Goal: Communication & Community: Answer question/provide support

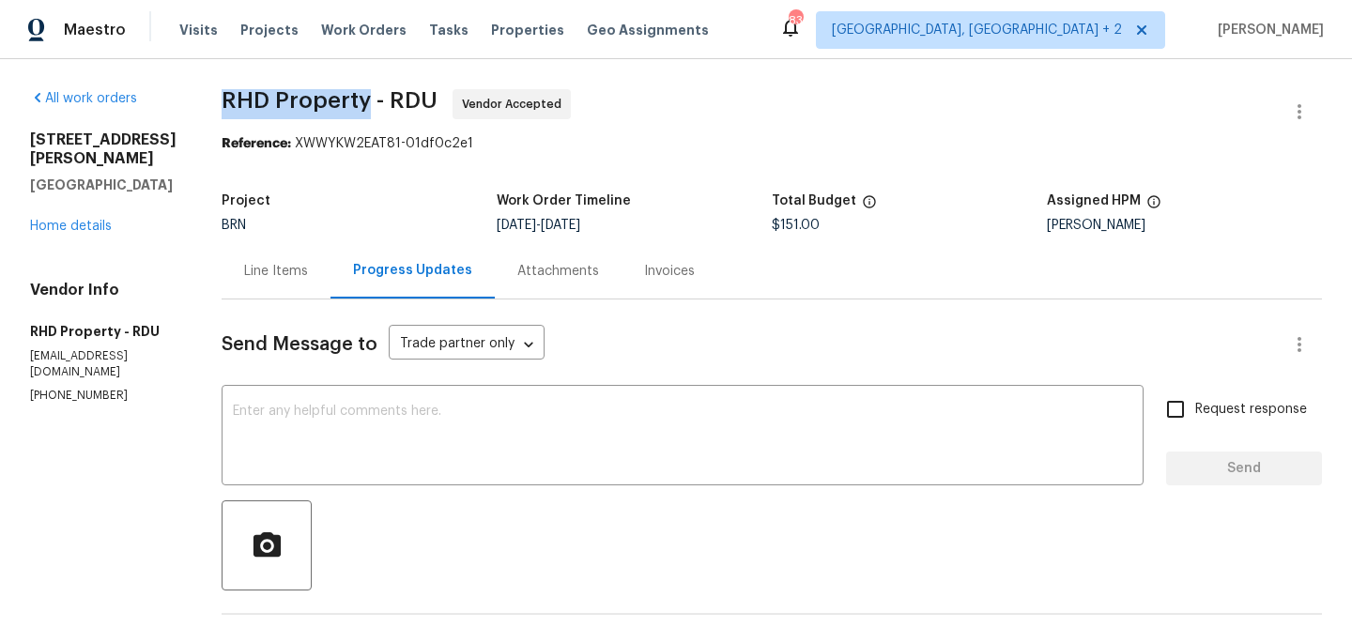
drag, startPoint x: 235, startPoint y: 92, endPoint x: 392, endPoint y: 97, distance: 157.8
click at [392, 98] on div "All work orders [STREET_ADDRESS][PERSON_NAME] Home details Vendor Info RHD Prop…" at bounding box center [676, 508] width 1352 height 898
copy span "RHD Property"
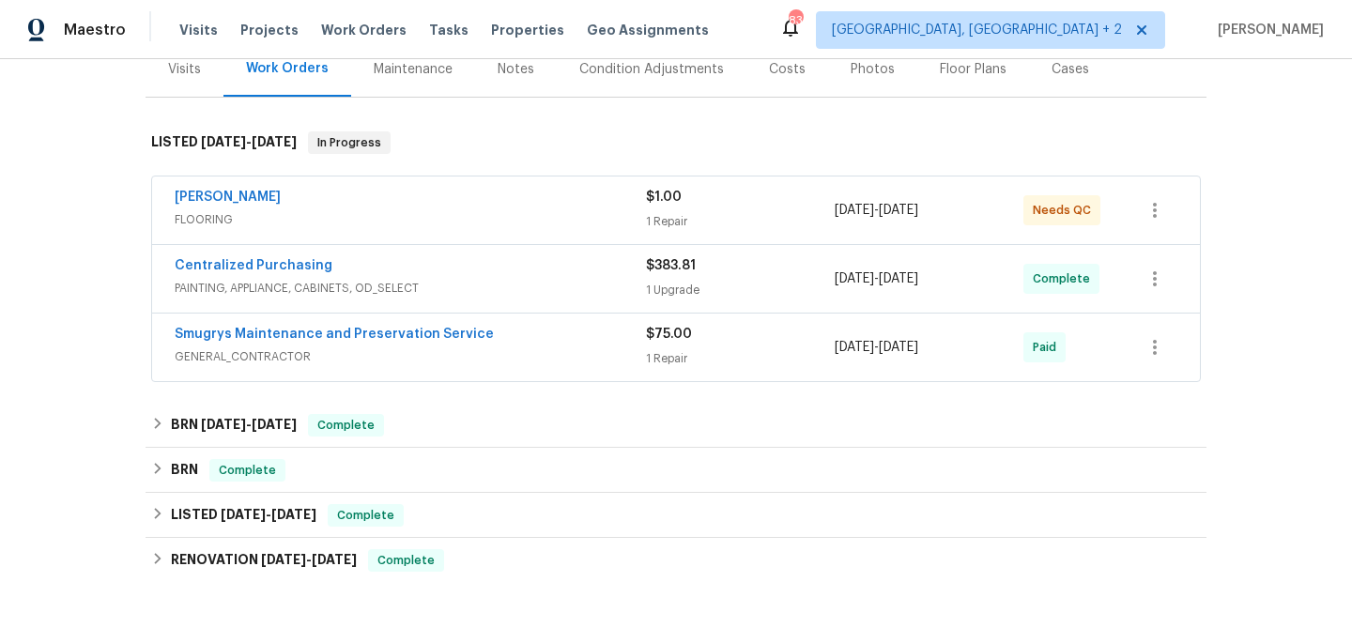
scroll to position [250, 0]
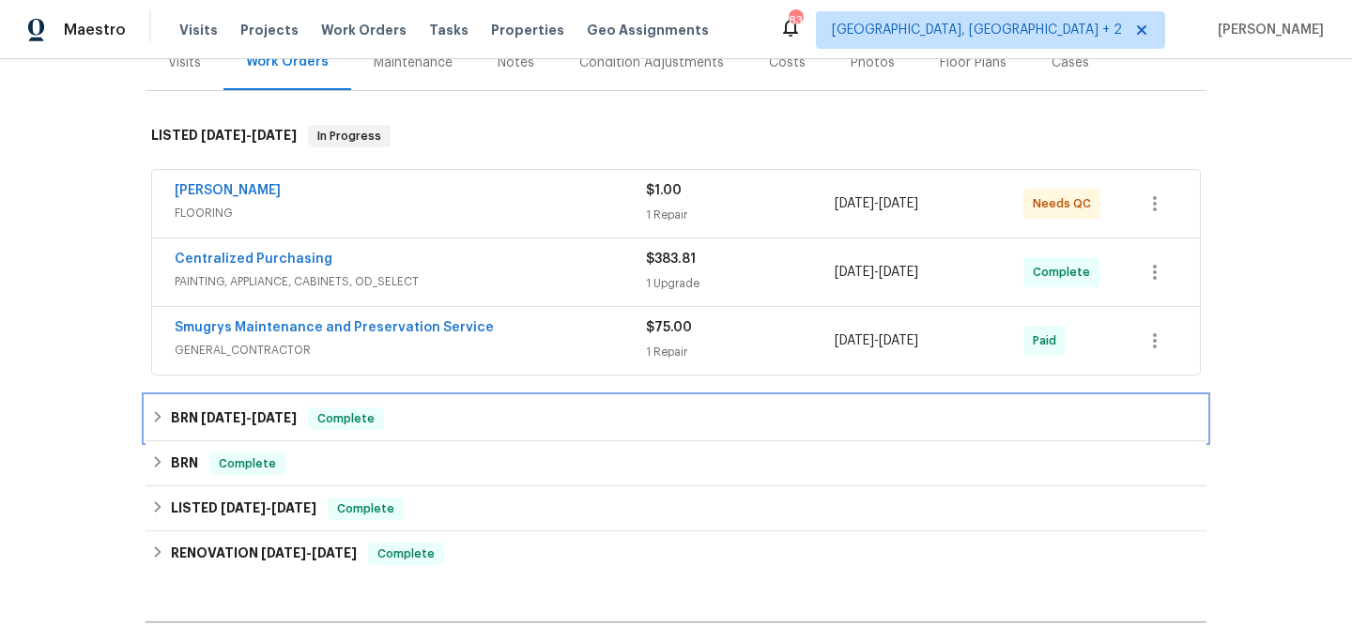
click at [233, 423] on span "4/2/25" at bounding box center [223, 417] width 45 height 13
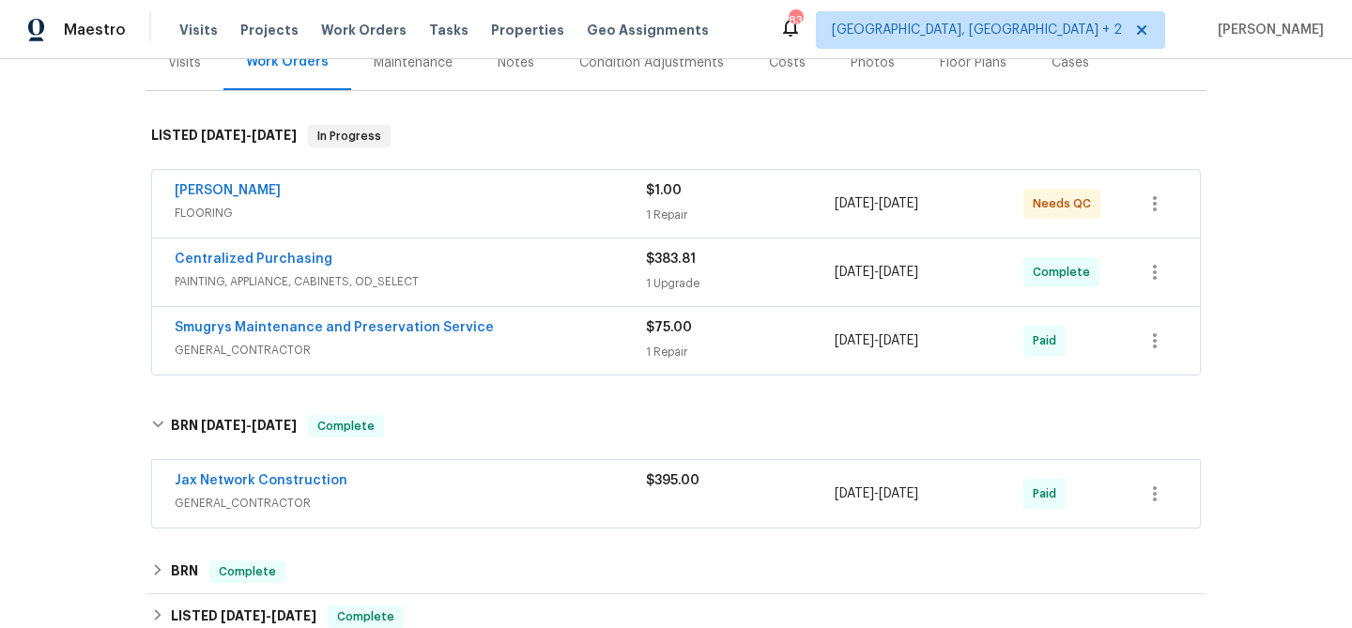
click at [192, 546] on div "Back to all projects 7419 Amandas Crossing Dr N, Jacksonville, FL 32244 3 Beds …" at bounding box center [676, 345] width 1061 height 1027
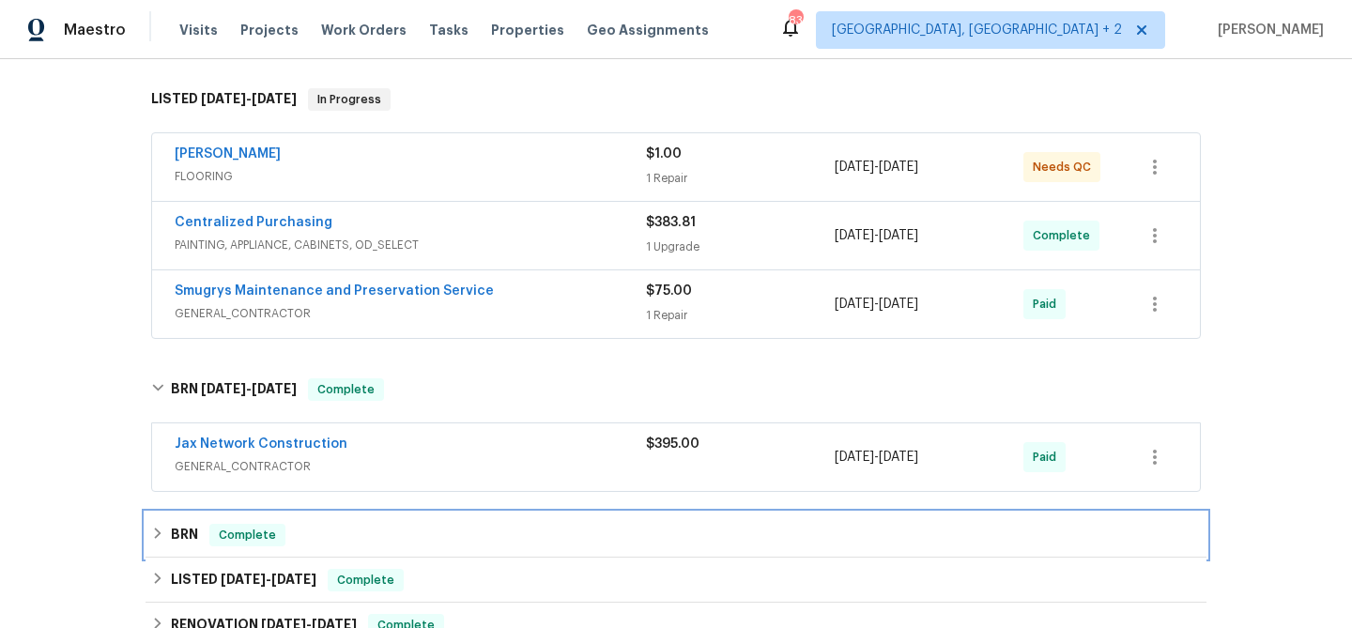
click at [191, 535] on h6 "BRN" at bounding box center [184, 535] width 27 height 23
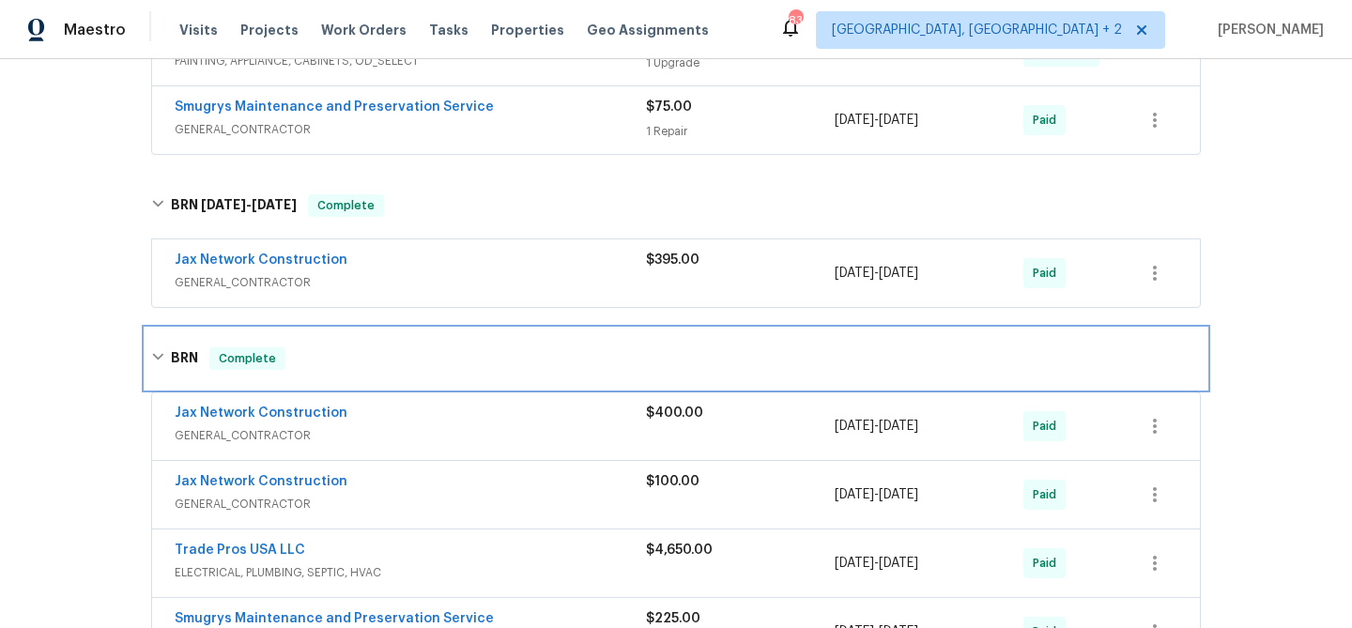
scroll to position [533, 0]
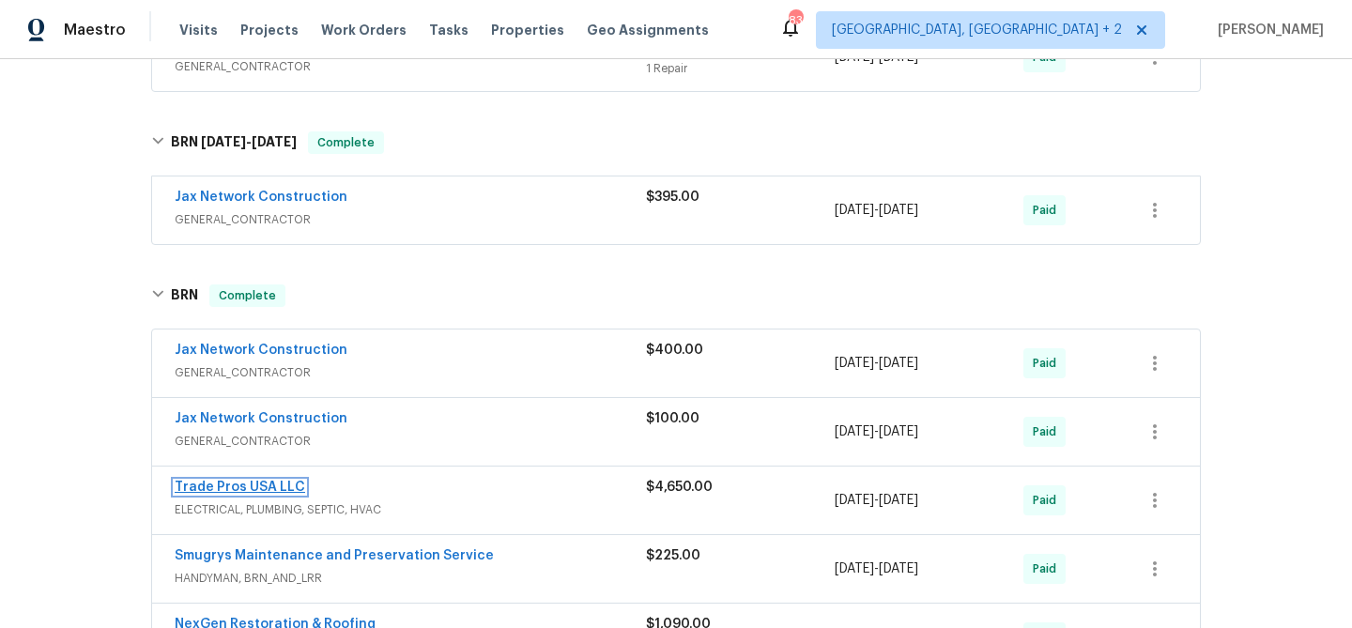
click at [211, 492] on link "Trade Pros USA LLC" at bounding box center [240, 487] width 131 height 13
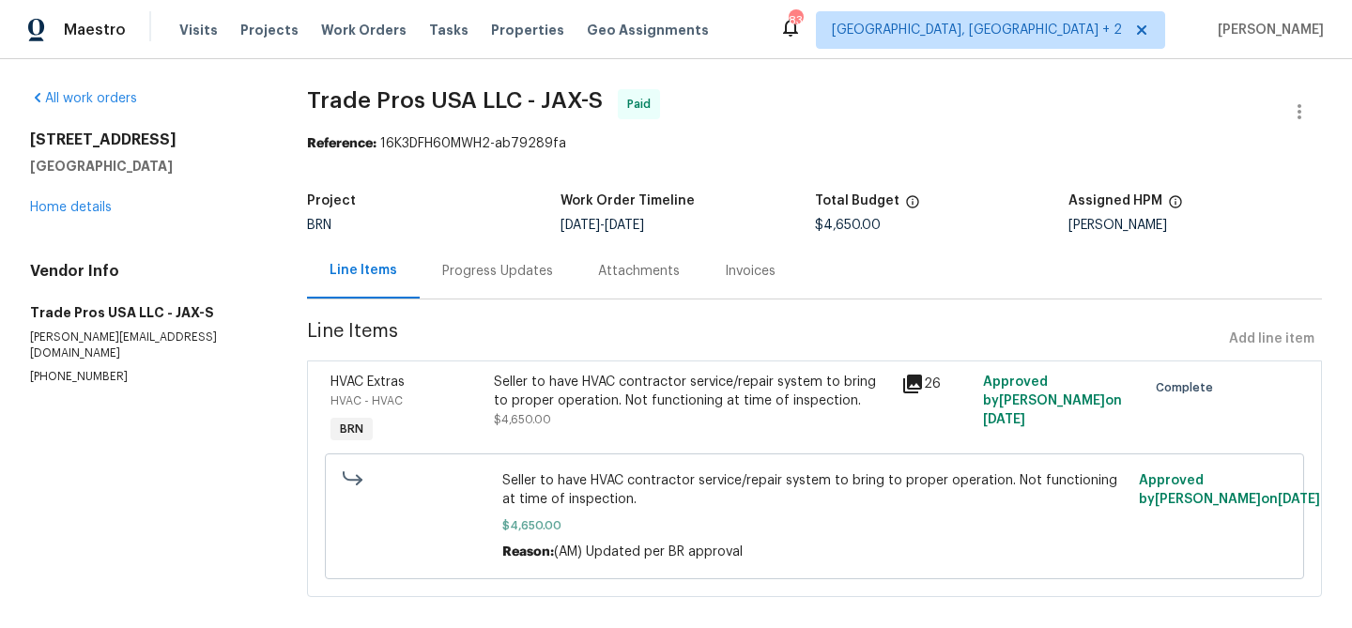
click at [50, 369] on p "(256) 910-1247" at bounding box center [146, 377] width 232 height 16
copy p "(256) 910-1247"
click at [629, 401] on div "Seller to have HVAC contractor service/repair system to bring to proper operati…" at bounding box center [692, 392] width 397 height 38
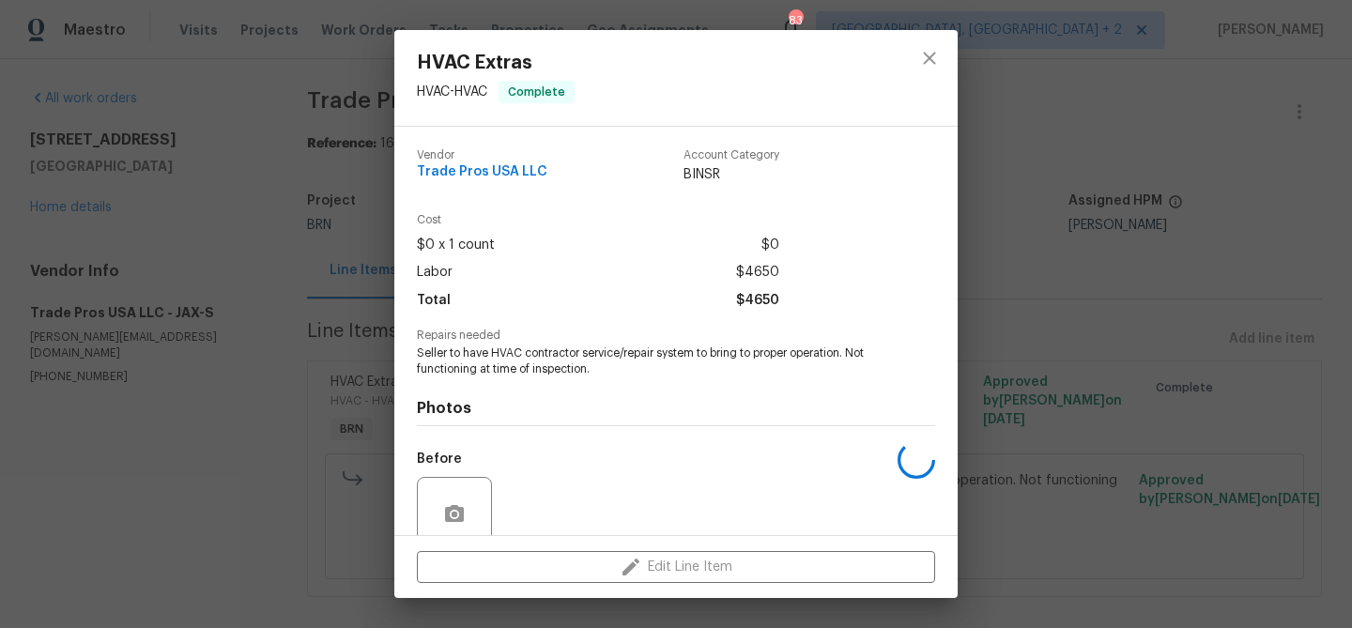
scroll to position [158, 0]
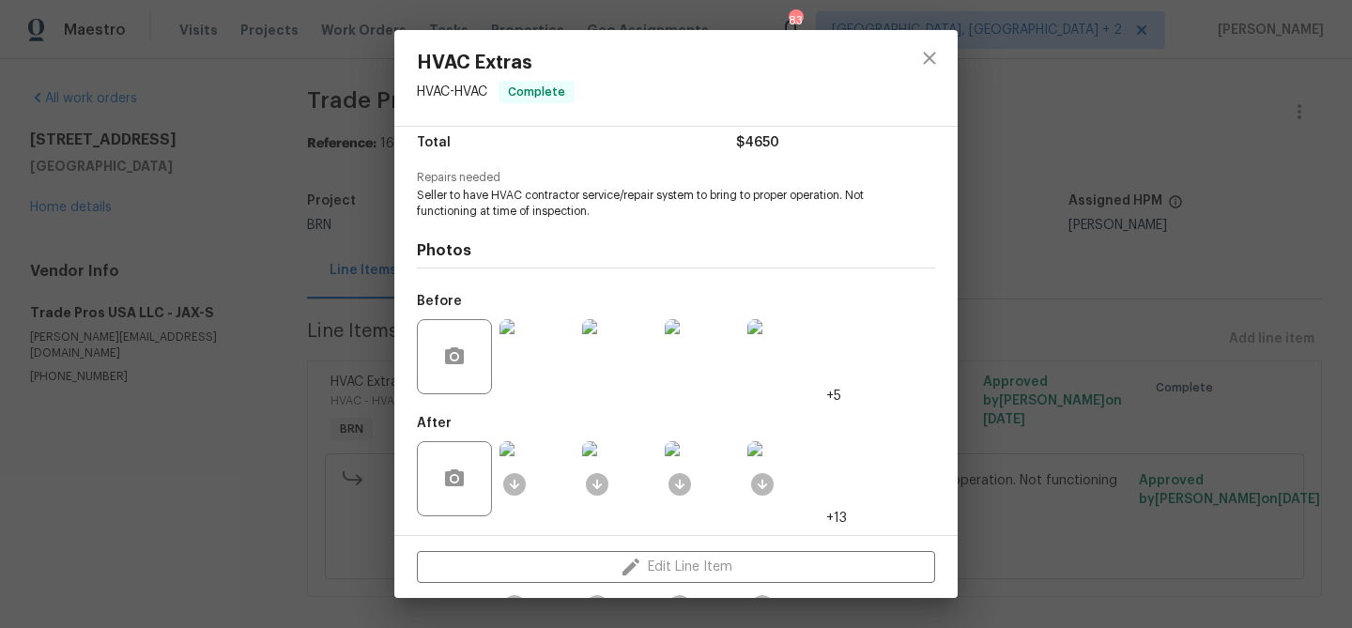
click at [528, 375] on img at bounding box center [537, 356] width 75 height 75
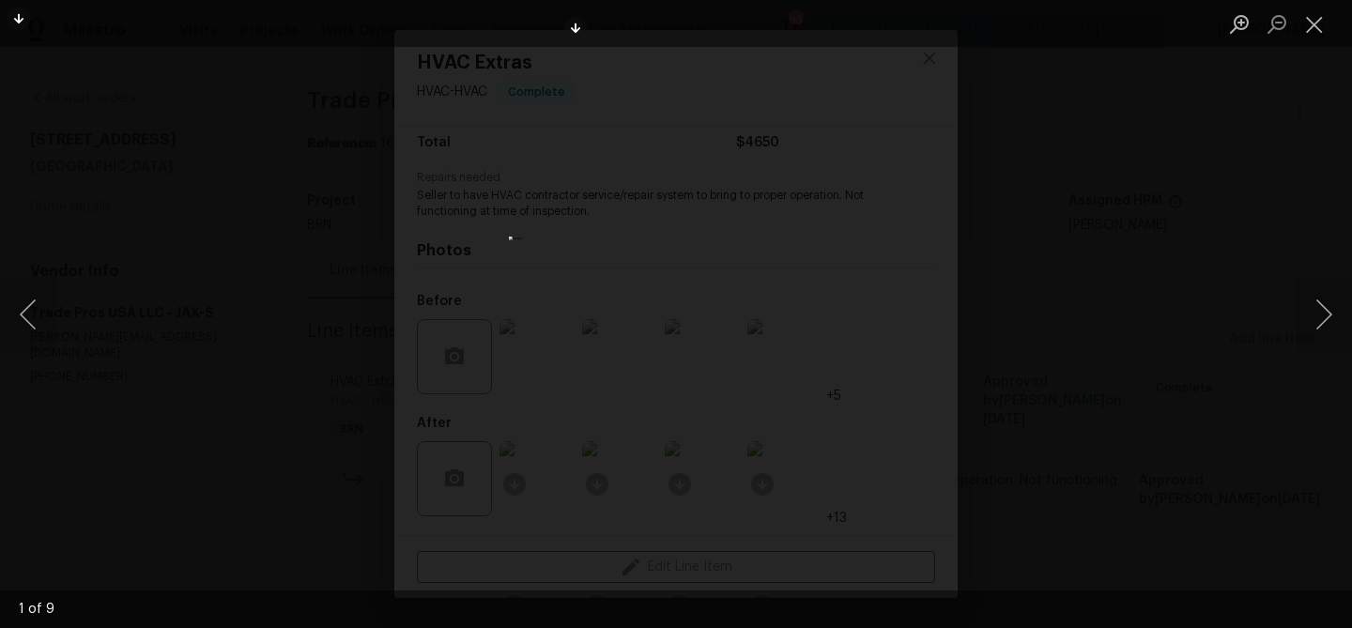
click at [627, 309] on img "Lightbox" at bounding box center [676, 314] width 334 height 155
click at [627, 309] on img "Lightbox" at bounding box center [725, 319] width 671 height 312
click at [627, 309] on img "Lightbox" at bounding box center [676, 314] width 334 height 155
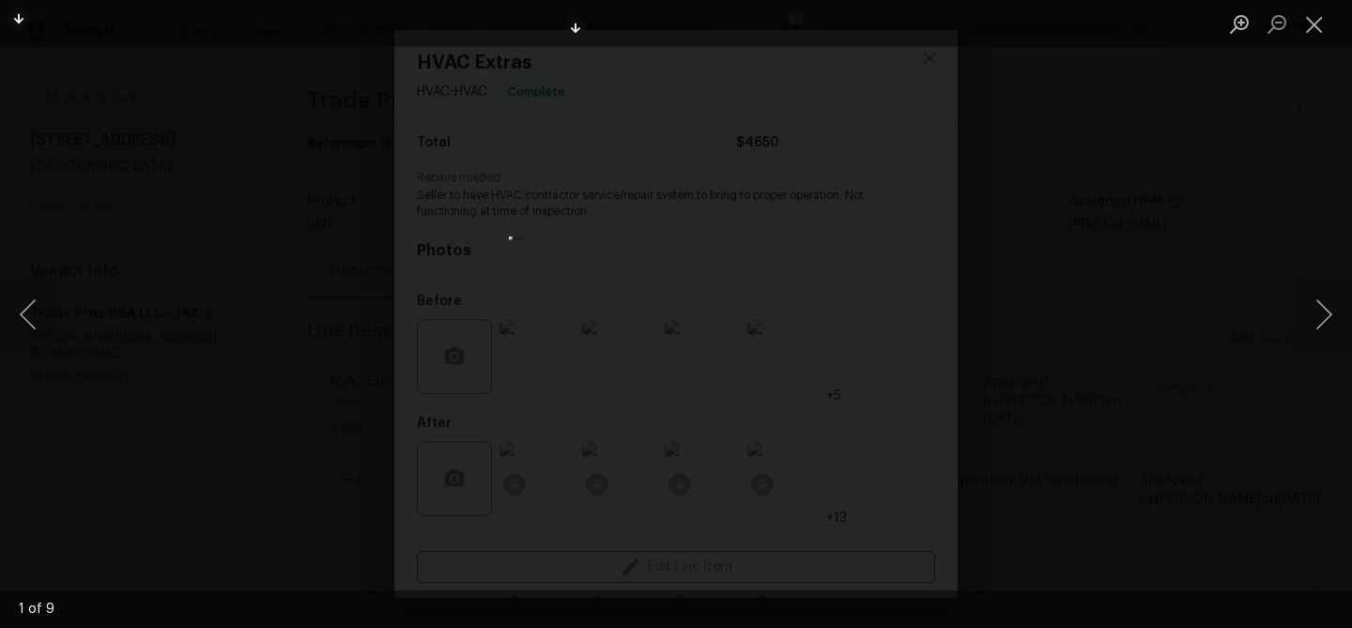
click at [627, 309] on img "Lightbox" at bounding box center [676, 314] width 334 height 155
click at [627, 309] on img "Lightbox" at bounding box center [725, 319] width 671 height 312
click at [627, 309] on img "Lightbox" at bounding box center [676, 314] width 334 height 155
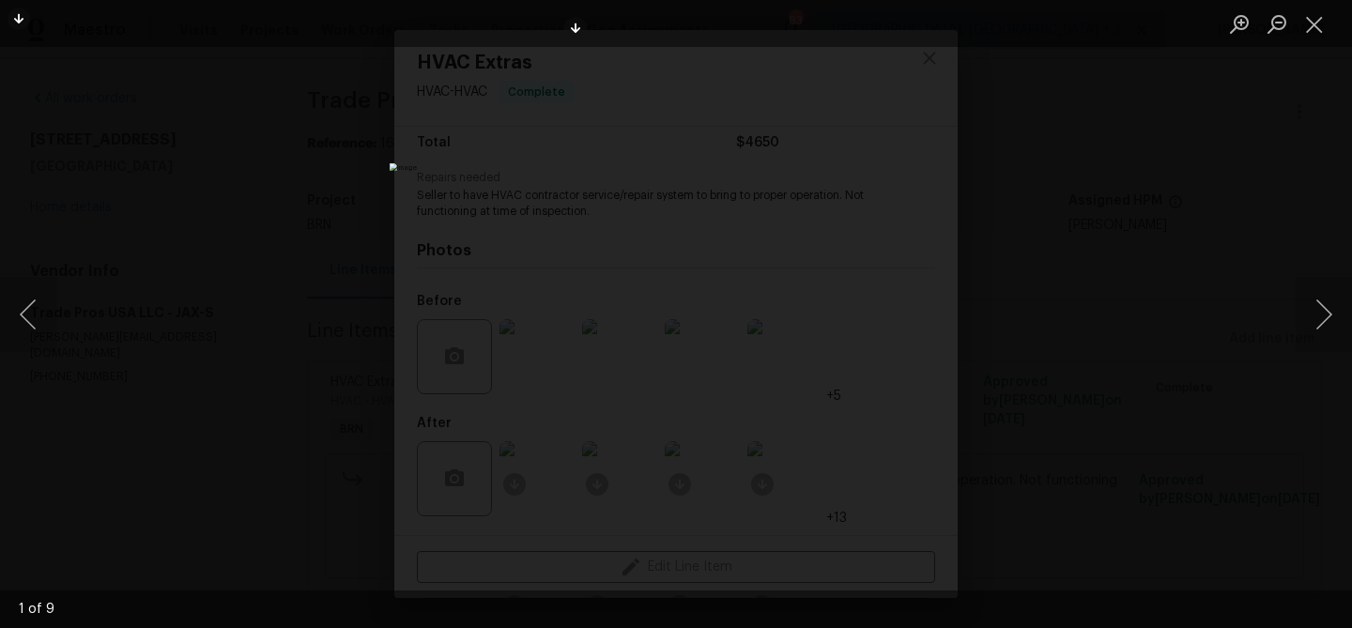
click at [627, 309] on img "Lightbox" at bounding box center [725, 319] width 671 height 312
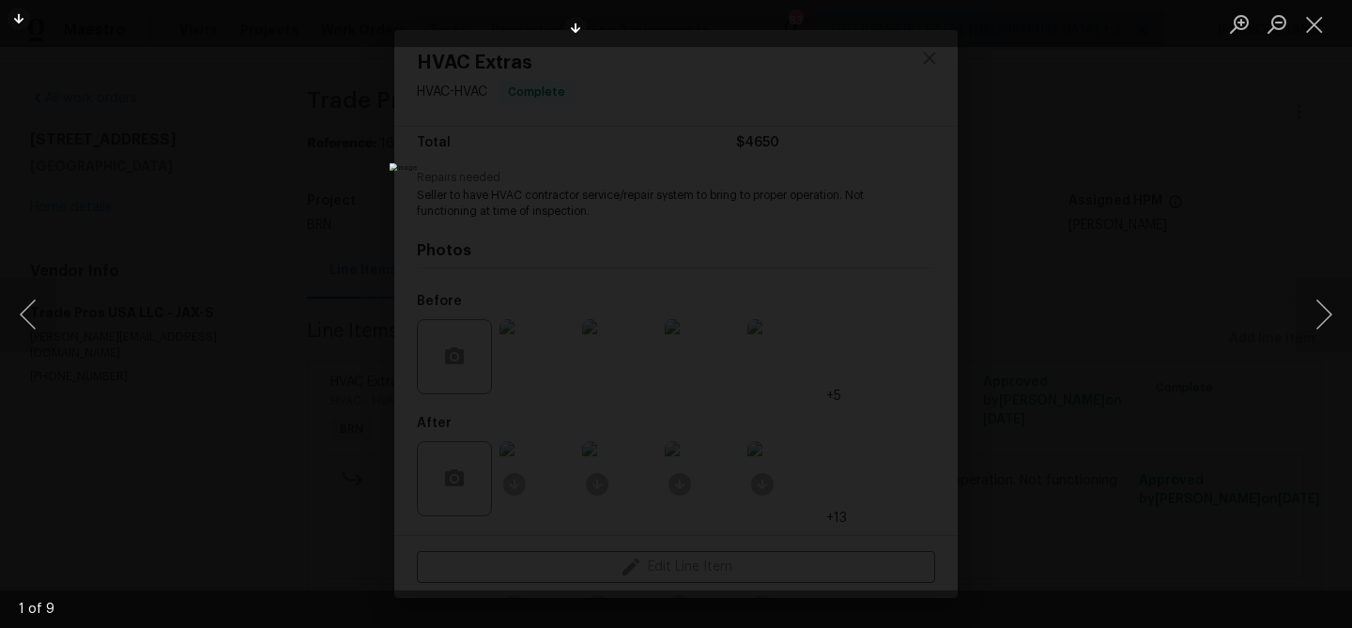
click at [627, 309] on img "Lightbox" at bounding box center [725, 319] width 671 height 312
click at [1320, 311] on button "Next image" at bounding box center [1324, 314] width 56 height 75
click at [1307, 27] on button "Close lightbox" at bounding box center [1315, 24] width 38 height 33
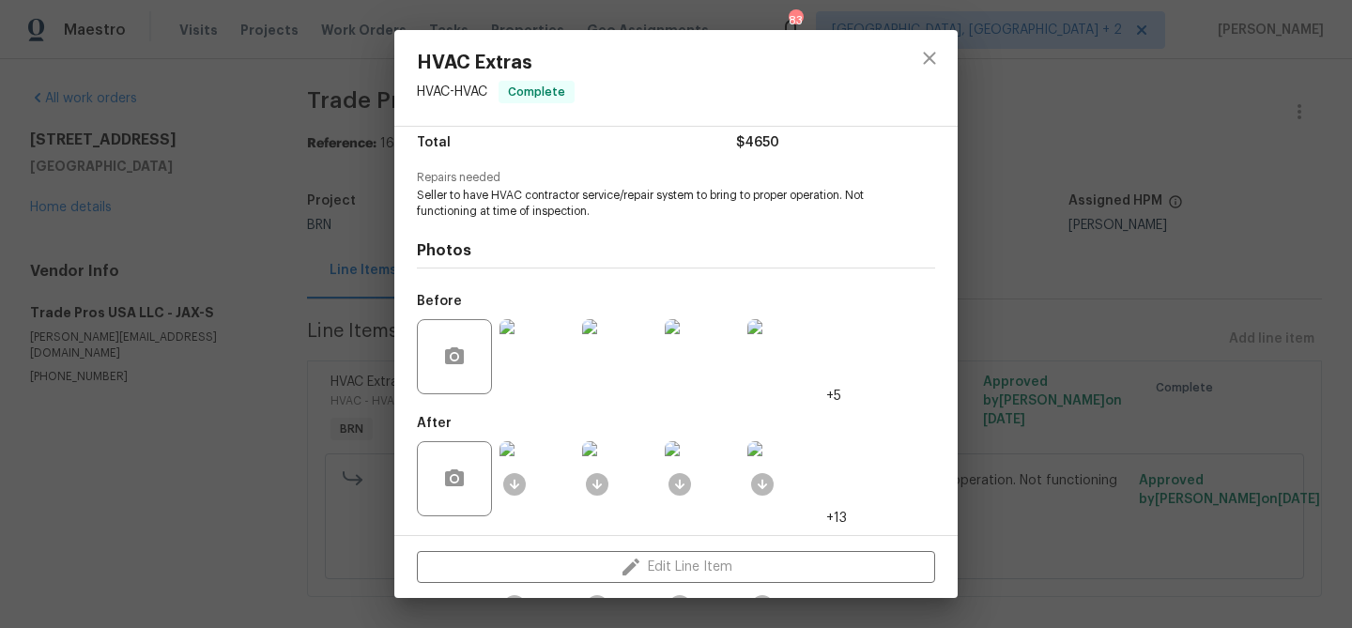
click at [715, 364] on img at bounding box center [702, 356] width 75 height 75
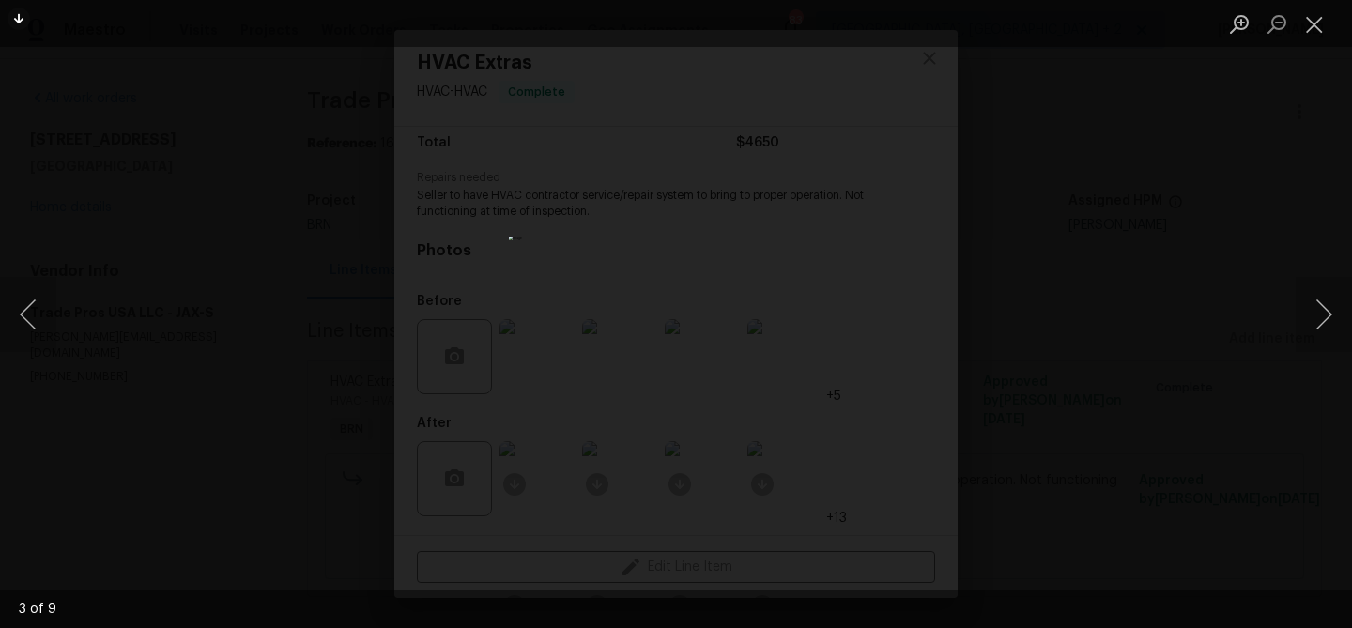
click at [681, 270] on img "Lightbox" at bounding box center [676, 314] width 334 height 155
click at [345, 293] on div "Lightbox" at bounding box center [676, 314] width 1352 height 628
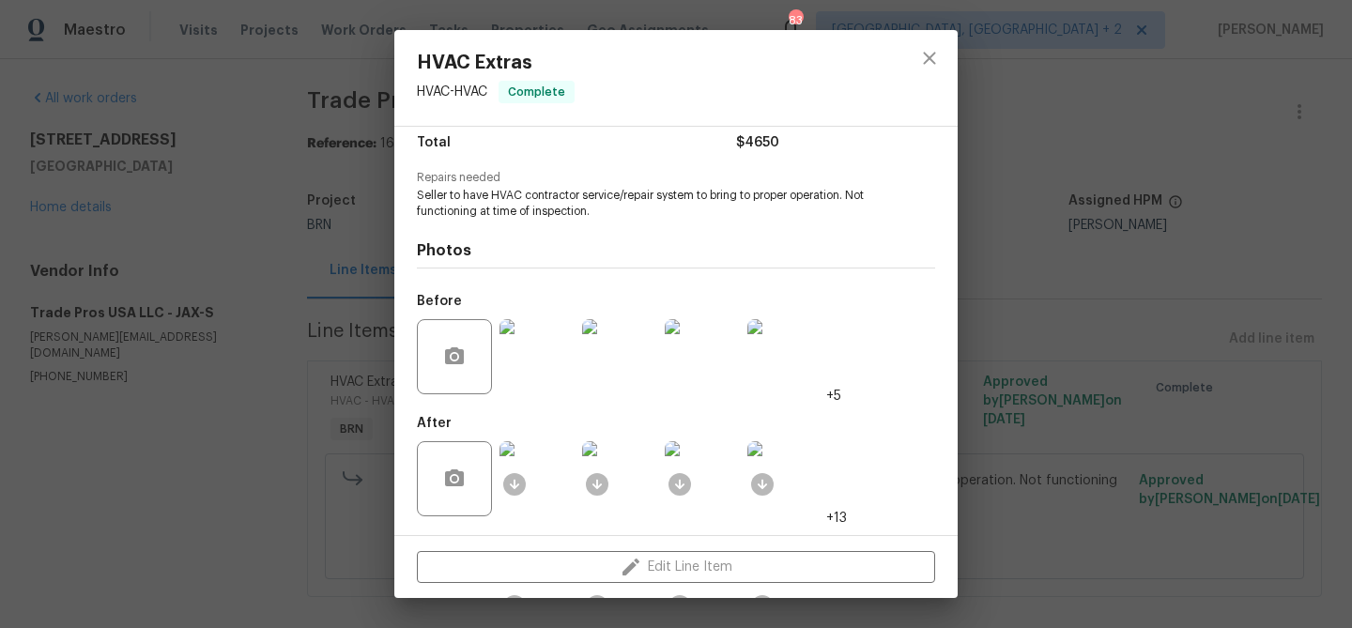
click at [545, 467] on img at bounding box center [537, 478] width 75 height 75
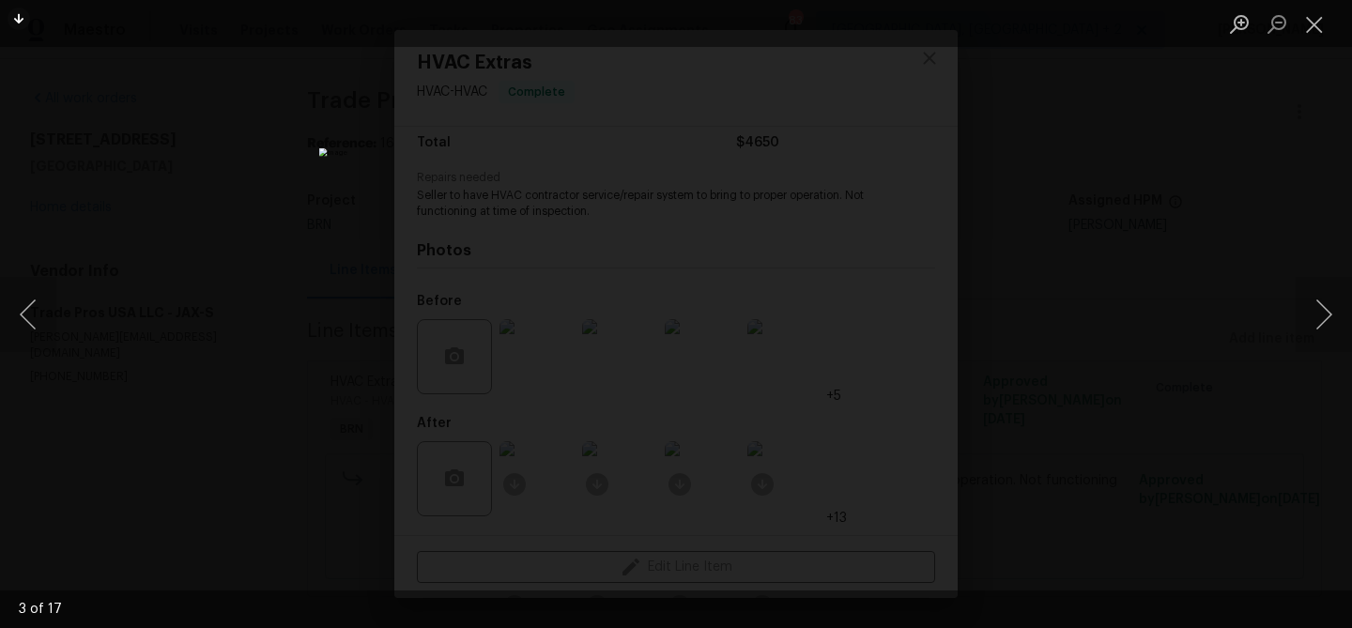
click at [277, 205] on div "Lightbox" at bounding box center [676, 314] width 1352 height 628
click at [299, 225] on div "Lightbox" at bounding box center [676, 314] width 1352 height 628
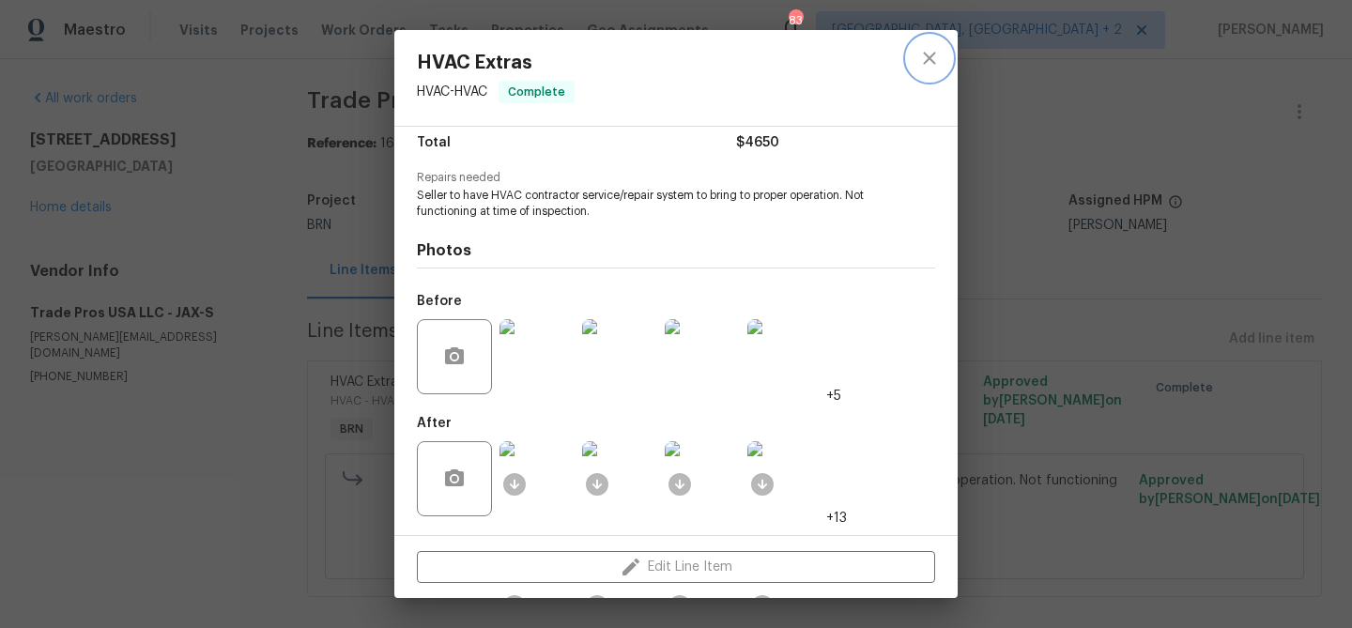
click at [928, 60] on icon "close" at bounding box center [929, 58] width 12 height 12
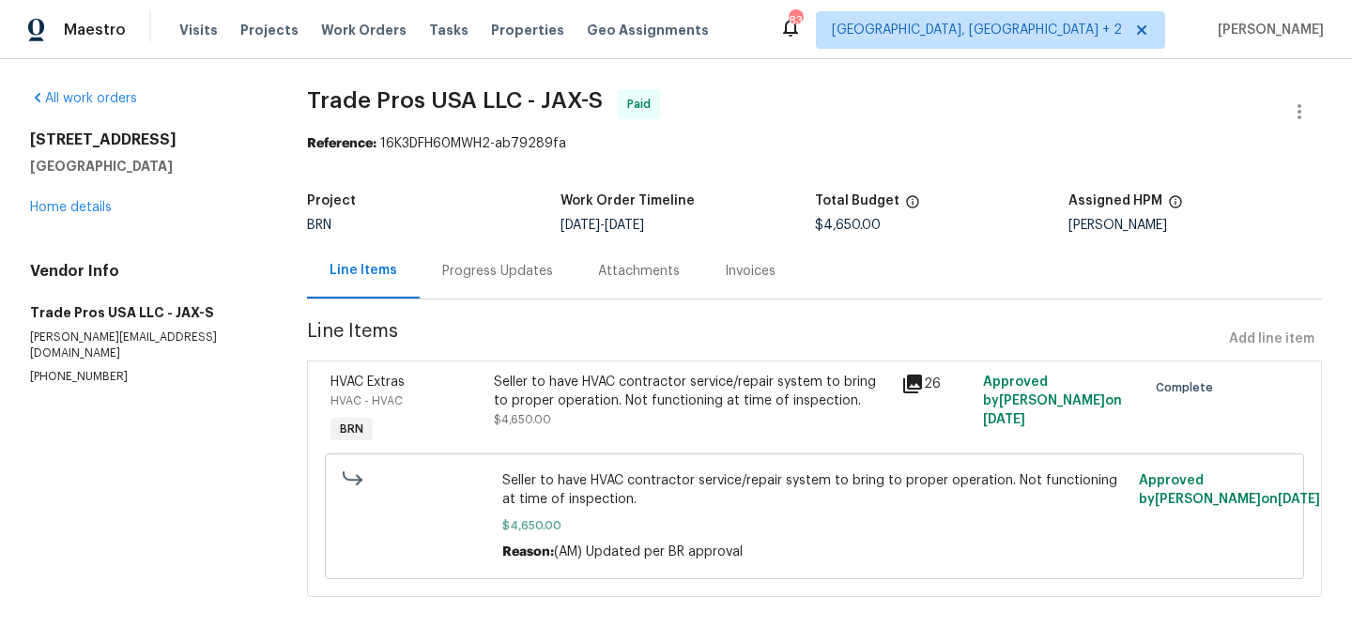
click at [494, 256] on div "Progress Updates" at bounding box center [498, 270] width 156 height 55
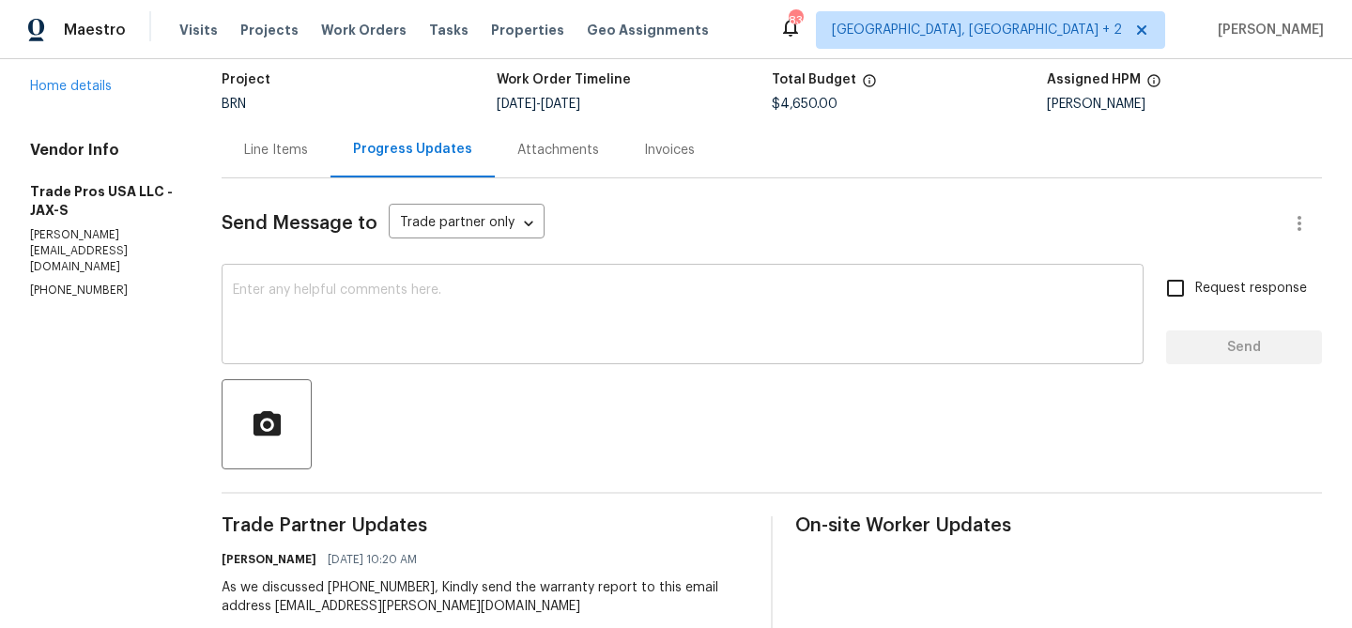
scroll to position [127, 0]
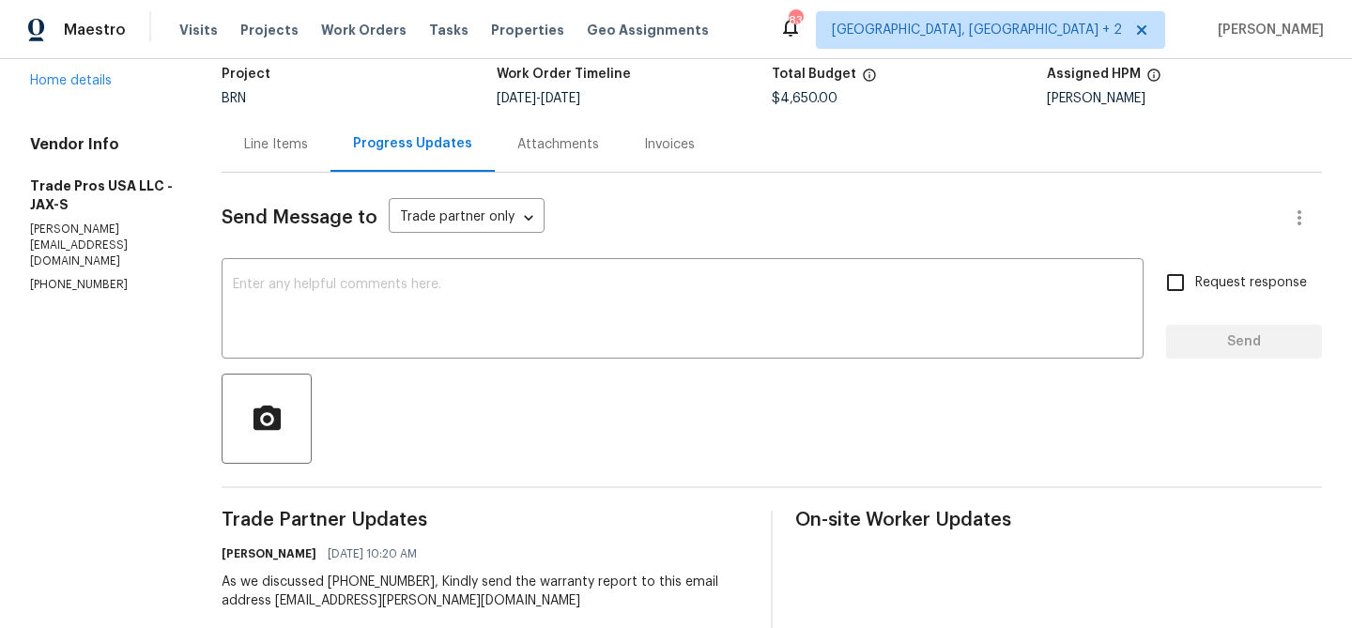
click at [85, 281] on div "Vendor Info Trade Pros USA LLC - JAX-S trevor@tradeprosusa.com (256) 910-1247" at bounding box center [103, 214] width 146 height 159
copy p "(256) 910-1247"
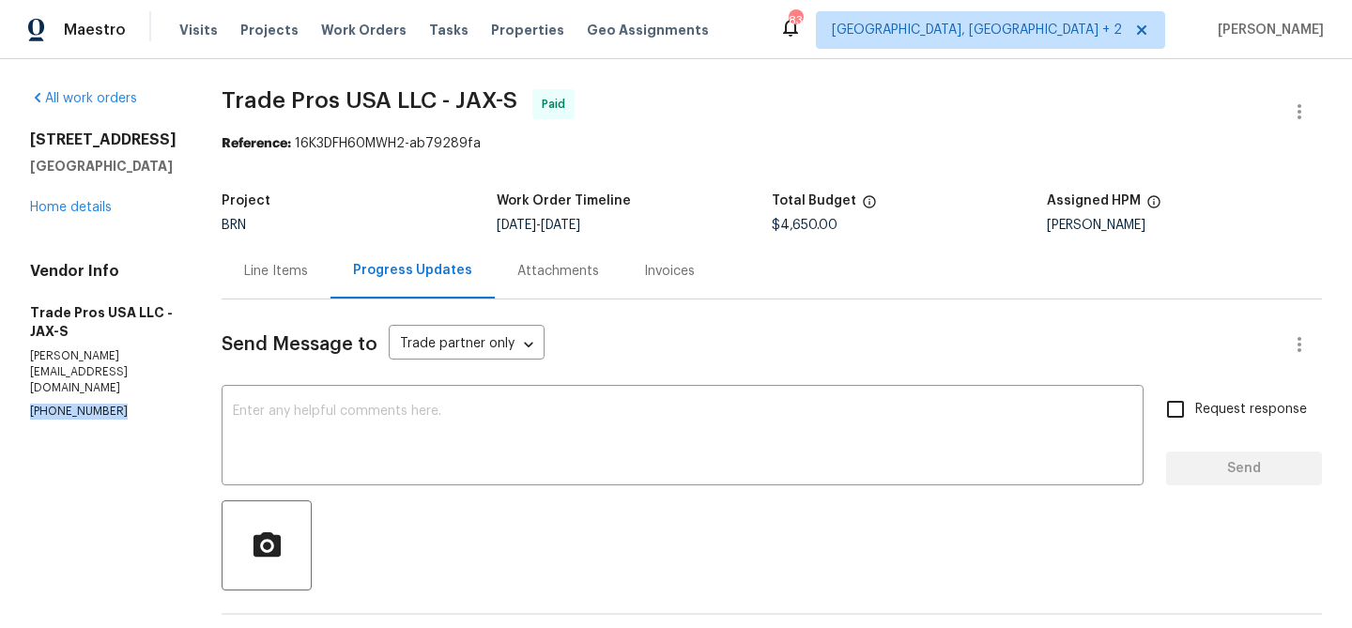
drag, startPoint x: 78, startPoint y: 208, endPoint x: 24, endPoint y: 140, distance: 86.2
copy div "7419 Amandas Crossing Dr N Jacksonville, FL 32244"
click at [73, 395] on p "trevor@tradeprosusa.com" at bounding box center [103, 372] width 146 height 48
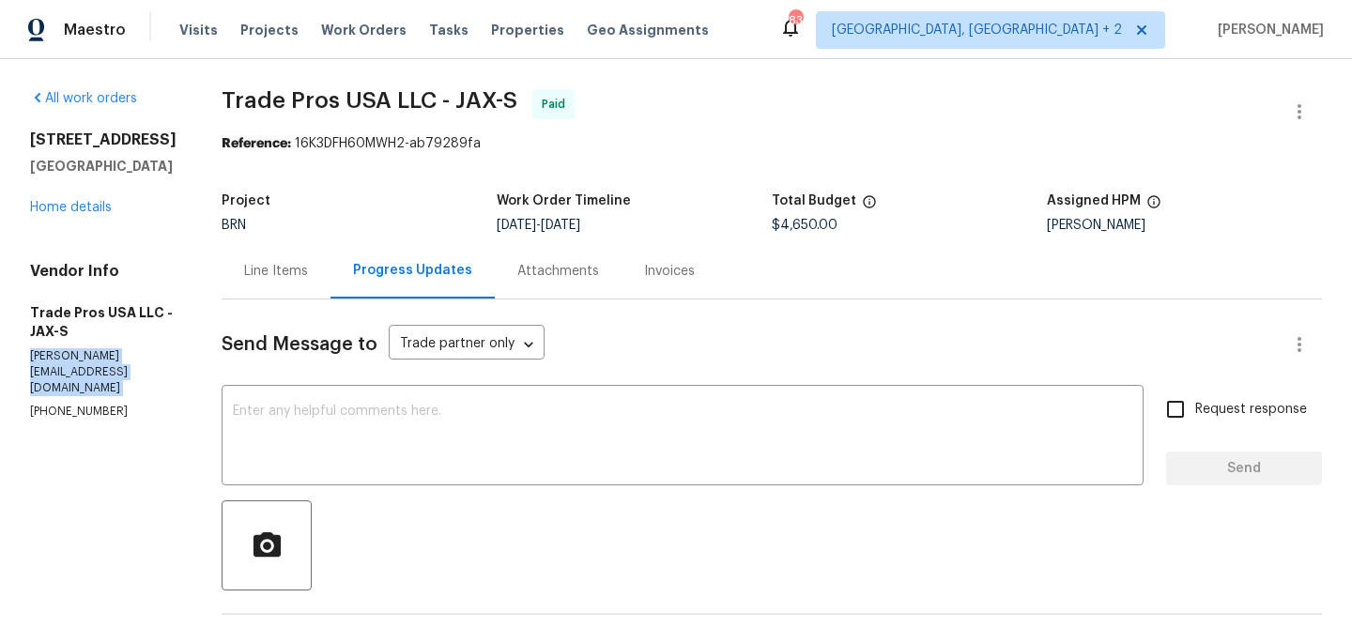
click at [73, 395] on p "trevor@tradeprosusa.com" at bounding box center [103, 372] width 146 height 48
copy p "trevor@tradeprosusa.com"
drag, startPoint x: 74, startPoint y: 201, endPoint x: 20, endPoint y: 131, distance: 89.0
copy div "7419 Amandas Crossing Dr N Jacksonville, FL 32244"
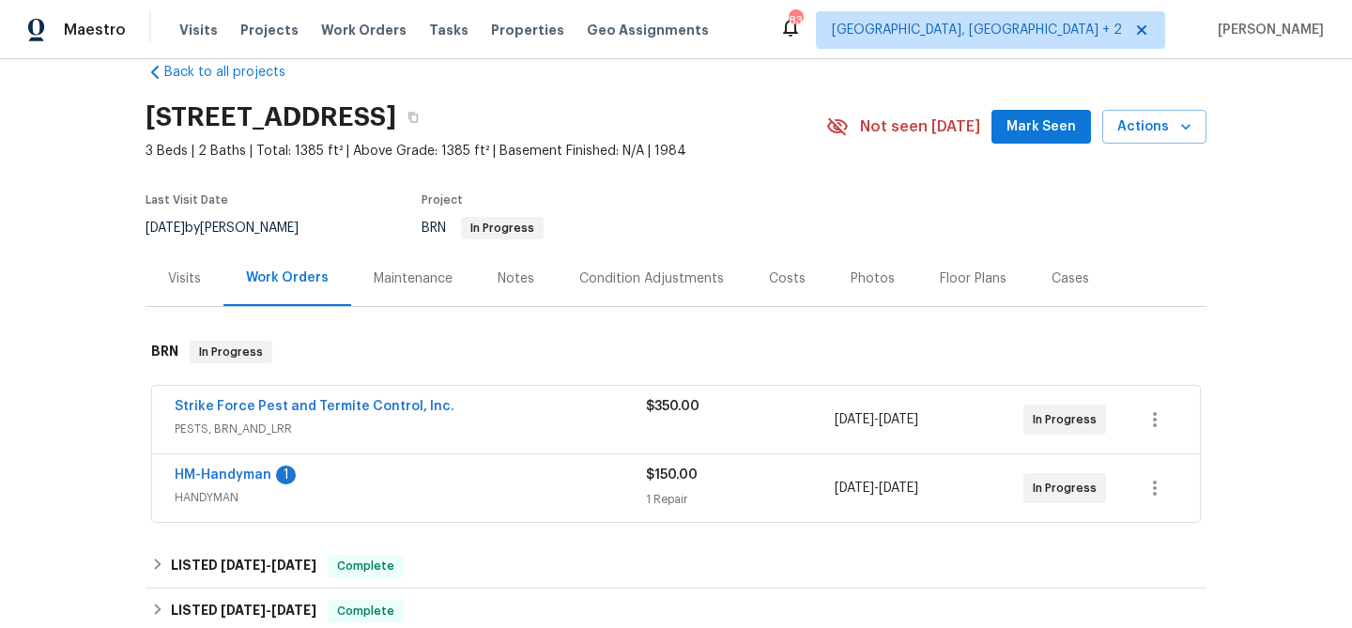
scroll to position [56, 0]
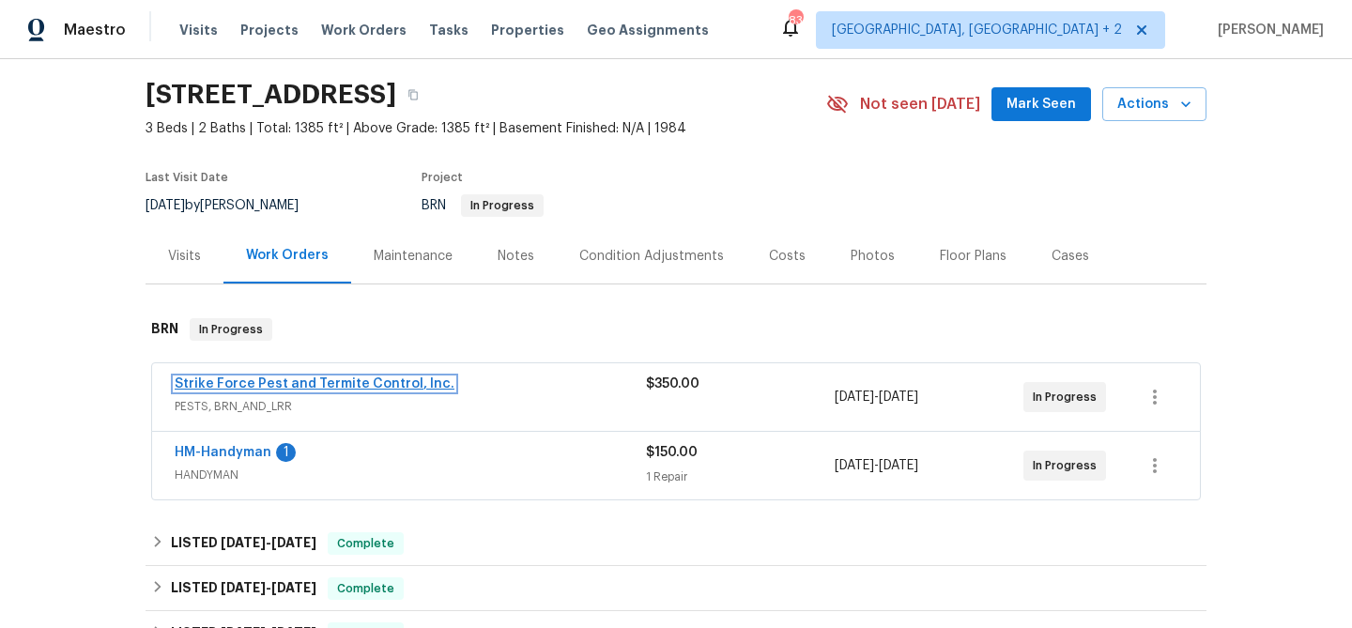
click at [236, 385] on link "Strike Force Pest and Termite Control, Inc." at bounding box center [315, 383] width 280 height 13
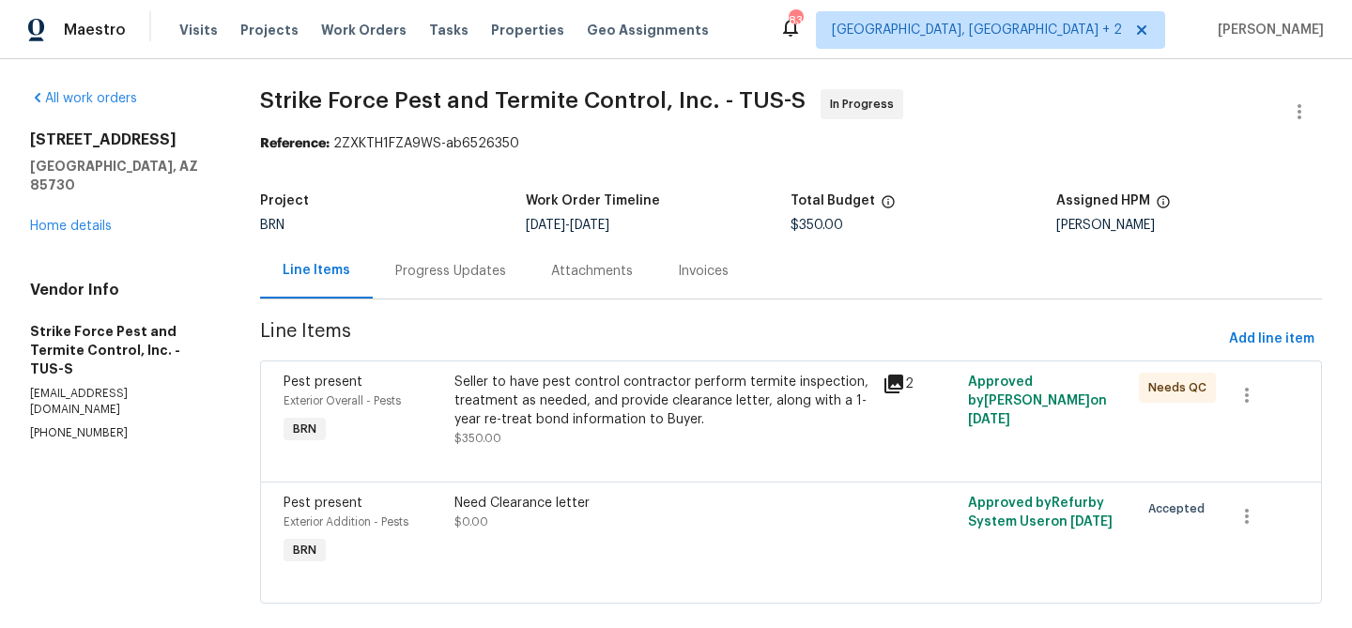
click at [520, 388] on div "Seller to have pest control contractor perform termite inspection, treatment as…" at bounding box center [662, 401] width 416 height 56
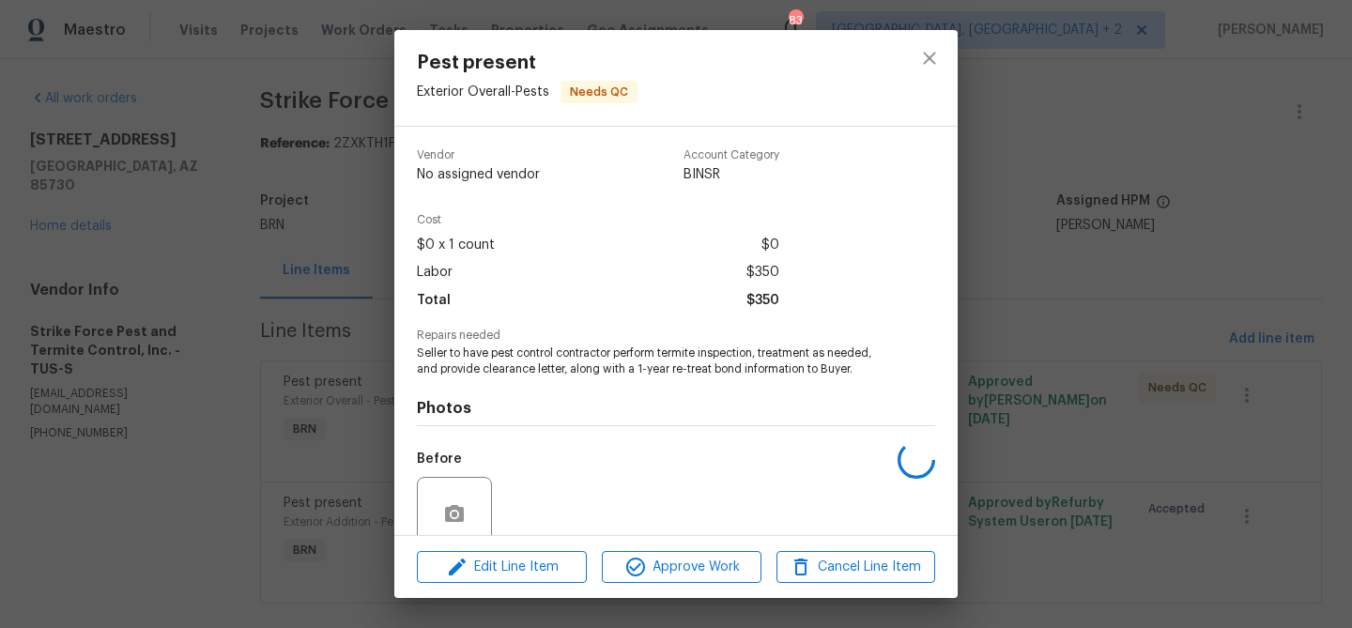
scroll to position [158, 0]
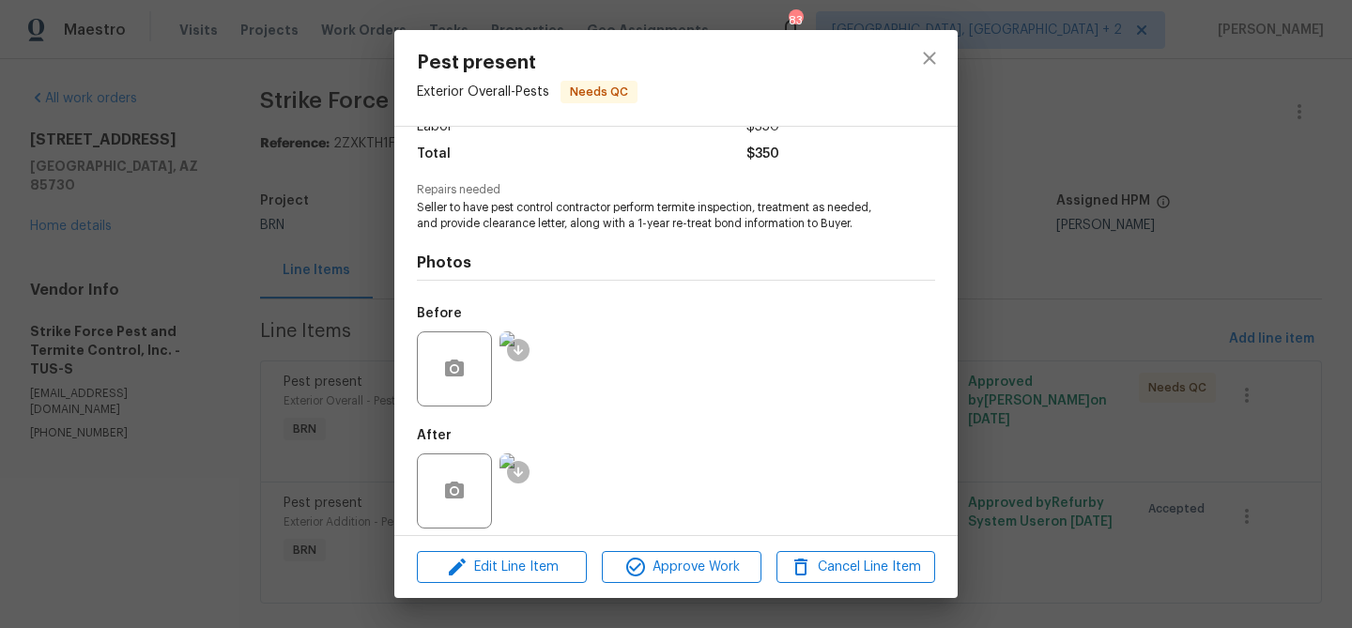
click at [558, 478] on img at bounding box center [537, 491] width 75 height 75
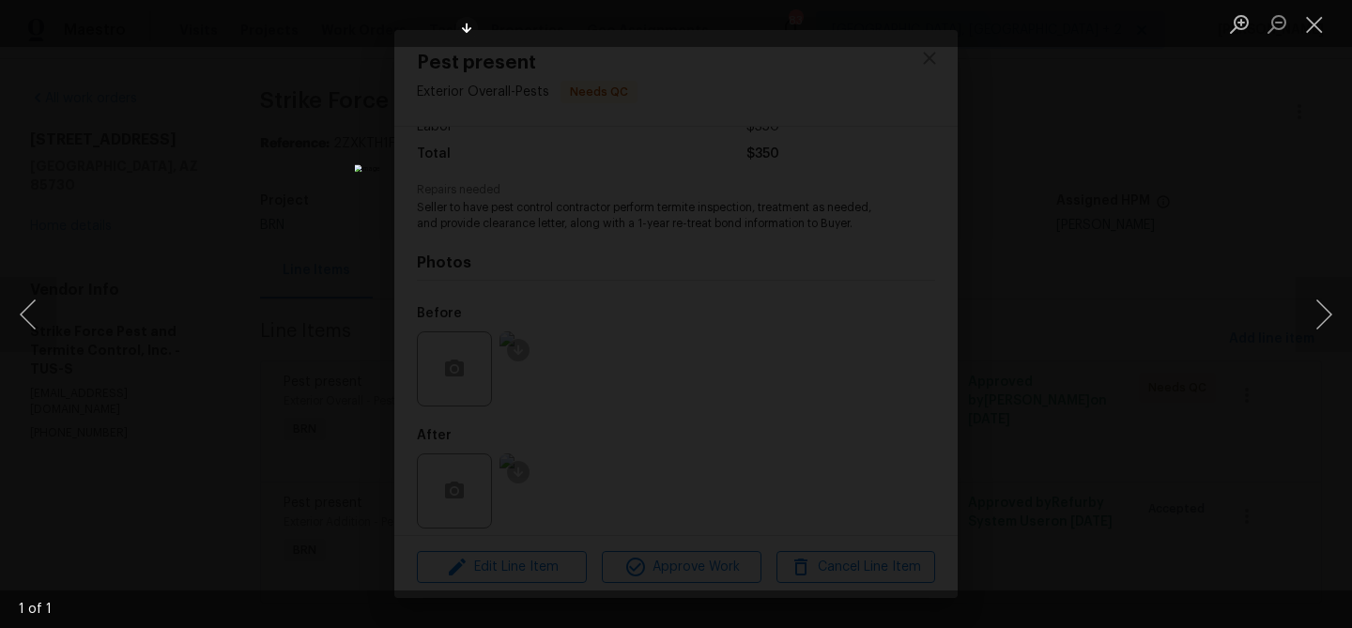
click at [357, 312] on div "Lightbox" at bounding box center [676, 314] width 1352 height 628
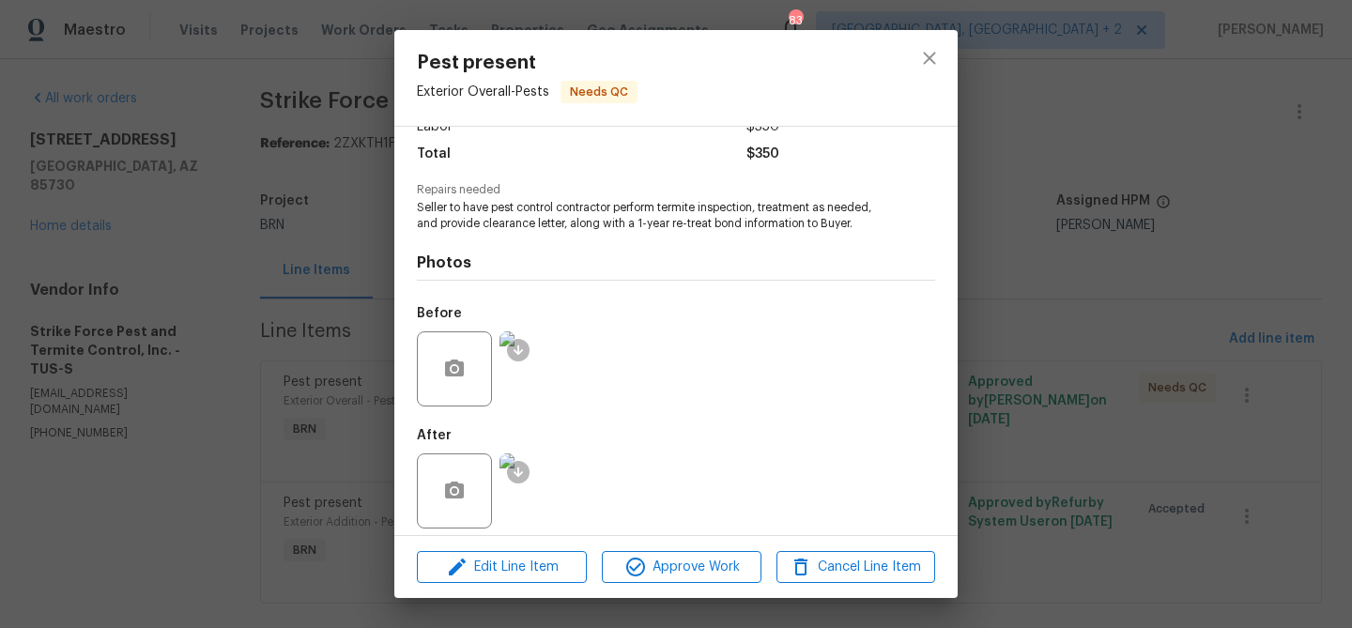
click at [258, 305] on div "Pest present Exterior Overall - Pests Needs QC Vendor Strike Force Pest and Ter…" at bounding box center [676, 314] width 1352 height 628
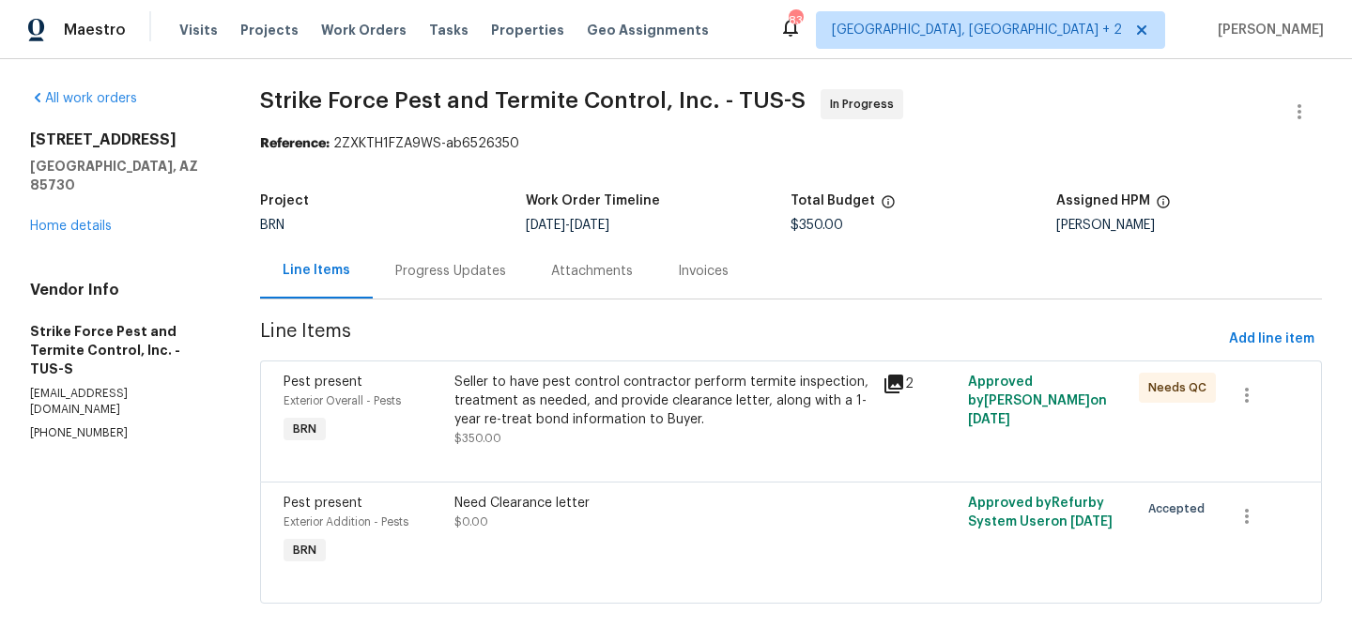
click at [482, 303] on section "Strike Force Pest and Termite Control, Inc. - TUS-S In Progress Reference: 2ZXK…" at bounding box center [791, 357] width 1062 height 537
click at [473, 272] on div "Progress Updates" at bounding box center [450, 271] width 111 height 19
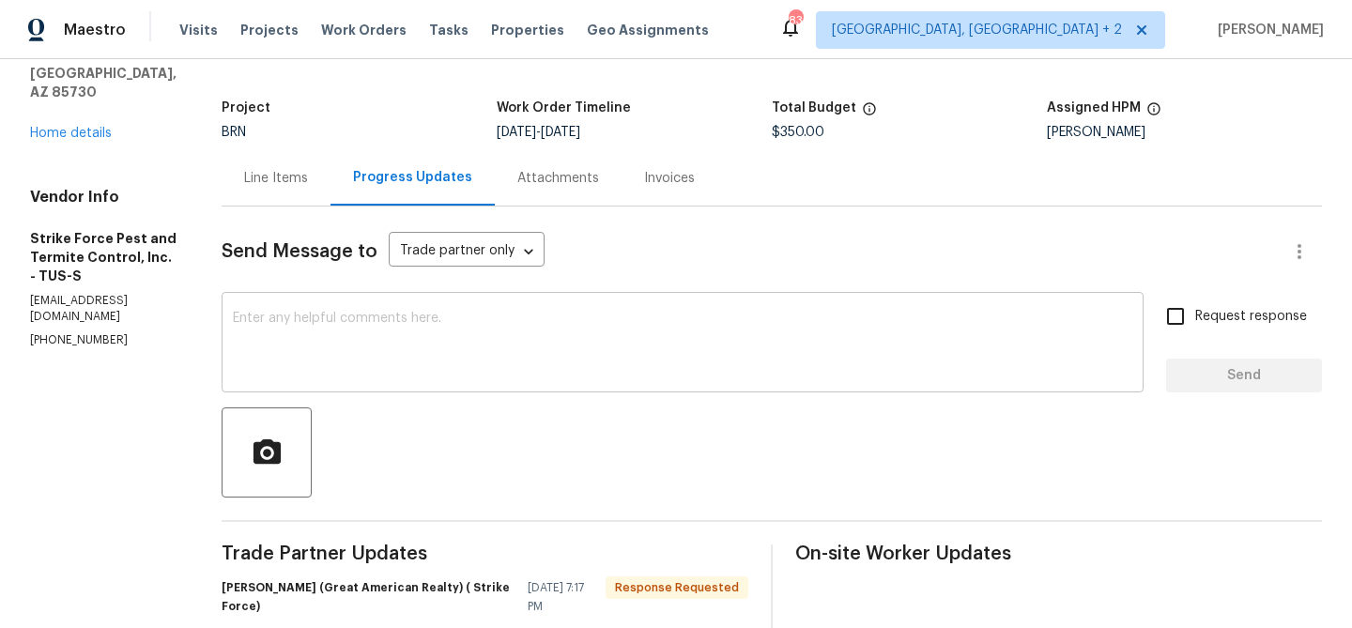
click at [407, 330] on textarea at bounding box center [683, 345] width 900 height 66
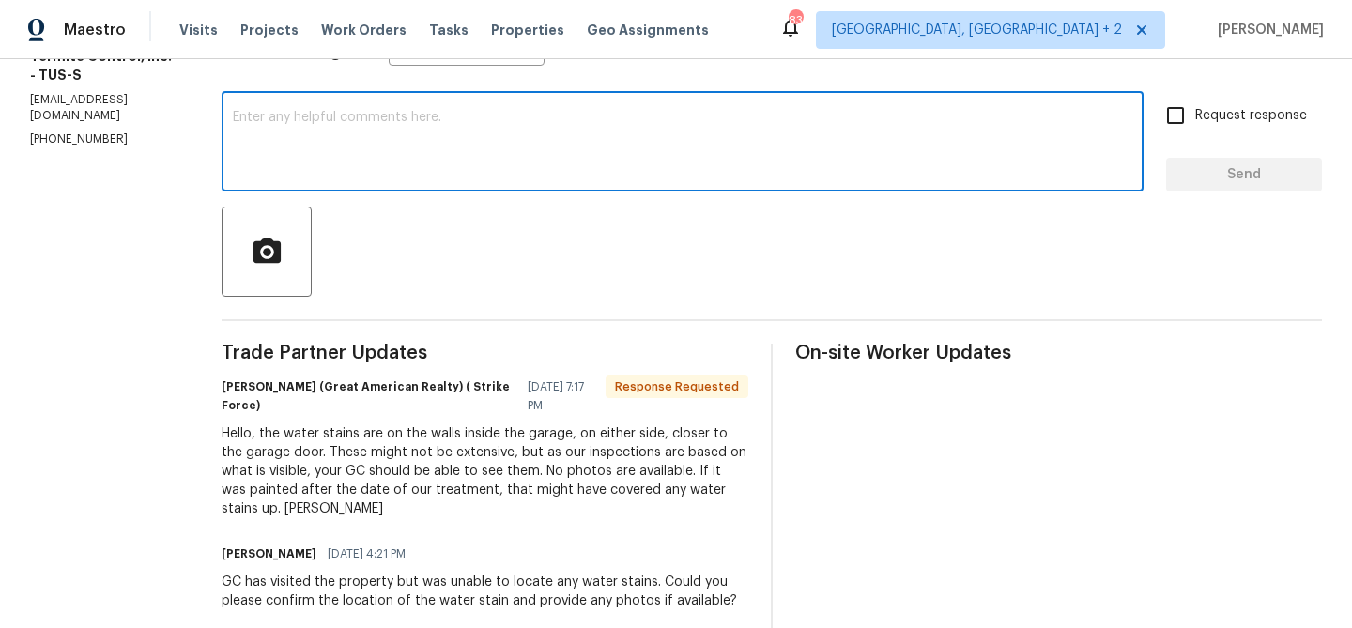
scroll to position [318, 0]
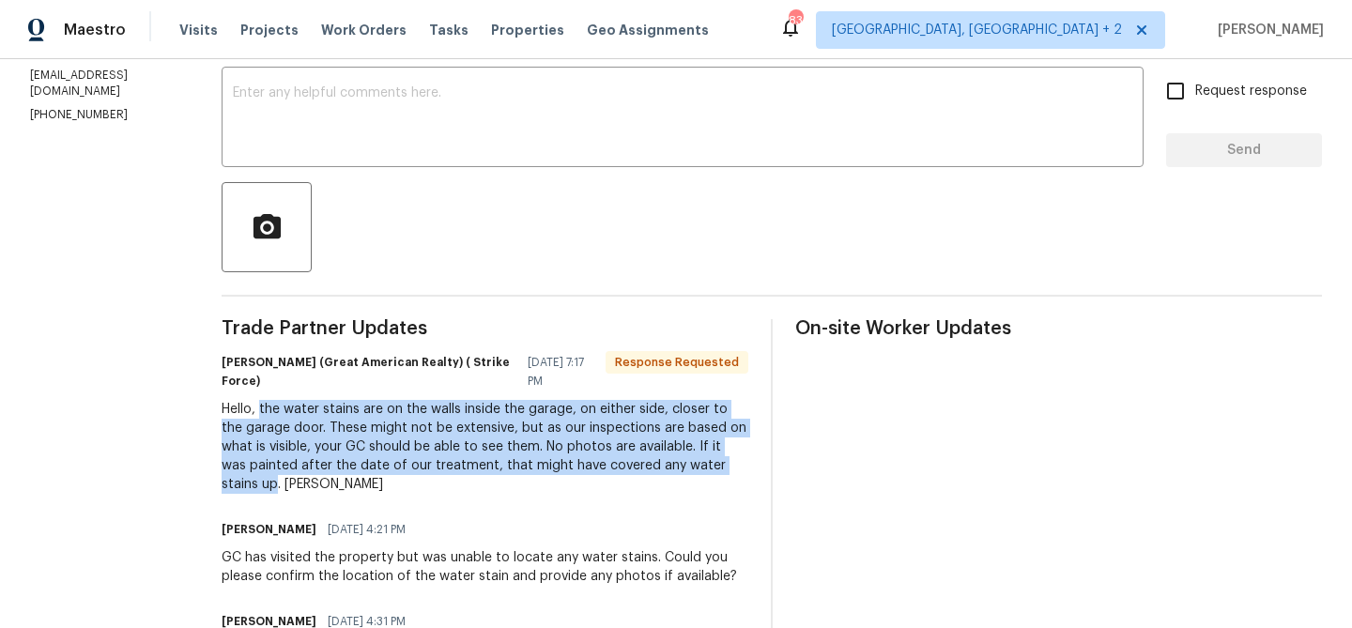
drag, startPoint x: 273, startPoint y: 410, endPoint x: 251, endPoint y: 485, distance: 78.4
click at [251, 485] on div "Hello, the water stains are on the walls inside the garage, on either side, clo…" at bounding box center [485, 447] width 527 height 94
copy div "the water stains are on the walls inside the garage, on either side, closer to …"
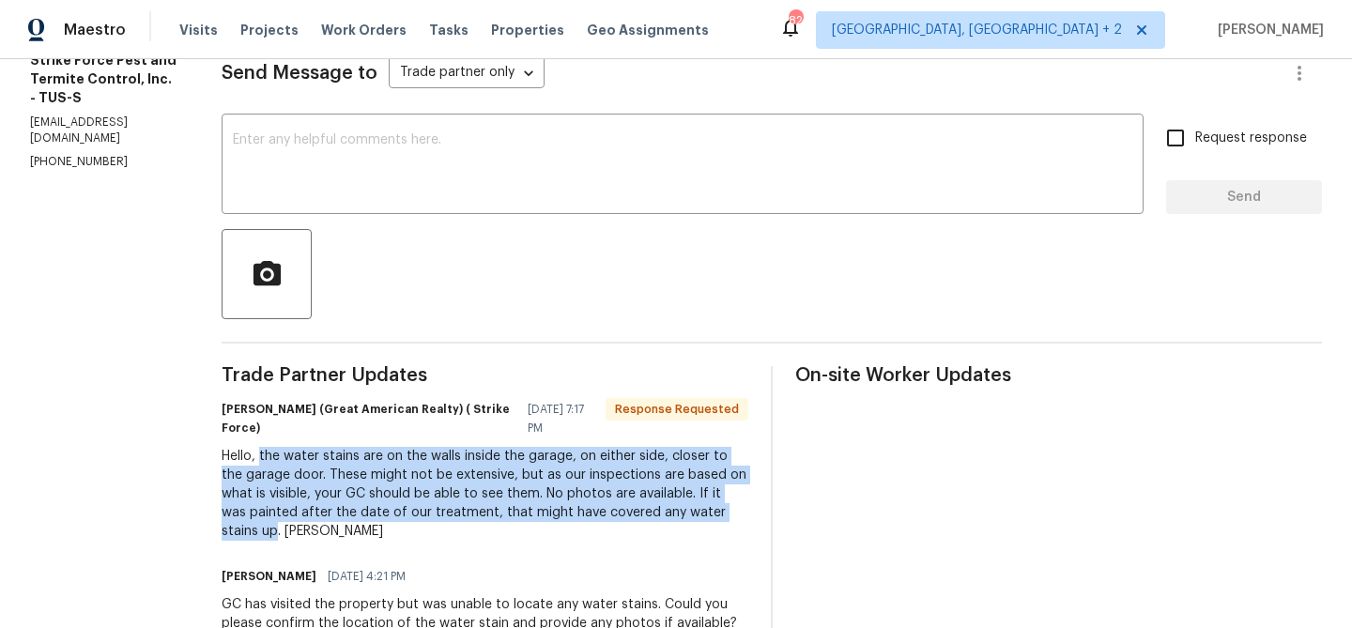
scroll to position [263, 0]
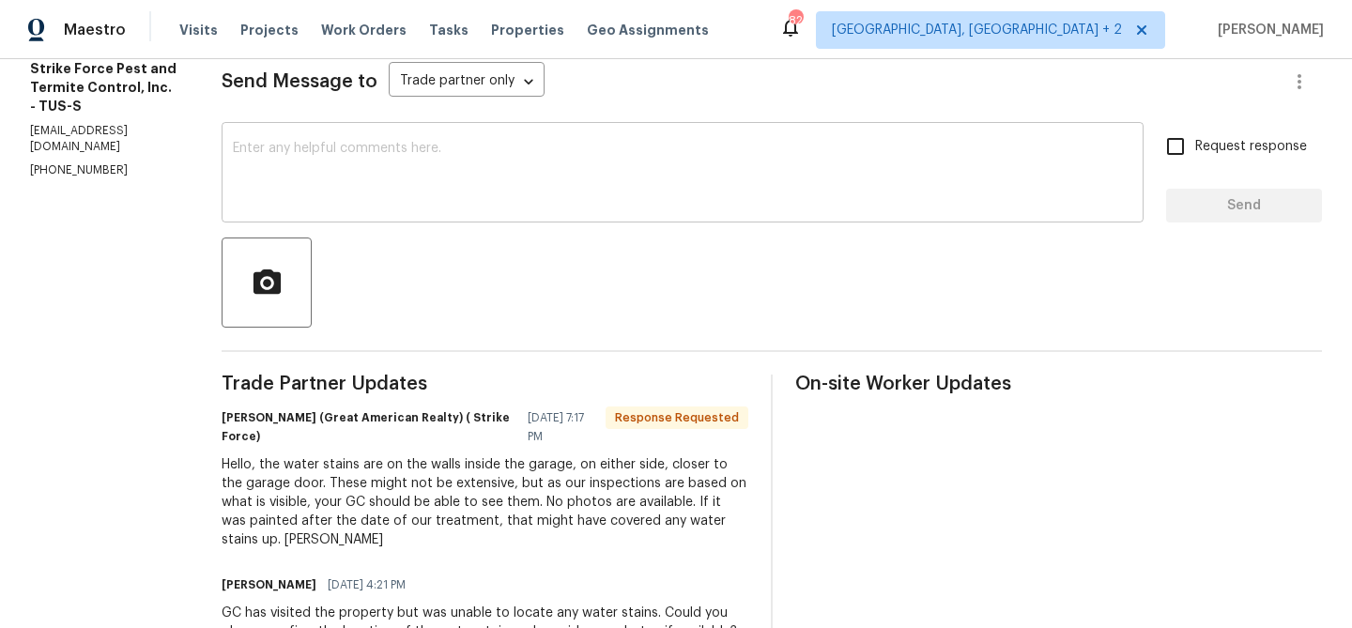
click at [315, 214] on div "x ​" at bounding box center [683, 175] width 922 height 96
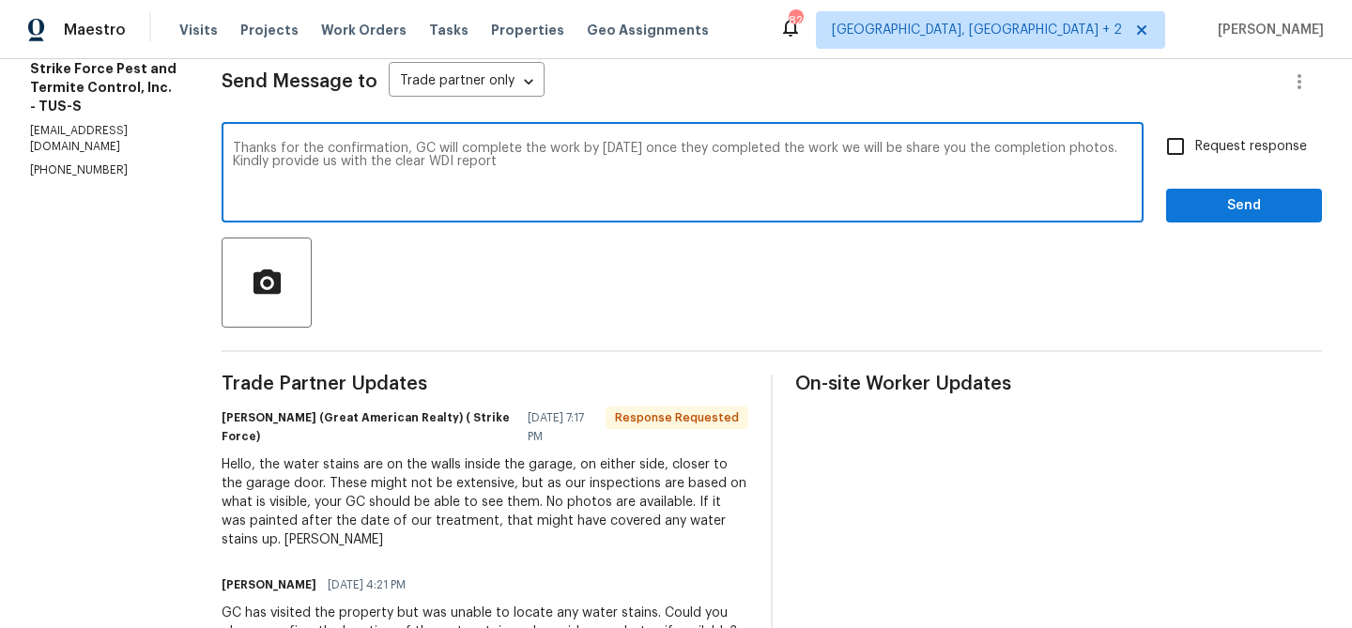
type textarea "Thanks for the confirmation, GC will complete the work by Today once they compl…"
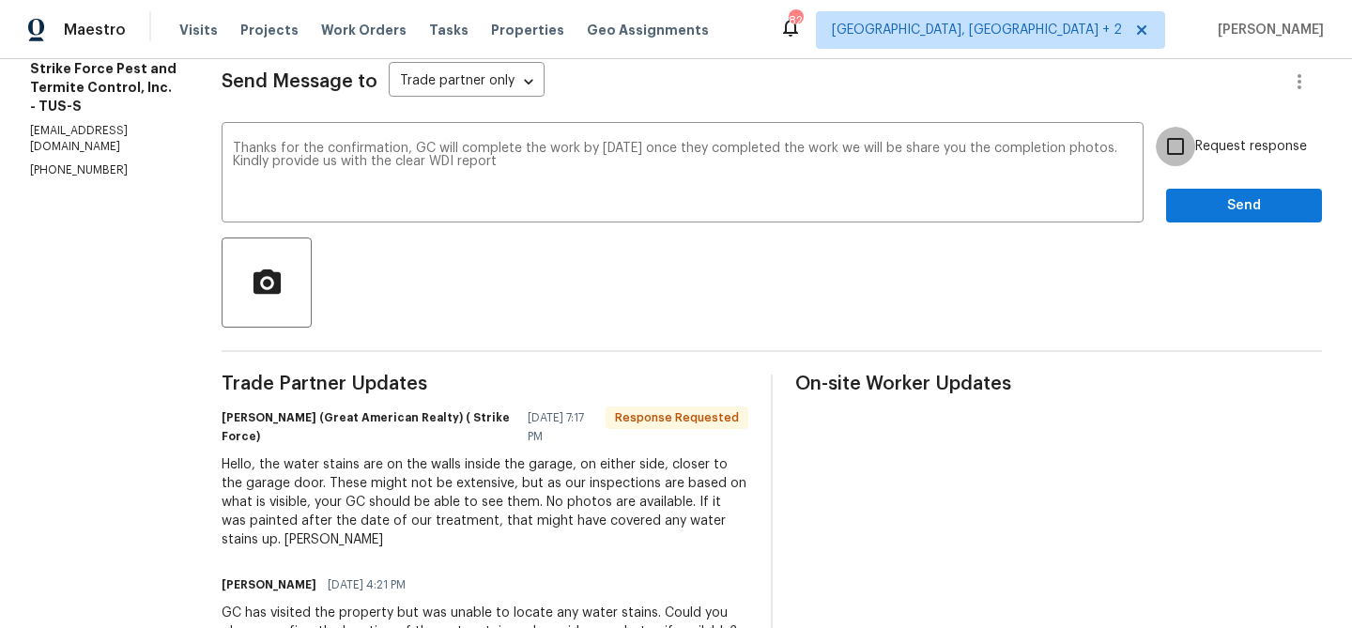
click at [1188, 153] on input "Request response" at bounding box center [1175, 146] width 39 height 39
checkbox input "true"
click at [1202, 211] on span "Send" at bounding box center [1244, 205] width 126 height 23
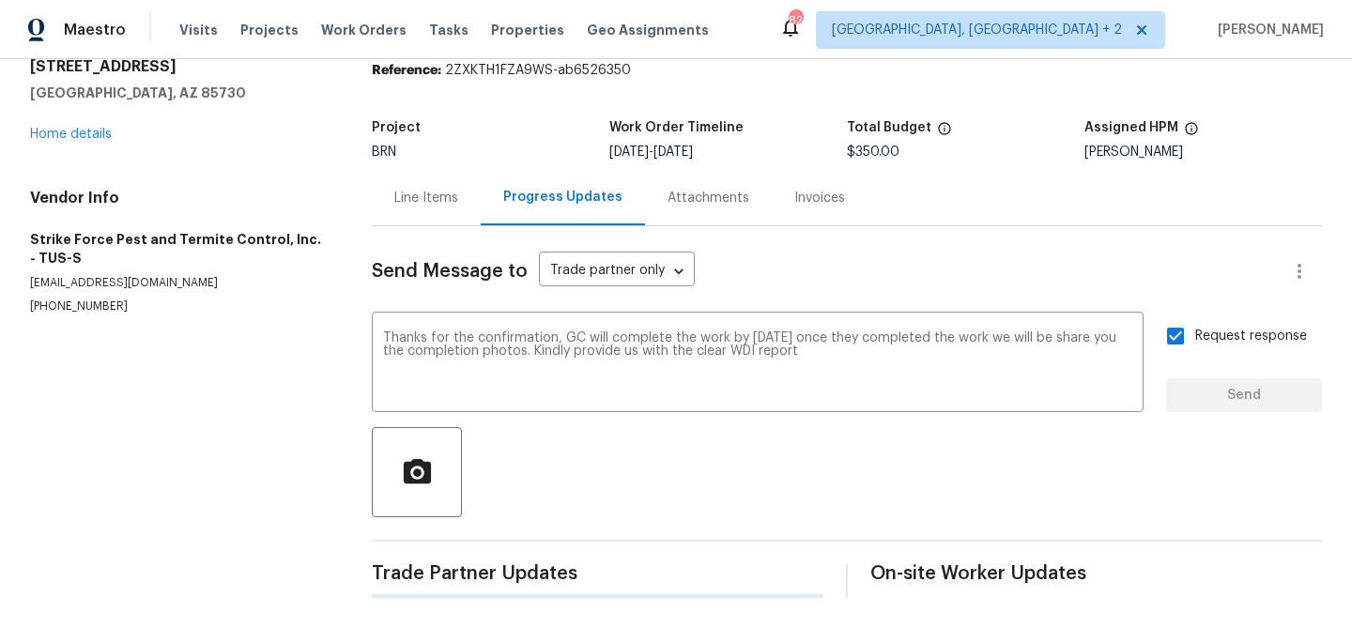
scroll to position [0, 0]
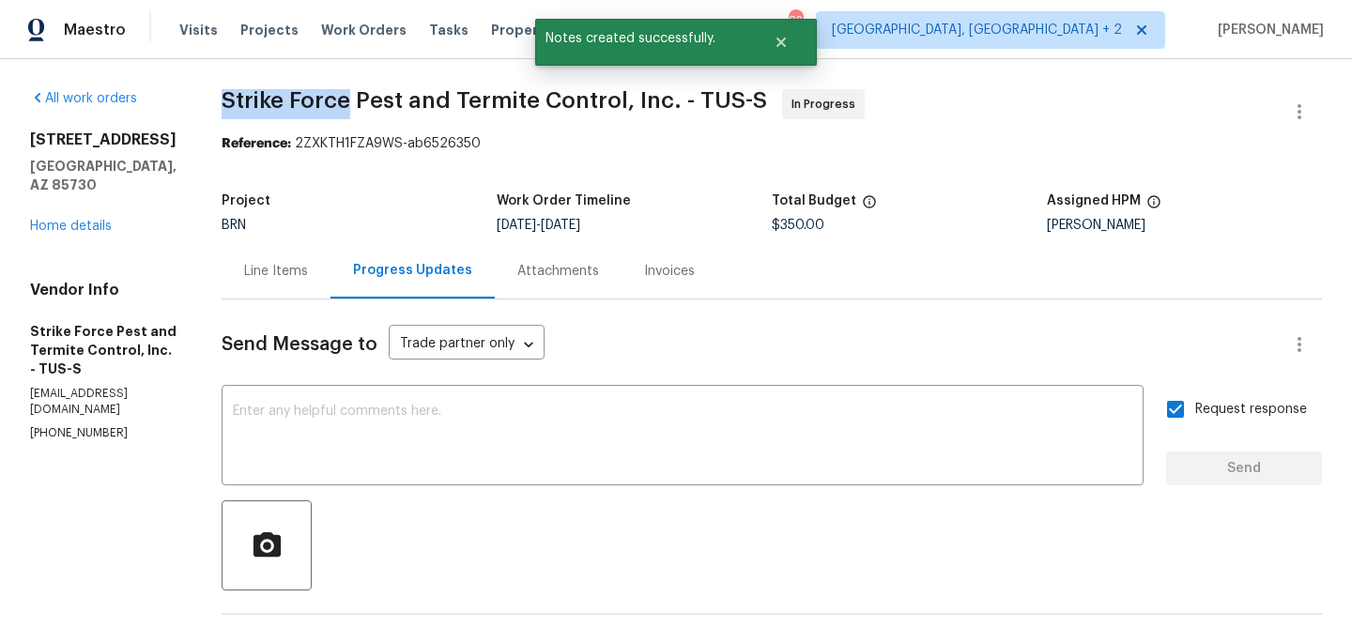
drag, startPoint x: 232, startPoint y: 94, endPoint x: 364, endPoint y: 97, distance: 132.4
copy span "Strike Force"
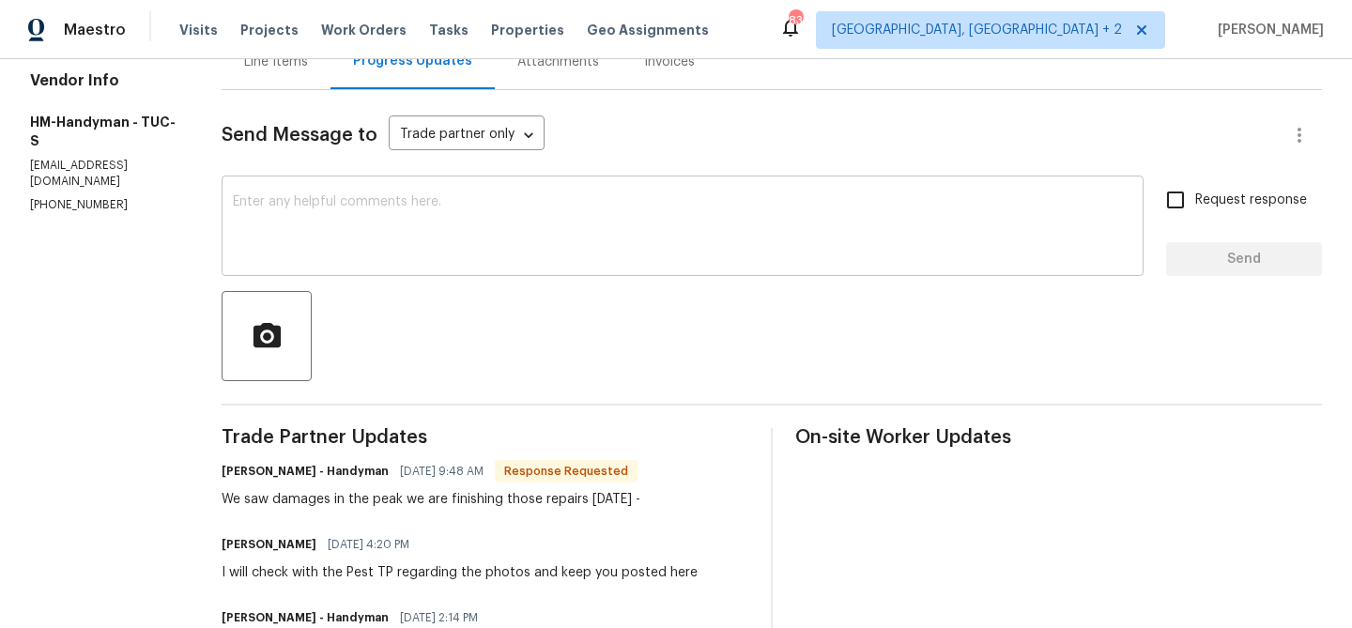
scroll to position [77, 0]
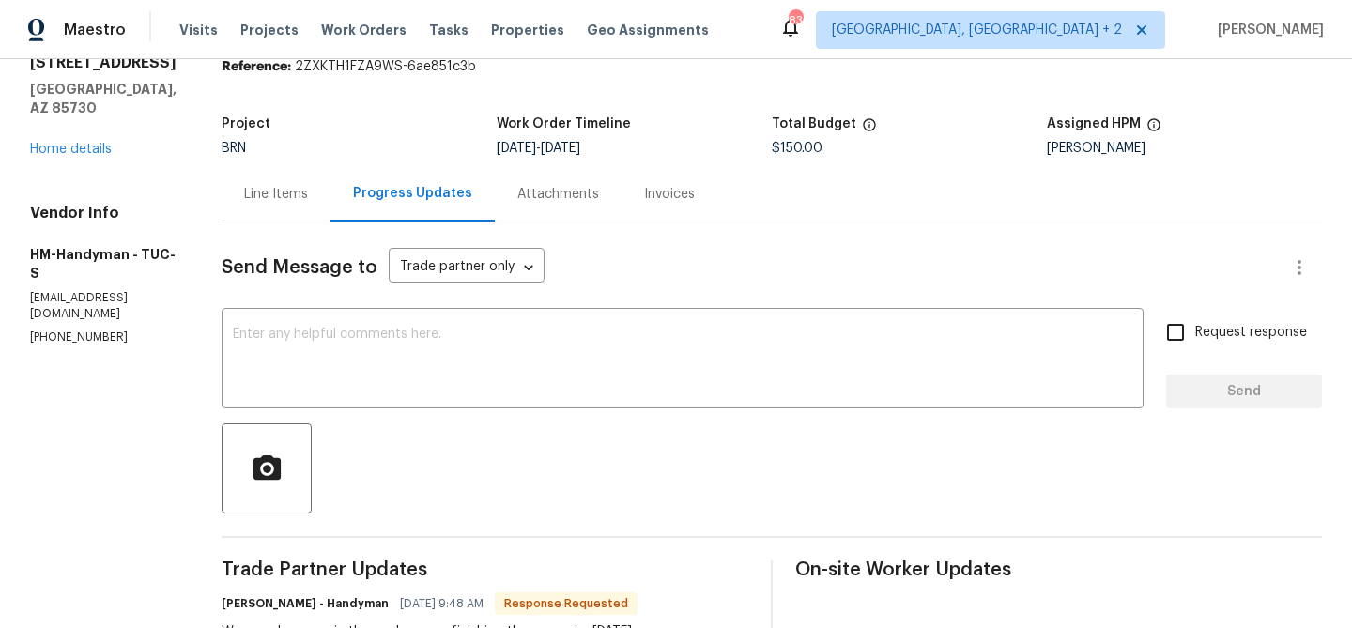
click at [277, 193] on div "Line Items" at bounding box center [276, 194] width 64 height 19
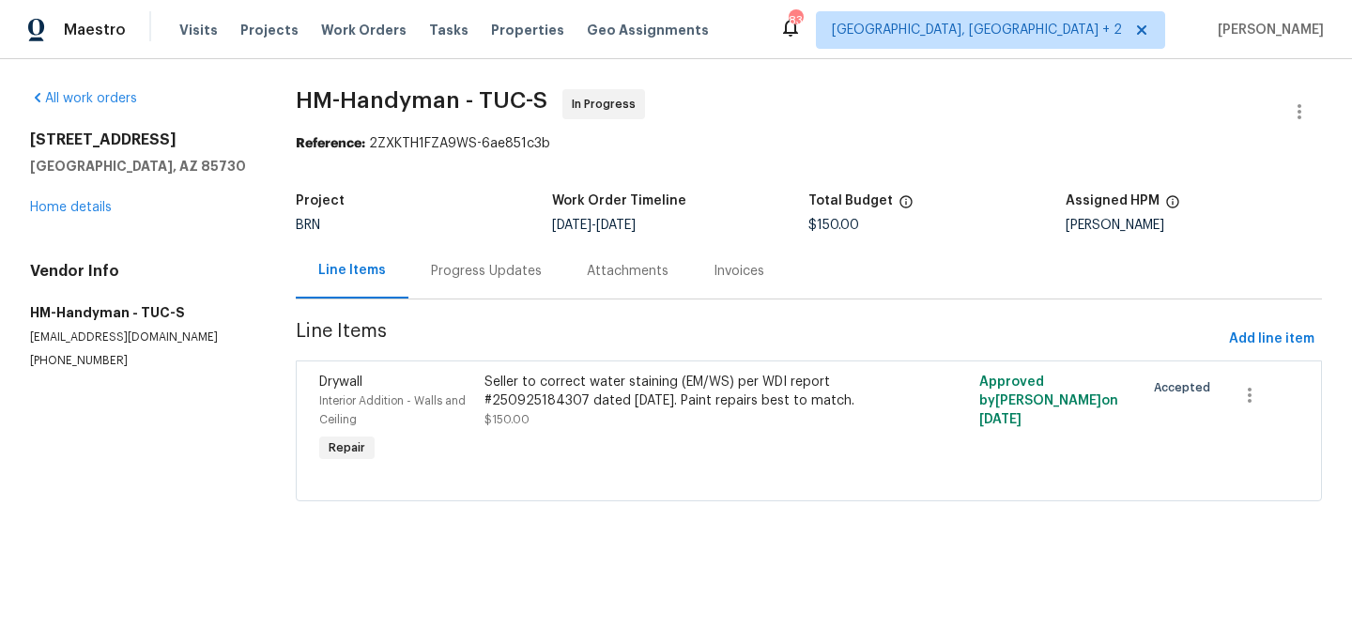
click at [539, 374] on div "Seller to correct water staining (EM/WS) per WDI report #250925184307 dated 9/2…" at bounding box center [685, 392] width 402 height 38
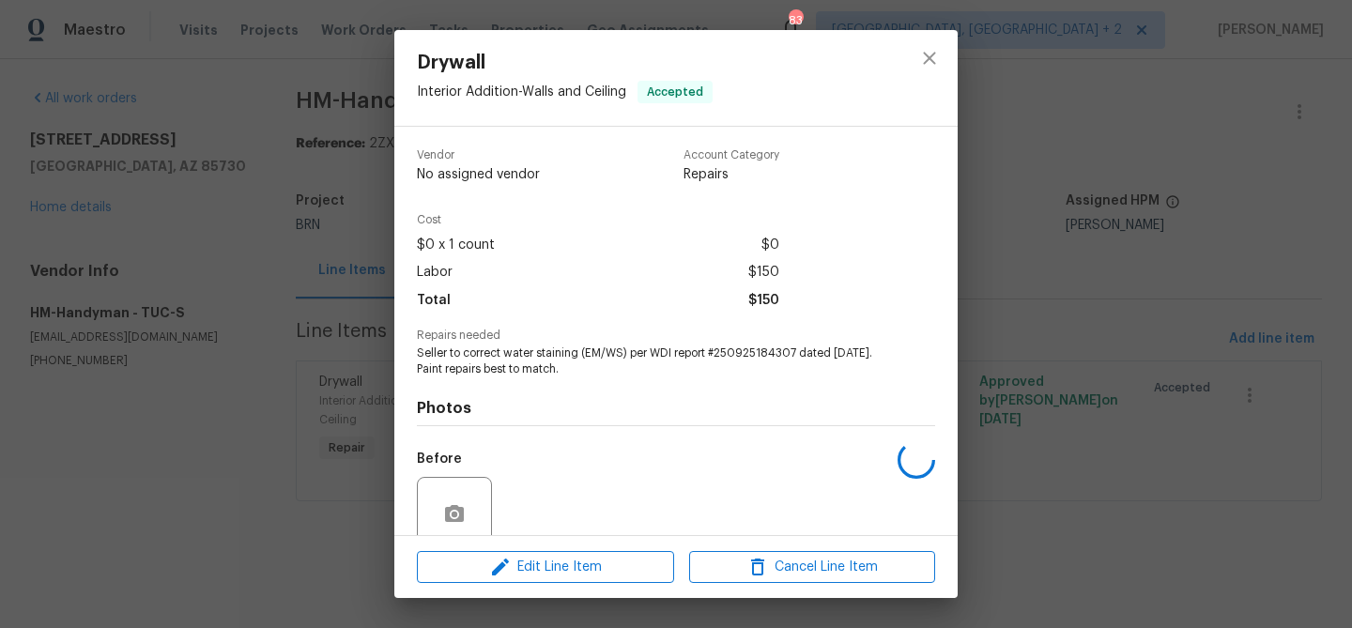
scroll to position [158, 0]
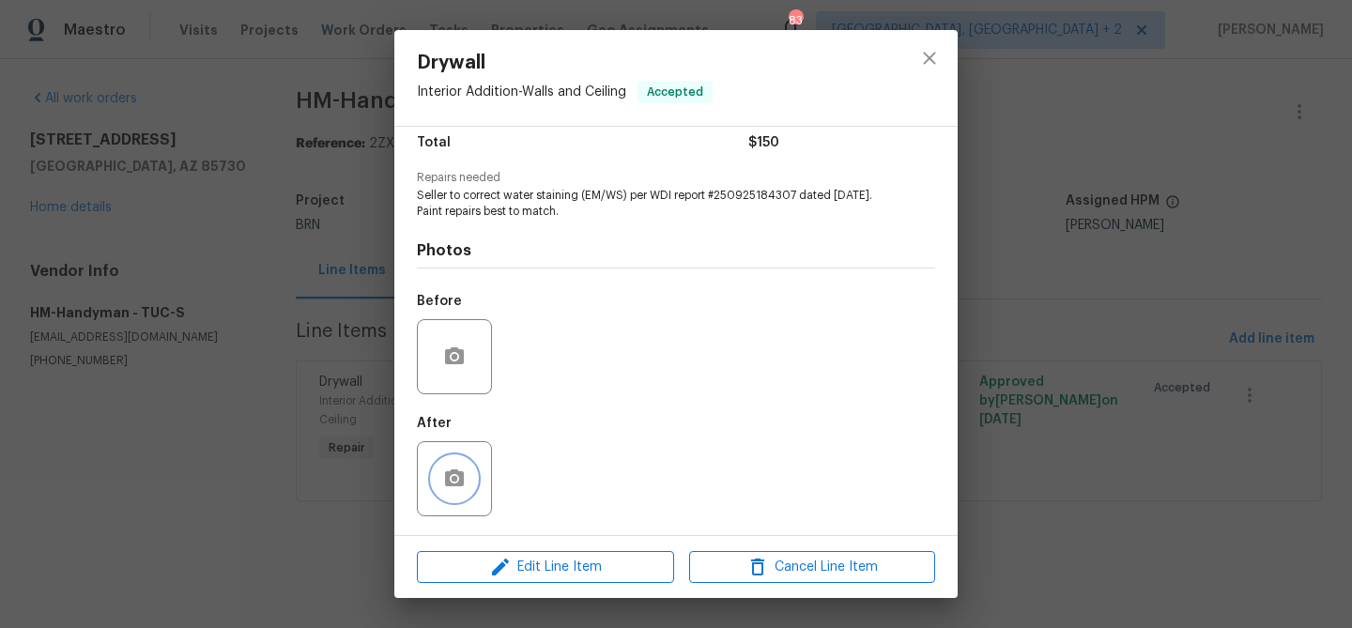
click at [456, 486] on icon "button" at bounding box center [454, 479] width 23 height 23
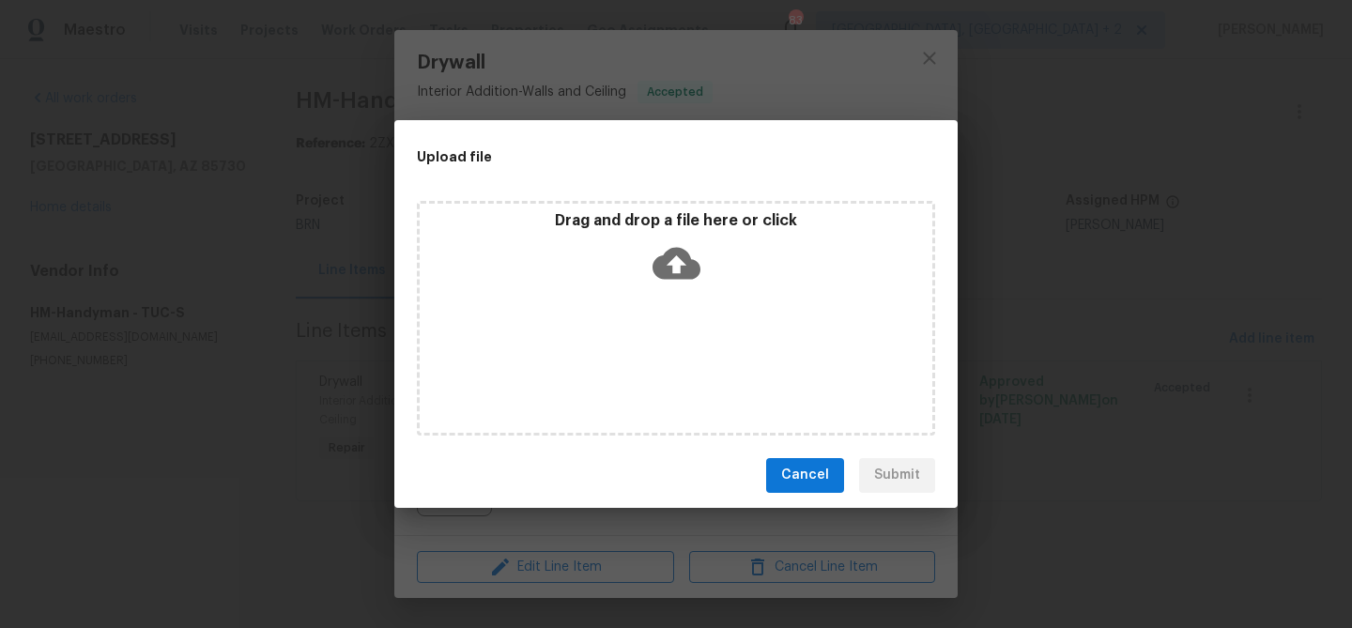
click at [313, 394] on div "Upload file Drag and drop a file here or click Cancel Submit" at bounding box center [676, 314] width 1352 height 628
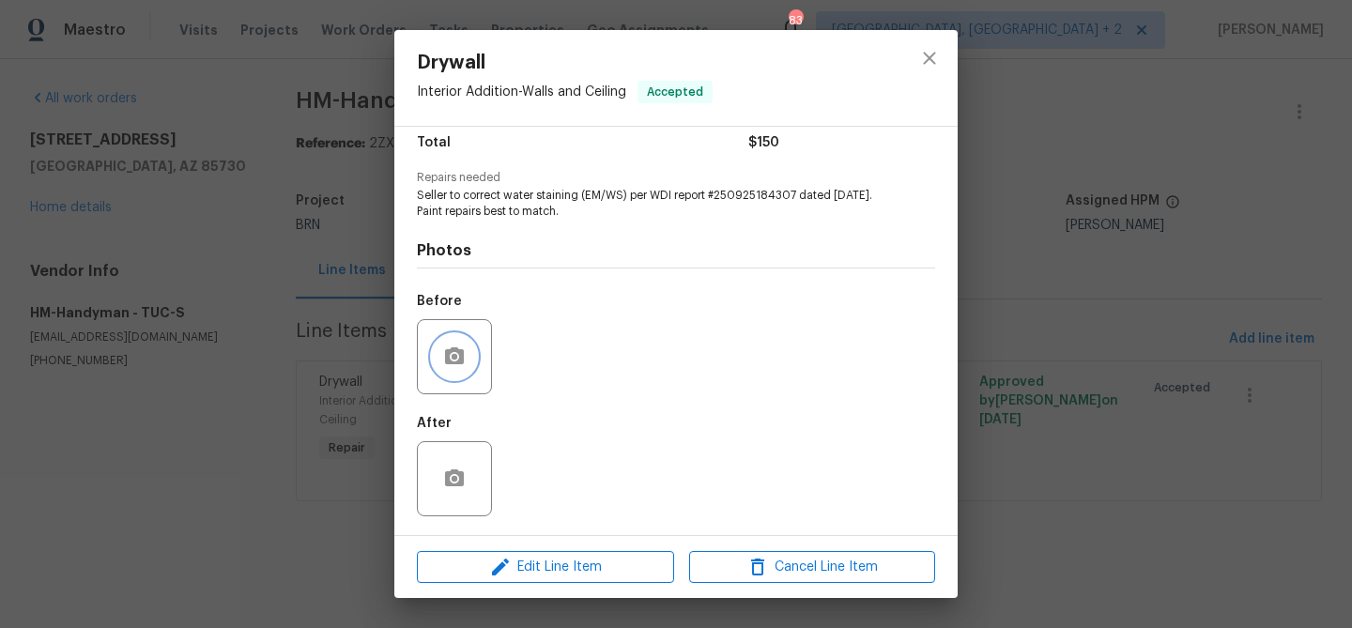
click at [471, 361] on button "button" at bounding box center [454, 356] width 45 height 45
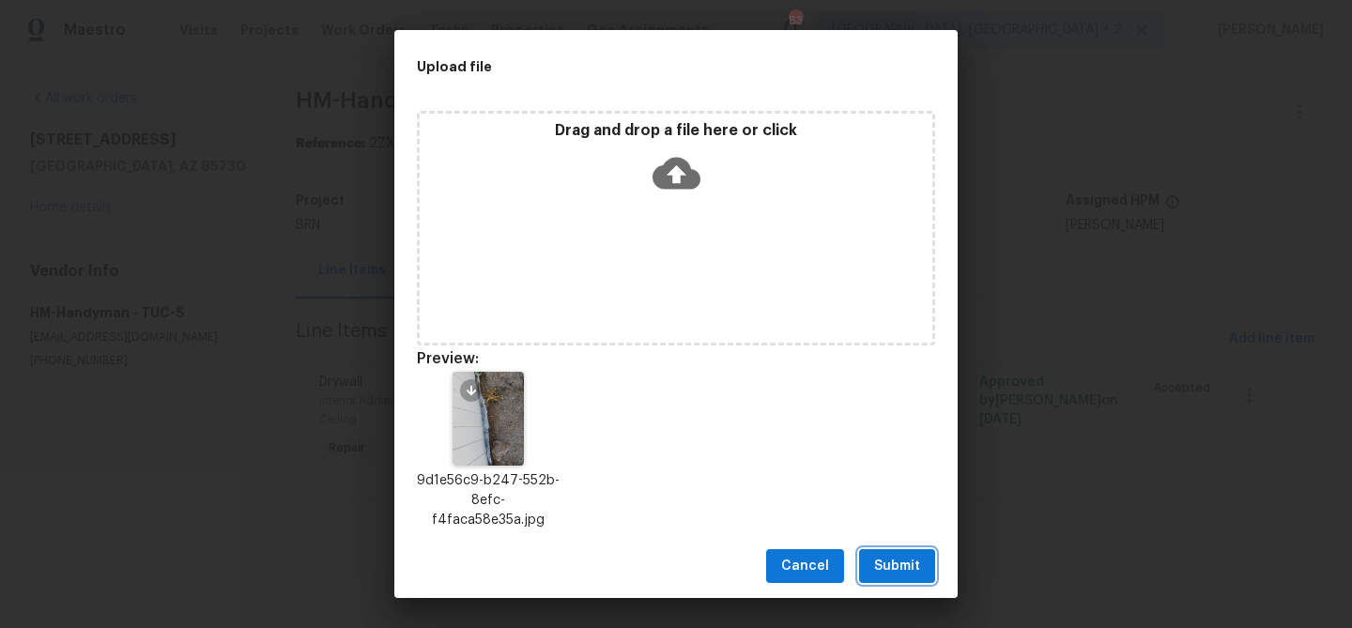
click at [882, 557] on span "Submit" at bounding box center [897, 566] width 46 height 23
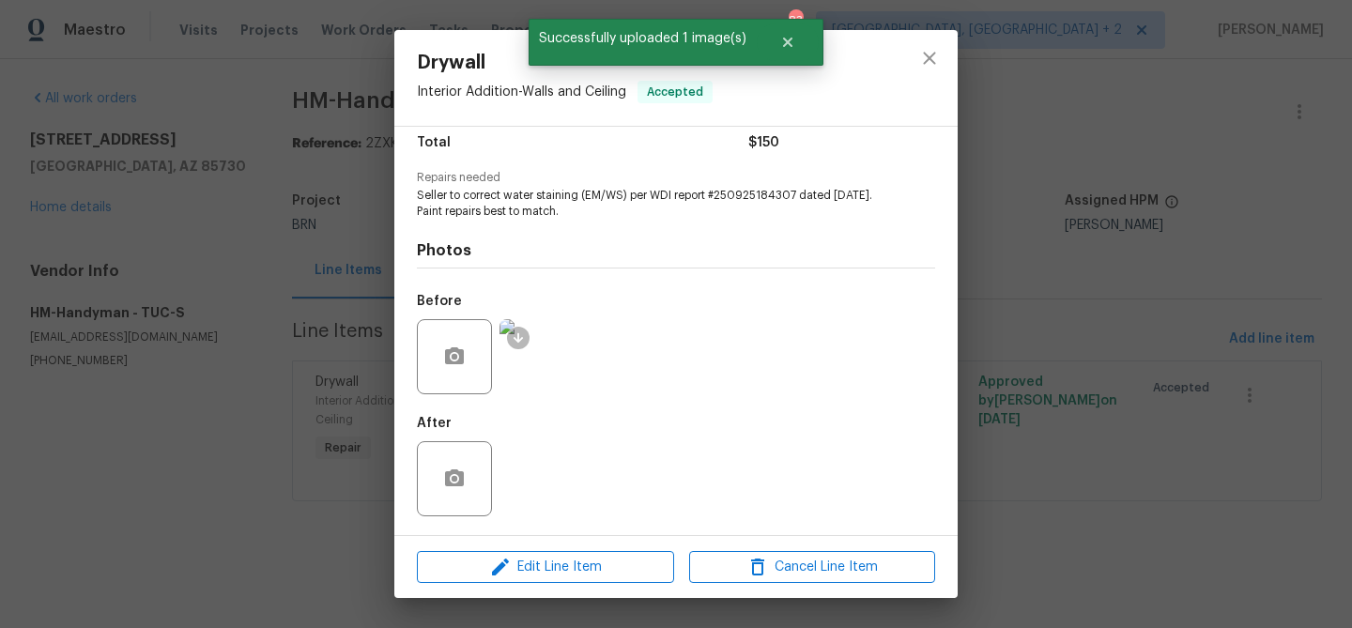
click at [238, 227] on div "Drywall Interior Addition - Walls and Ceiling Accepted Vendor HM-Handyman Accou…" at bounding box center [676, 314] width 1352 height 628
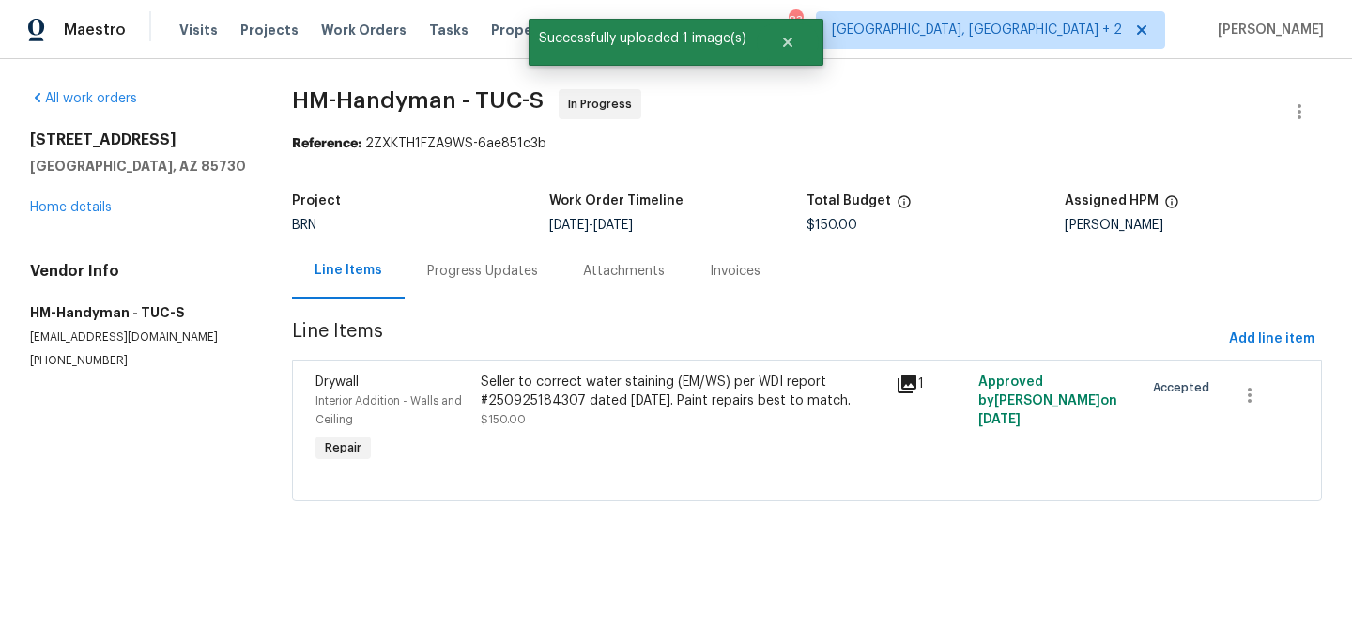
click at [530, 256] on div "Progress Updates" at bounding box center [483, 270] width 156 height 55
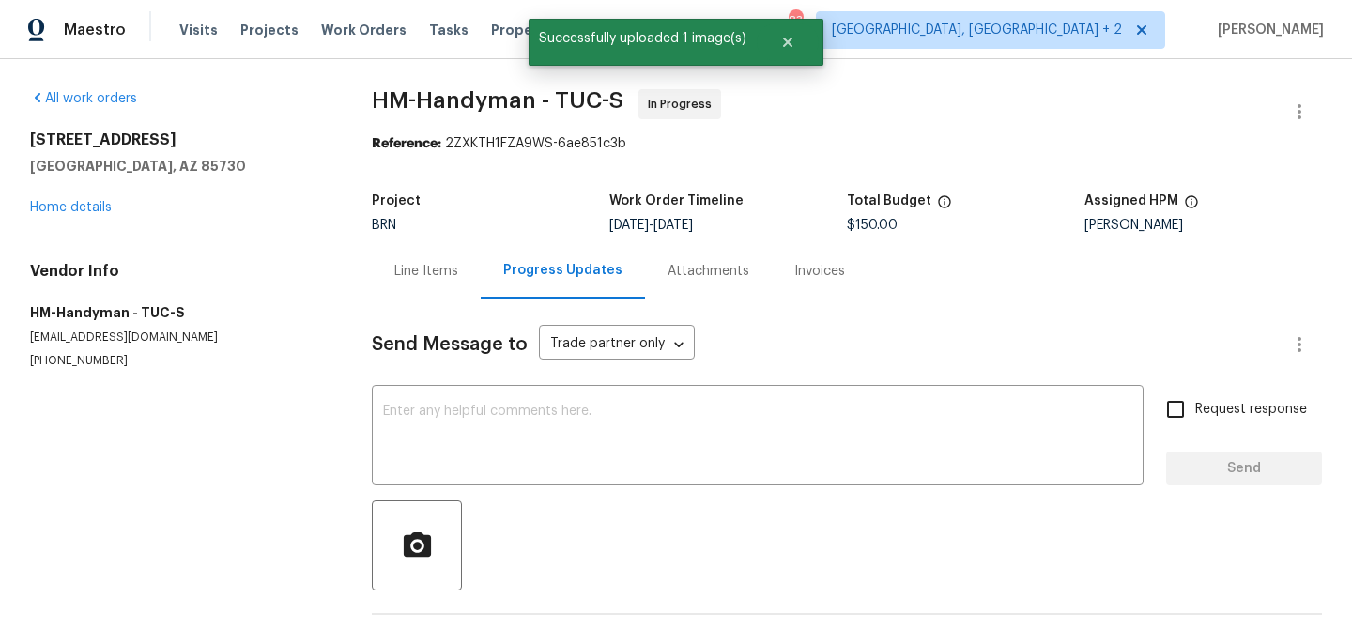
scroll to position [73, 0]
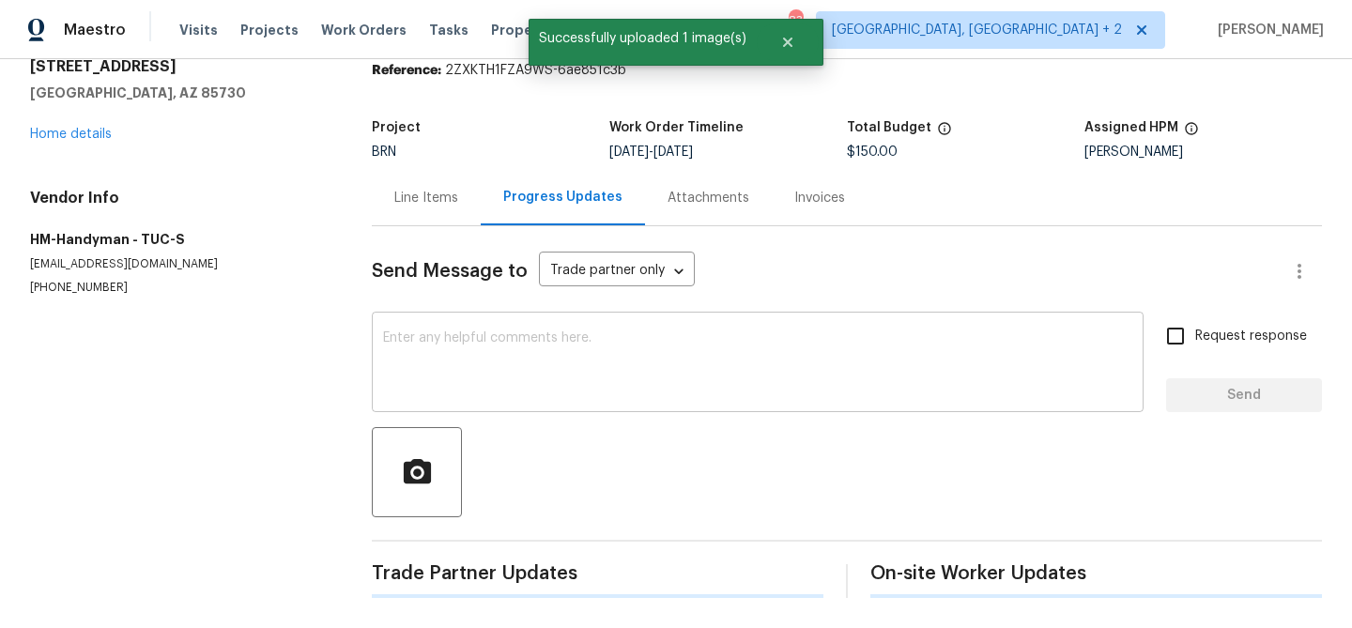
click at [402, 358] on textarea at bounding box center [757, 364] width 749 height 66
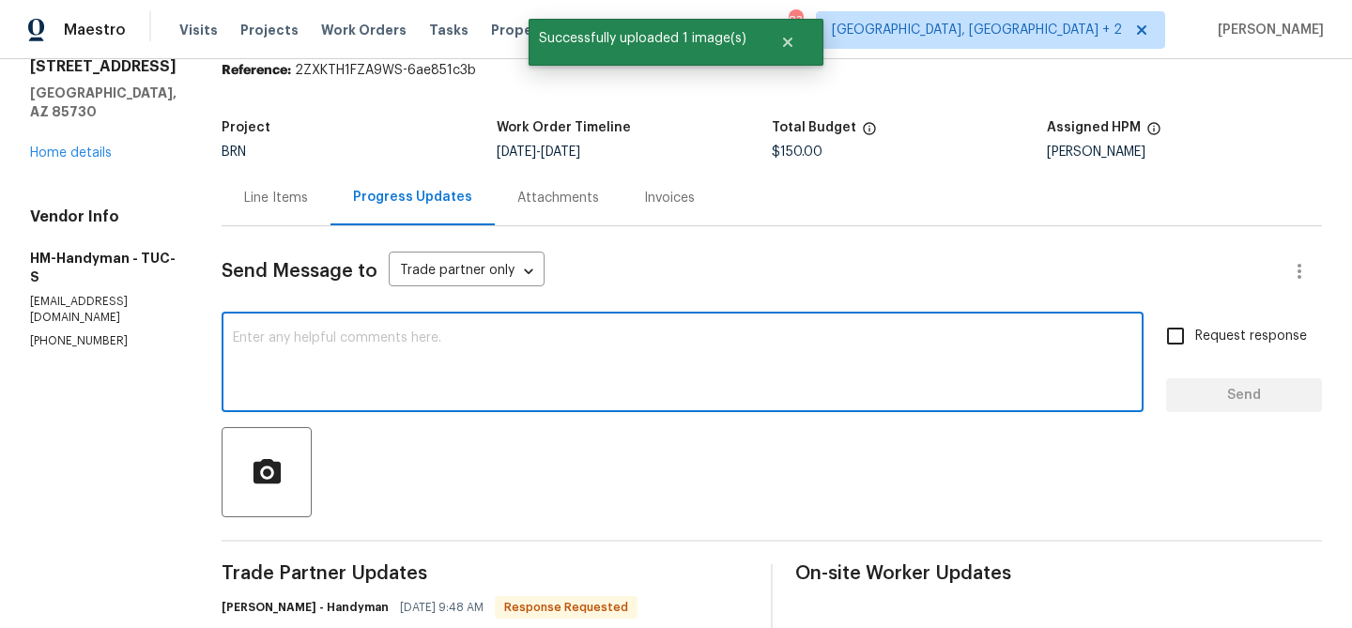
paste textarea "the water stains are on the walls inside the garage, on either side, closer to …"
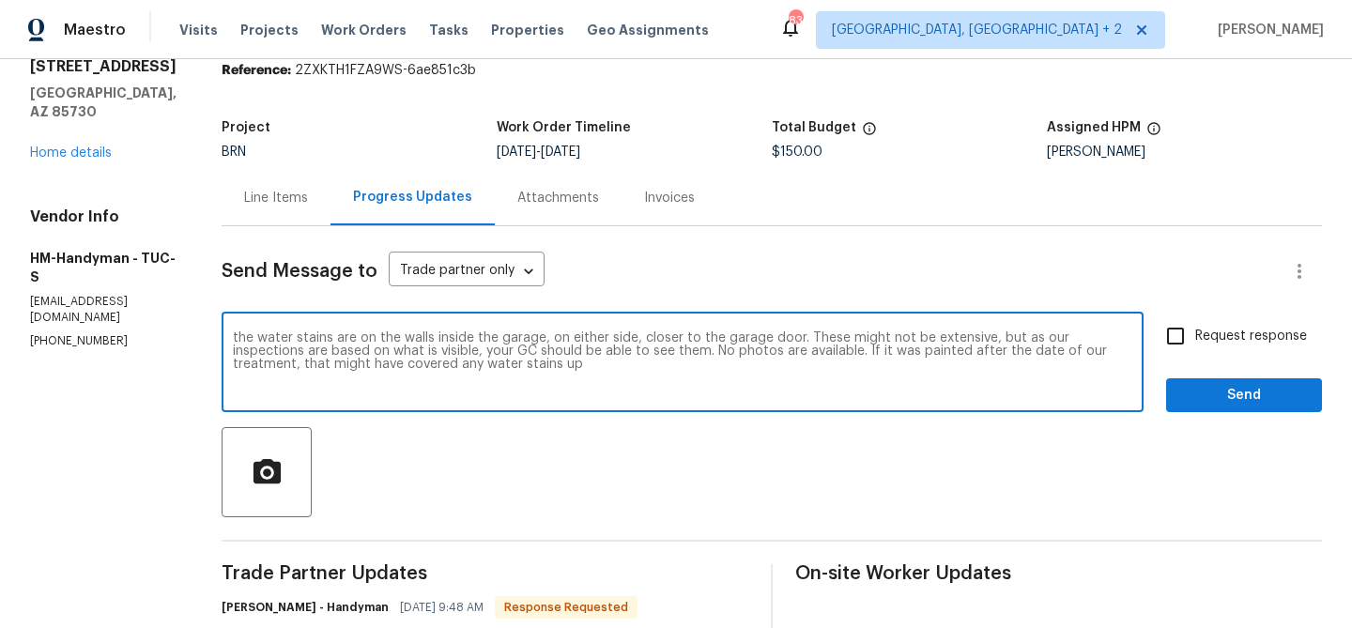
drag, startPoint x: 265, startPoint y: 341, endPoint x: 233, endPoint y: 341, distance: 31.9
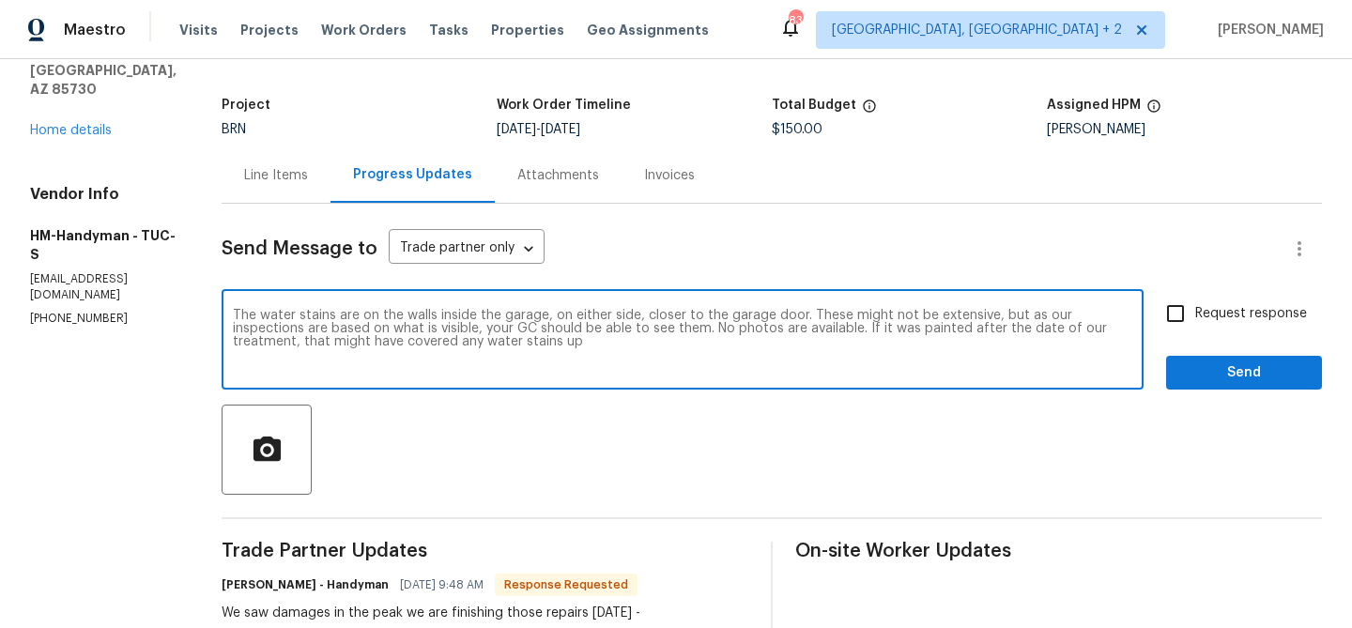
drag, startPoint x: 817, startPoint y: 315, endPoint x: 874, endPoint y: 326, distance: 58.4
click at [874, 326] on textarea "The water stains are on the walls inside the garage, on either side, closer to …" at bounding box center [683, 342] width 900 height 66
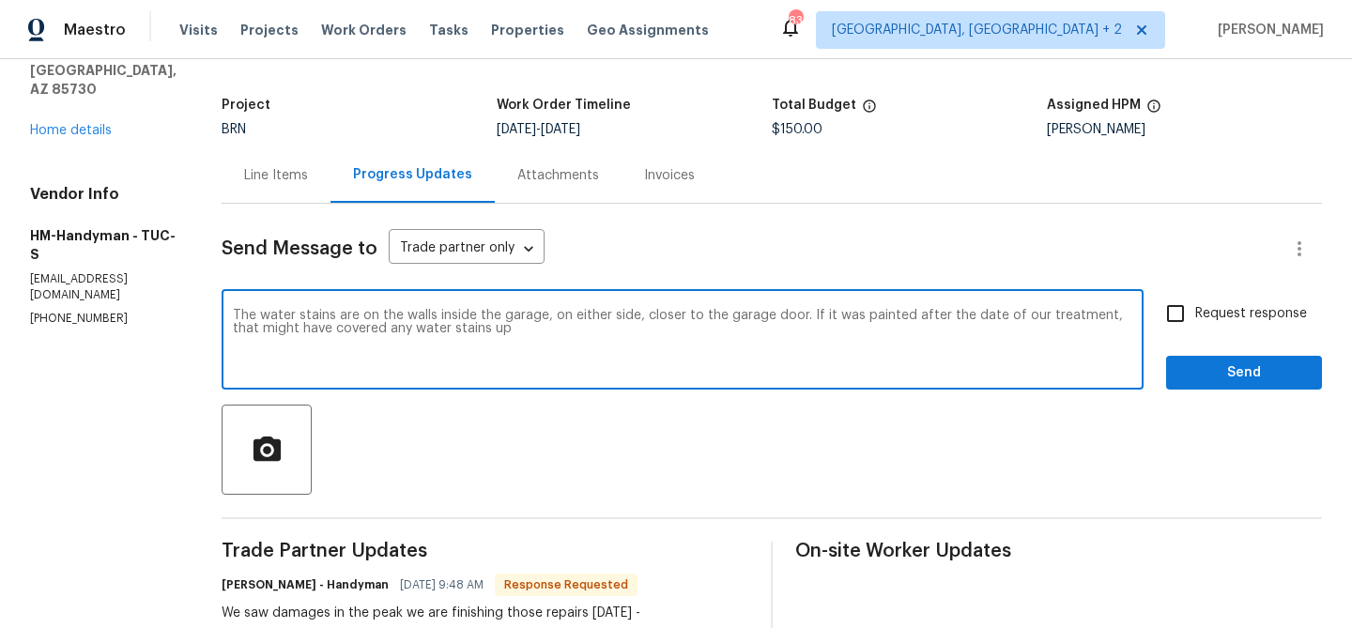
drag, startPoint x: 819, startPoint y: 315, endPoint x: 841, endPoint y: 330, distance: 27.1
click at [838, 328] on textarea "The water stains are on the walls inside the garage, on either side, closer to …" at bounding box center [683, 342] width 900 height 66
drag, startPoint x: 813, startPoint y: 318, endPoint x: 922, endPoint y: 414, distance: 145.0
click at [361, 329] on textarea "The water stains are on the walls inside the garage, on either side, closer to …" at bounding box center [683, 342] width 900 height 66
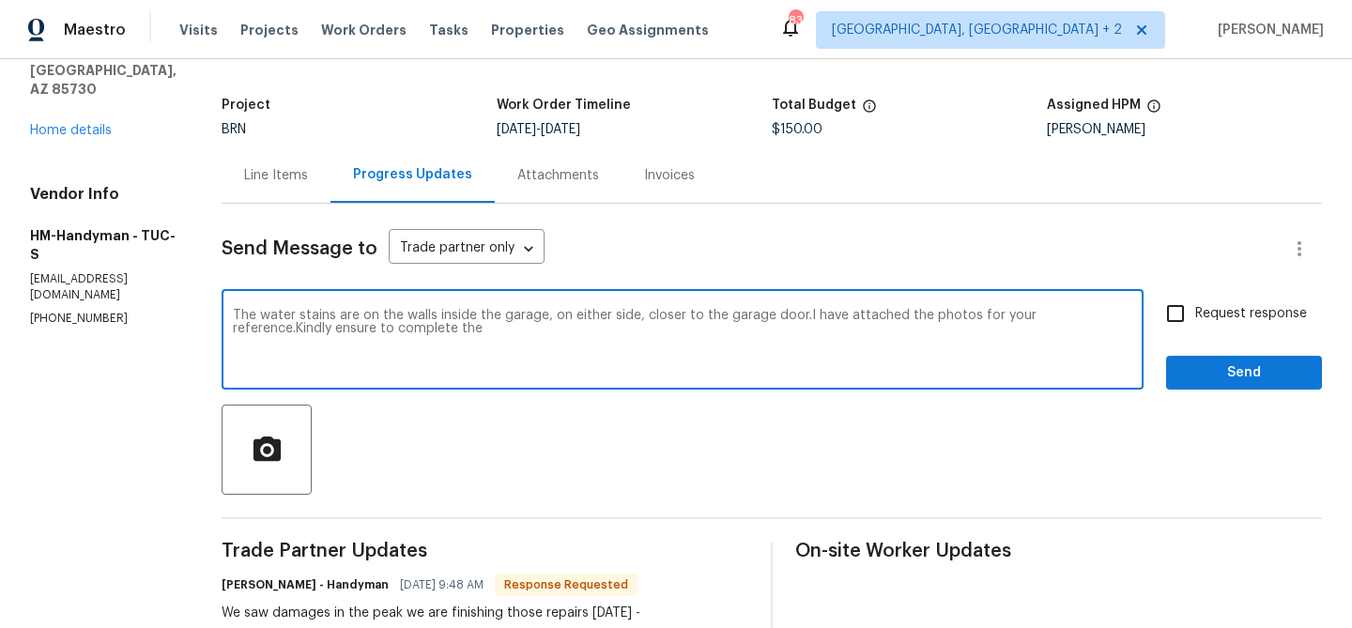
click at [361, 329] on textarea "The water stains are on the walls inside the garage, on either side, closer to …" at bounding box center [683, 342] width 900 height 66
click at [534, 324] on textarea "The water stains are on the walls inside the garage, on either side, closer to …" at bounding box center [683, 342] width 900 height 66
type textarea "The water stains are on the walls inside the garage, on either side, closer to …"
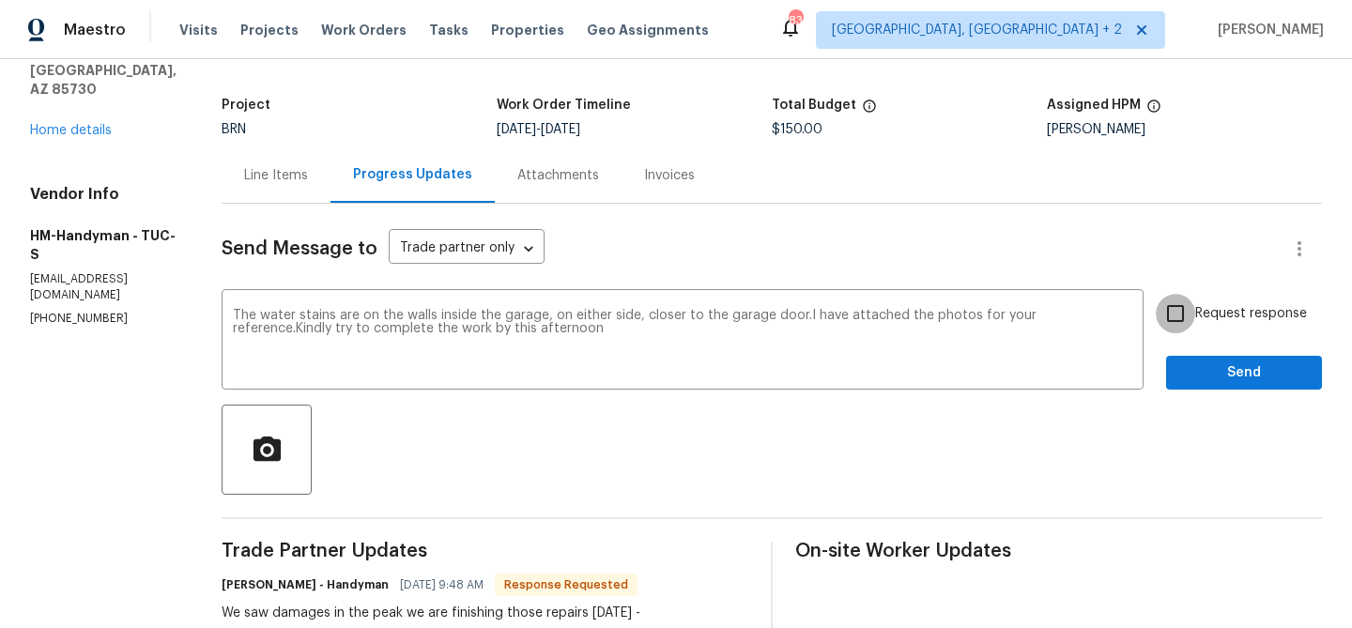
click at [1176, 315] on input "Request response" at bounding box center [1175, 313] width 39 height 39
checkbox input "true"
click at [1197, 375] on span "Send" at bounding box center [1244, 372] width 126 height 23
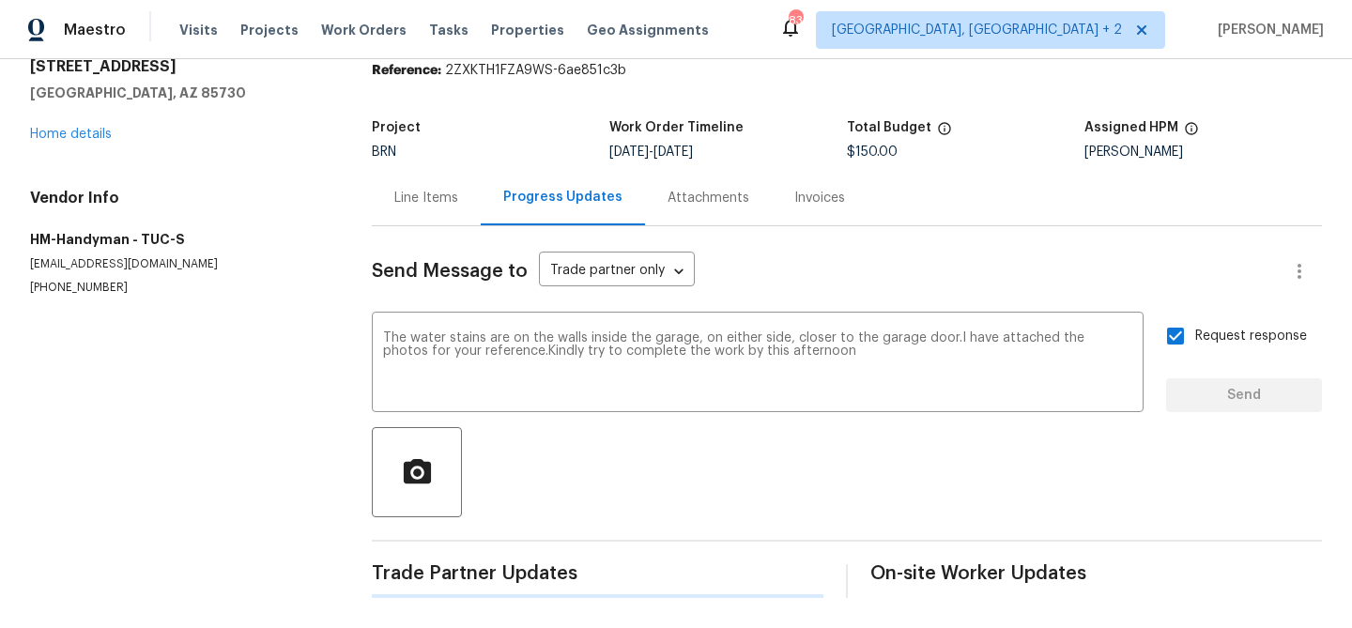
scroll to position [0, 0]
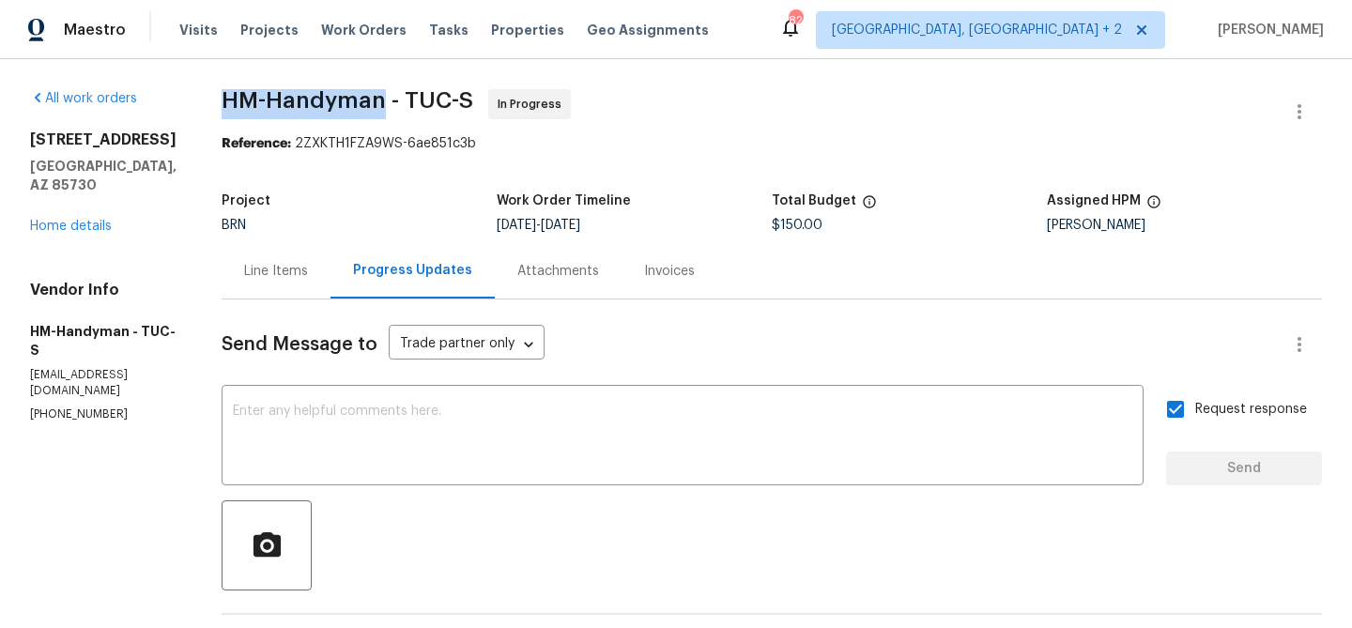
drag, startPoint x: 222, startPoint y: 101, endPoint x: 403, endPoint y: 100, distance: 181.2
copy span "HM-Handyman"
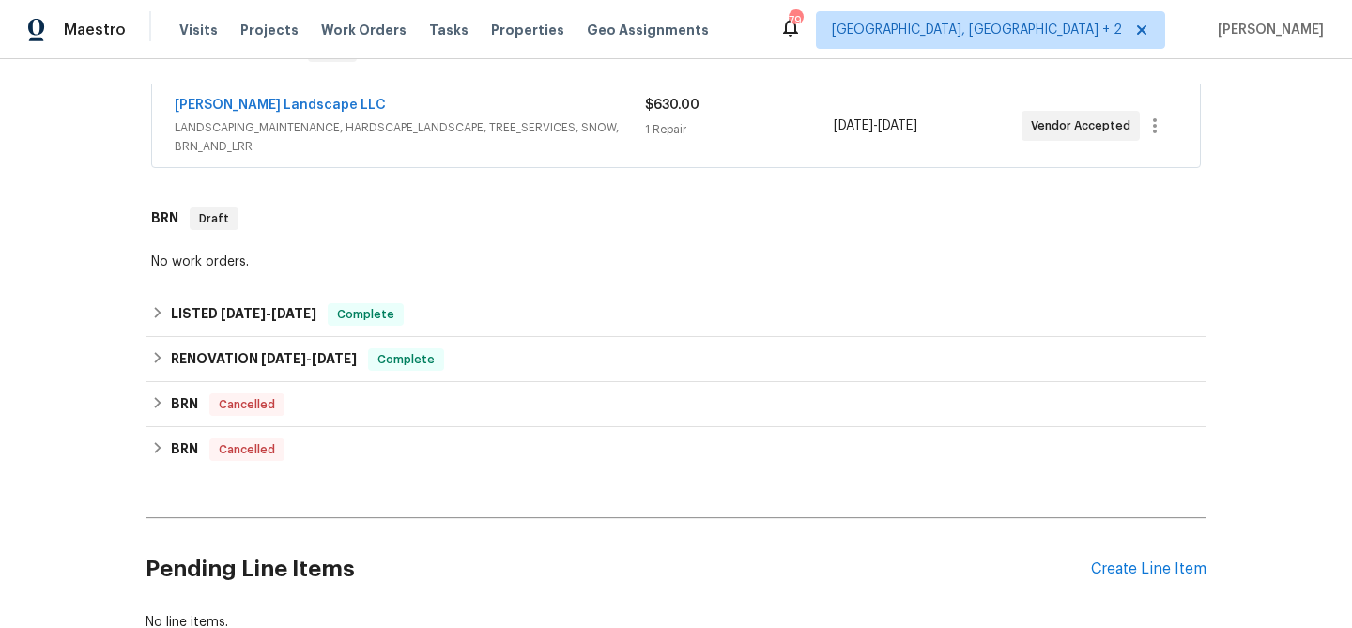
click at [243, 310] on span "[DATE]" at bounding box center [243, 313] width 45 height 13
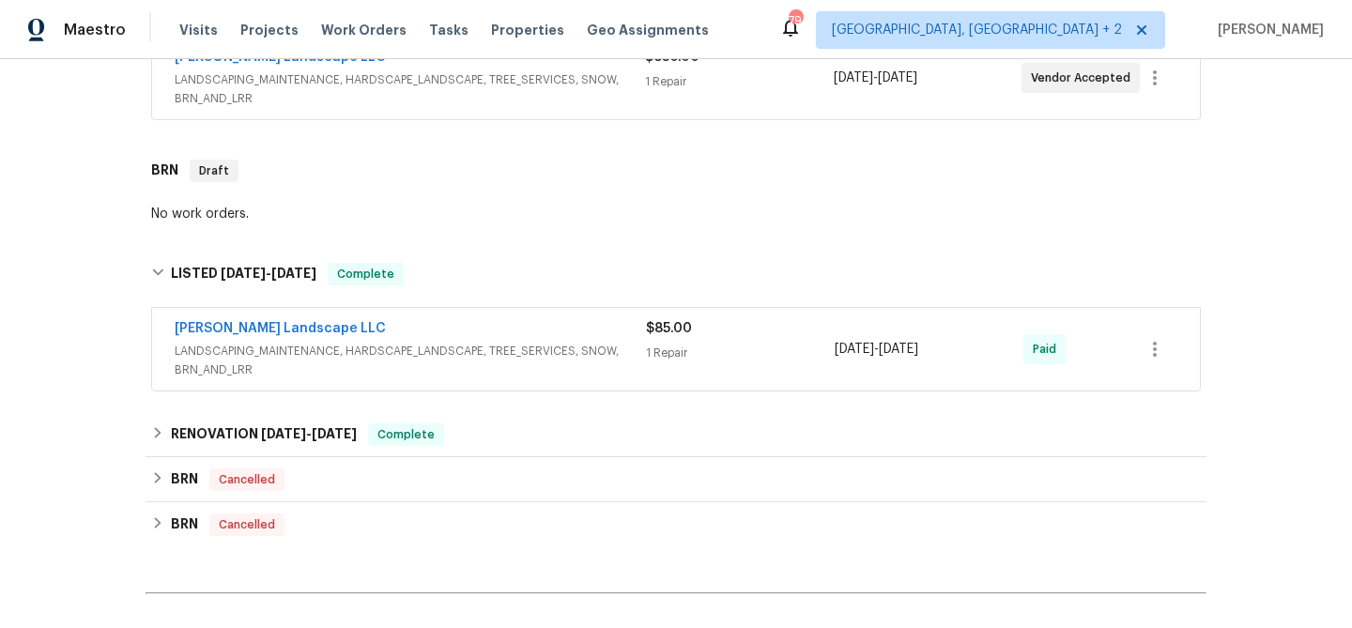
scroll to position [438, 0]
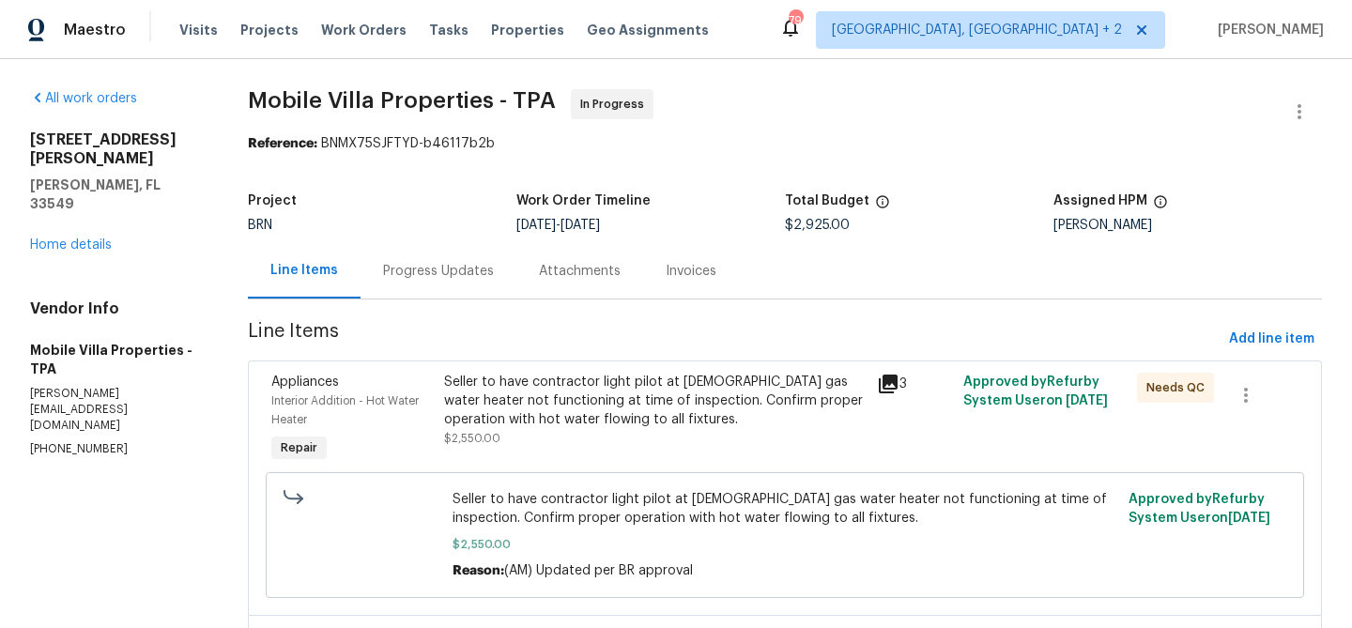
click at [470, 274] on div "Progress Updates" at bounding box center [438, 271] width 111 height 19
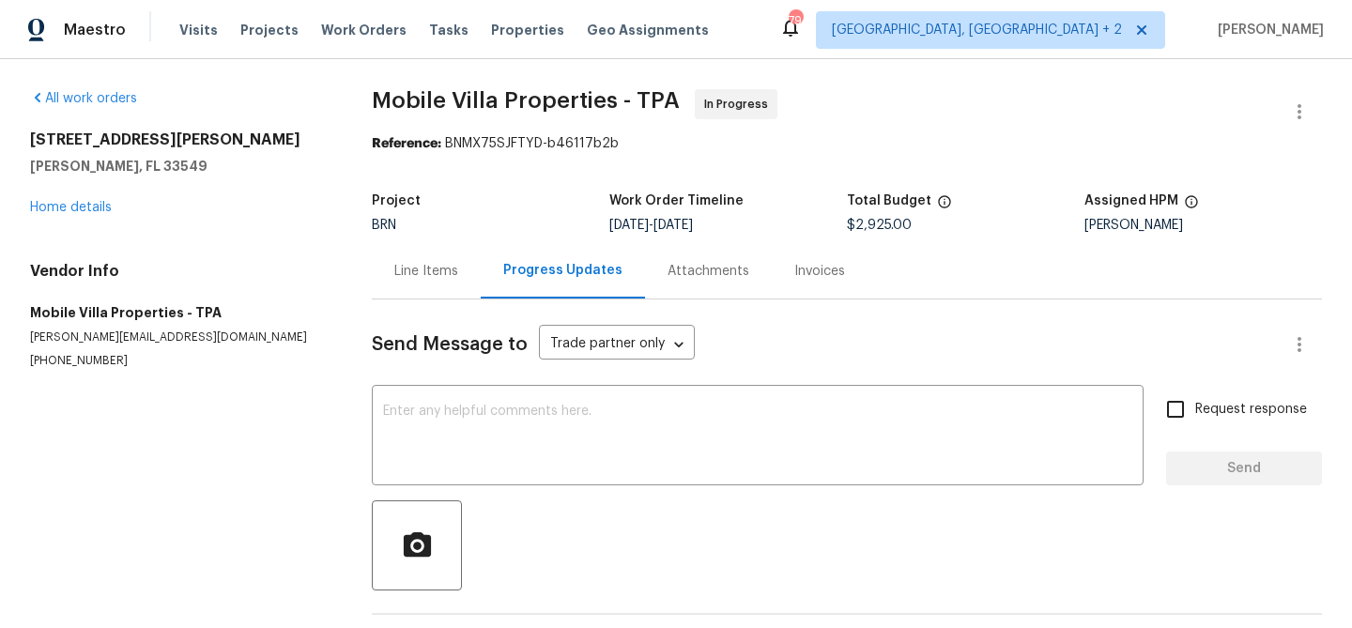
scroll to position [73, 0]
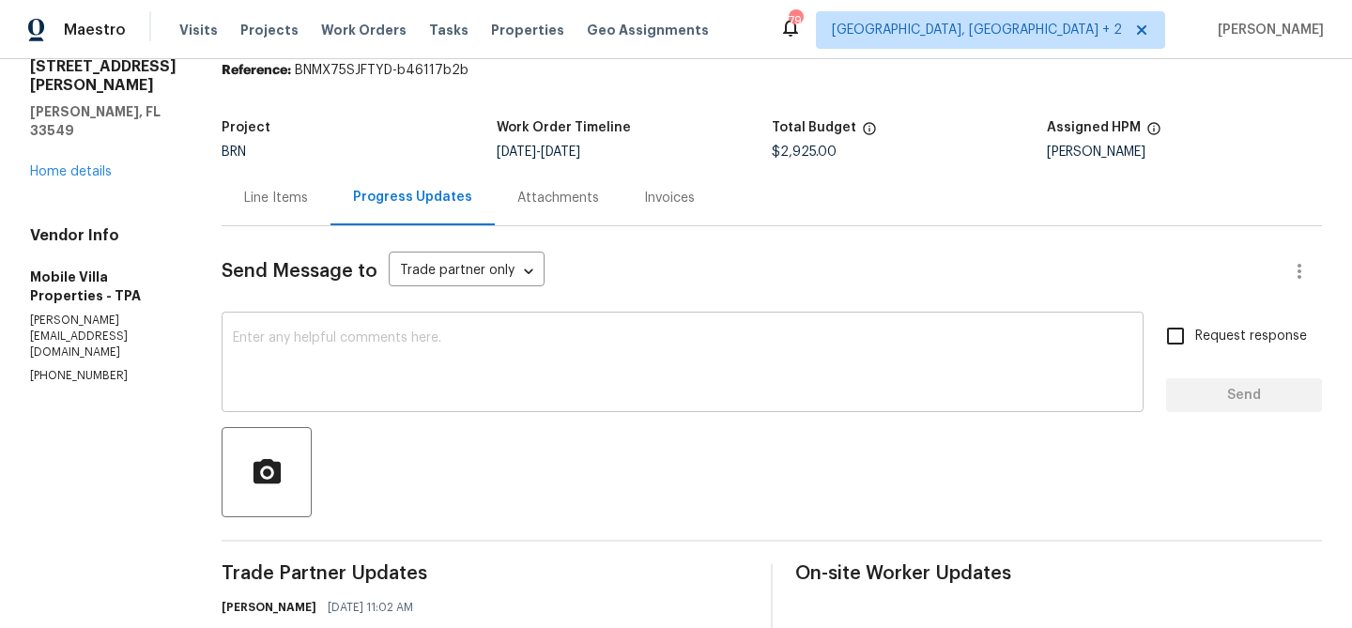
click at [426, 356] on textarea at bounding box center [683, 364] width 900 height 66
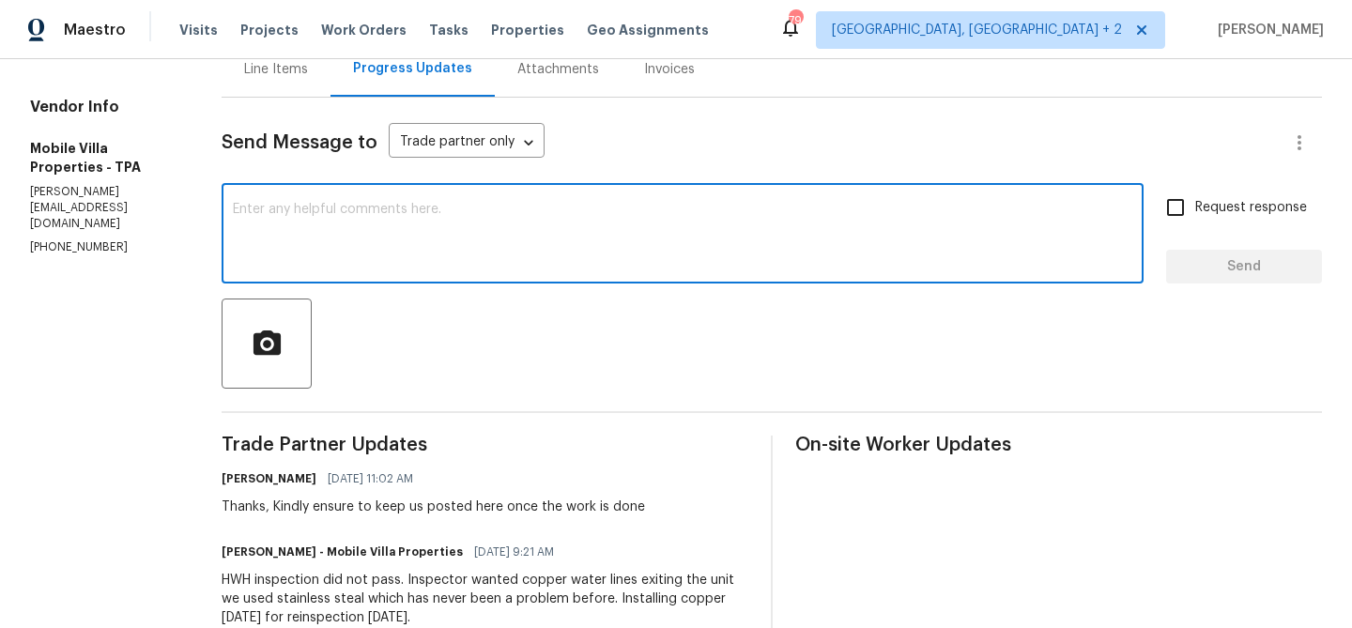
scroll to position [218, 0]
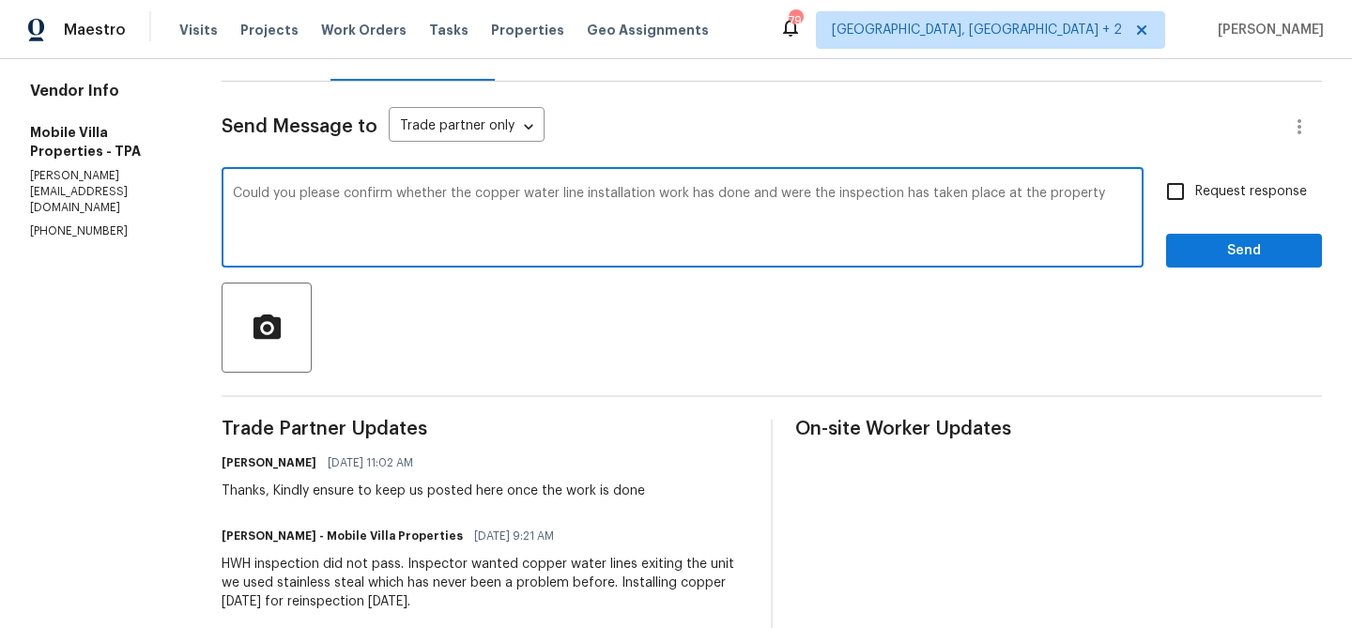
type textarea "Could you please confirm whether the copper water line installation work has do…"
click at [762, 188] on textarea "Could you please confirm whether the copper water line installation work has do…" at bounding box center [683, 220] width 900 height 66
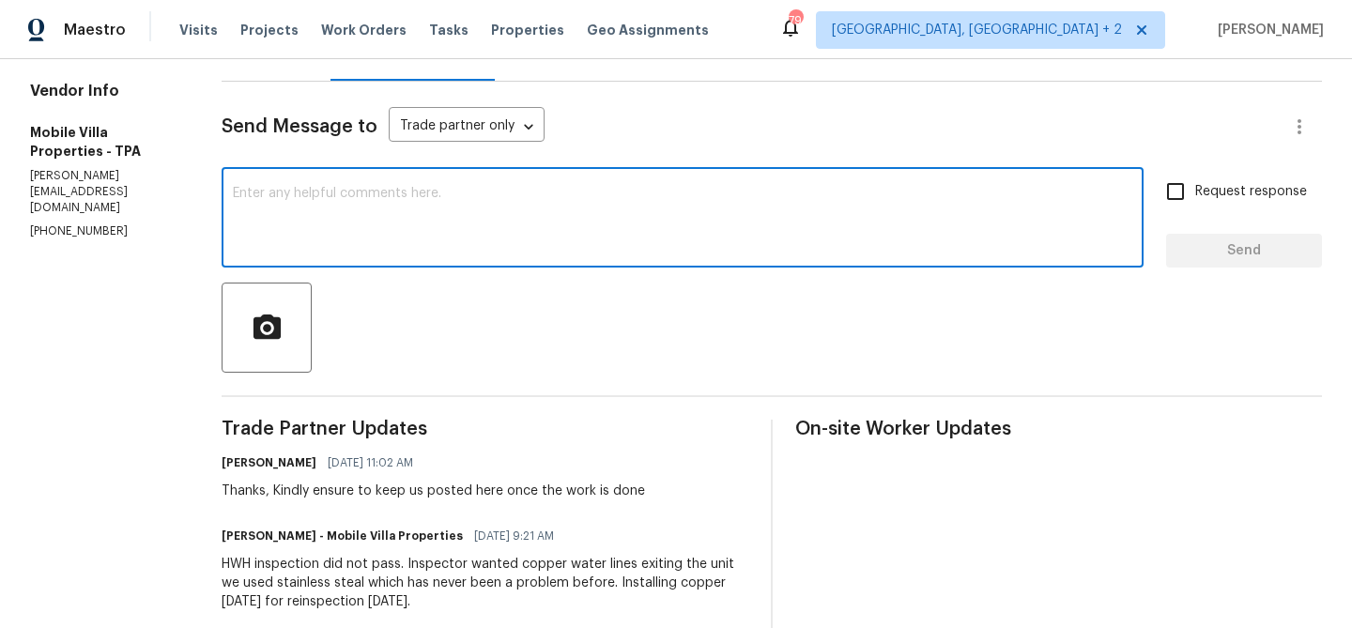
paste textarea "Could you please confirm if the copper water line installation has been complet…"
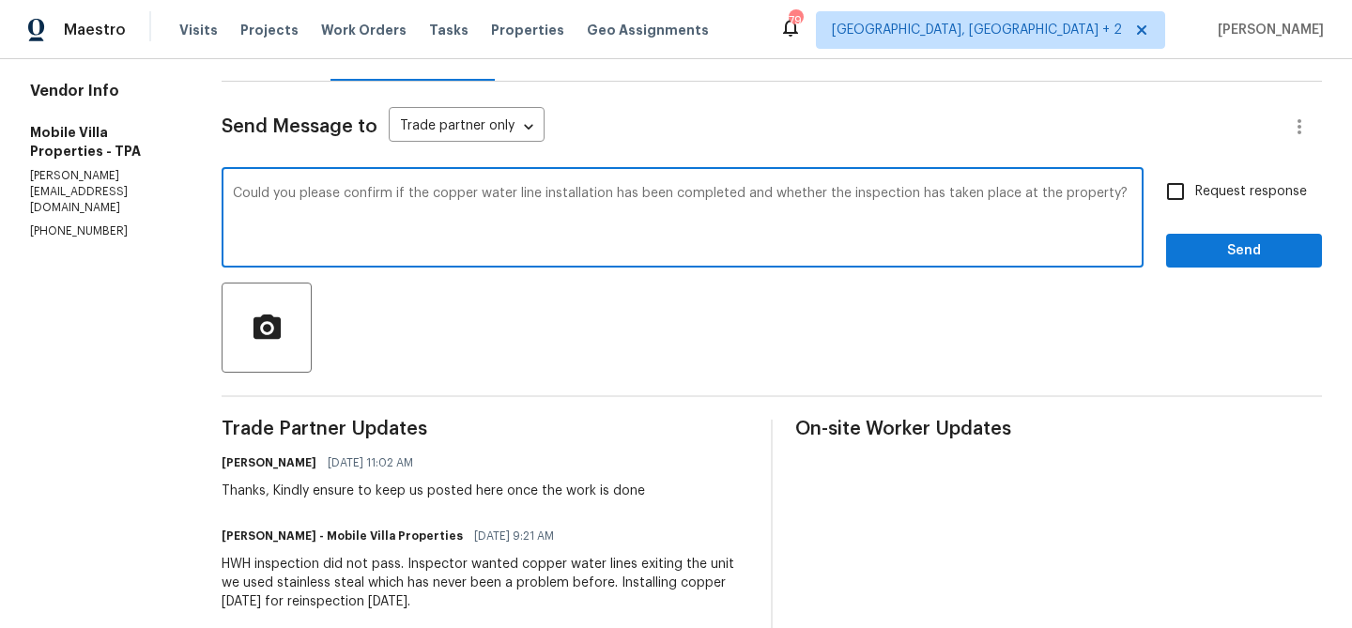
type textarea "Could you please confirm if the copper water line installation has been complet…"
click at [1161, 198] on input "Request response" at bounding box center [1175, 191] width 39 height 39
checkbox input "true"
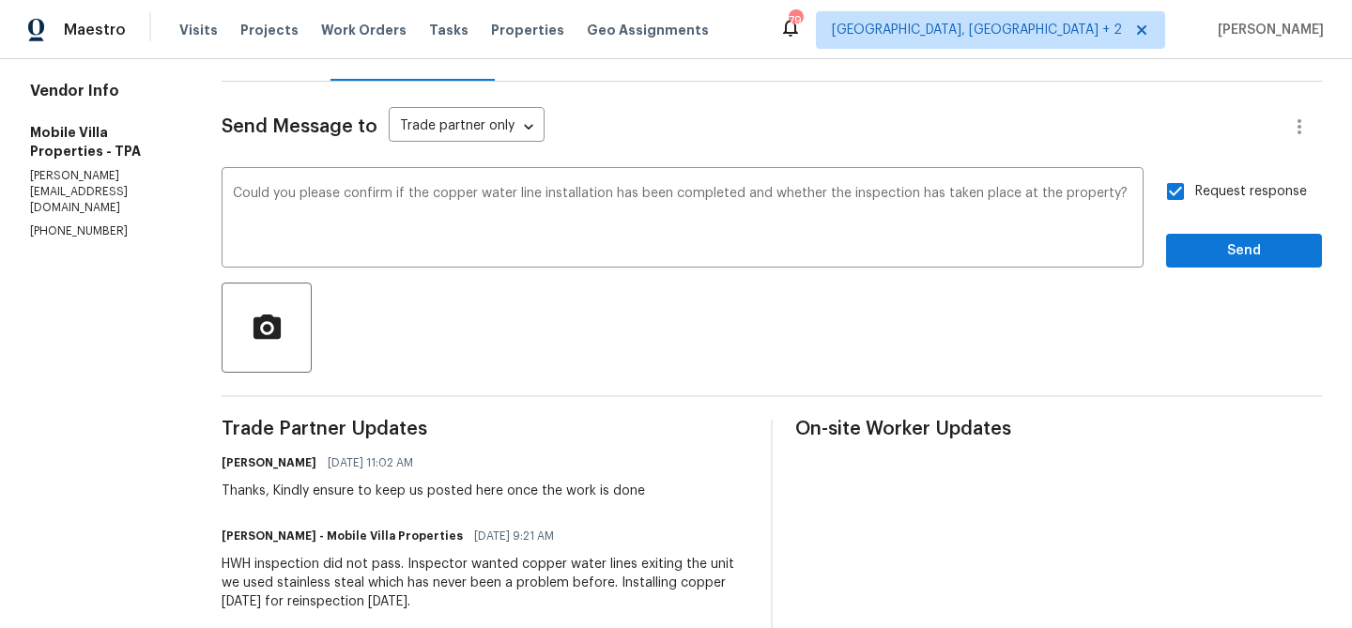
click at [1181, 241] on button "Send" at bounding box center [1244, 251] width 156 height 35
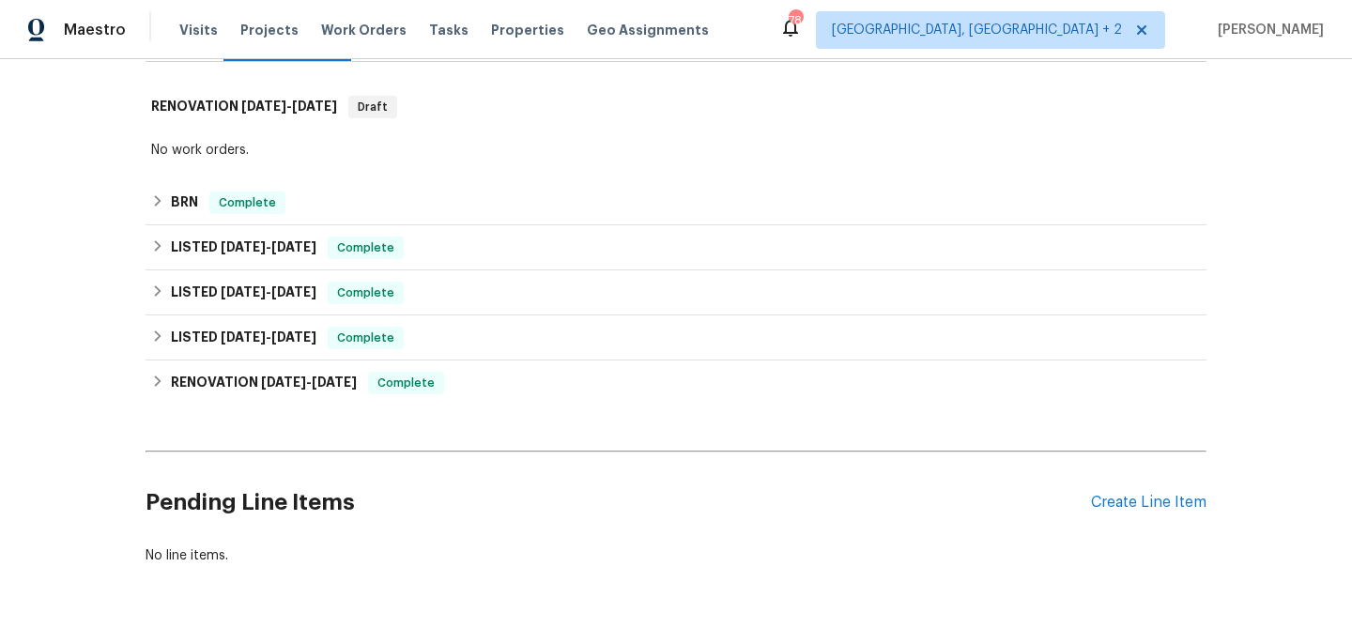
scroll to position [344, 0]
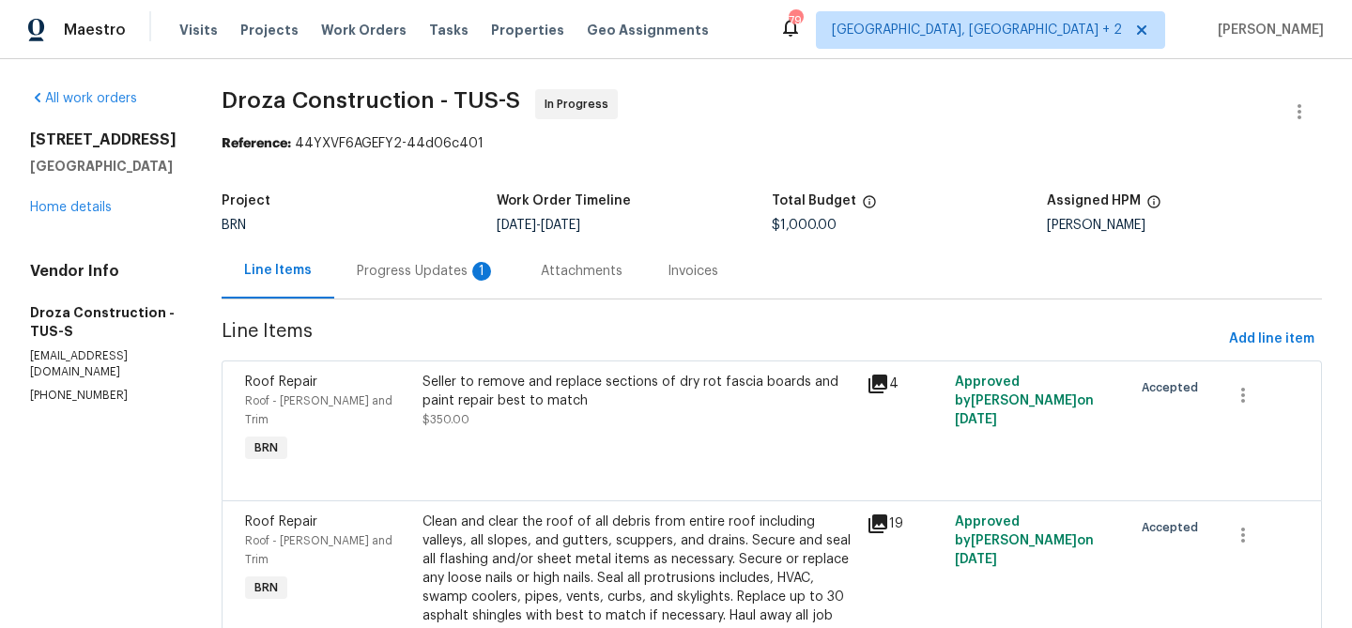
click at [401, 315] on section "Droza Construction - TUS-S In Progress Reference: 44YXVF6AGEFY2-44d06c401 Proje…" at bounding box center [772, 404] width 1100 height 631
click at [409, 284] on div "Progress Updates 1" at bounding box center [426, 270] width 184 height 55
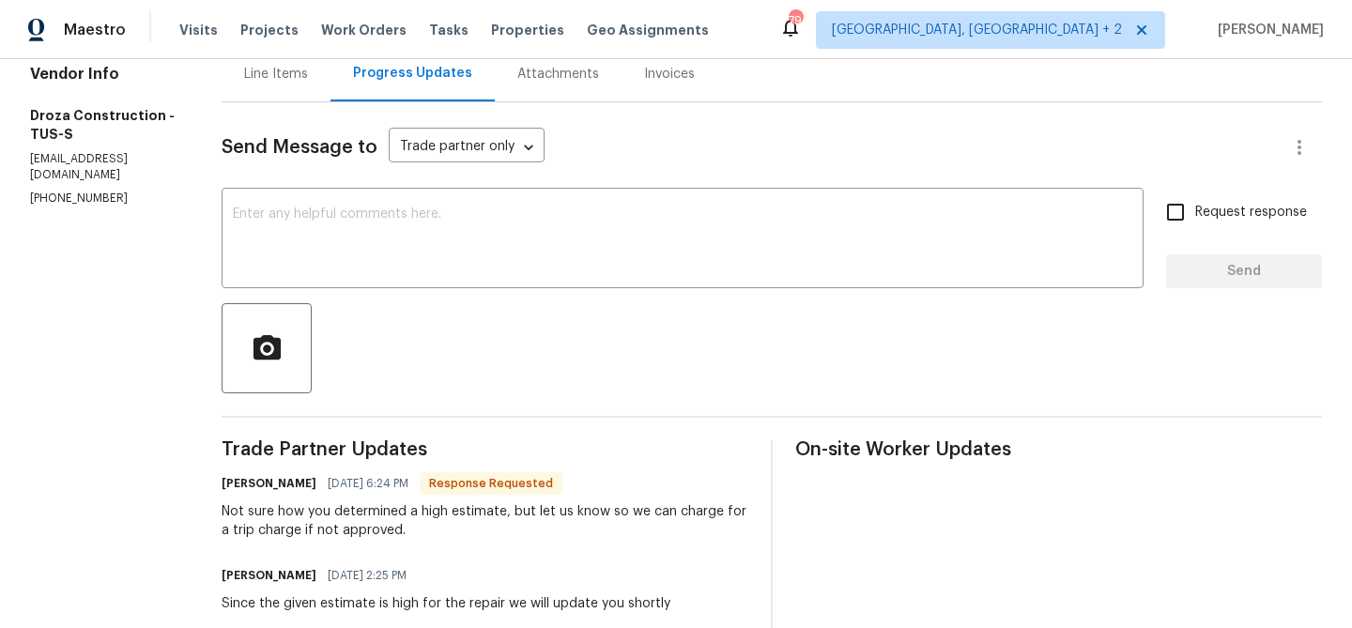
scroll to position [198, 0]
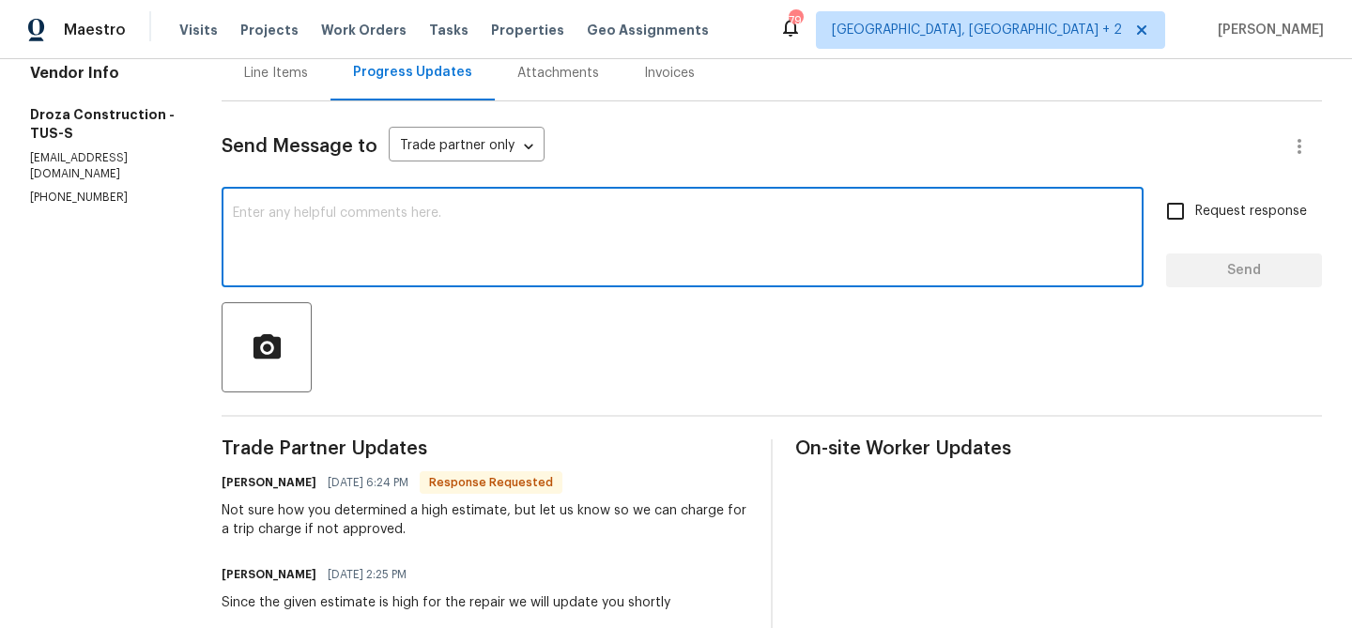
click at [304, 235] on textarea at bounding box center [683, 240] width 900 height 66
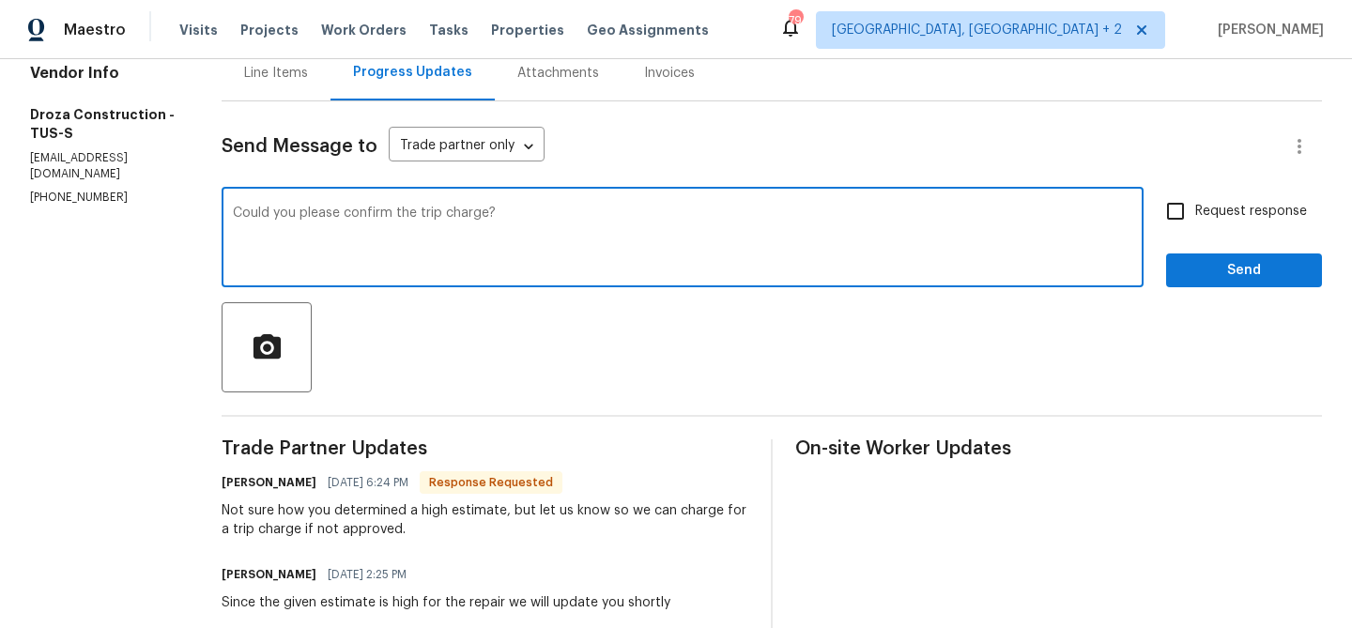
type textarea "Could you please confirm the trip charge?"
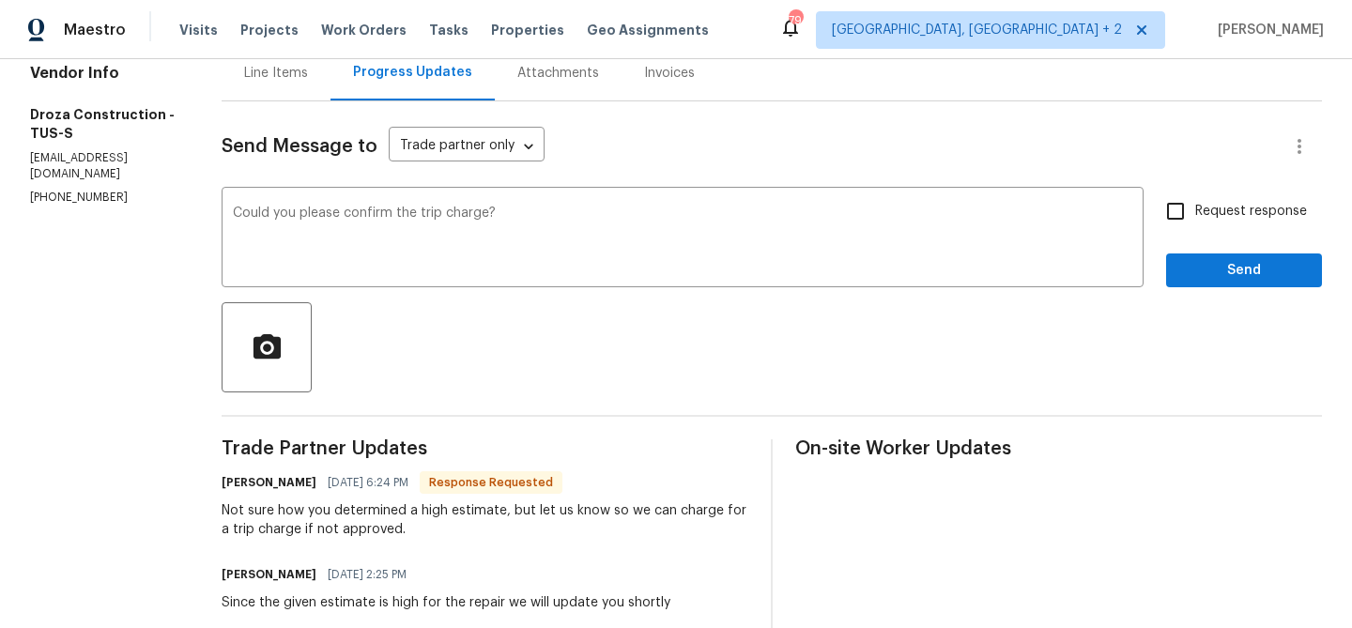
click at [1198, 212] on span "Request response" at bounding box center [1251, 212] width 112 height 20
click at [1195, 212] on input "Request response" at bounding box center [1175, 211] width 39 height 39
checkbox input "true"
click at [1188, 267] on span "Send" at bounding box center [1244, 270] width 126 height 23
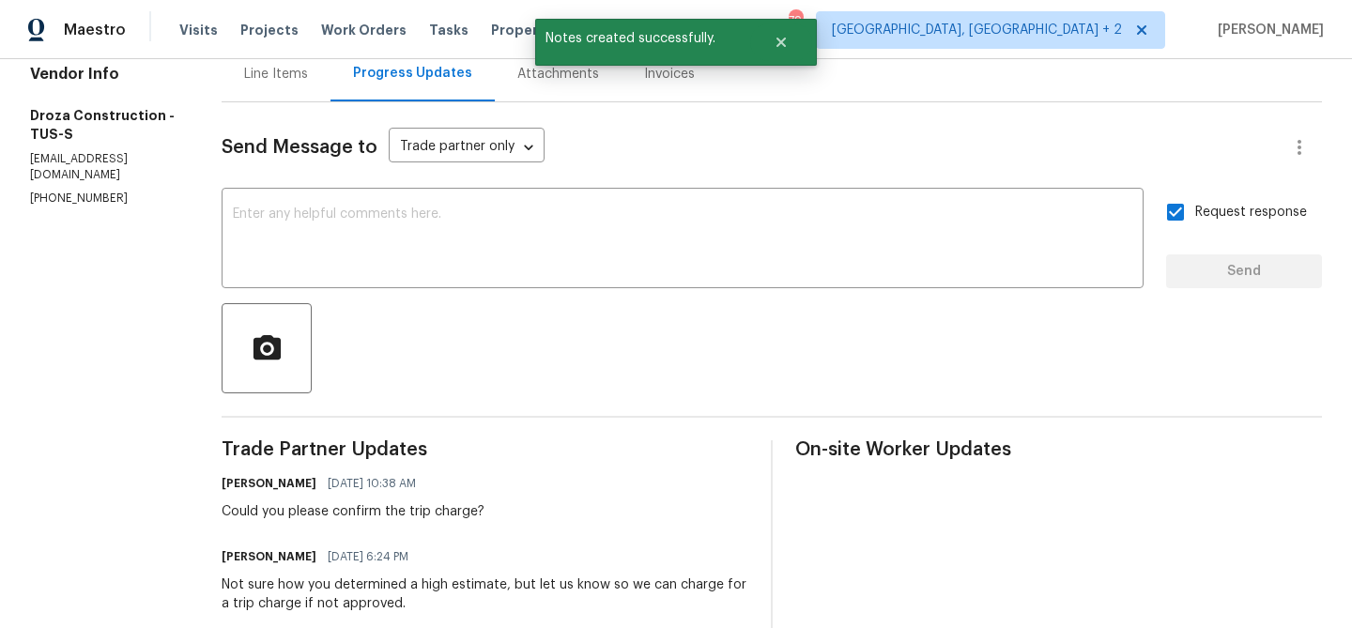
scroll to position [235, 0]
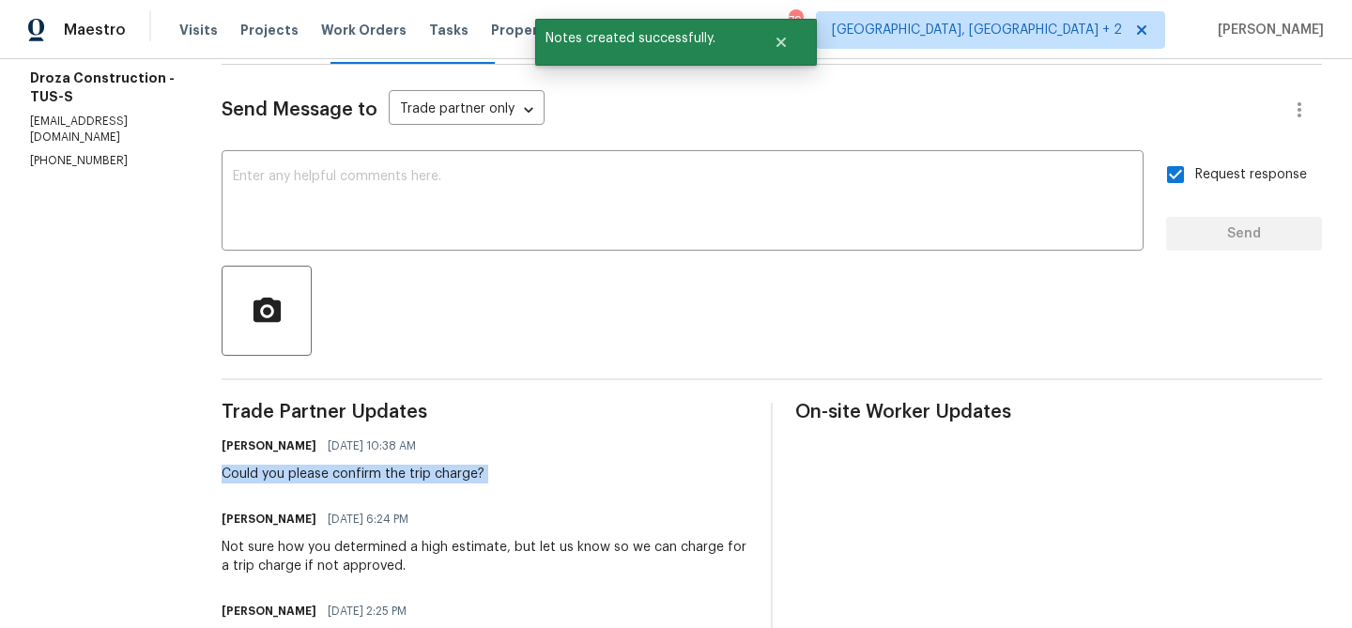
copy div "Could you please confirm the trip charge?"
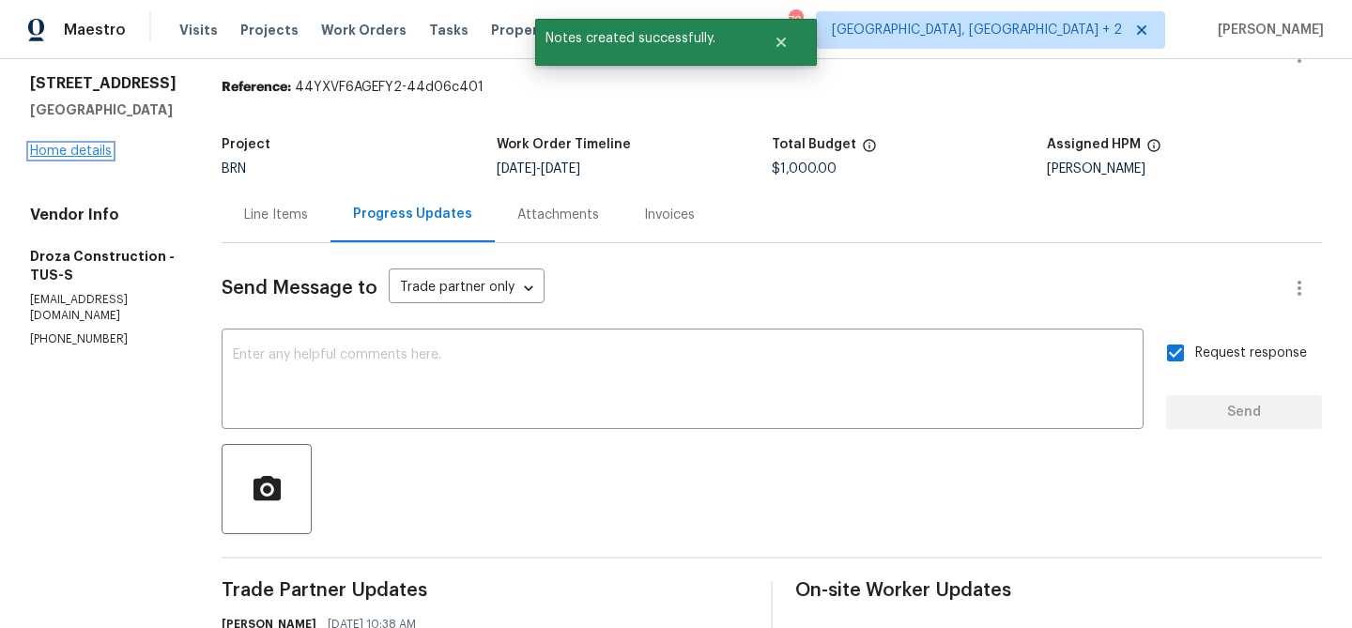
click at [79, 150] on link "Home details" at bounding box center [71, 151] width 82 height 13
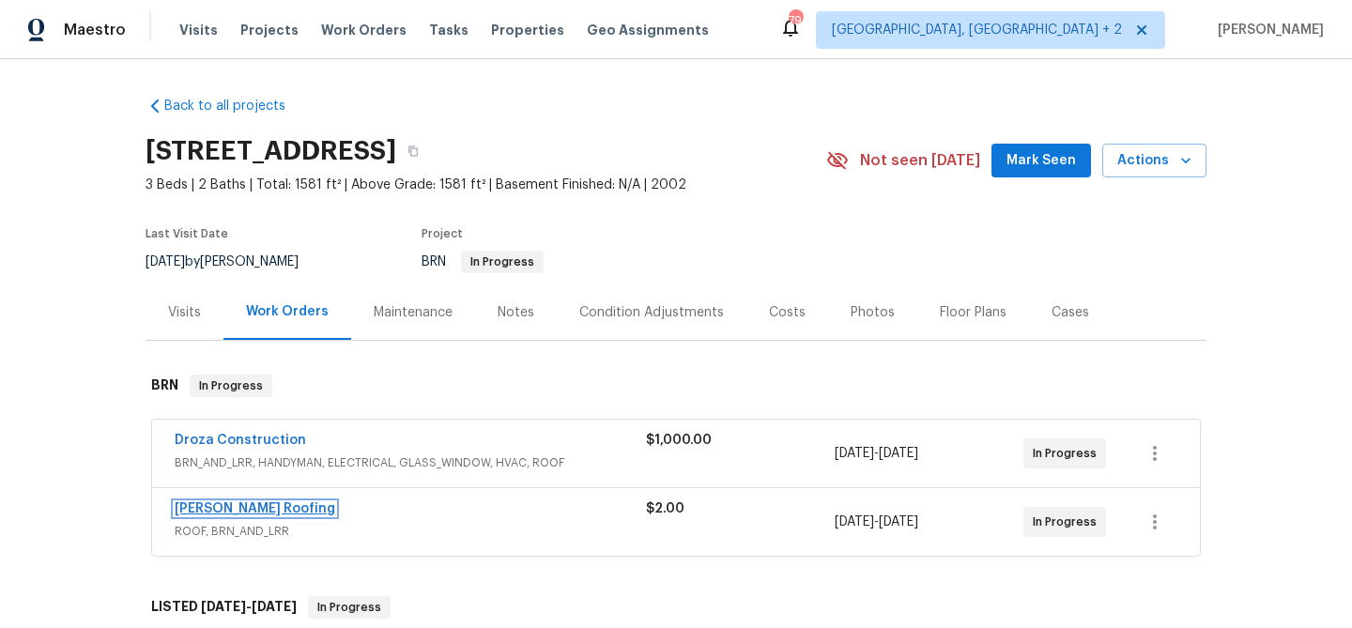
click at [220, 513] on link "Stout Roofing" at bounding box center [255, 508] width 161 height 13
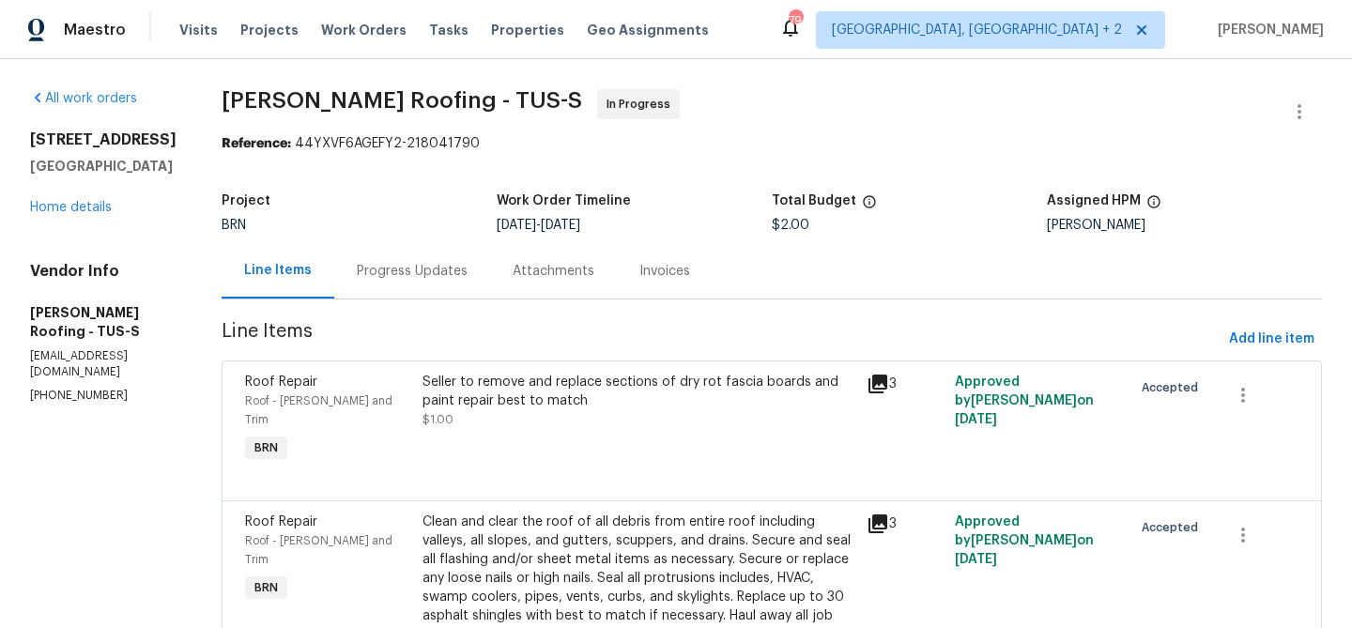
click at [490, 279] on div "Attachments" at bounding box center [553, 270] width 127 height 55
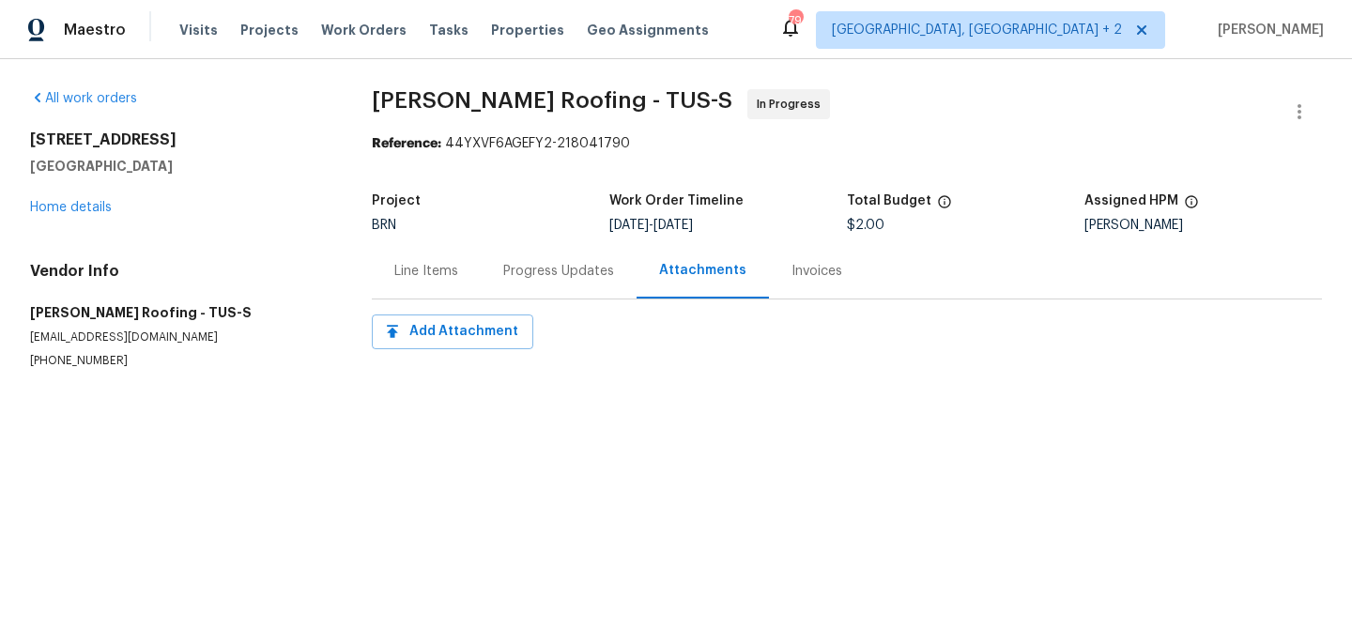
click at [528, 266] on div "Progress Updates" at bounding box center [558, 271] width 111 height 19
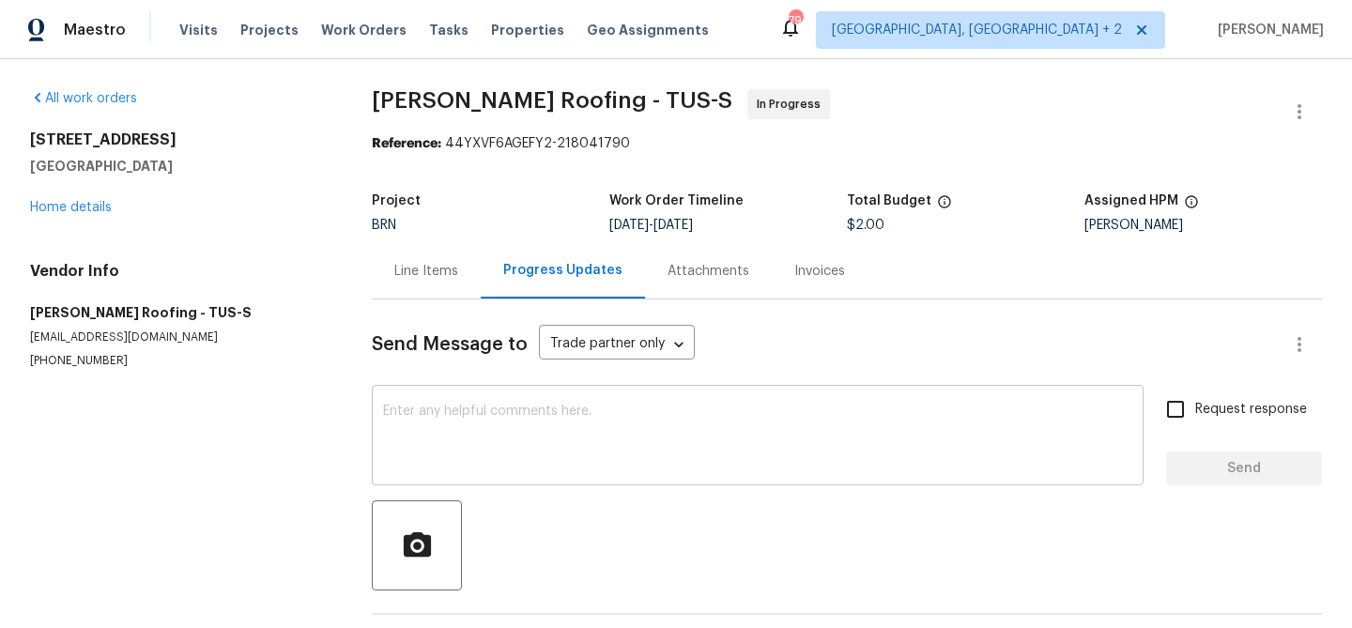
click at [500, 444] on textarea at bounding box center [757, 438] width 749 height 66
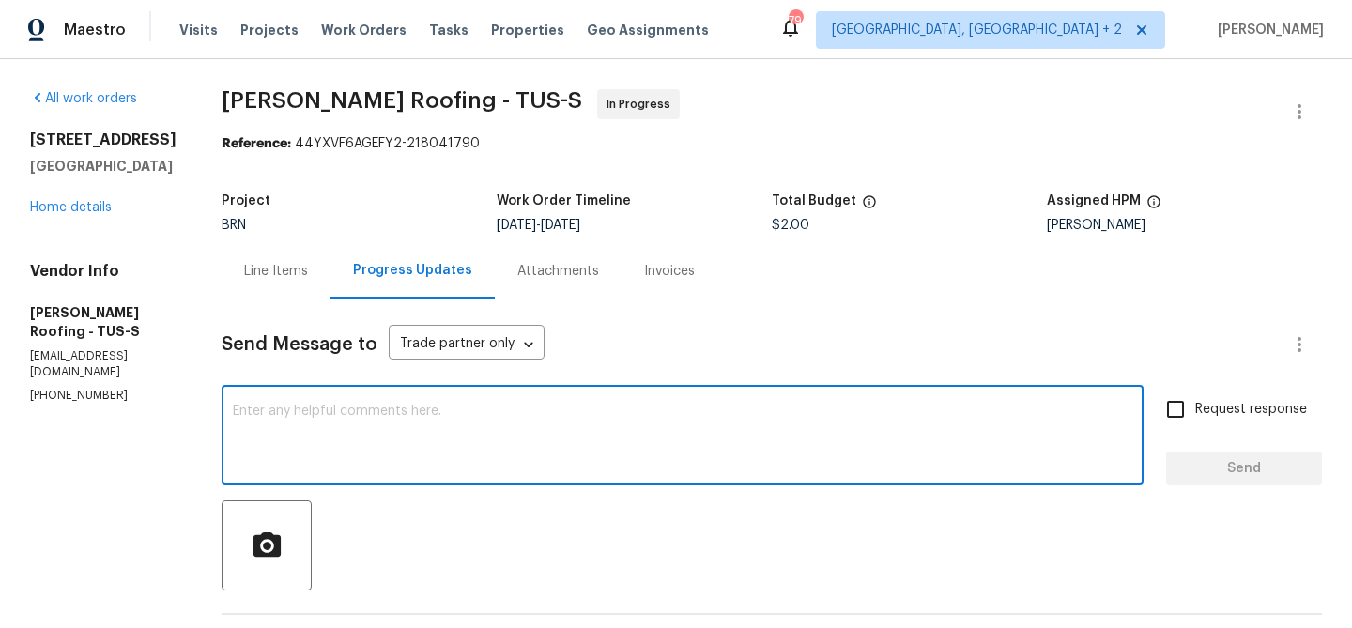
paste textarea "Could you please confirm the trip charge?"
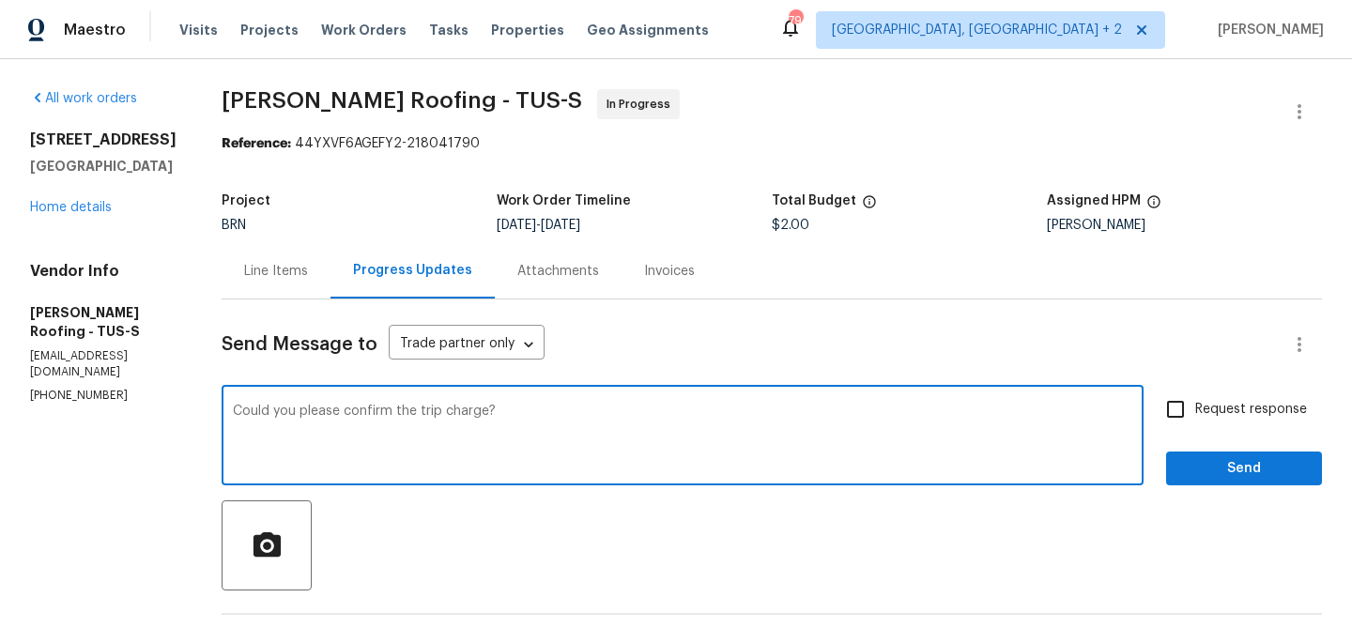
click at [370, 413] on textarea "Could you please confirm the trip charge?" at bounding box center [683, 438] width 900 height 66
type textarea "Could you please provide the trip charge?"
click at [1184, 416] on input "Request response" at bounding box center [1175, 409] width 39 height 39
checkbox input "true"
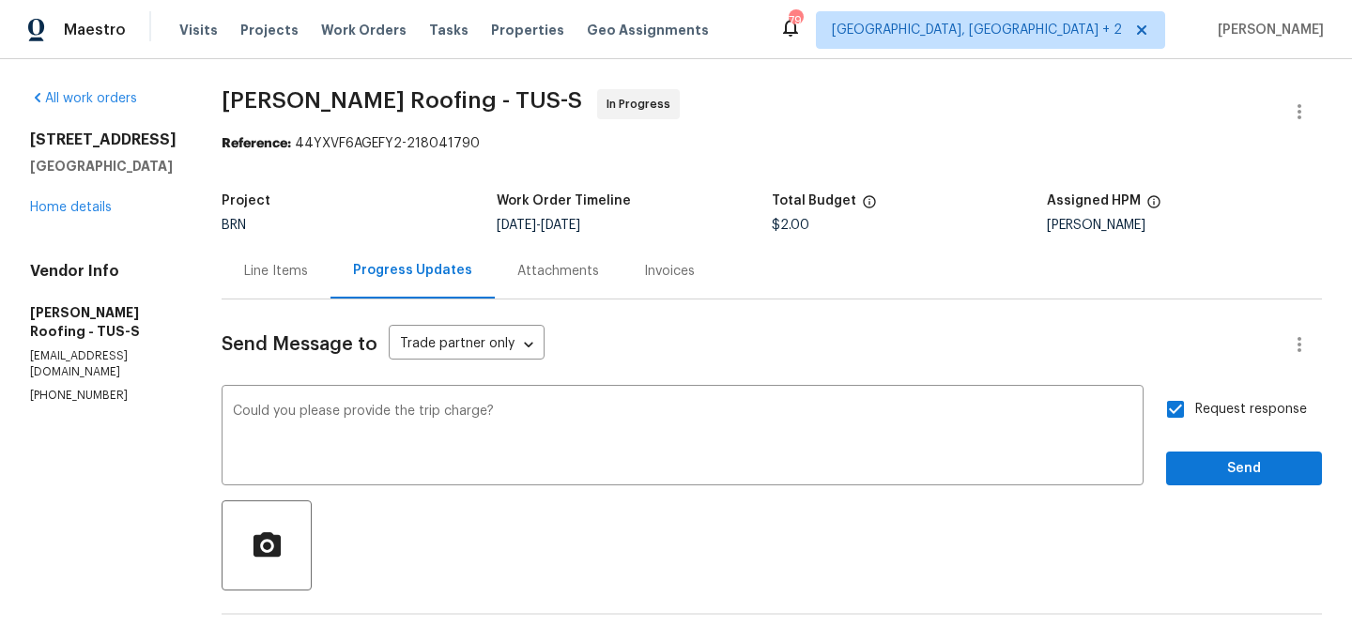
click at [1196, 460] on span "Send" at bounding box center [1244, 468] width 126 height 23
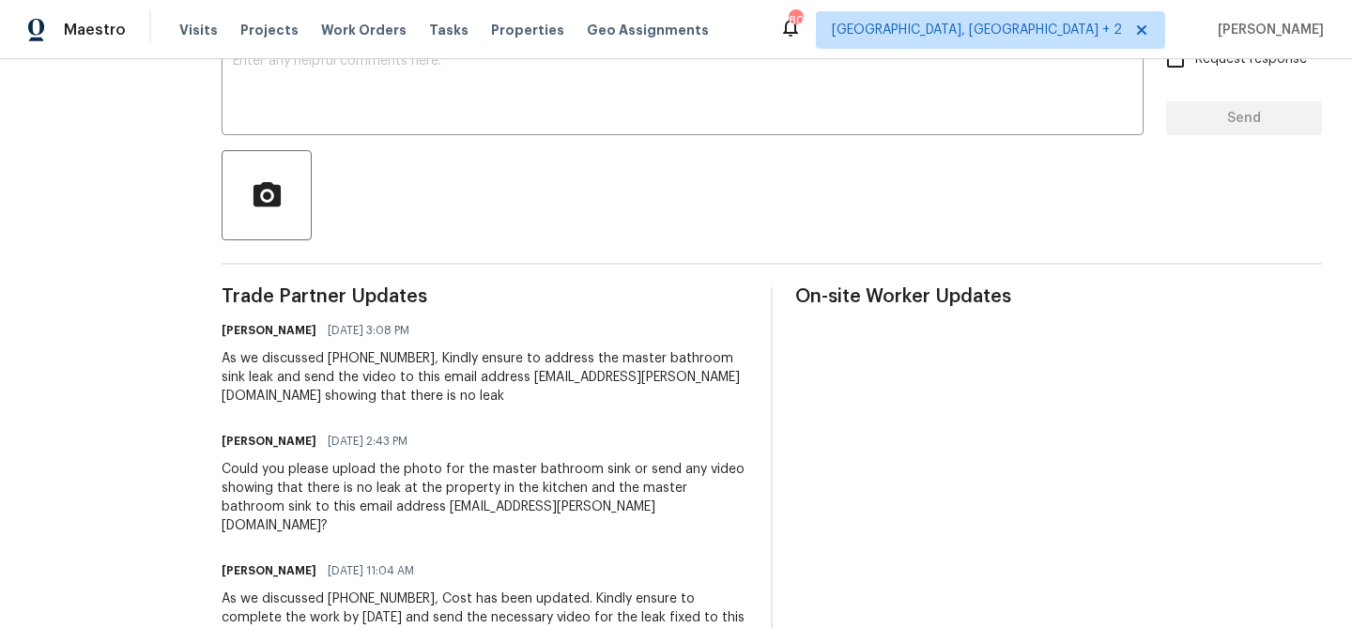
scroll to position [192, 0]
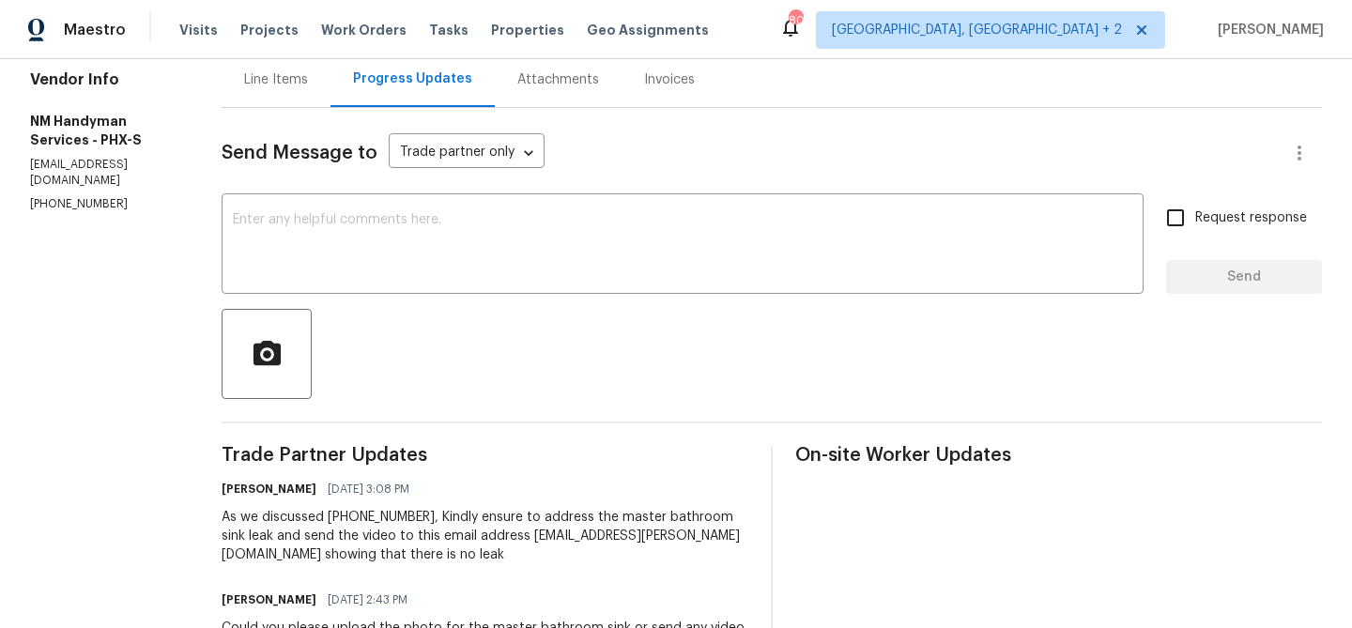
click at [257, 85] on div "Line Items" at bounding box center [276, 79] width 64 height 19
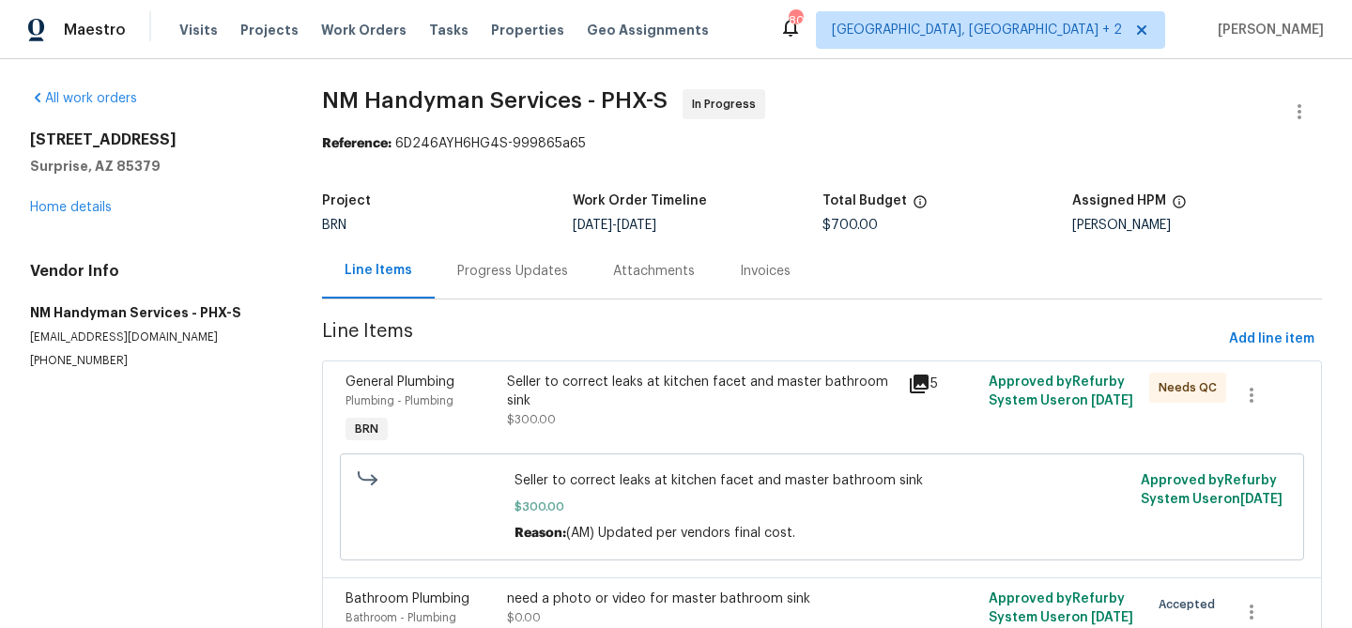
scroll to position [343, 0]
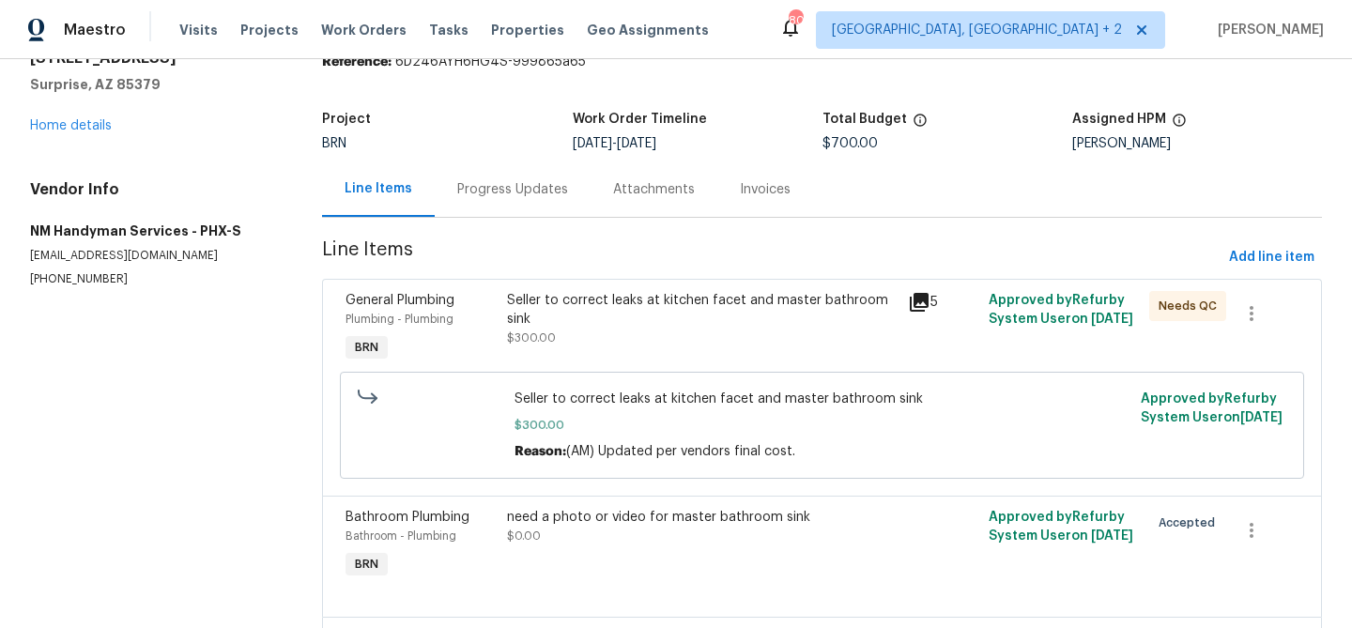
click at [590, 279] on div "General Plumbing Plumbing - Plumbing BRN Seller to correct leaks at kitchen fac…" at bounding box center [822, 387] width 1000 height 217
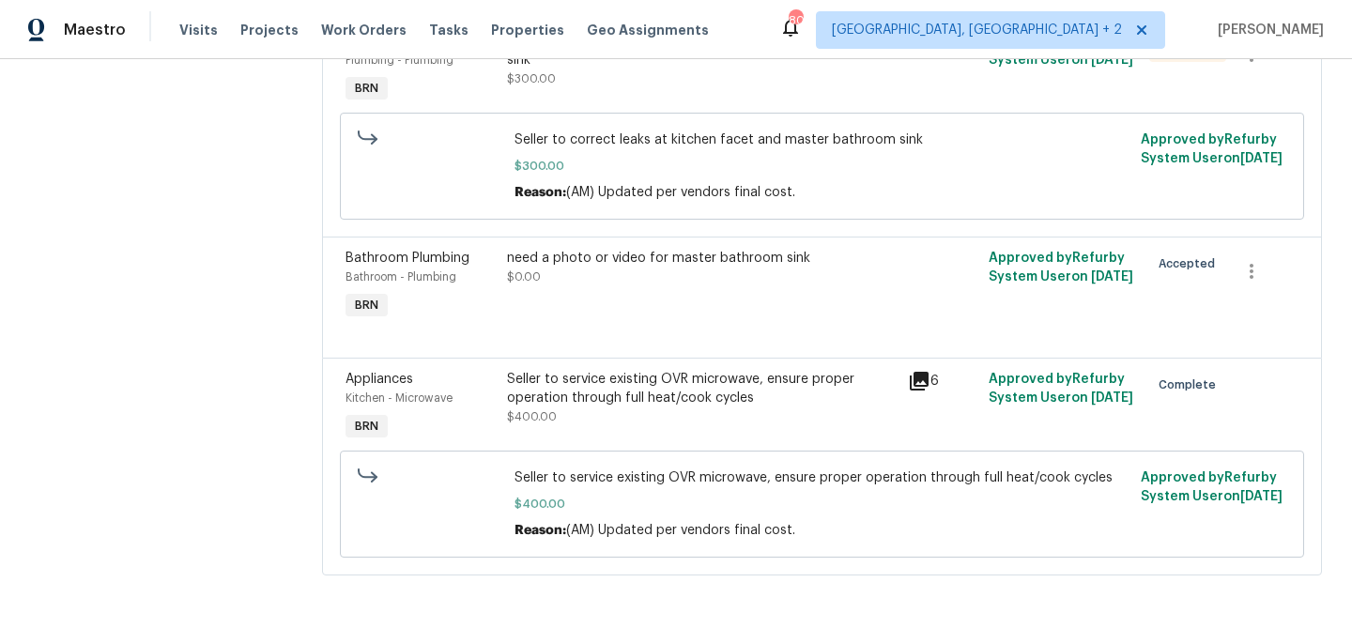
click at [577, 283] on div "need a photo or video for master bathroom sink $0.00" at bounding box center [702, 268] width 391 height 38
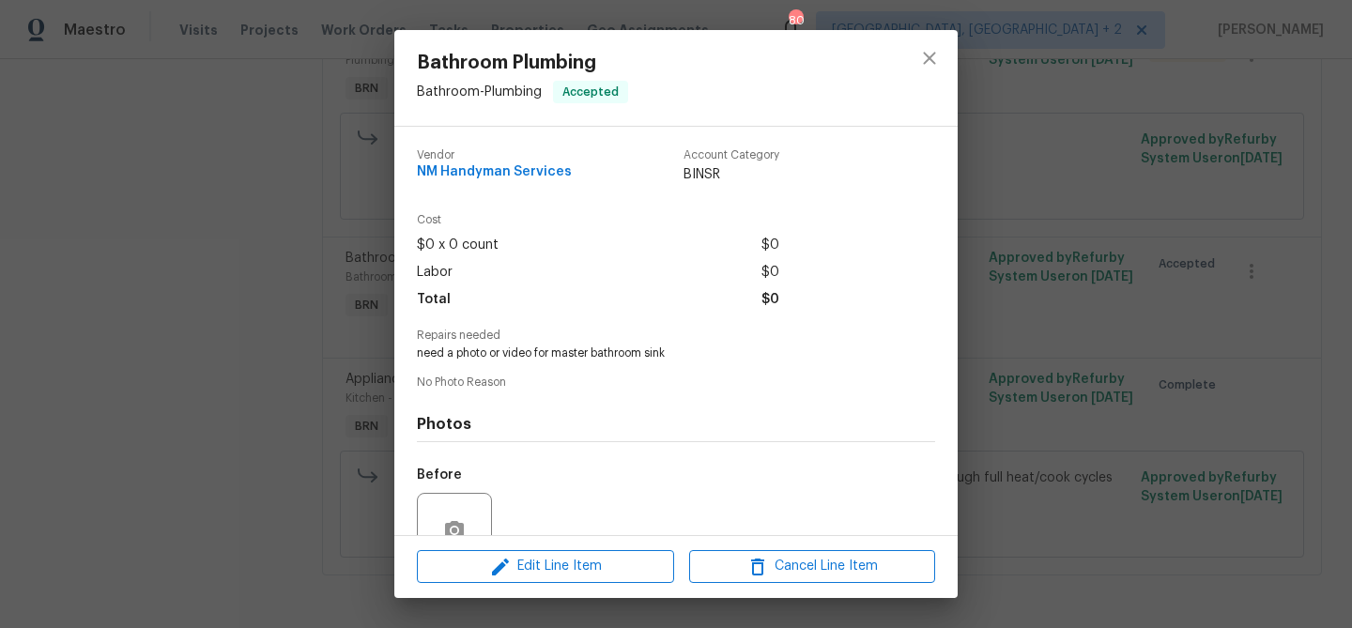
click at [217, 260] on div "Bathroom Plumbing Bathroom - Plumbing Accepted Vendor NM Handyman Services Acco…" at bounding box center [676, 314] width 1352 height 628
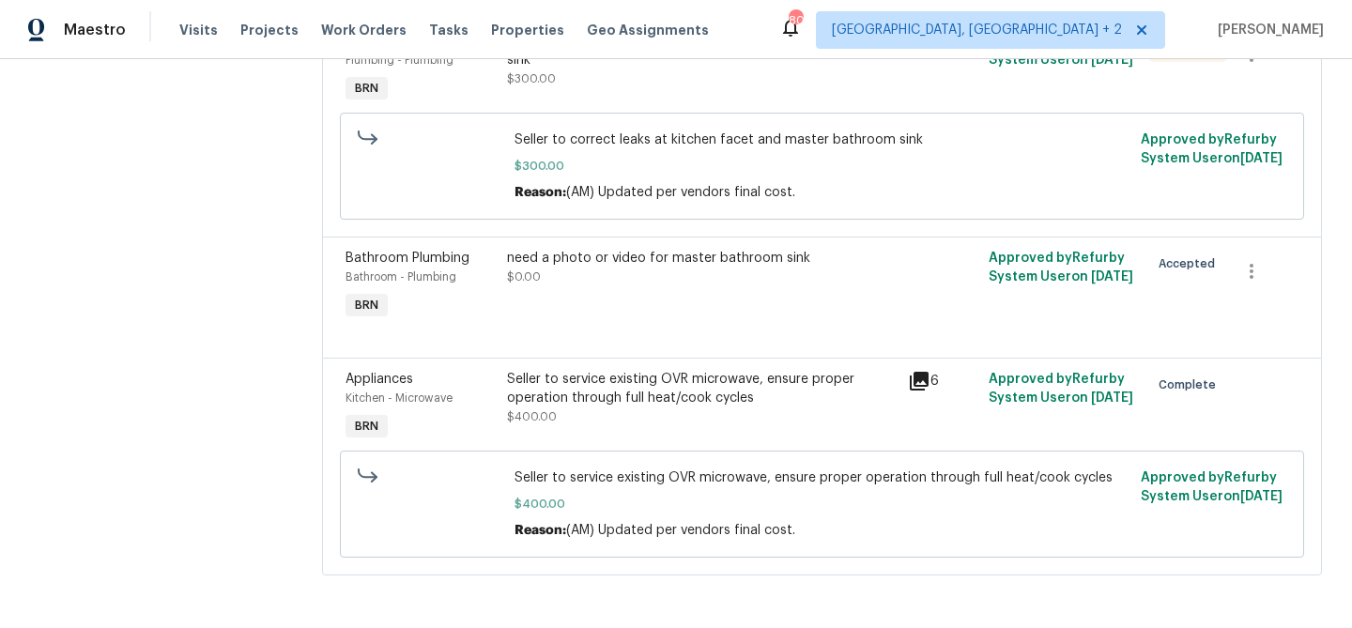
scroll to position [189, 0]
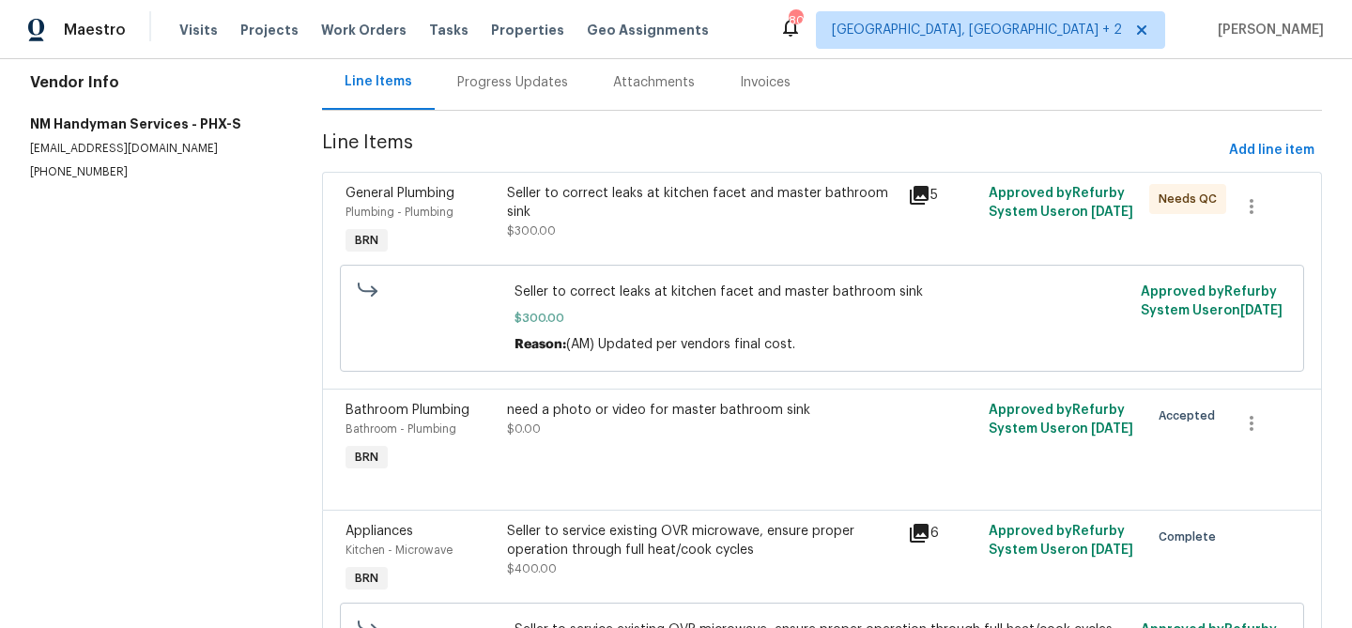
click at [596, 204] on div "Seller to correct leaks at kitchen facet and master bathroom sink" at bounding box center [702, 203] width 391 height 38
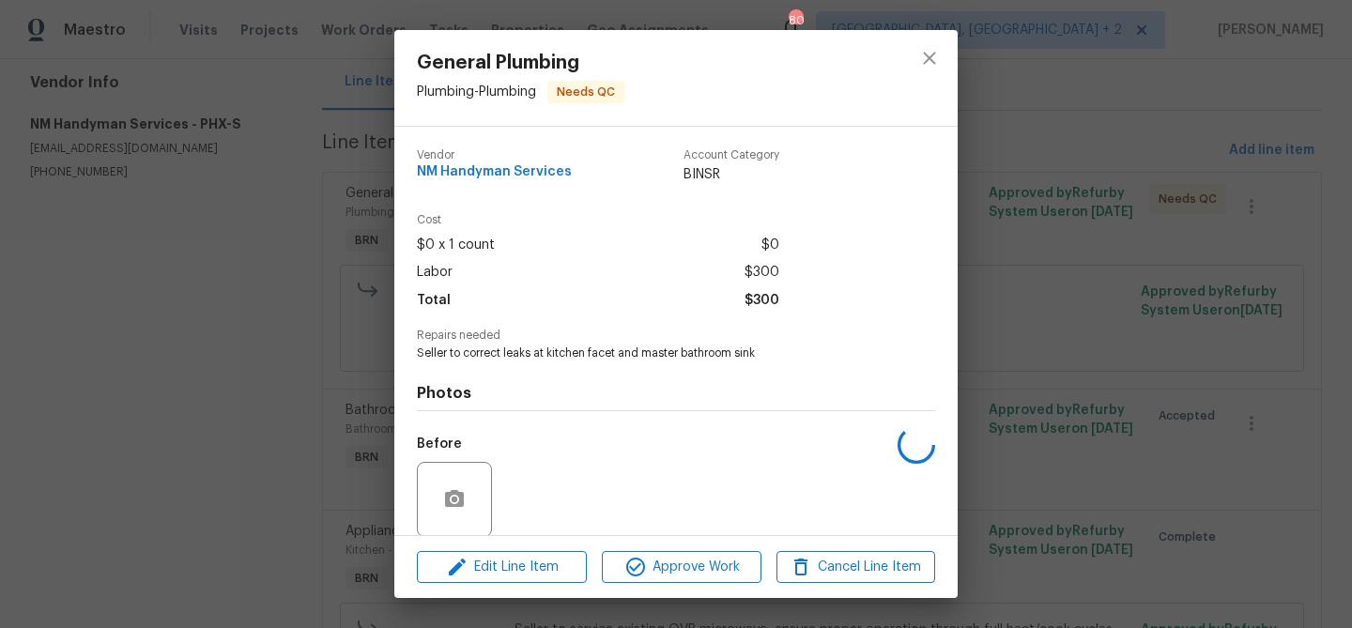
scroll to position [142, 0]
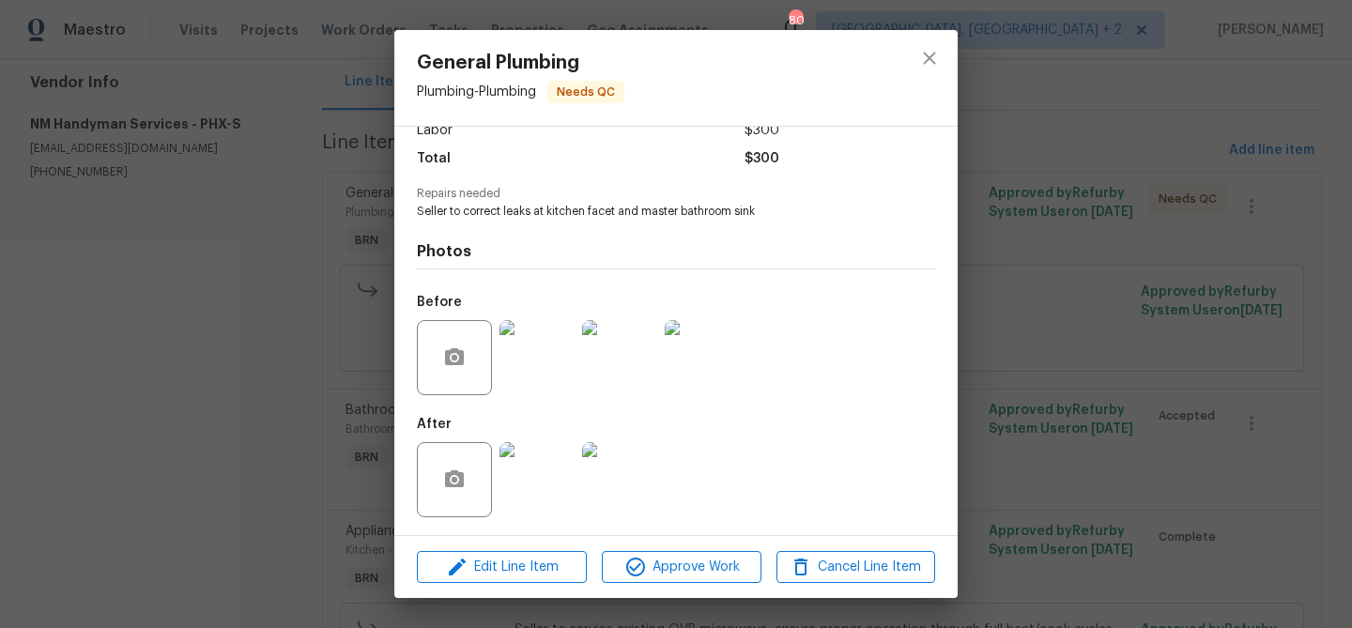
click at [158, 323] on div "General Plumbing Plumbing - Plumbing Needs QC Vendor NM Handyman Services Accou…" at bounding box center [676, 314] width 1352 height 628
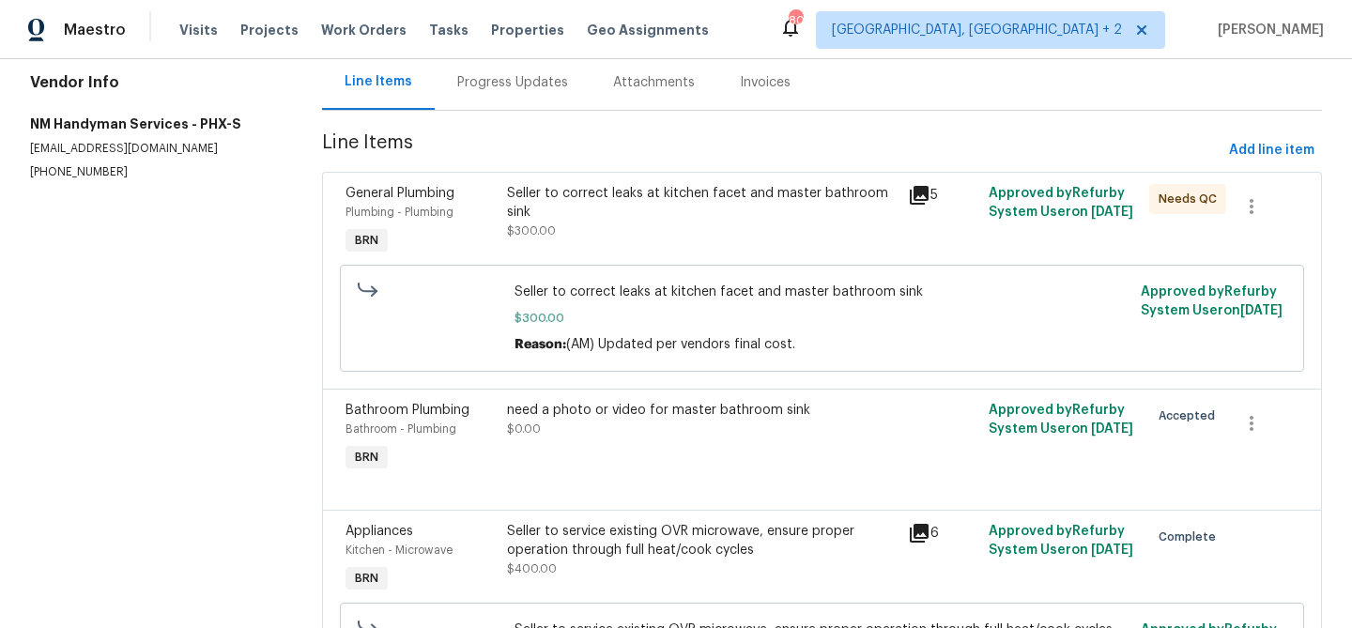
click at [53, 177] on p "(480) 703-5733" at bounding box center [153, 172] width 247 height 16
copy p "(480) 703-5733"
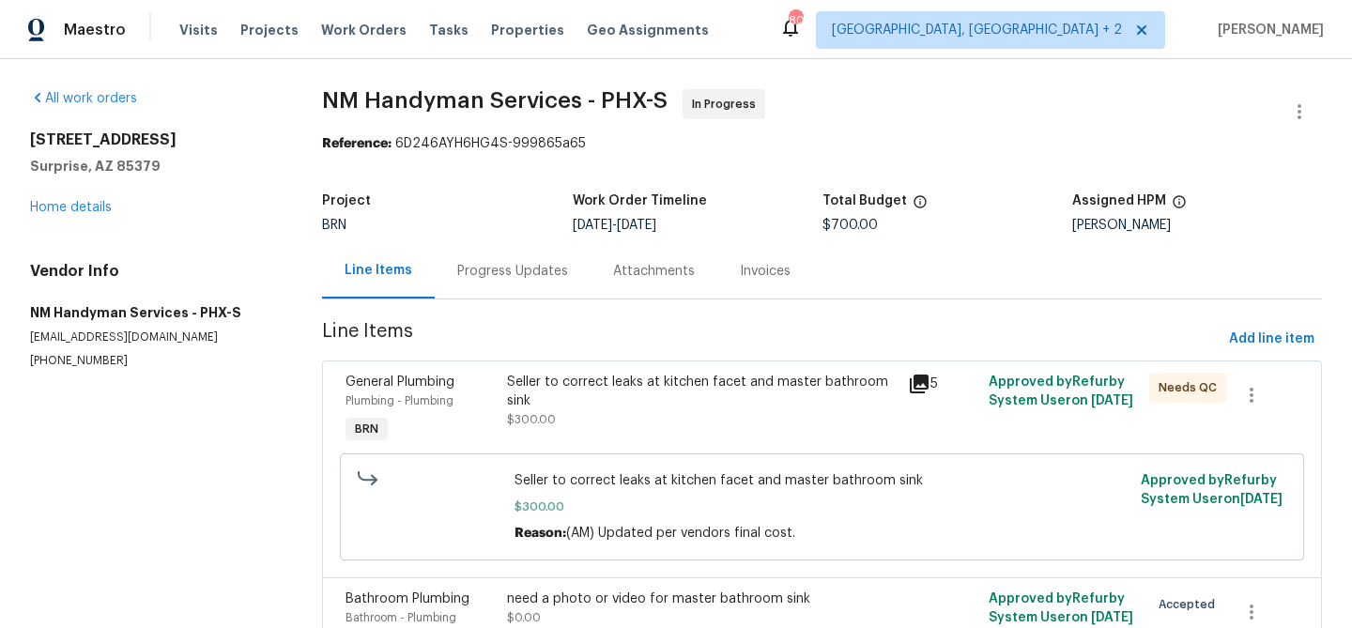
click at [456, 298] on div "Progress Updates" at bounding box center [513, 270] width 156 height 55
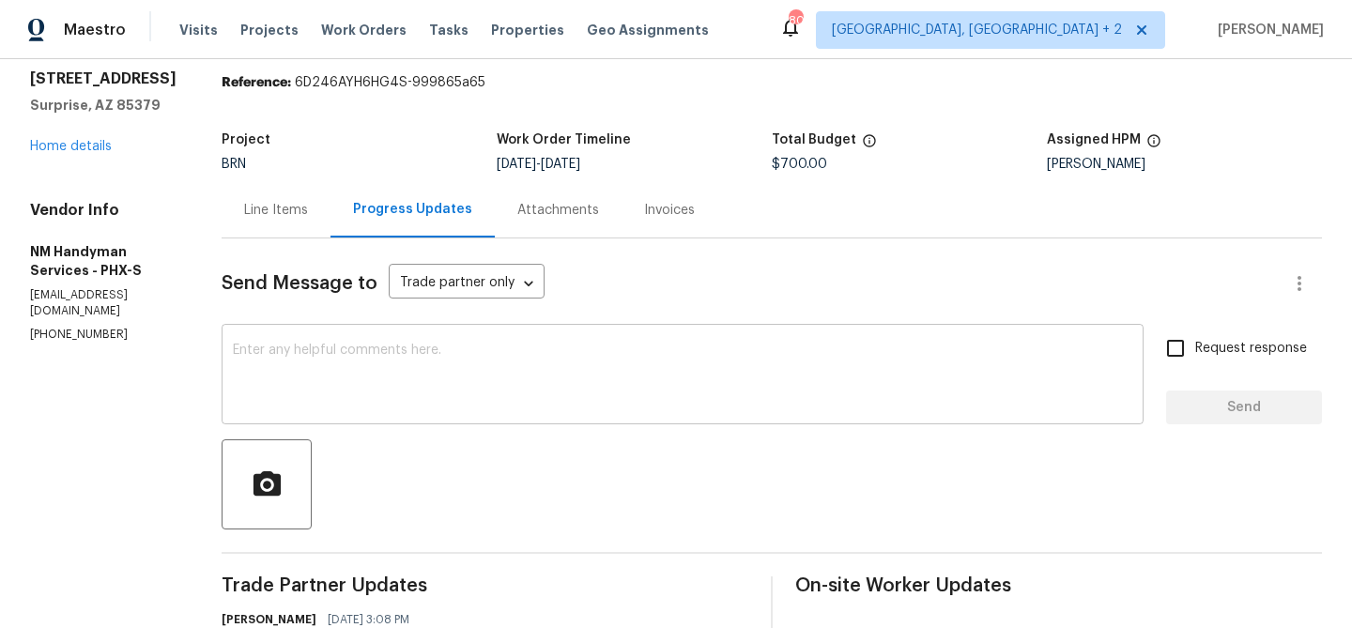
scroll to position [73, 0]
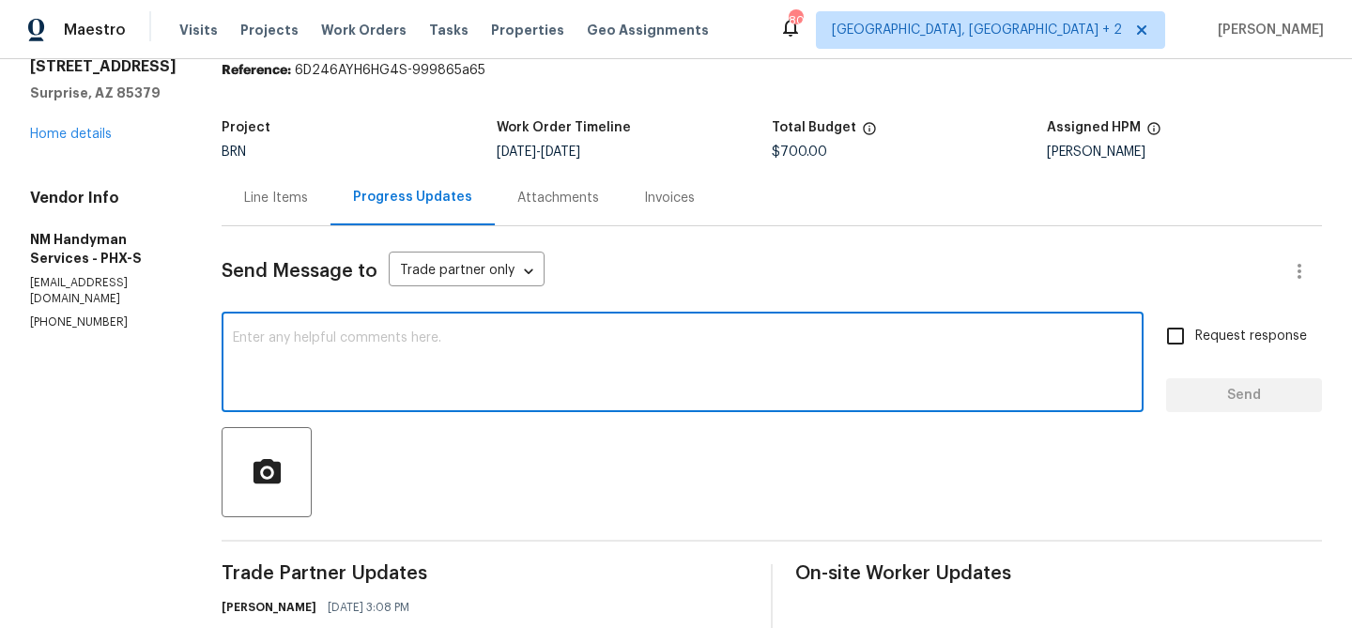
click at [405, 372] on textarea at bounding box center [683, 364] width 900 height 66
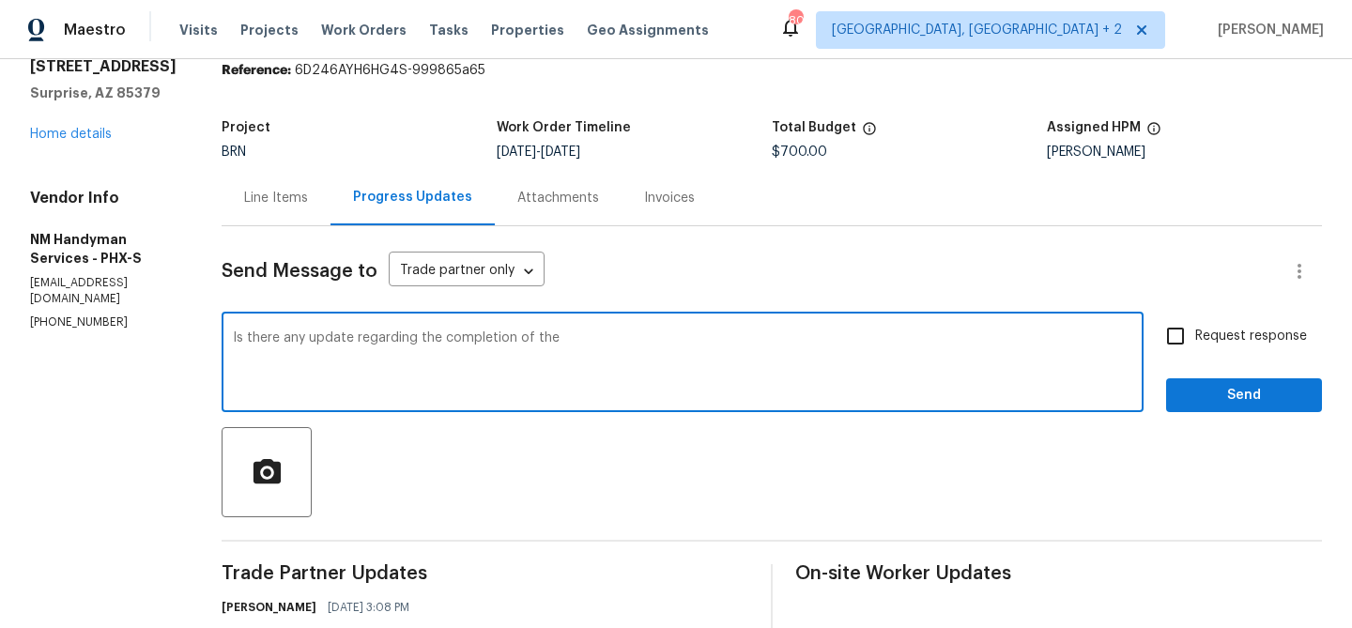
scroll to position [202, 0]
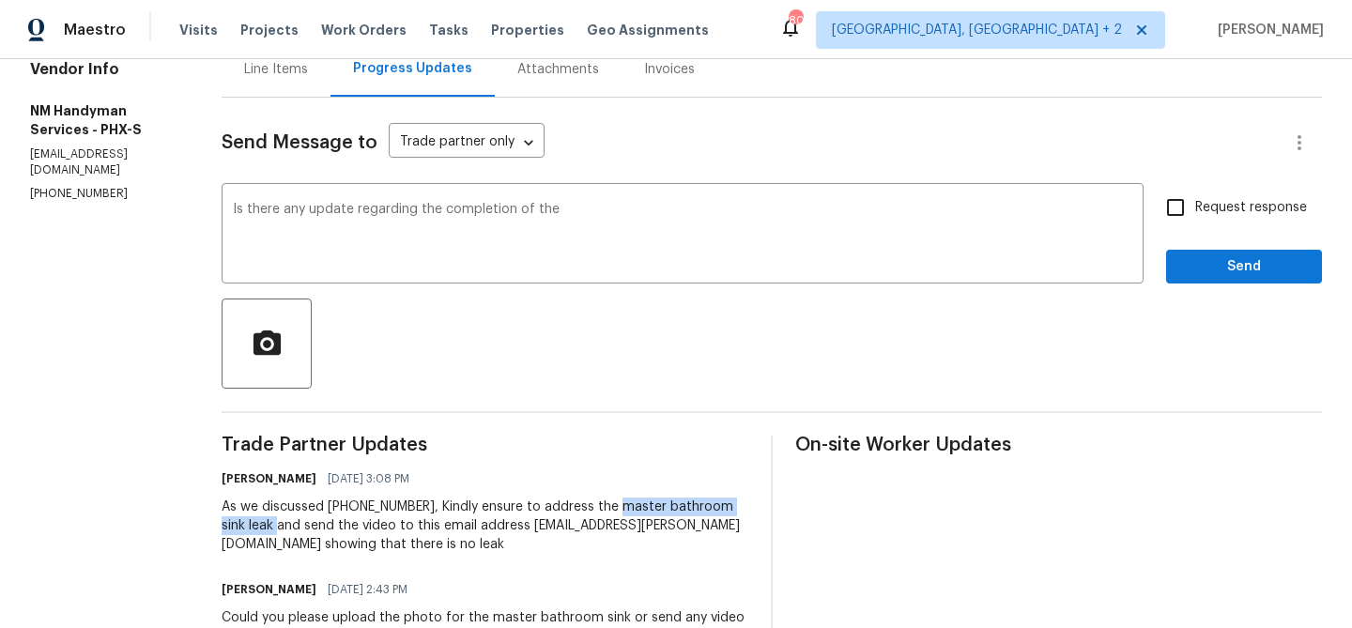
drag, startPoint x: 600, startPoint y: 513, endPoint x: 244, endPoint y: 525, distance: 356.1
click at [244, 525] on div "As we discussed (480) 703-5733, Kindly ensure to address the master bathroom si…" at bounding box center [485, 526] width 527 height 56
copy div "master bathroom sink leak"
click at [609, 227] on textarea "Is there any update regarding the completion of the" at bounding box center [683, 236] width 900 height 66
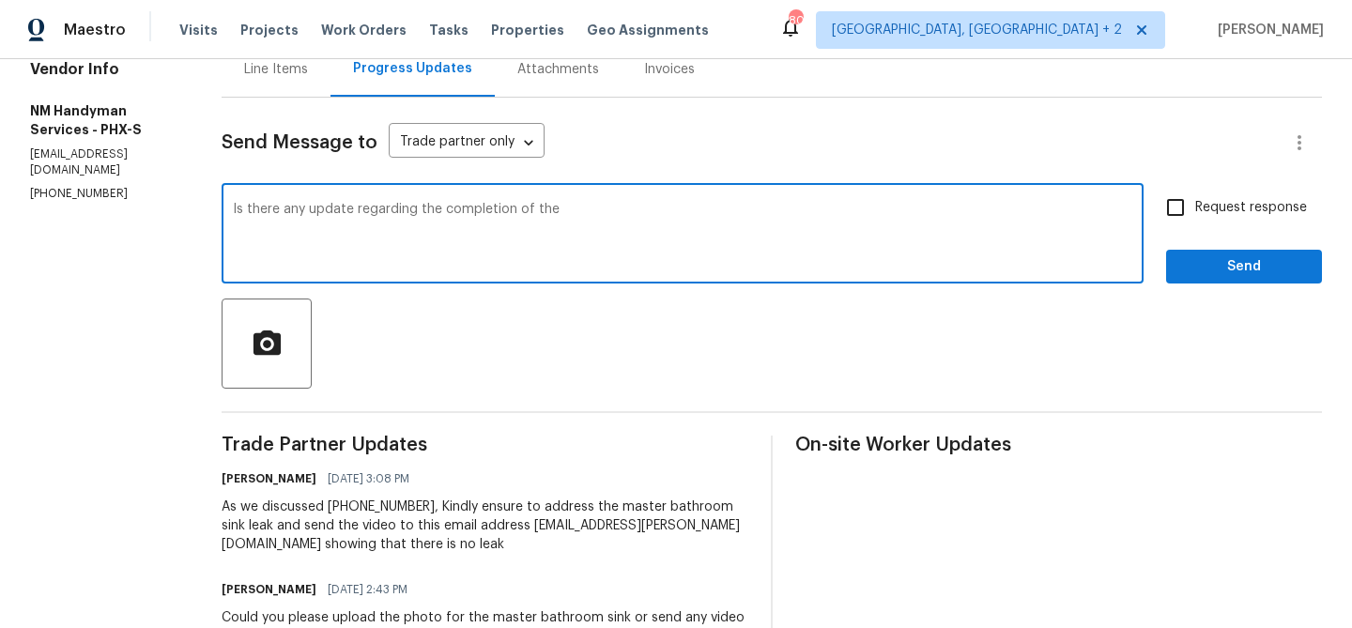
paste textarea "master bathroom sink leak"
type textarea "Is there any update regarding the completion of the master bathroom sink leak w…"
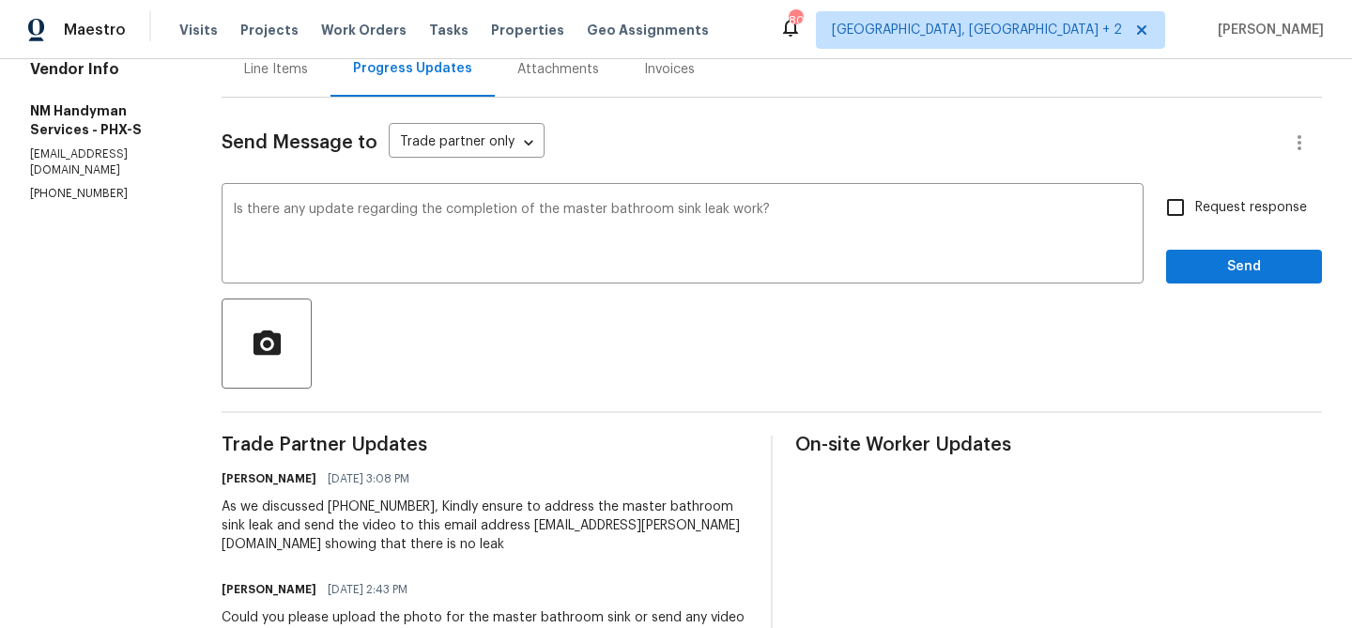
click at [1204, 209] on span "Request response" at bounding box center [1251, 208] width 112 height 20
click at [1195, 209] on input "Request response" at bounding box center [1175, 207] width 39 height 39
checkbox input "true"
click at [1185, 257] on span "Send" at bounding box center [1244, 266] width 126 height 23
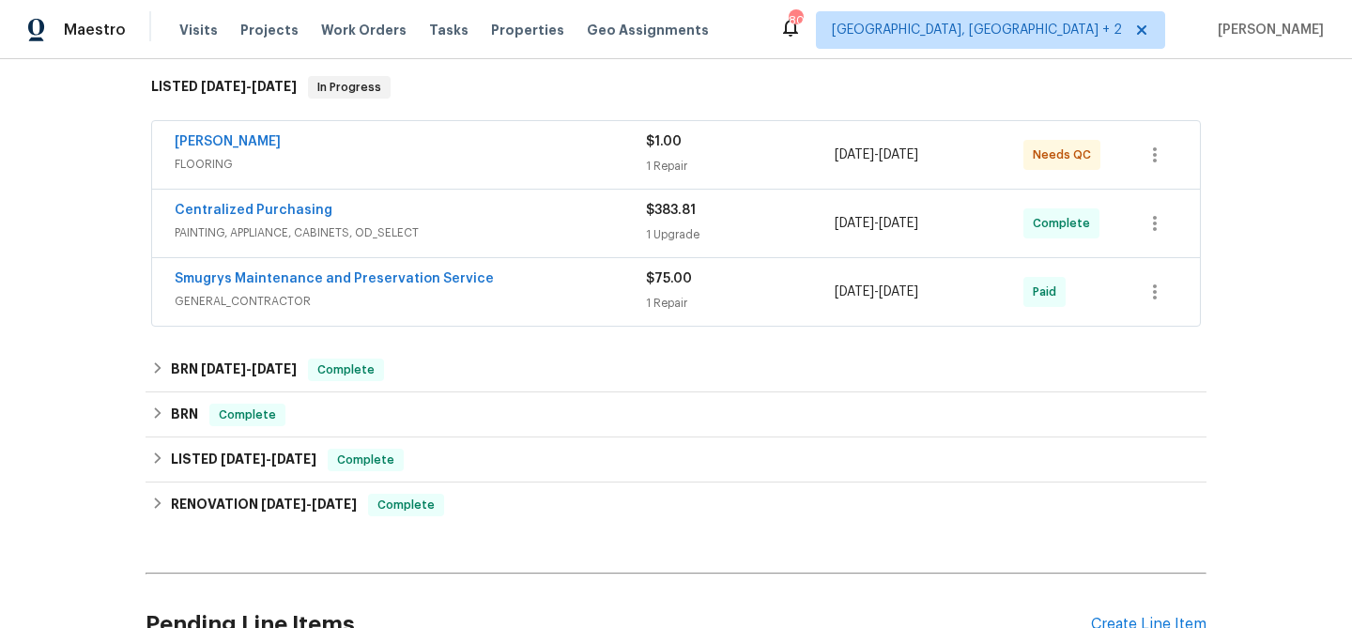
scroll to position [418, 0]
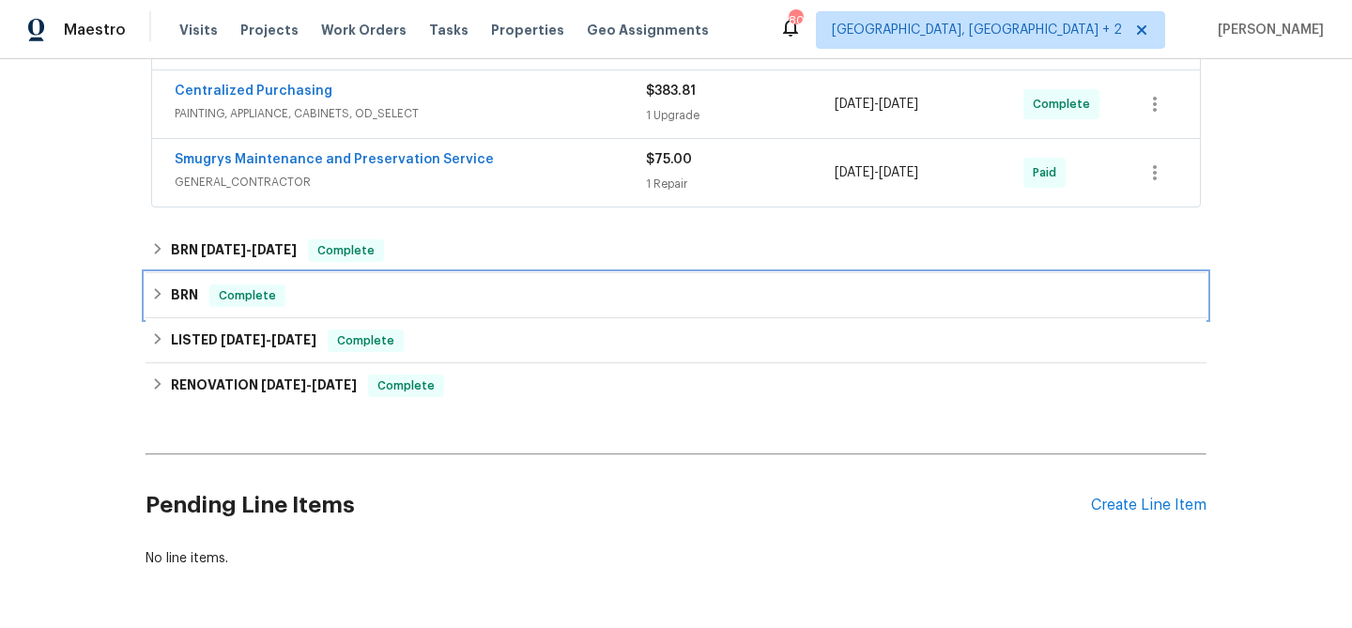
click at [210, 311] on div "BRN Complete" at bounding box center [676, 295] width 1061 height 45
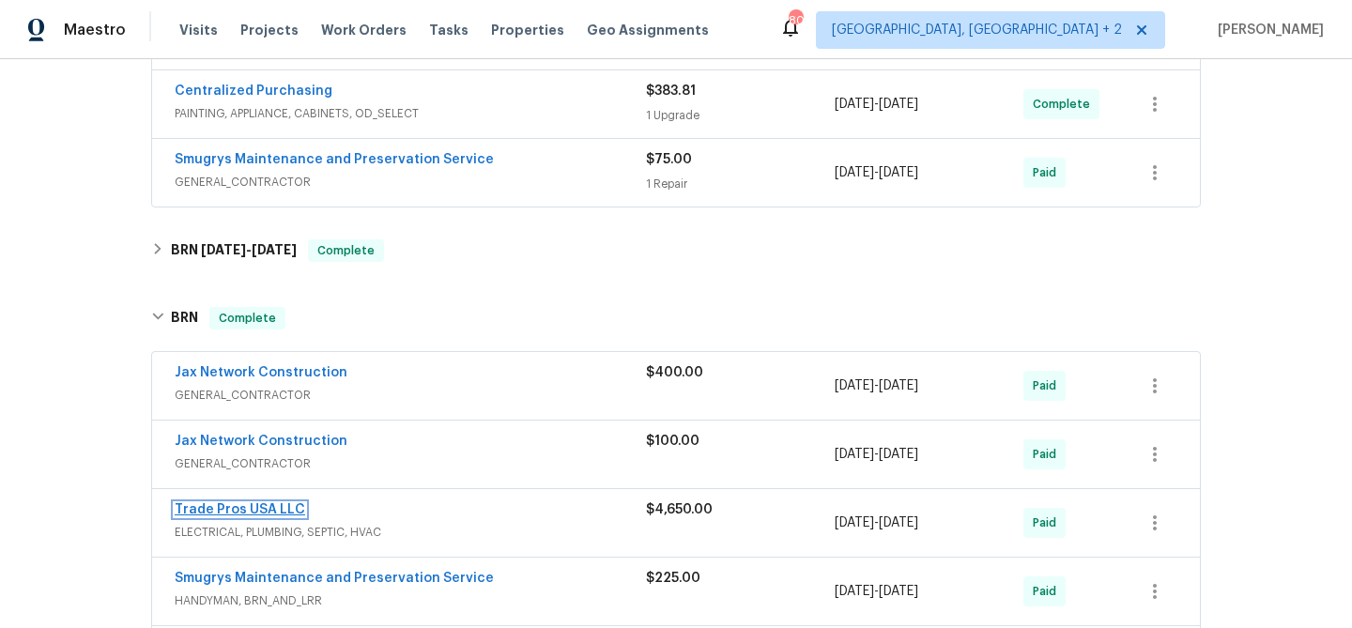
click at [216, 509] on link "Trade Pros USA LLC" at bounding box center [240, 509] width 131 height 13
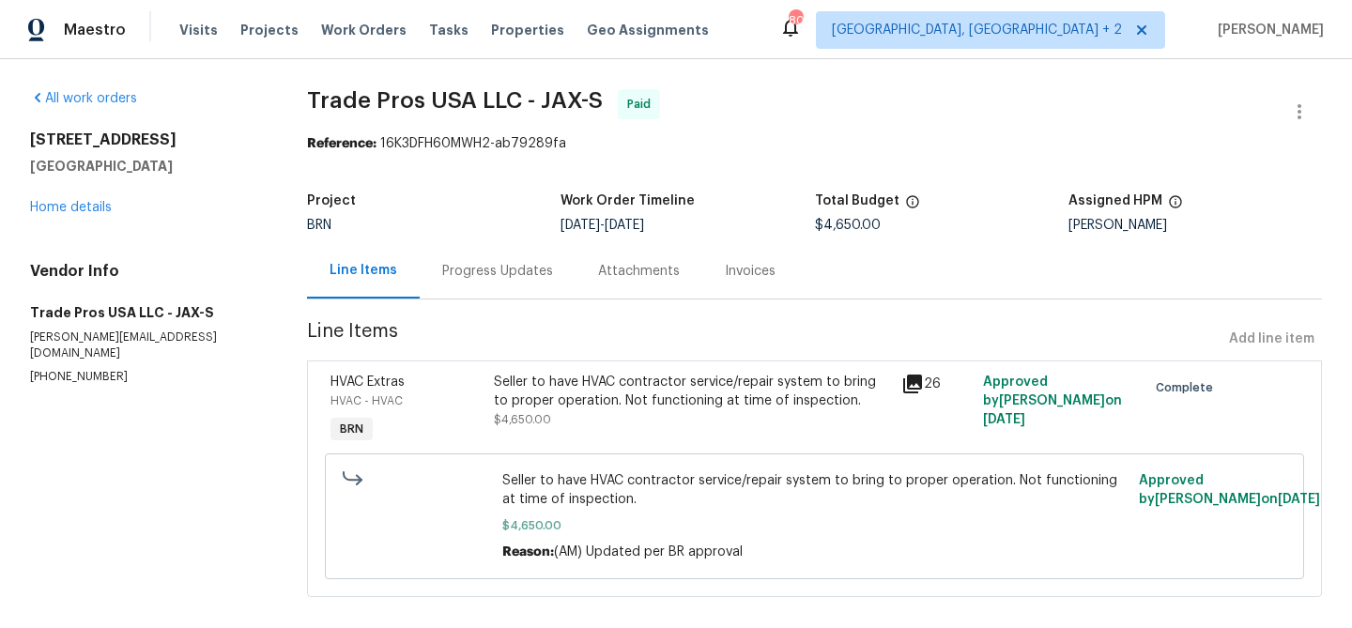
click at [64, 369] on p "[PHONE_NUMBER]" at bounding box center [146, 377] width 232 height 16
copy p "[PHONE_NUMBER]"
click at [497, 287] on div "Progress Updates" at bounding box center [498, 270] width 156 height 55
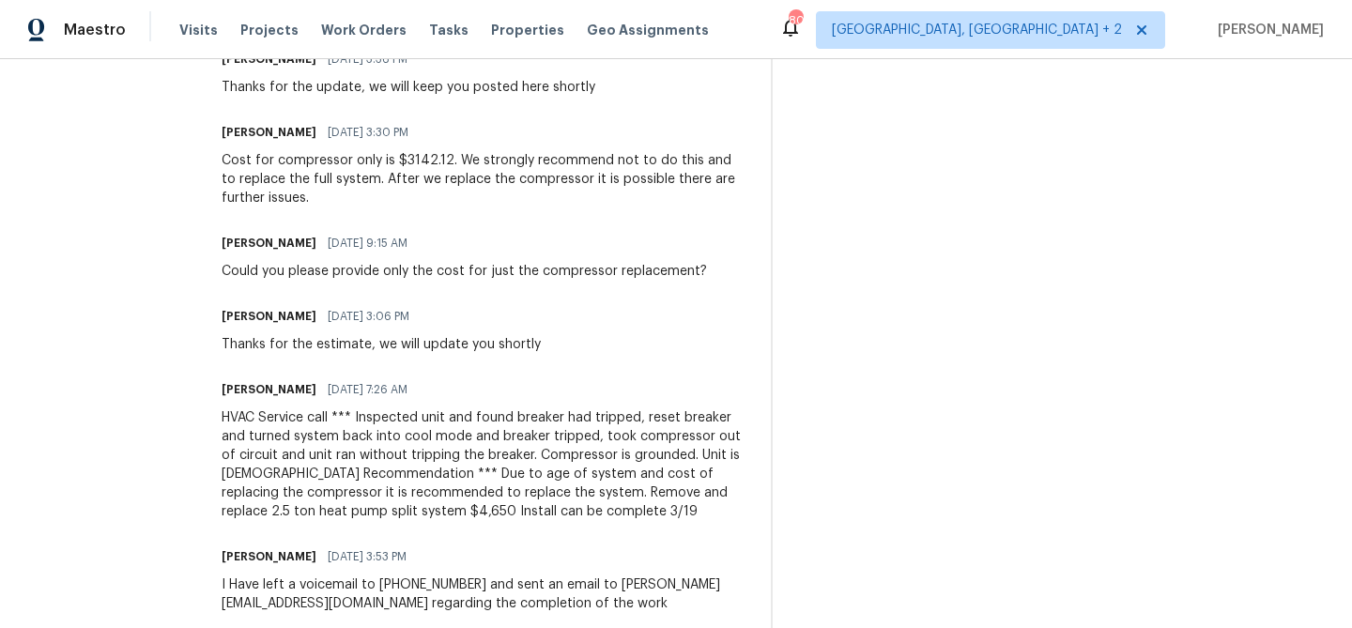
scroll to position [2020, 0]
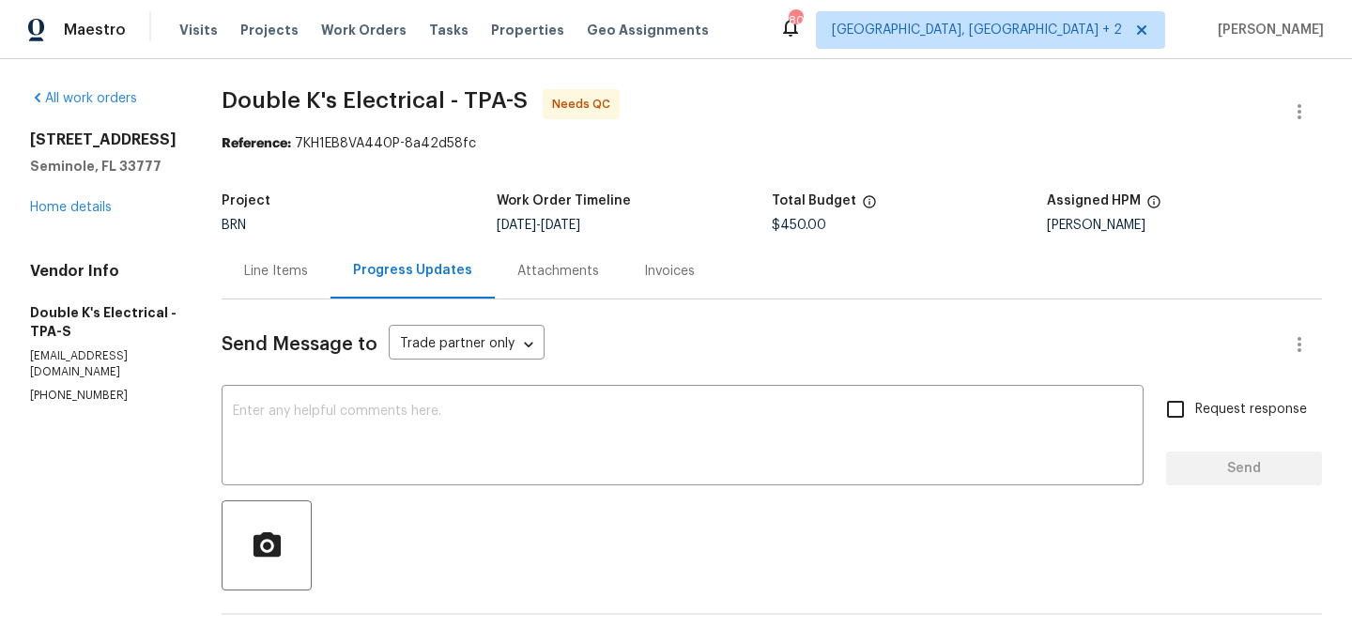
click at [277, 253] on div "Line Items" at bounding box center [276, 270] width 109 height 55
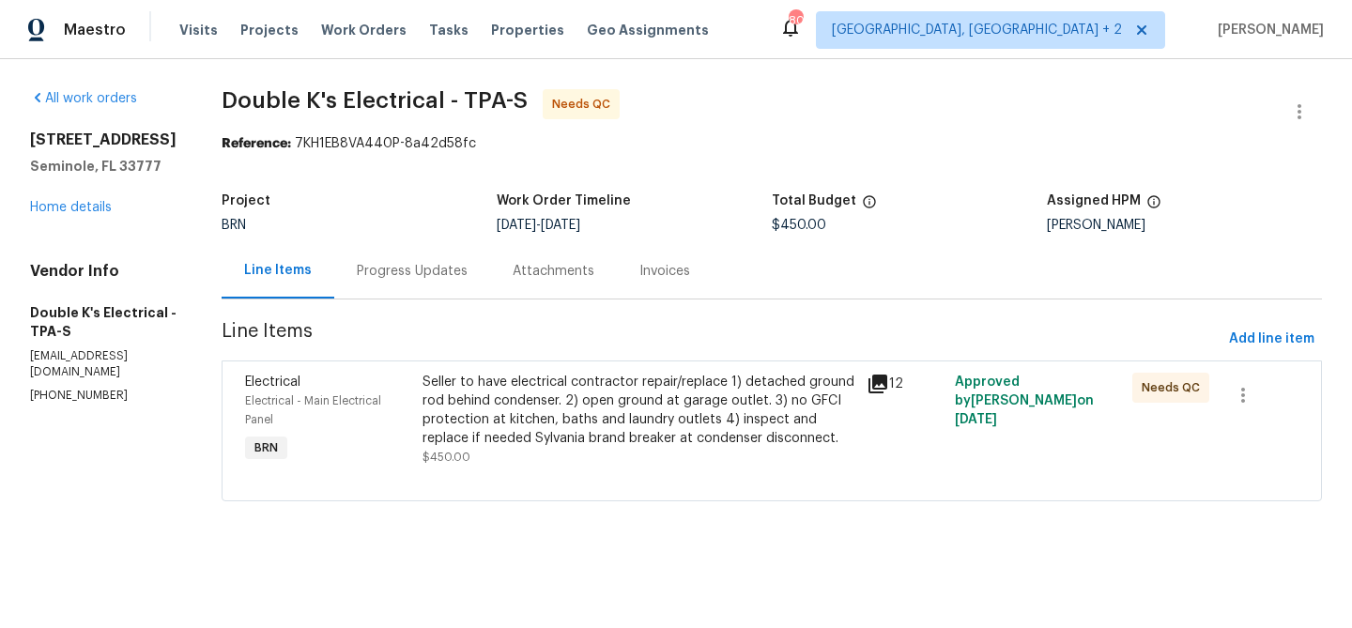
click at [436, 294] on div "Progress Updates" at bounding box center [412, 270] width 156 height 55
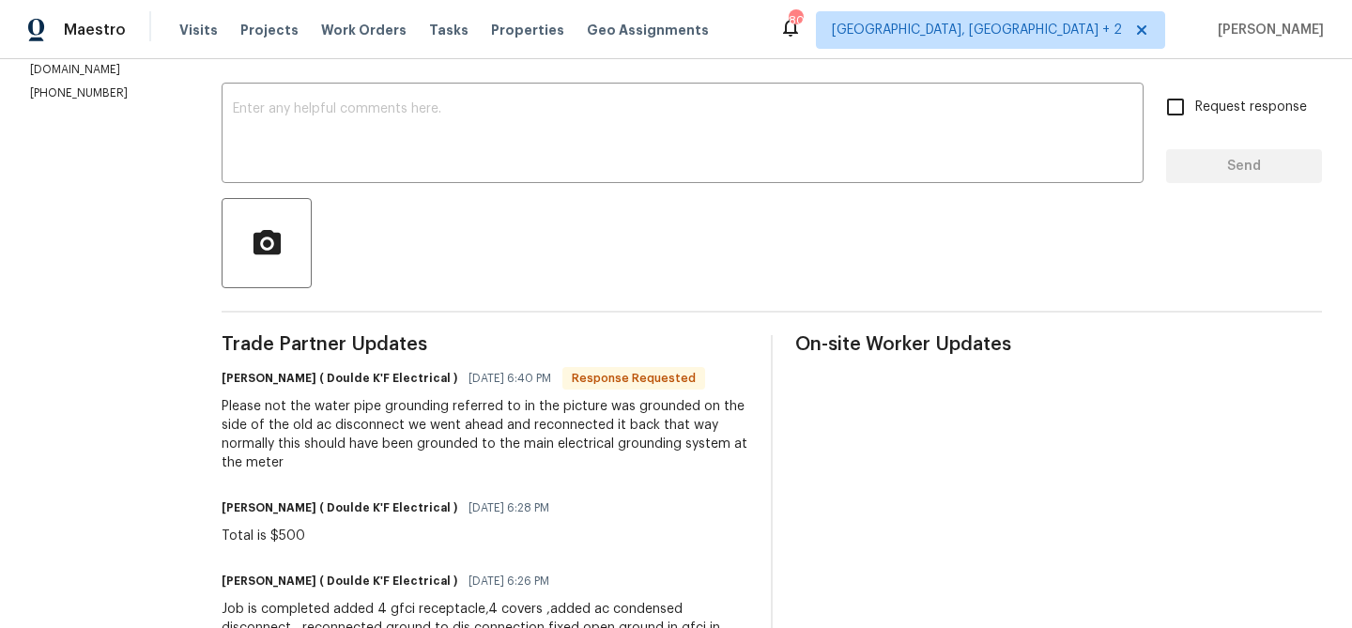
scroll to position [122, 0]
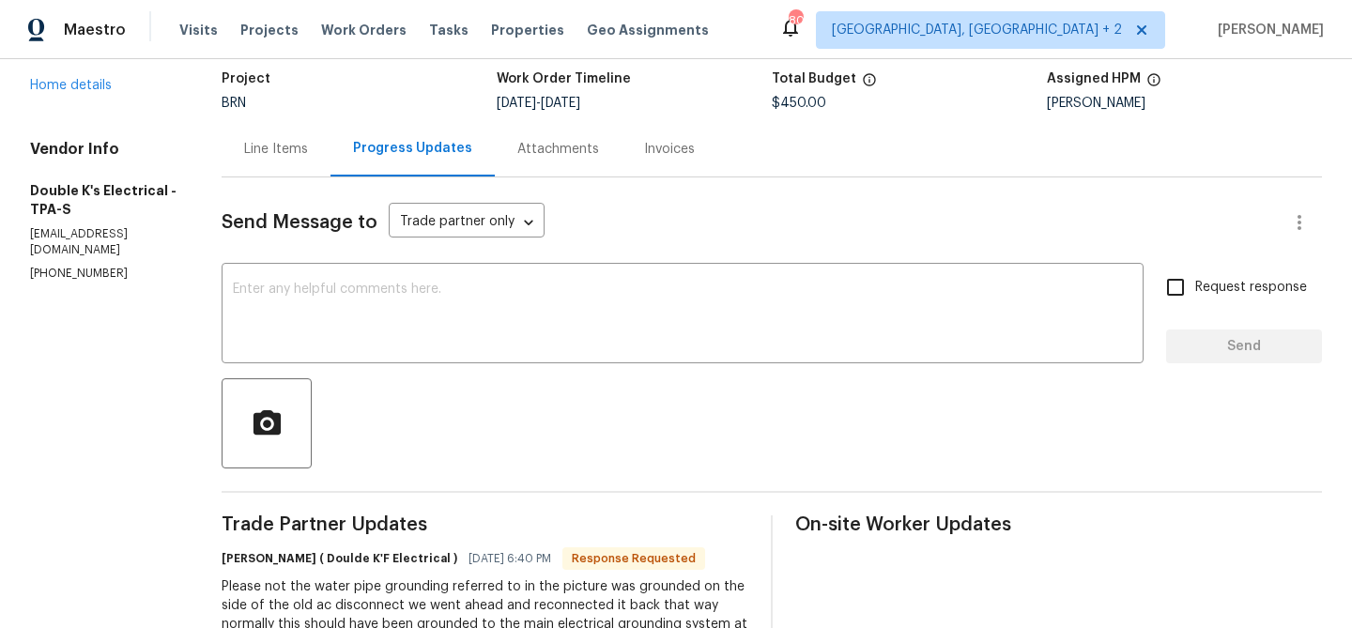
click at [280, 158] on div "Line Items" at bounding box center [276, 149] width 64 height 19
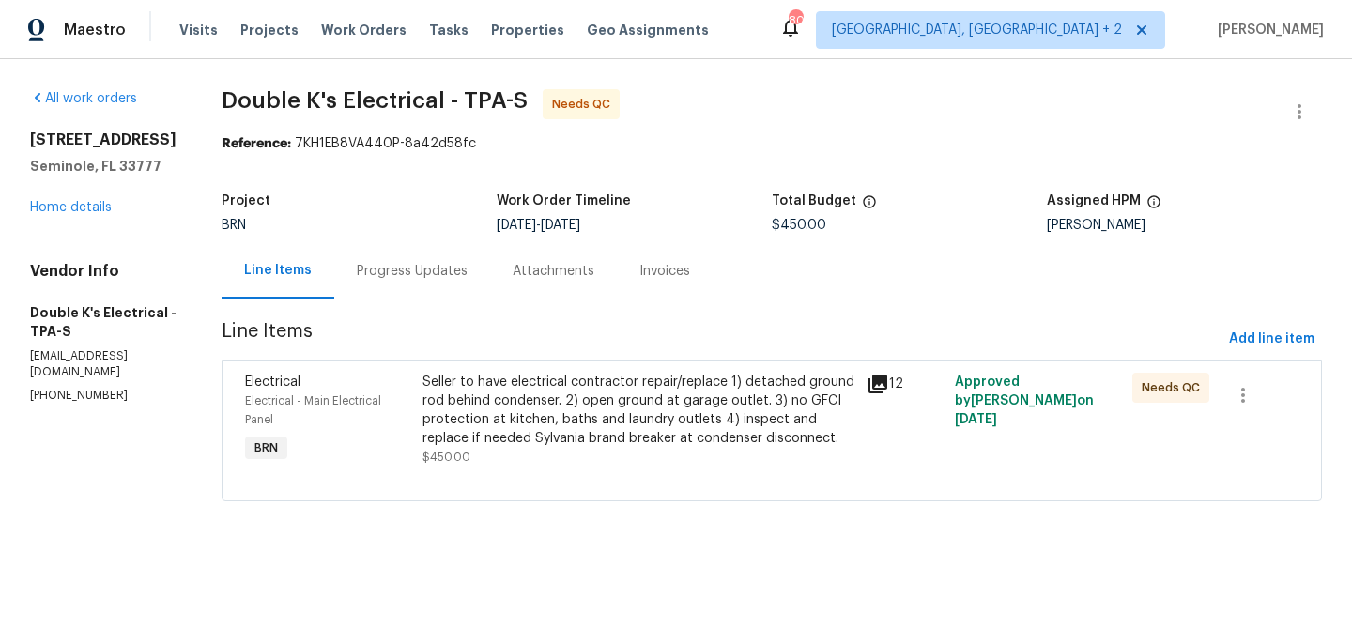
click at [610, 411] on div "Seller to have electrical contractor repair/replace 1) detached ground rod behi…" at bounding box center [639, 410] width 433 height 75
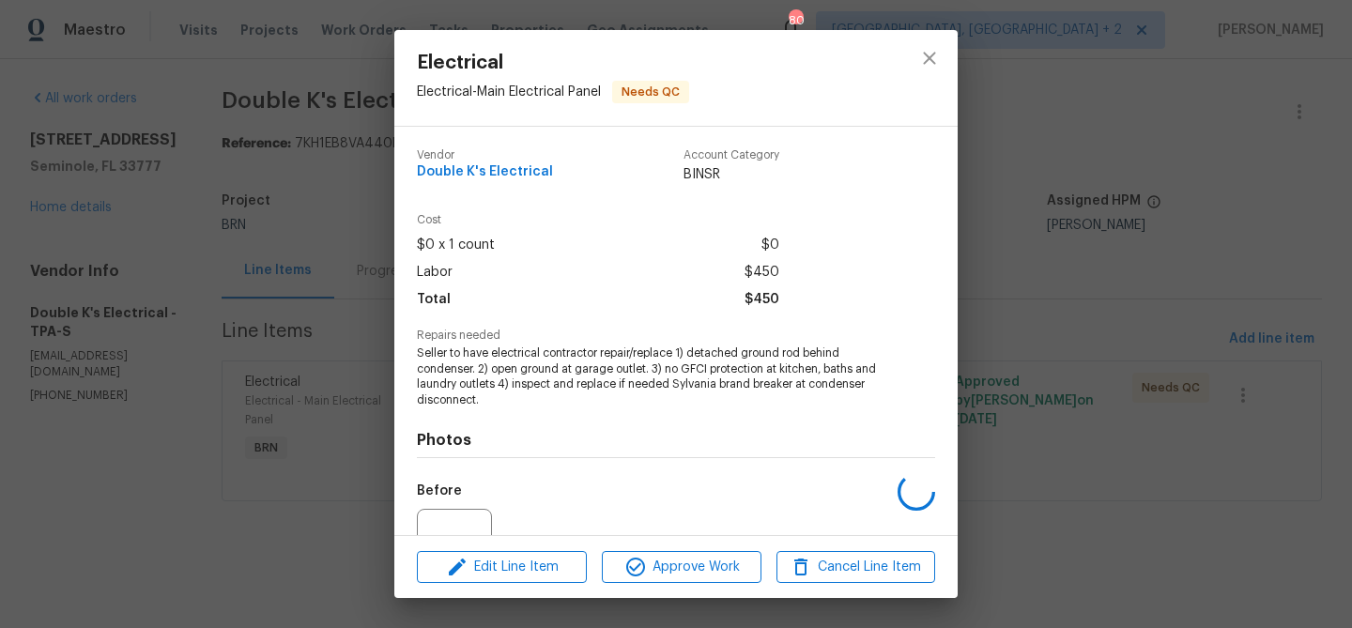
scroll to position [190, 0]
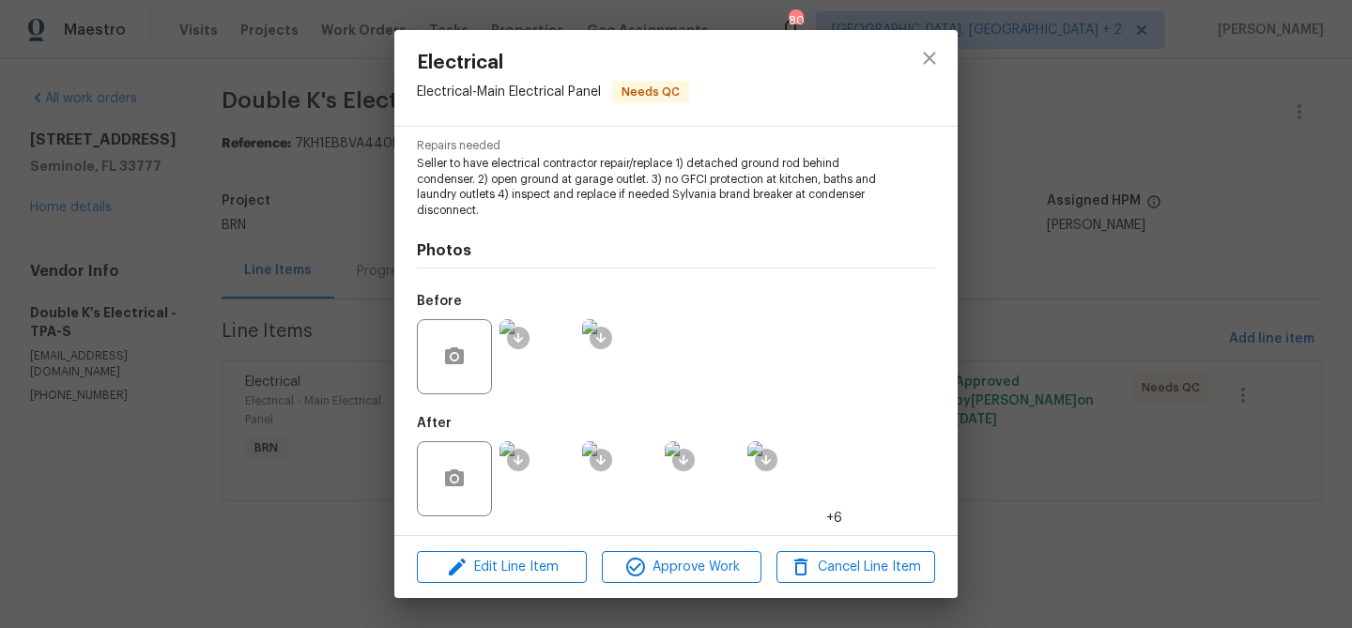
click at [533, 344] on img at bounding box center [537, 356] width 75 height 75
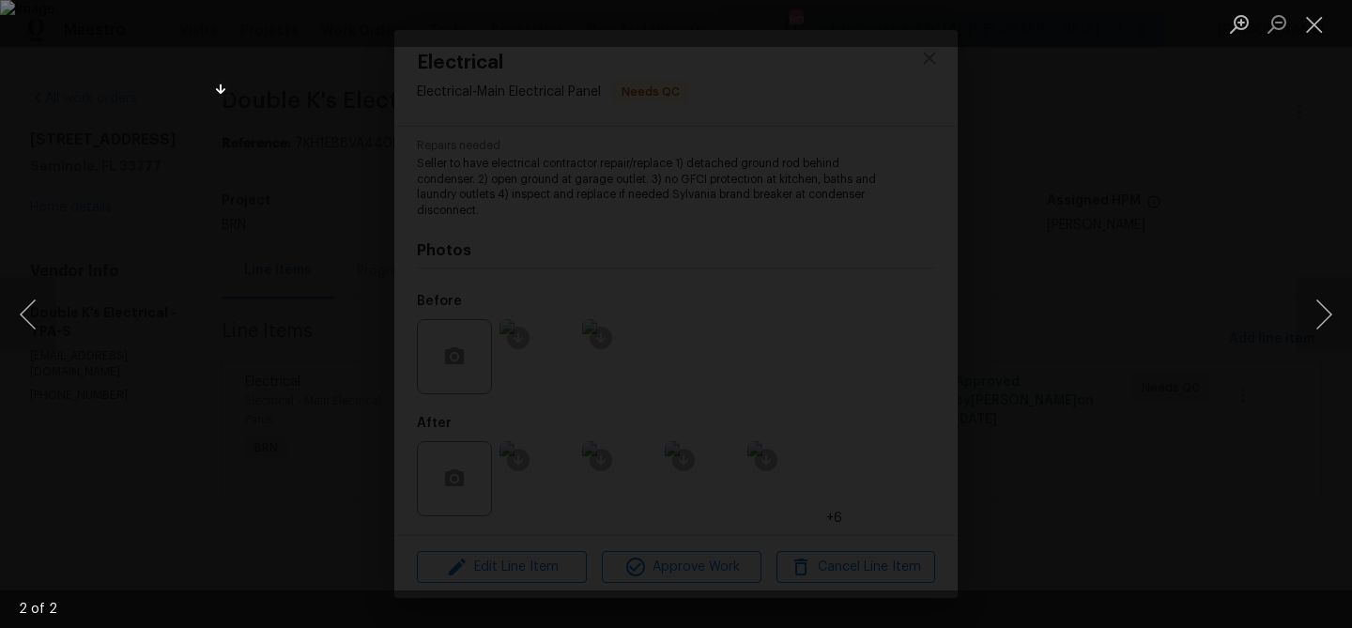
click at [331, 161] on div "Lightbox" at bounding box center [676, 314] width 1352 height 628
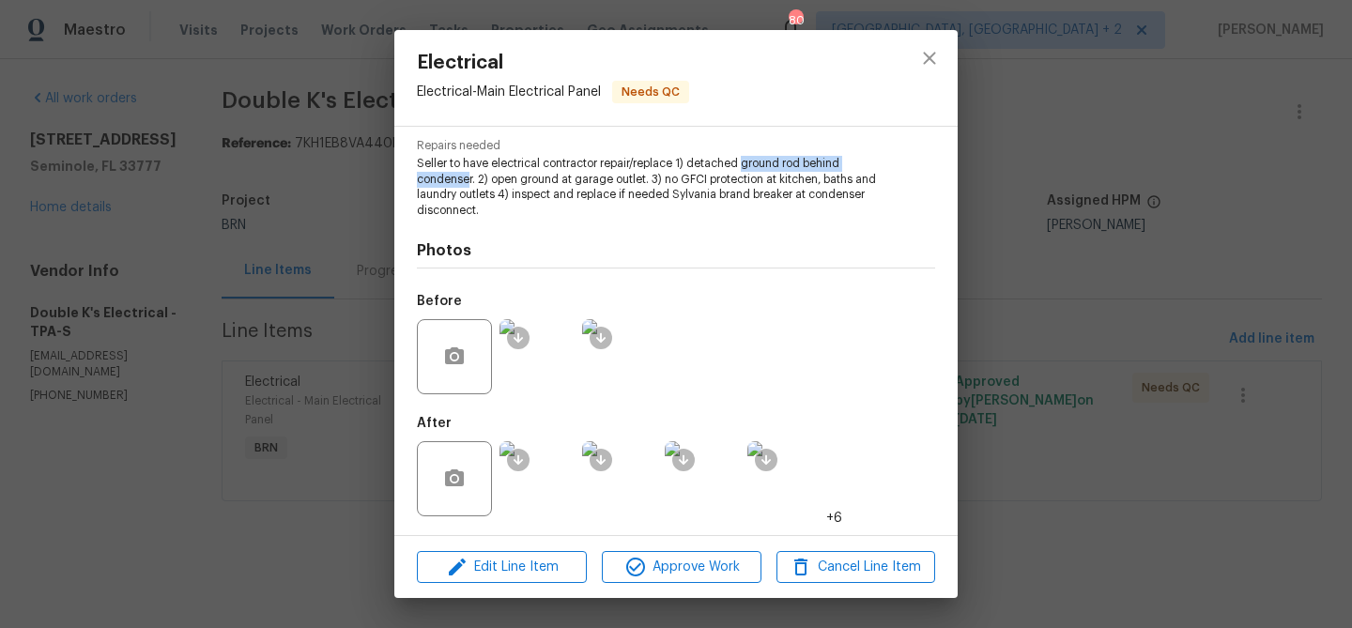
drag, startPoint x: 744, startPoint y: 164, endPoint x: 470, endPoint y: 181, distance: 273.8
click at [470, 181] on span "Seller to have electrical contractor repair/replace 1) detached ground rod behi…" at bounding box center [650, 187] width 467 height 63
copy span "ground rod behind condense"
click at [554, 473] on img at bounding box center [537, 478] width 75 height 75
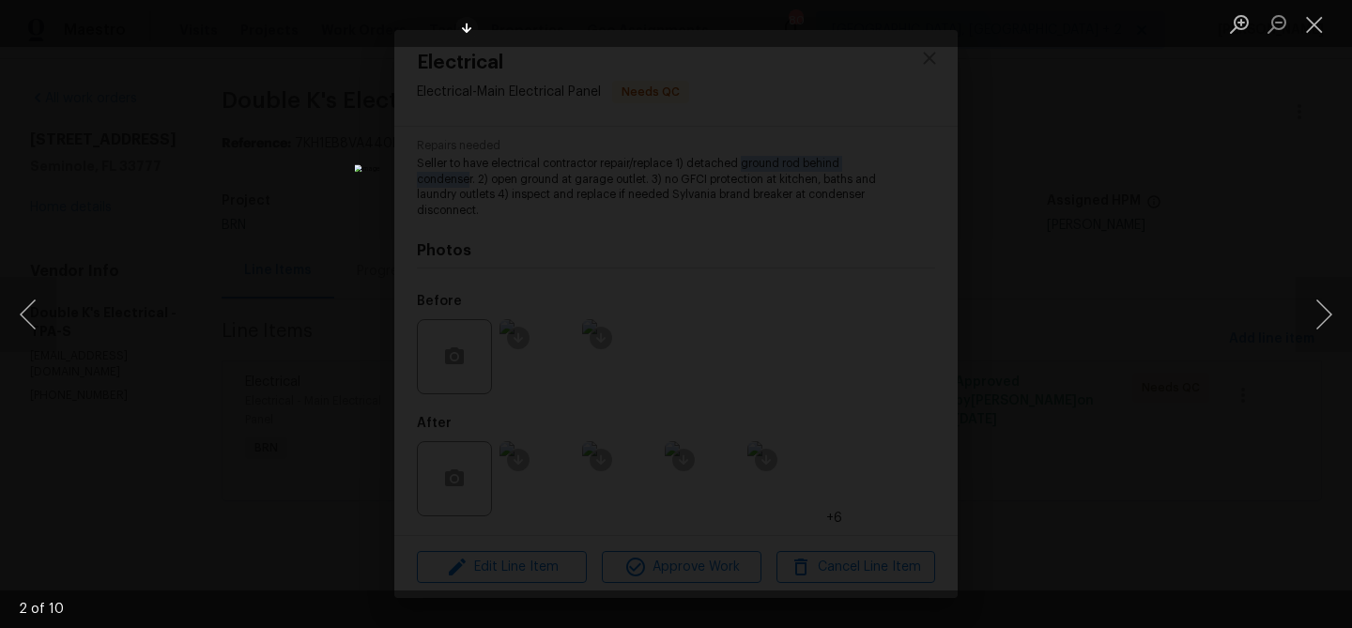
click at [291, 279] on div "Lightbox" at bounding box center [676, 314] width 1352 height 628
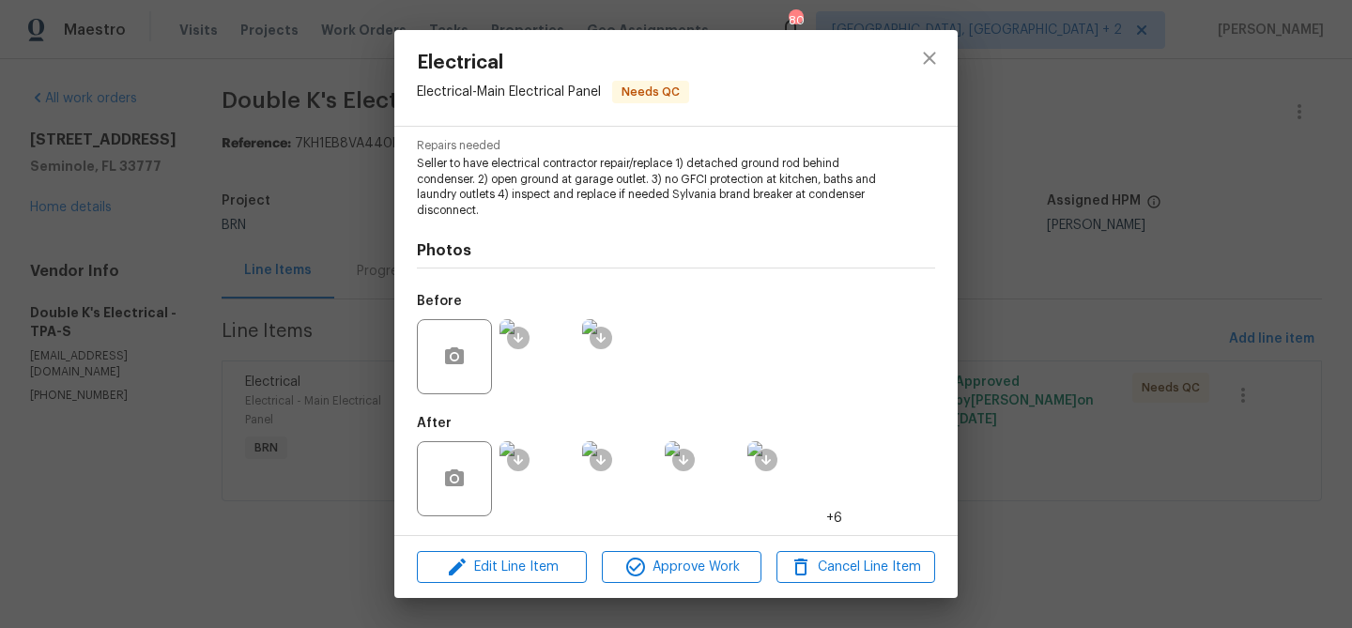
click at [672, 201] on span "Seller to have electrical contractor repair/replace 1) detached ground rod behi…" at bounding box center [650, 187] width 467 height 63
drag, startPoint x: 671, startPoint y: 196, endPoint x: 798, endPoint y: 208, distance: 127.3
click at [798, 208] on span "Seller to have electrical contractor repair/replace 1) detached ground rod behi…" at bounding box center [650, 187] width 467 height 63
copy span "Sylvania brand breaker at condenser disconnect."
click at [266, 174] on div "Electrical Electrical - Main Electrical Panel Needs QC Vendor Double K's Electr…" at bounding box center [676, 314] width 1352 height 628
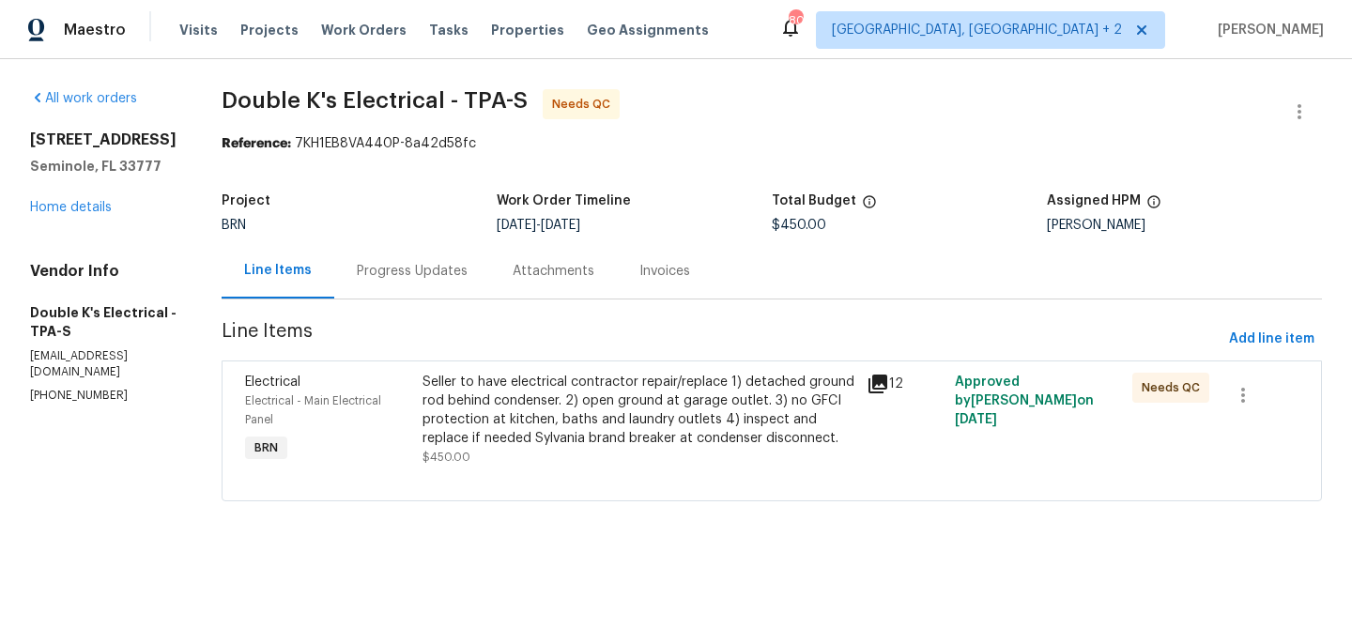
click at [395, 262] on div "Progress Updates" at bounding box center [412, 271] width 111 height 19
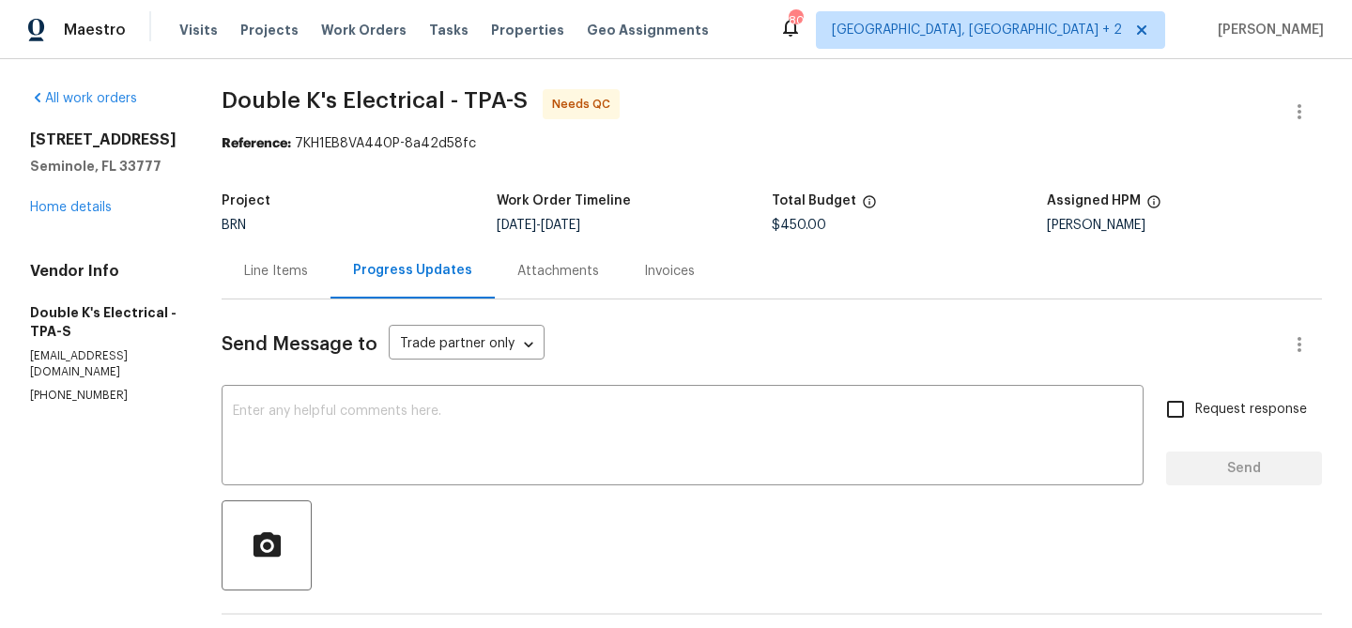
click at [281, 257] on div "Line Items" at bounding box center [276, 270] width 109 height 55
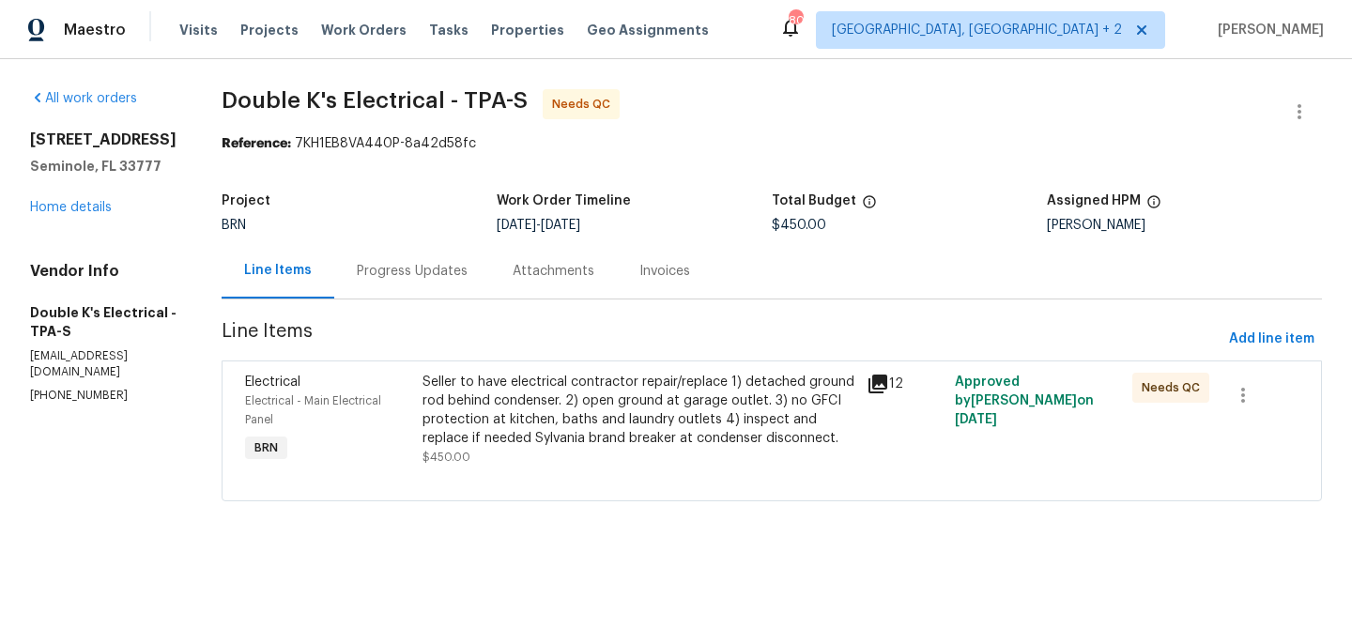
click at [535, 373] on div "Seller to have electrical contractor repair/replace 1) detached ground rod behi…" at bounding box center [639, 410] width 433 height 75
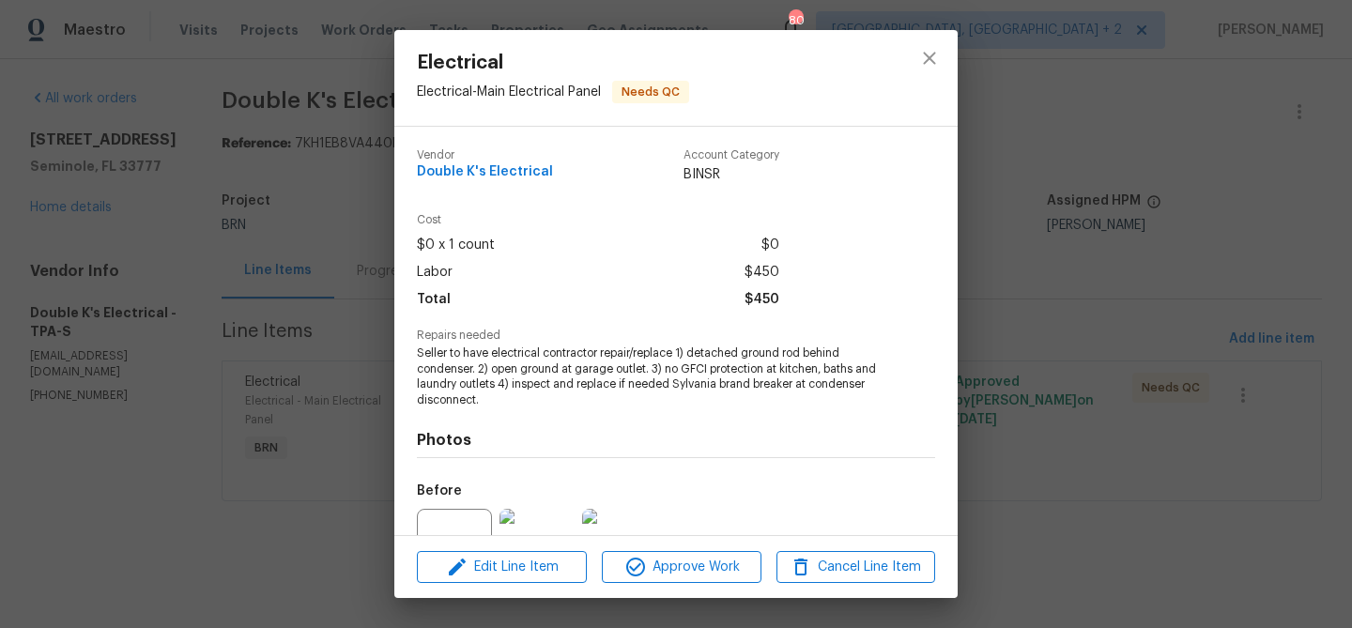
scroll to position [190, 0]
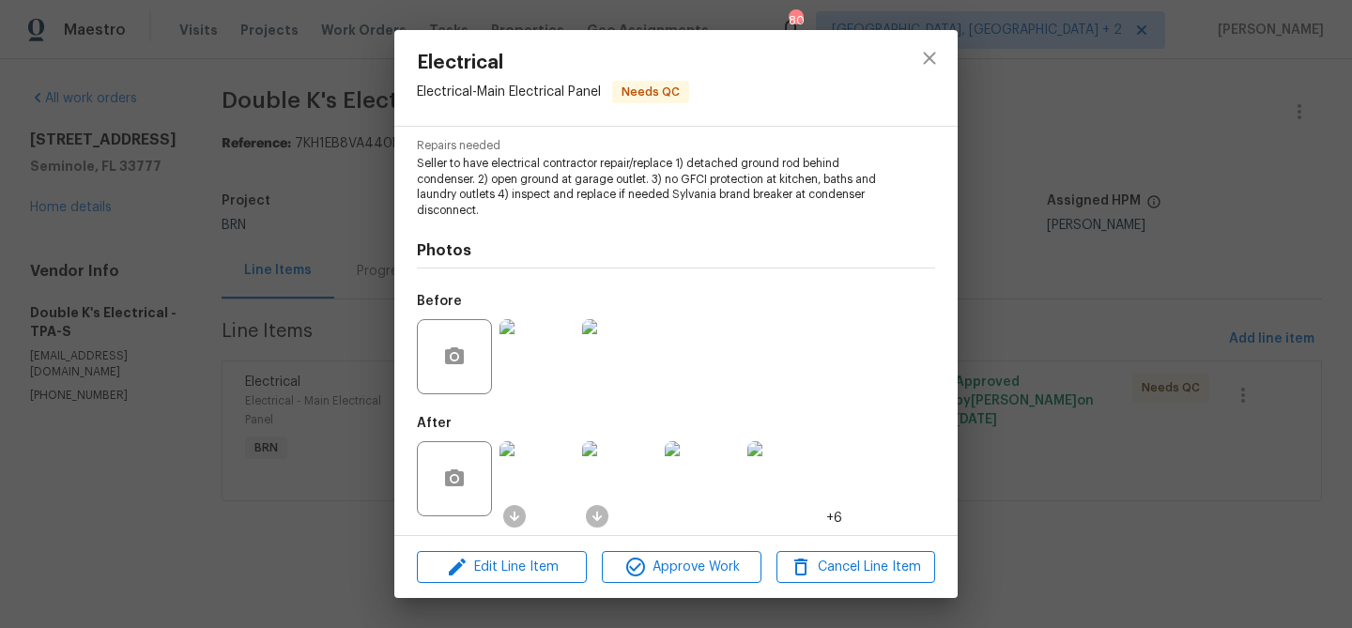
click at [546, 474] on img at bounding box center [537, 478] width 75 height 75
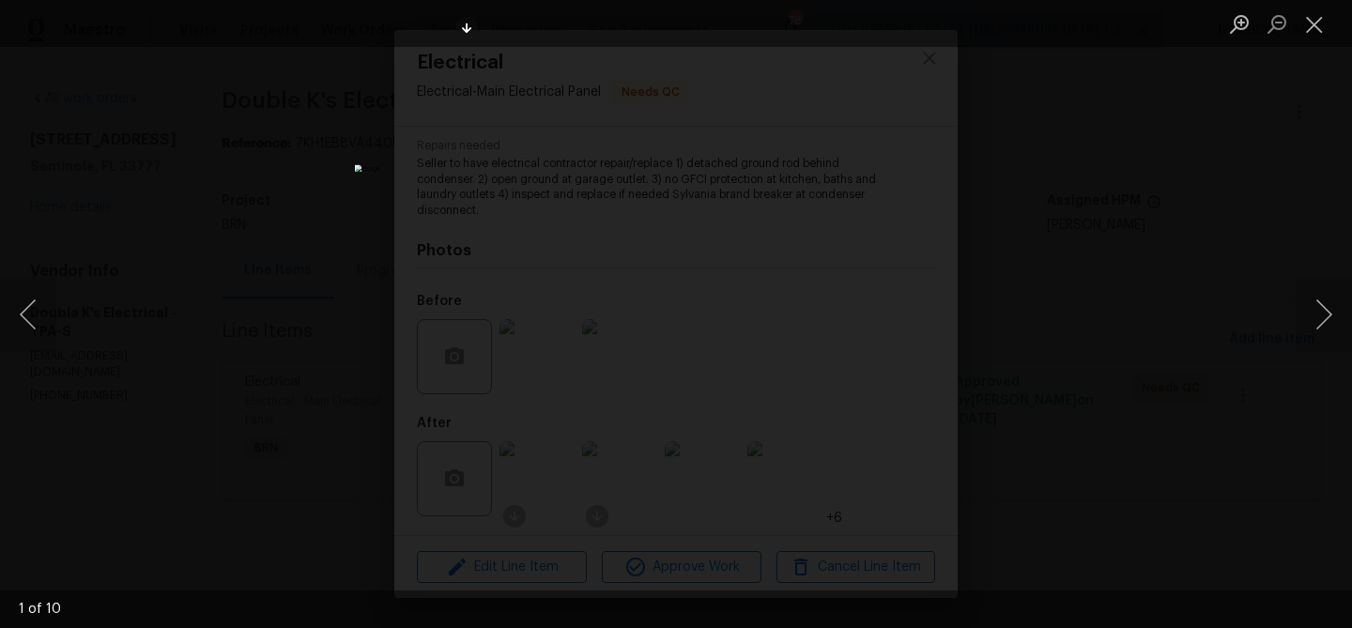
click at [543, 463] on img "Lightbox" at bounding box center [676, 313] width 643 height 299
click at [644, 405] on img "Lightbox" at bounding box center [676, 313] width 643 height 299
click at [432, 379] on img "Lightbox" at bounding box center [708, 223] width 1291 height 600
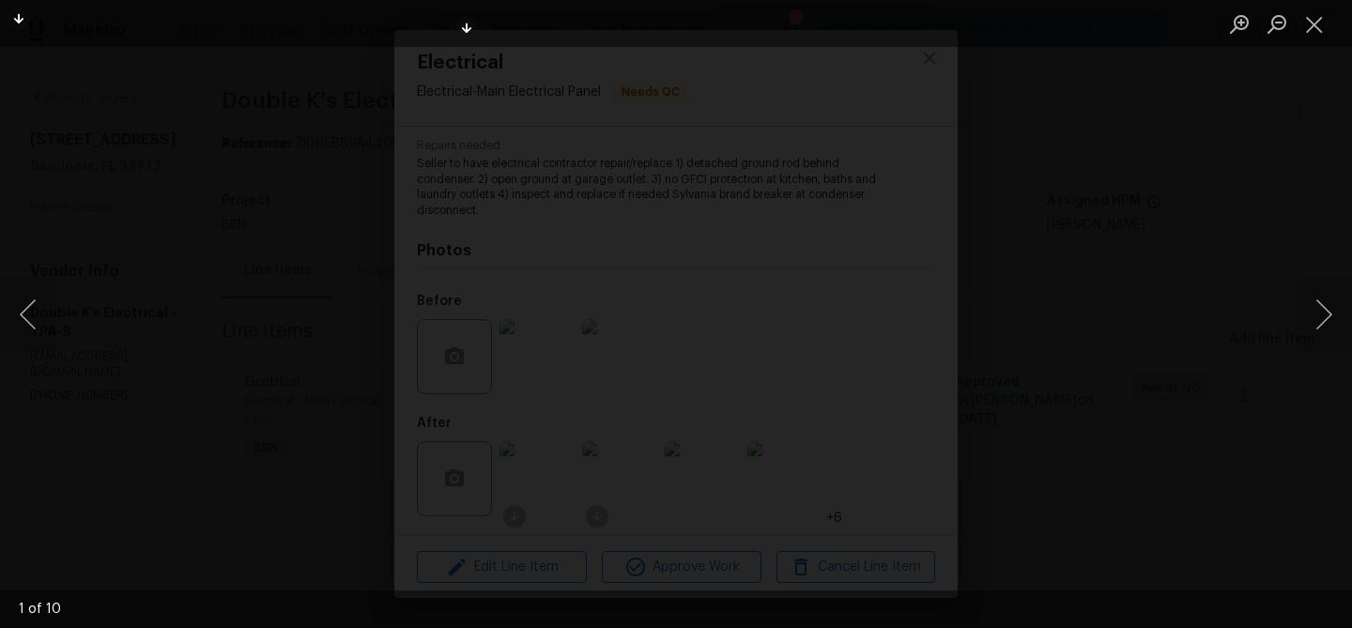
click at [432, 379] on div "Lightbox" at bounding box center [676, 314] width 1352 height 628
click at [628, 257] on img "Lightbox" at bounding box center [676, 313] width 643 height 299
click at [152, 179] on div "Lightbox" at bounding box center [676, 314] width 1352 height 628
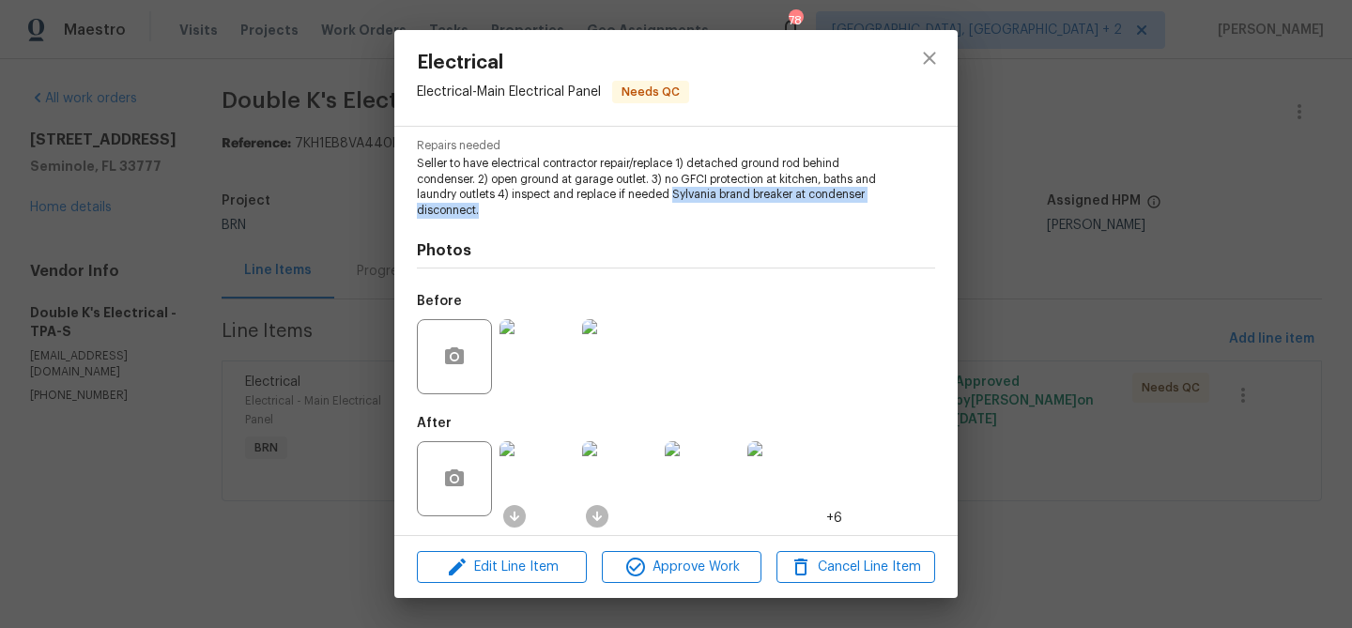
drag, startPoint x: 670, startPoint y: 196, endPoint x: 779, endPoint y: 208, distance: 109.5
click at [779, 208] on span "Seller to have electrical contractor repair/replace 1) detached ground rod behi…" at bounding box center [650, 187] width 467 height 63
copy span "Sylvania brand breaker at condenser disconnect."
click at [546, 360] on img at bounding box center [537, 356] width 75 height 75
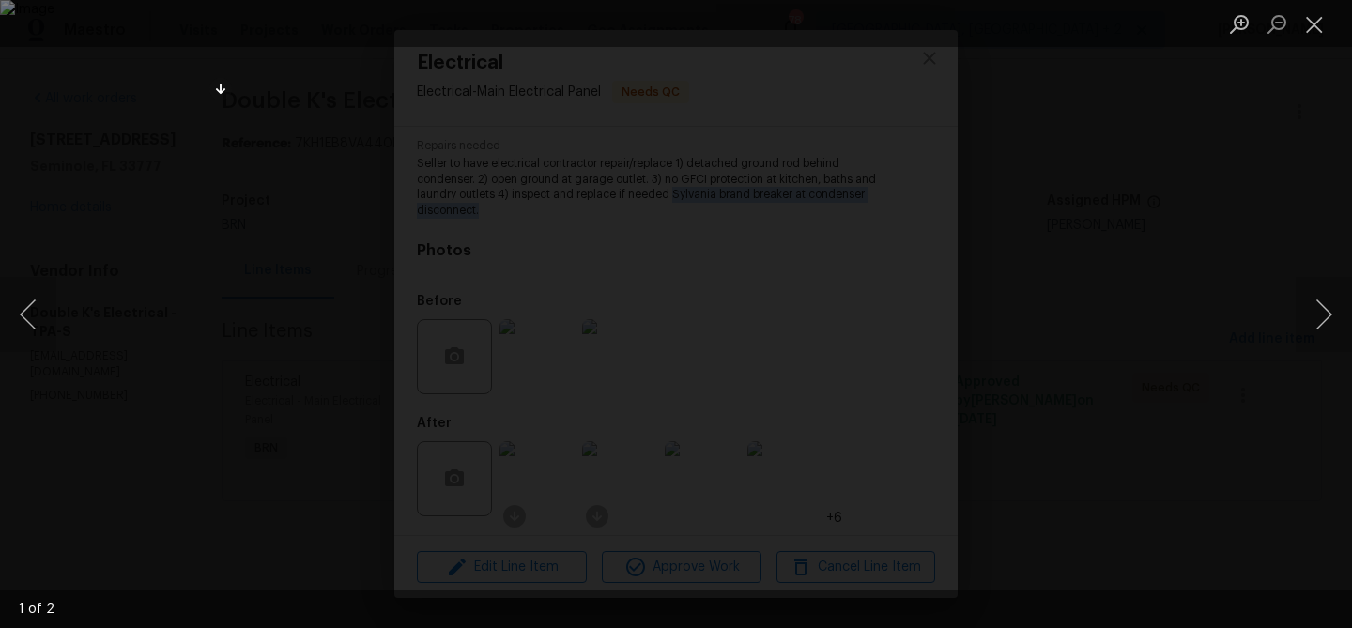
click at [141, 175] on div "Lightbox" at bounding box center [676, 314] width 1352 height 628
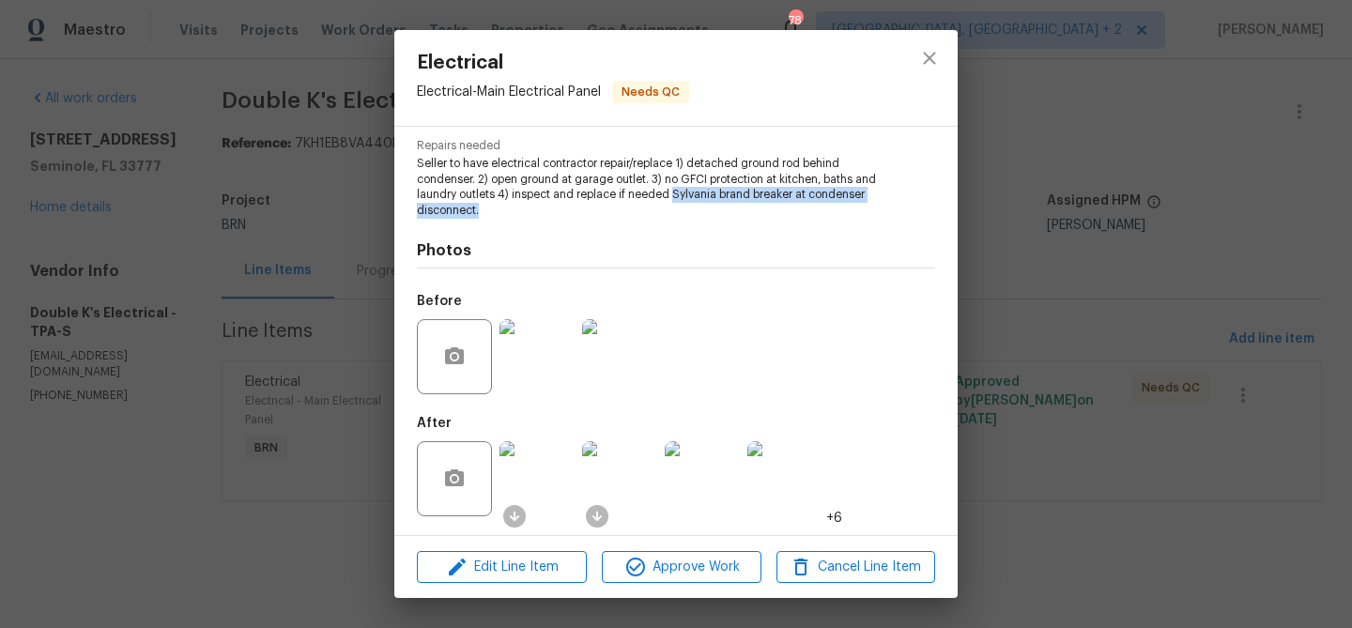
click at [549, 347] on img at bounding box center [537, 356] width 75 height 75
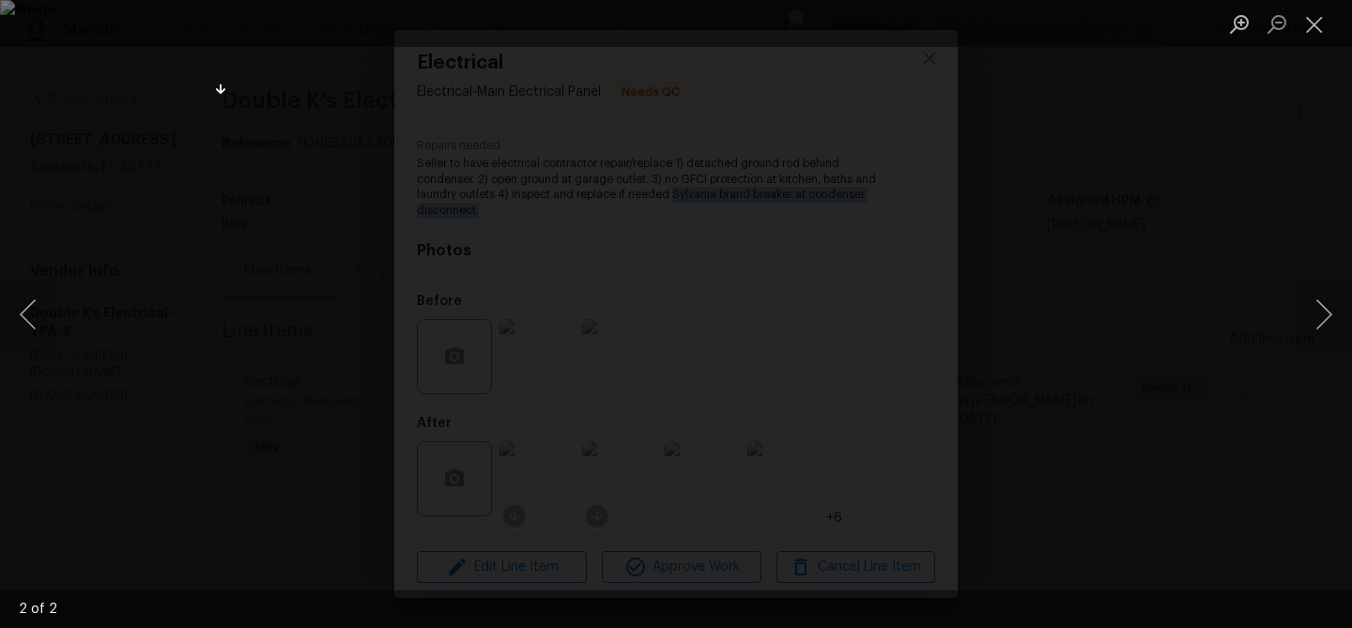
click at [217, 161] on div "Lightbox" at bounding box center [676, 314] width 1352 height 628
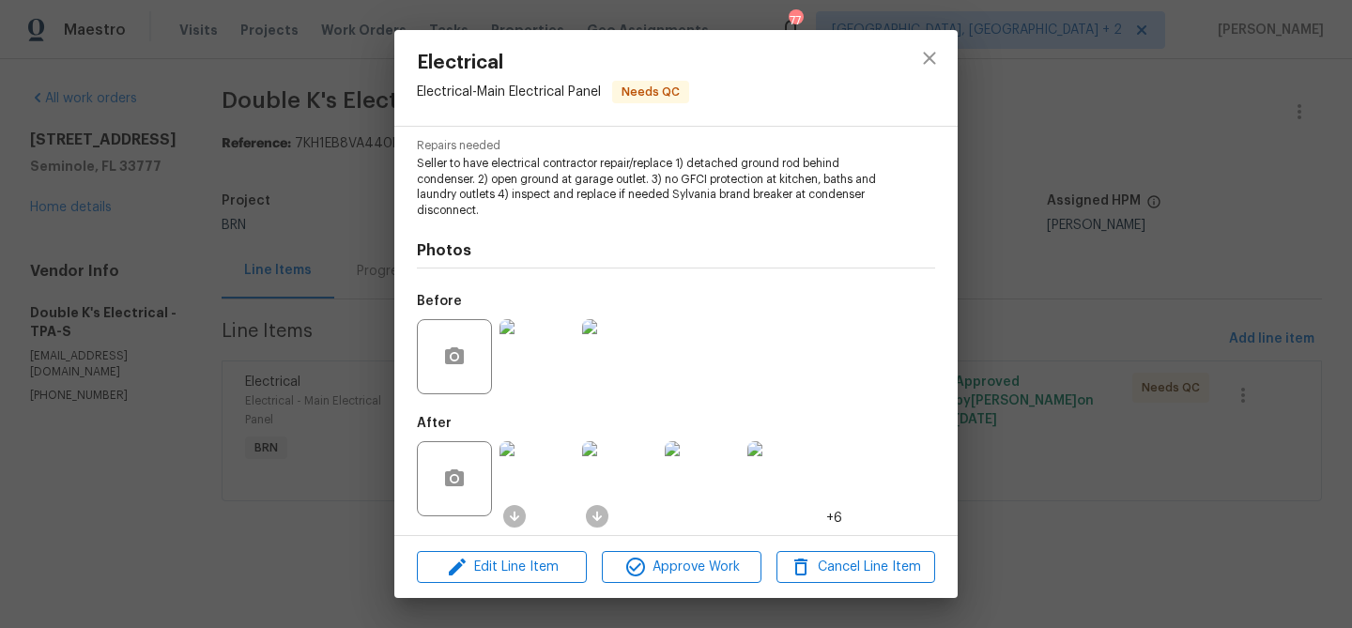
click at [252, 91] on div "Electrical Electrical - Main Electrical Panel Needs QC Vendor Double K's Electr…" at bounding box center [676, 314] width 1352 height 628
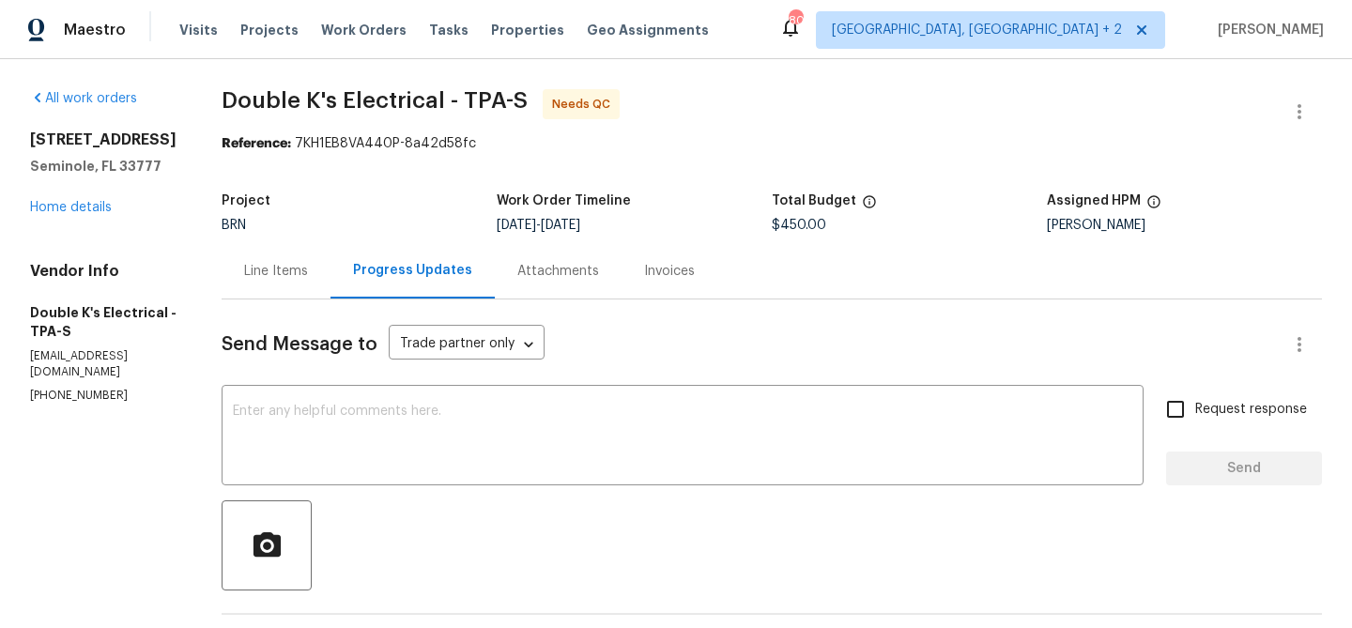
click at [314, 241] on div "Project BRN Work Order Timeline 9/26/2025 - 9/30/2025 Total Budget $450.00 Assi…" at bounding box center [772, 213] width 1100 height 60
click at [291, 296] on div "Line Items" at bounding box center [276, 270] width 109 height 55
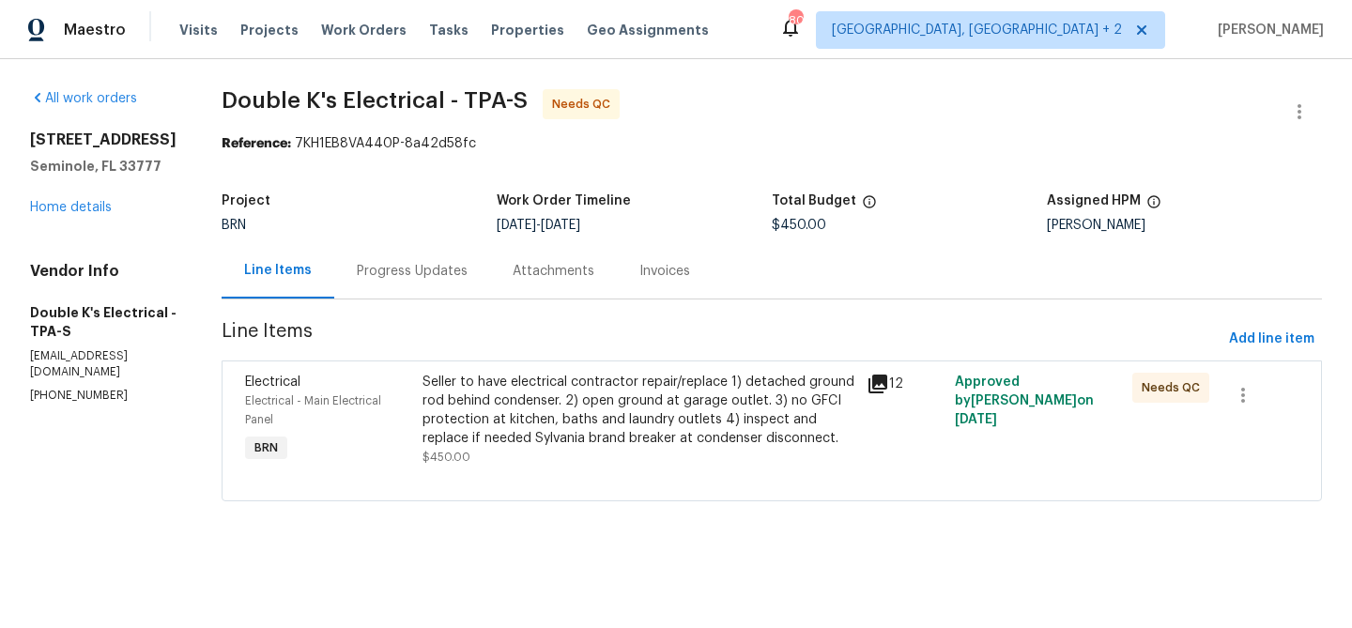
click at [504, 411] on div "Seller to have electrical contractor repair/replace 1) detached ground rod behi…" at bounding box center [639, 410] width 433 height 75
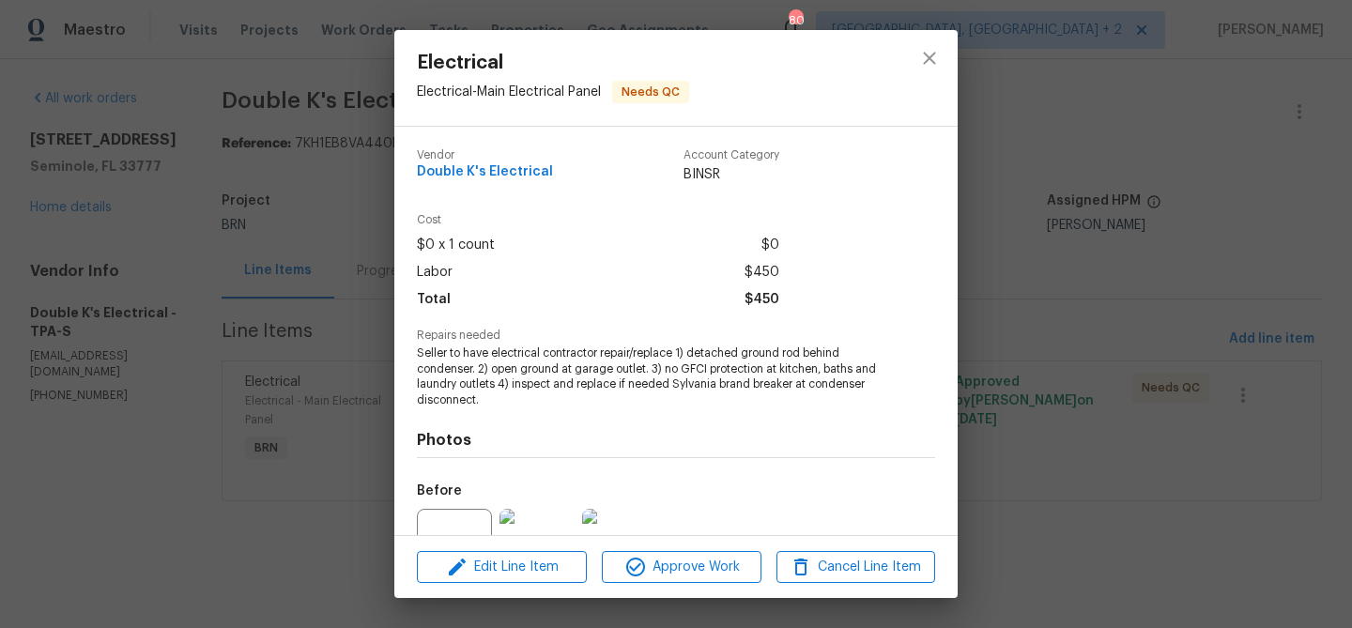
scroll to position [190, 0]
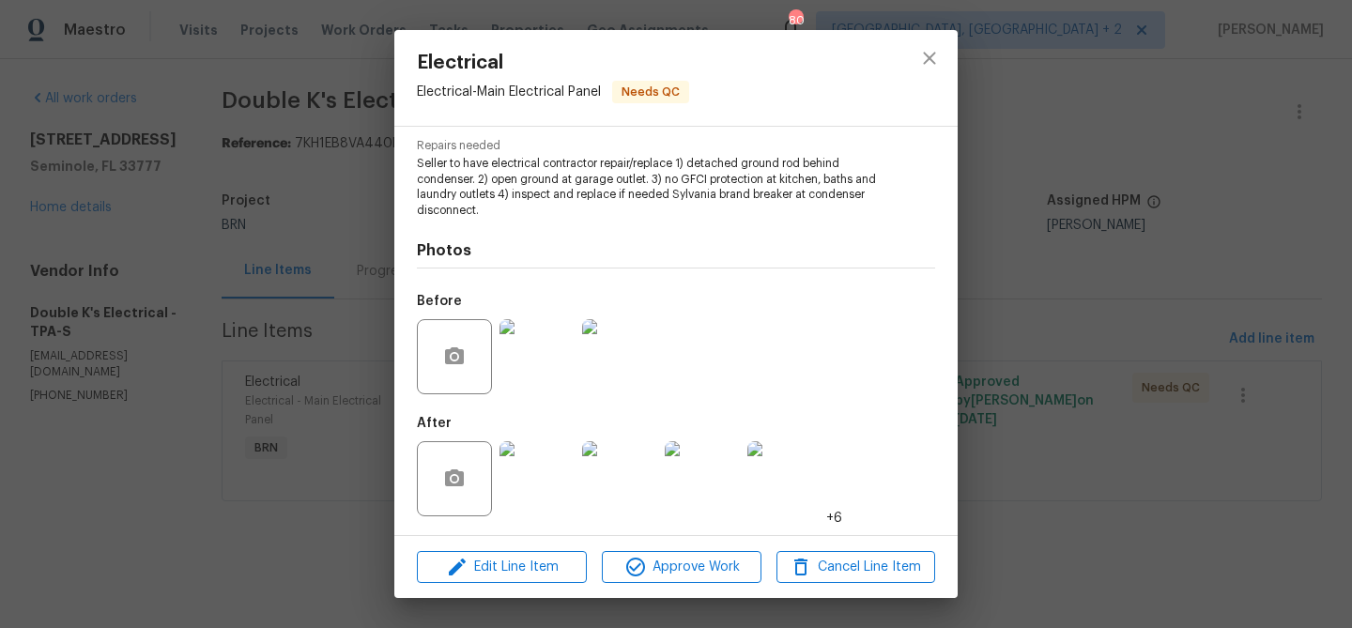
click at [533, 468] on img at bounding box center [537, 478] width 75 height 75
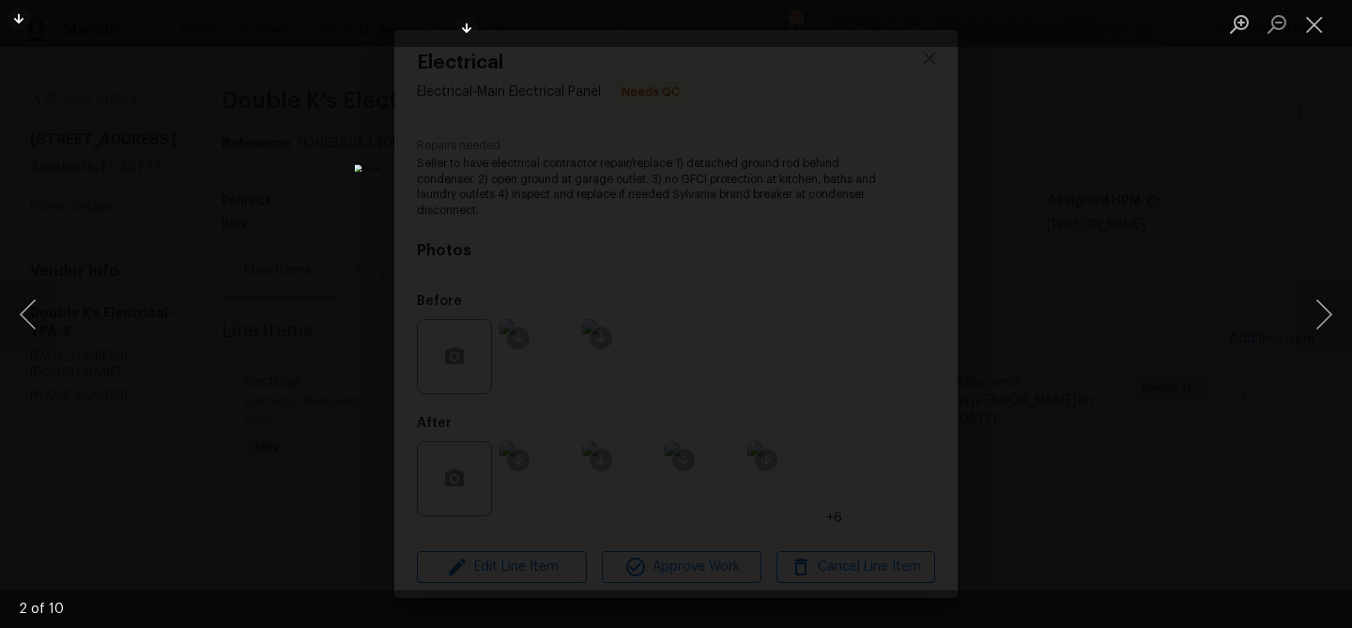
click at [667, 217] on img "Lightbox" at bounding box center [676, 313] width 643 height 299
click at [667, 217] on img "Lightbox" at bounding box center [684, 412] width 1291 height 600
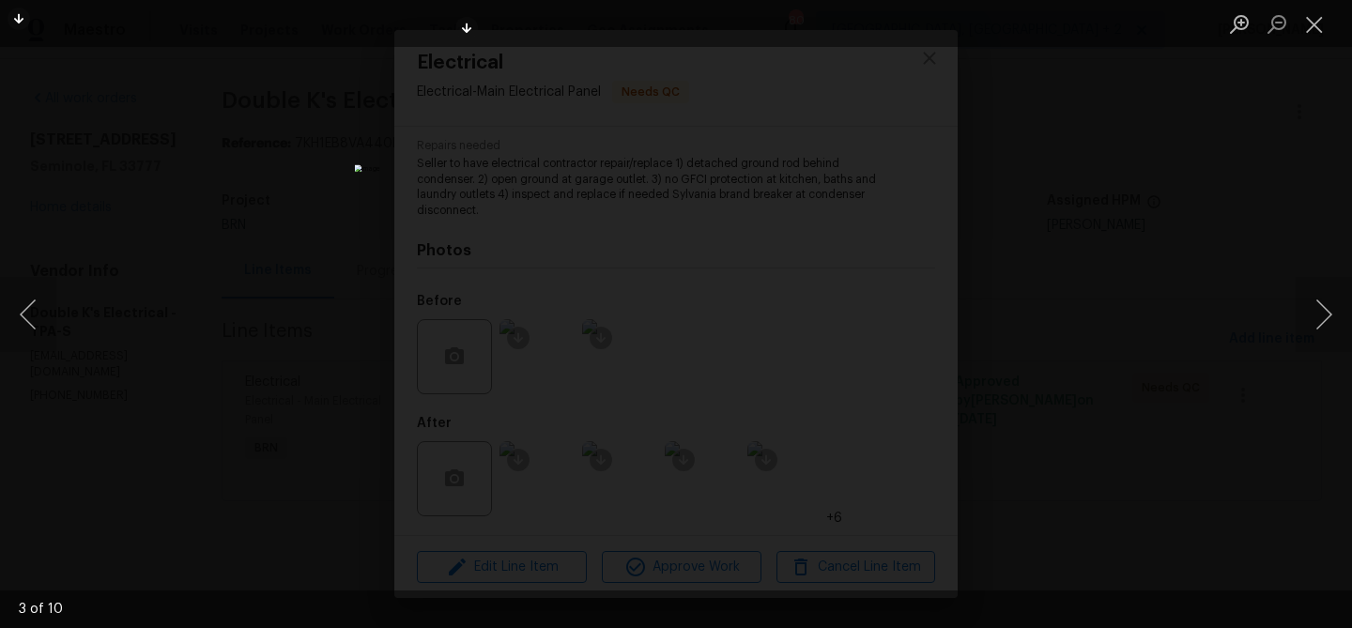
click at [667, 217] on img "Lightbox" at bounding box center [676, 313] width 643 height 299
click at [667, 217] on img "Lightbox" at bounding box center [684, 412] width 1291 height 600
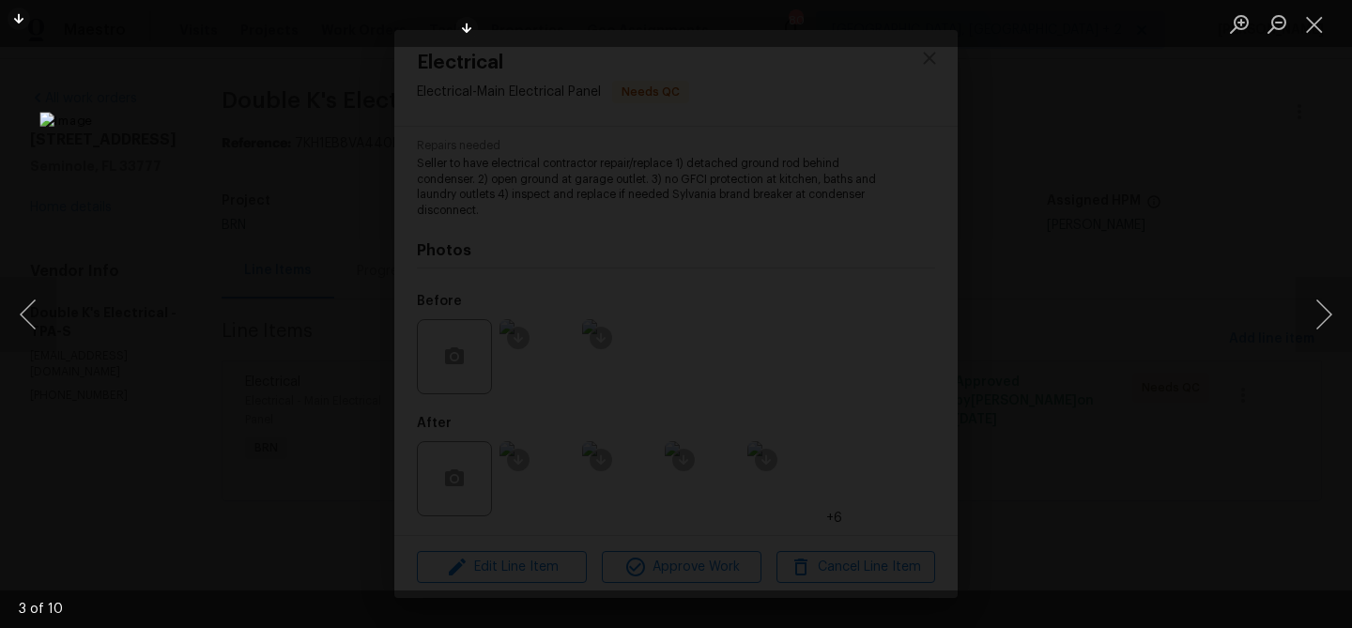
click at [667, 217] on img "Lightbox" at bounding box center [684, 412] width 1291 height 600
click at [276, 322] on div "Lightbox" at bounding box center [676, 314] width 1352 height 628
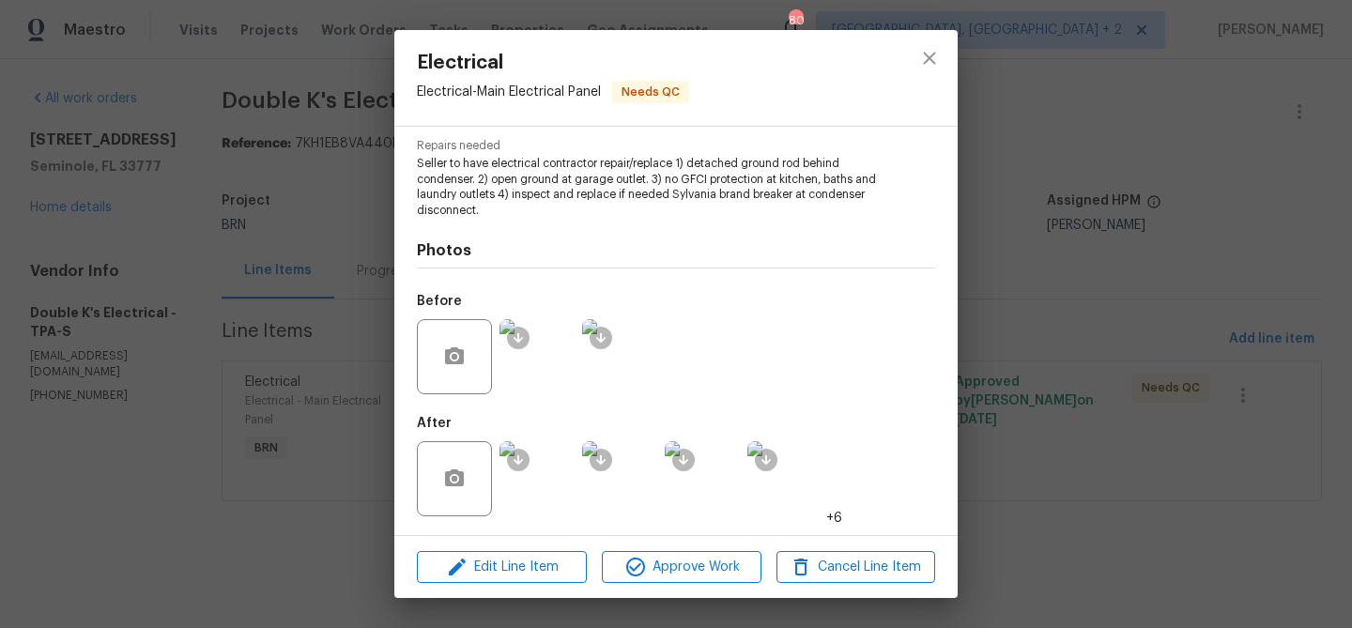
click at [525, 363] on img at bounding box center [537, 356] width 75 height 75
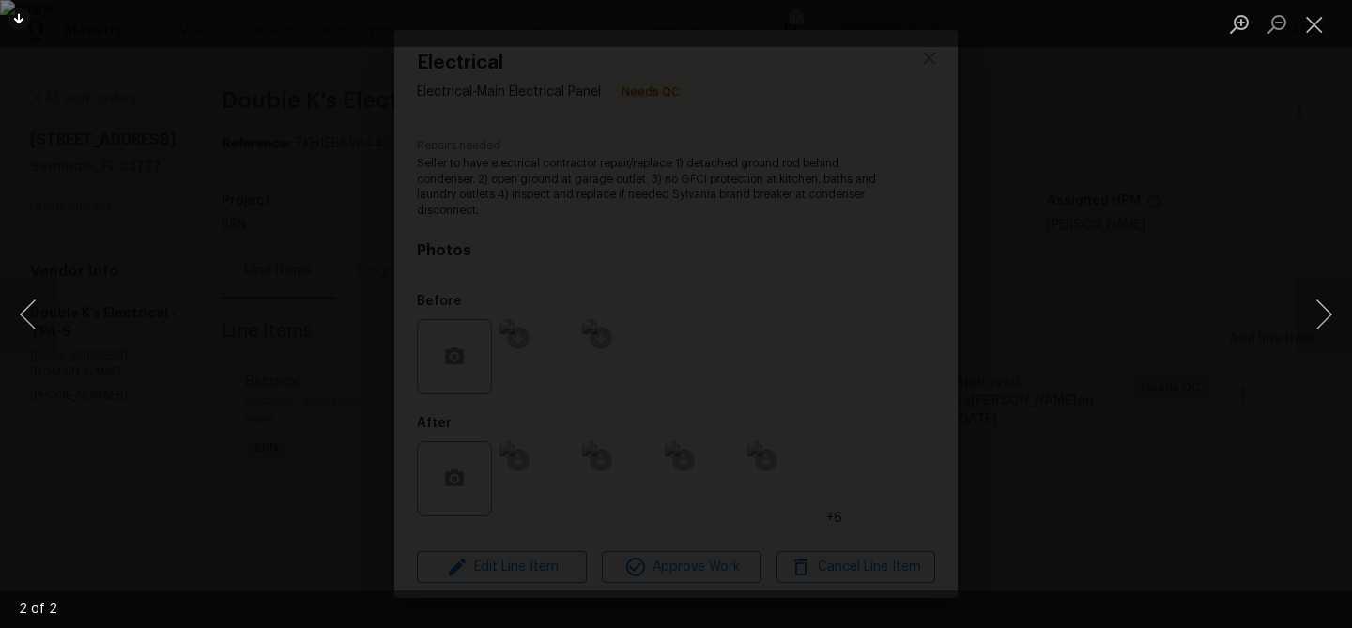
click at [341, 311] on img "Lightbox" at bounding box center [676, 314] width 1352 height 628
click at [341, 311] on img "Lightbox" at bounding box center [1014, 317] width 2716 height 1262
click at [341, 311] on img "Lightbox" at bounding box center [966, 317] width 2716 height 1262
click at [788, 321] on img "Lightbox" at bounding box center [676, 314] width 1352 height 628
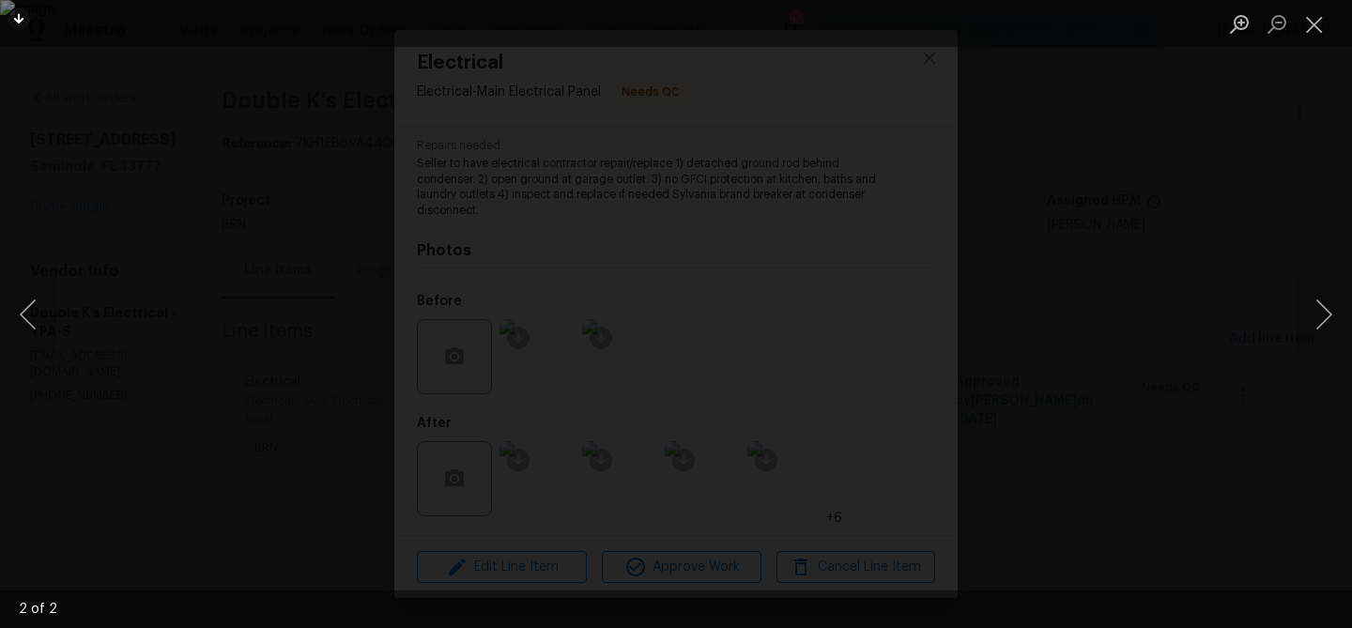
click at [788, 321] on img "Lightbox" at bounding box center [676, 314] width 1352 height 628
click at [713, 211] on img "Lightbox" at bounding box center [674, 329] width 2038 height 947
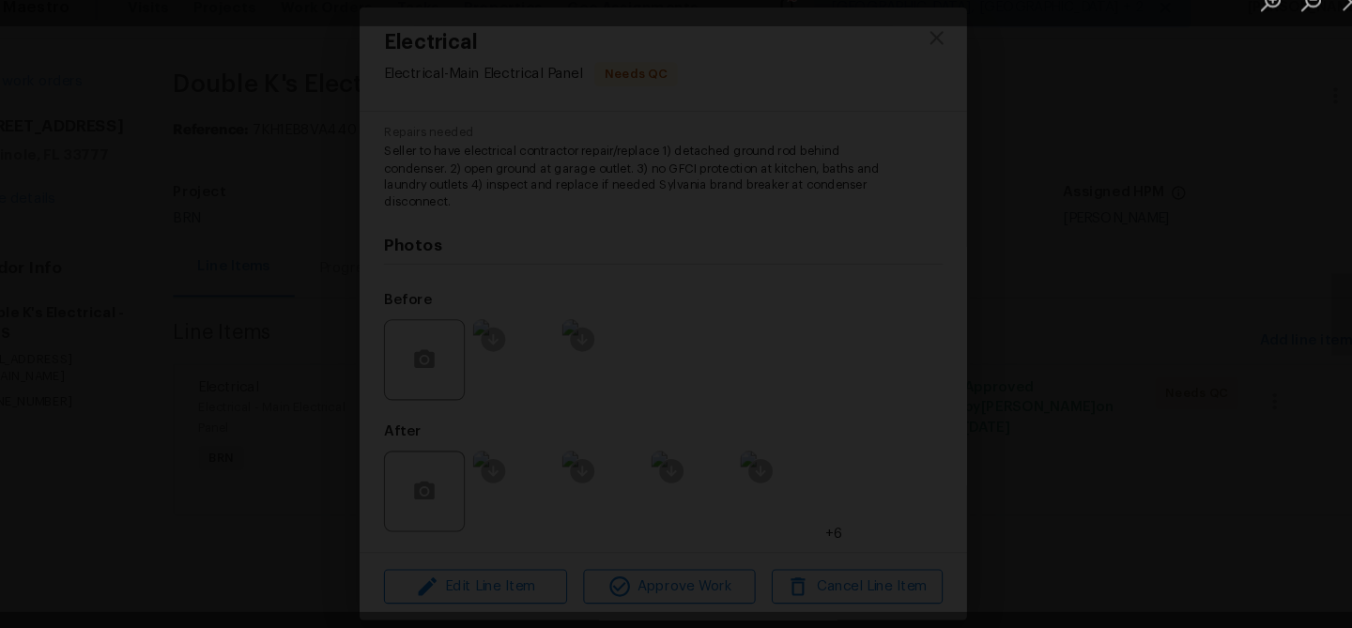
click at [335, 149] on img "Lightbox" at bounding box center [657, 315] width 1932 height 898
click at [335, 149] on img "Lightbox" at bounding box center [665, 315] width 1932 height 898
click at [225, 222] on img "Lightbox" at bounding box center [676, 314] width 1352 height 628
click at [151, 308] on div "Lightbox" at bounding box center [676, 314] width 1352 height 628
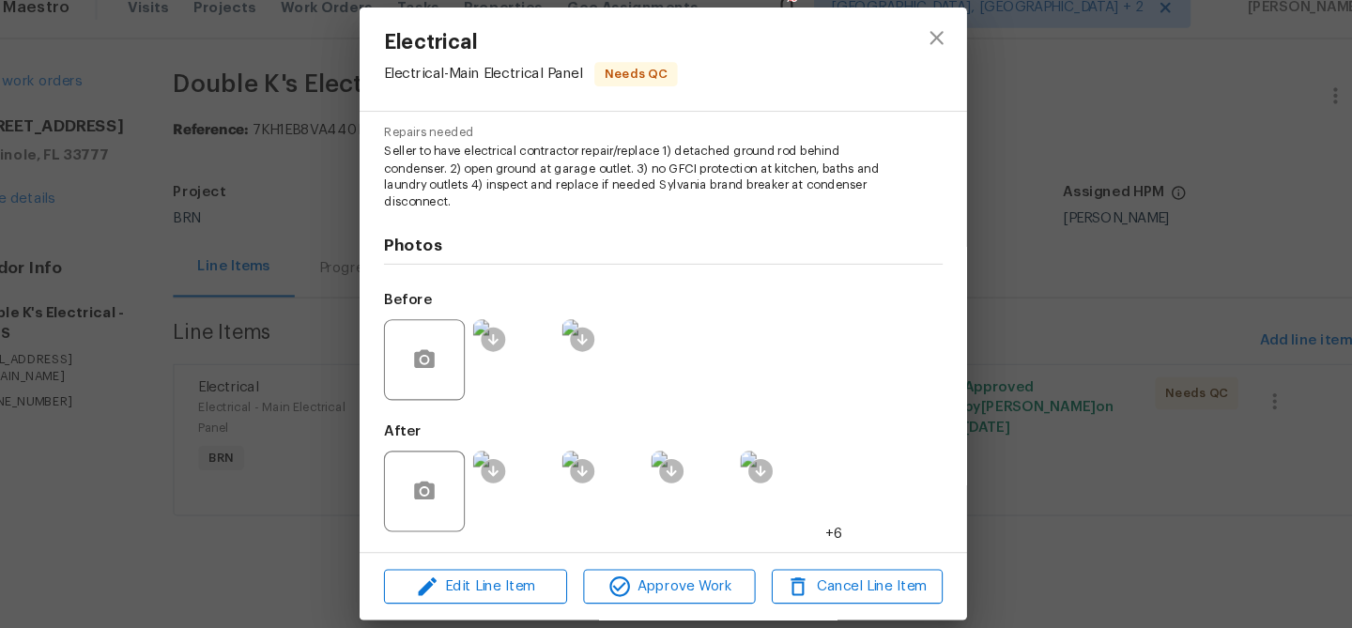
click at [537, 365] on img at bounding box center [537, 356] width 75 height 75
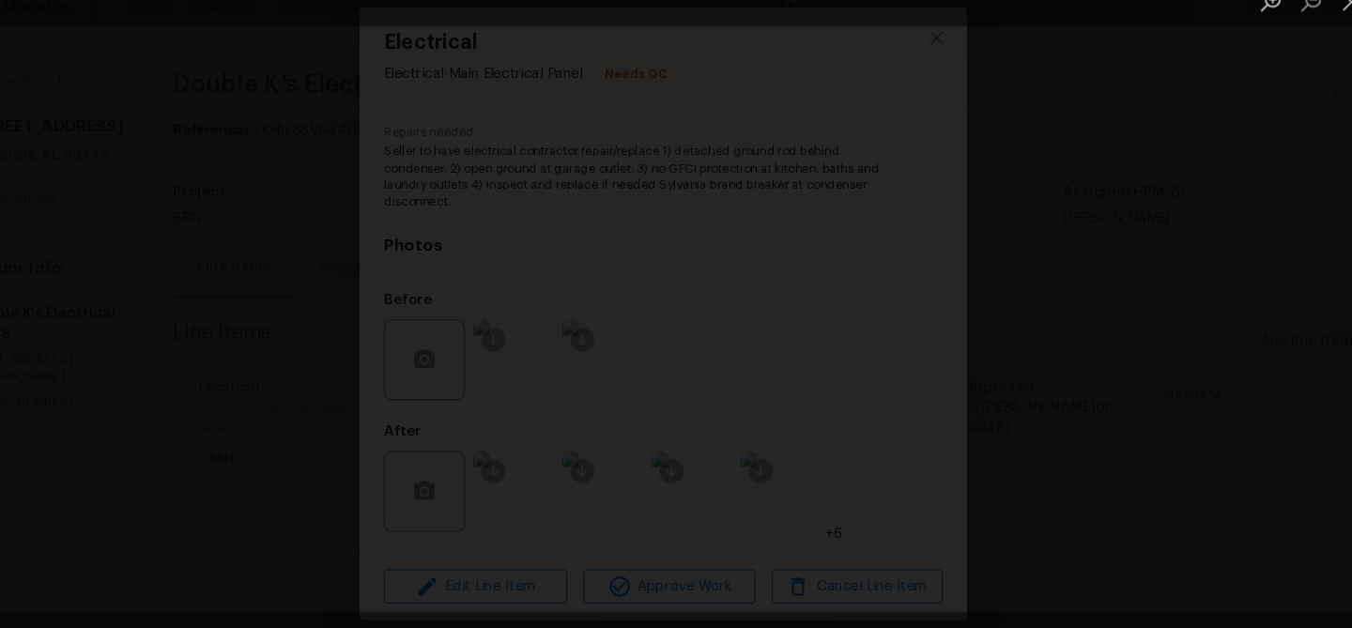
click at [298, 106] on div "Lightbox" at bounding box center [676, 314] width 1352 height 628
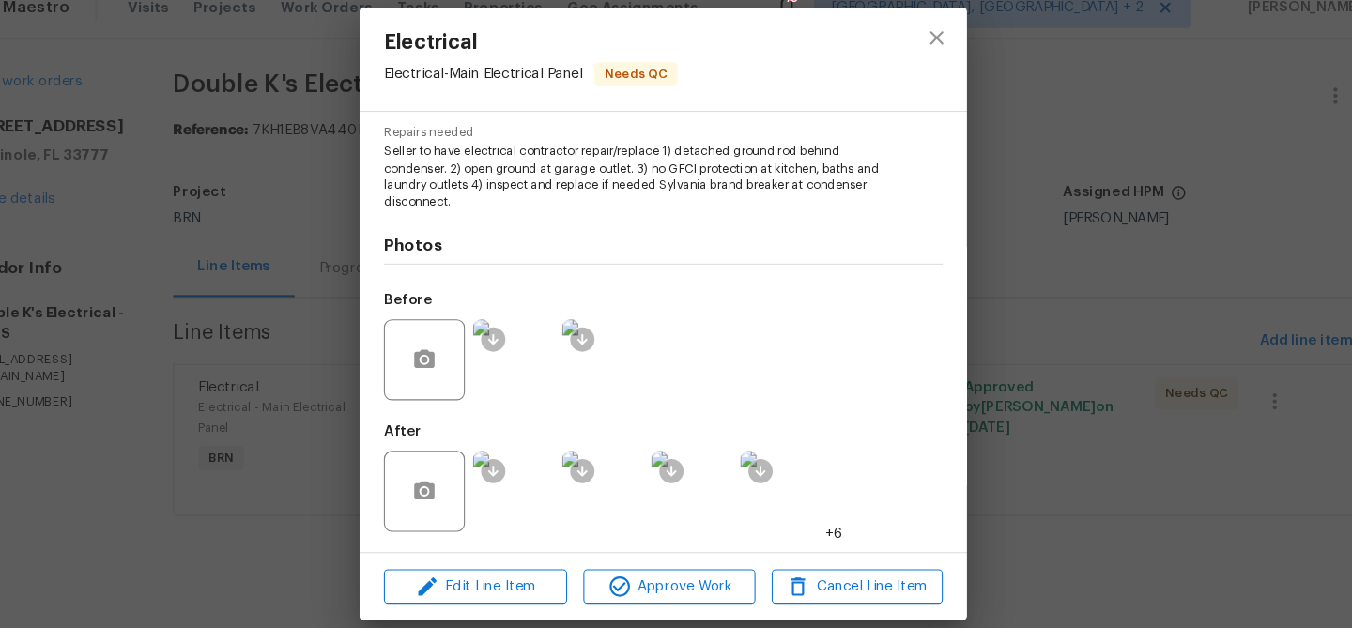
click at [286, 121] on div "Electrical Electrical - Main Electrical Panel Needs QC Vendor Double K's Electr…" at bounding box center [676, 314] width 1352 height 628
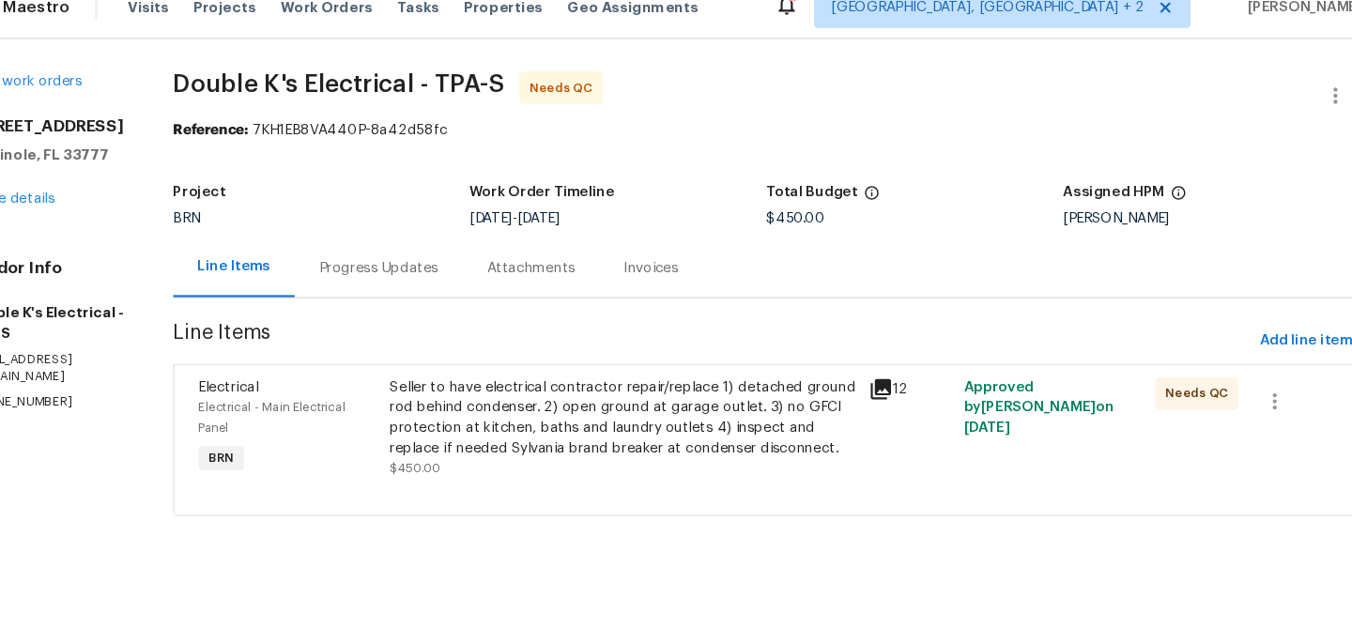
click at [396, 264] on div "Progress Updates" at bounding box center [412, 271] width 111 height 19
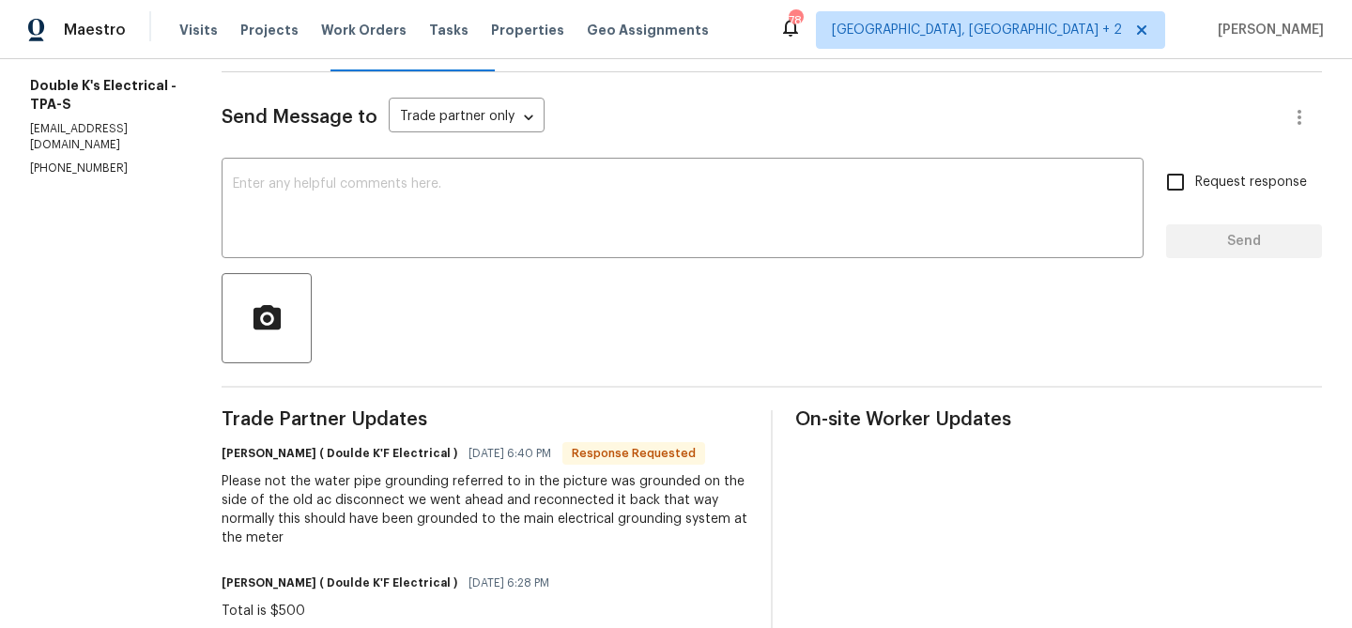
scroll to position [165, 0]
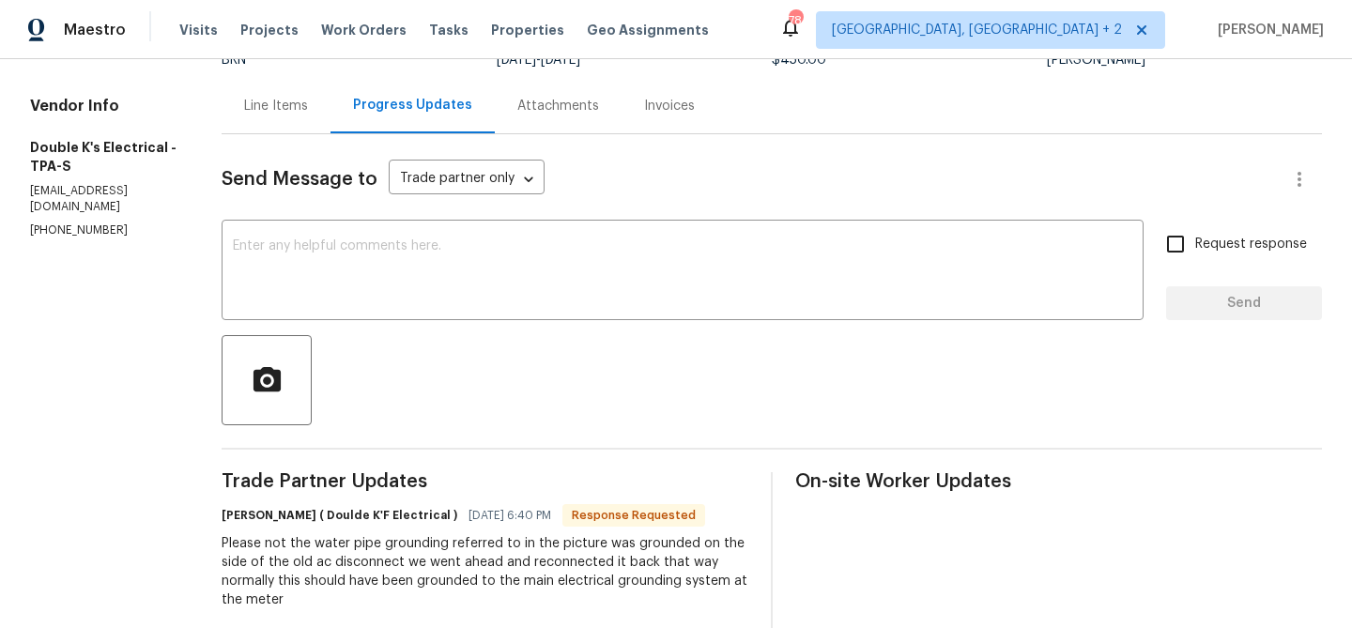
click at [278, 112] on div "Line Items" at bounding box center [276, 106] width 64 height 19
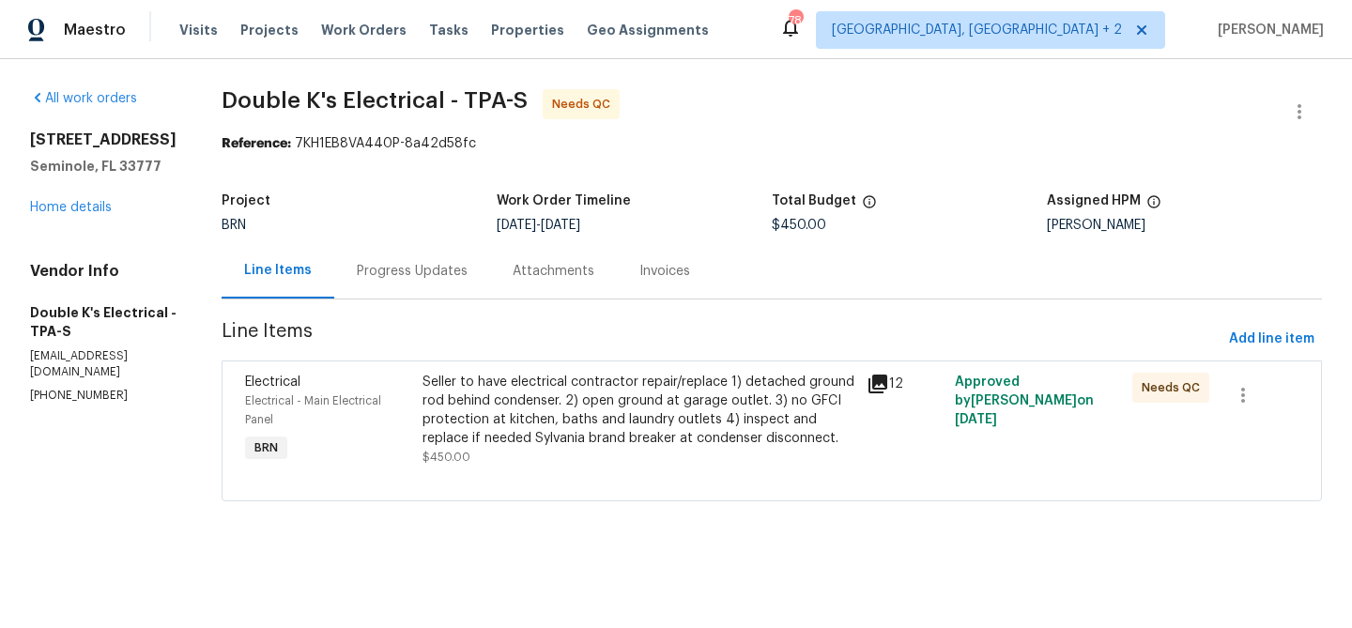
click at [430, 269] on div "Progress Updates" at bounding box center [412, 271] width 111 height 19
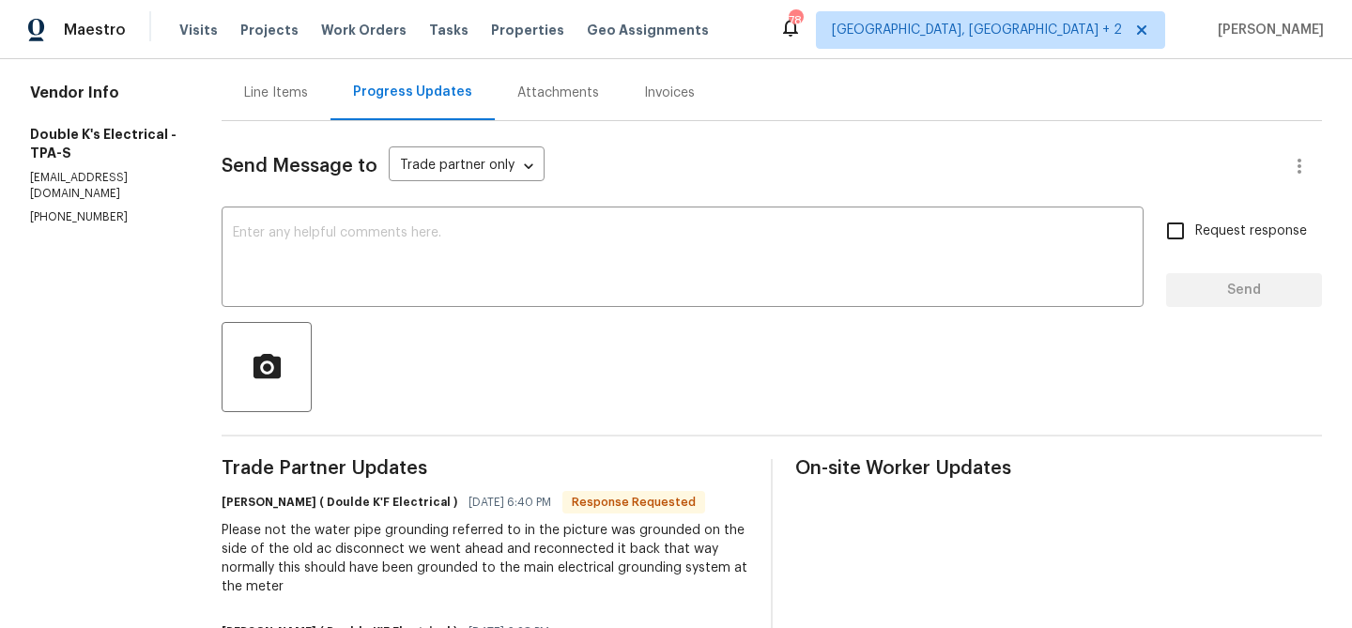
scroll to position [179, 0]
click at [247, 86] on div "Line Items" at bounding box center [276, 91] width 109 height 55
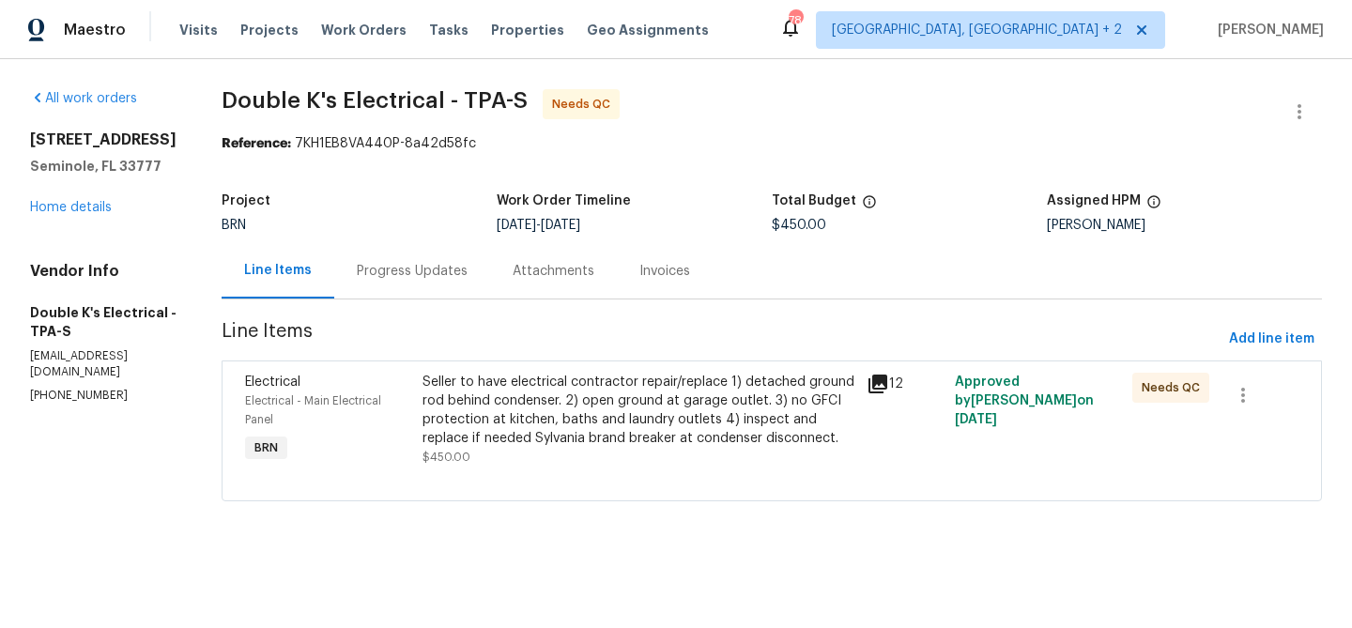
click at [551, 376] on div "Seller to have electrical contractor repair/replace 1) detached ground rod behi…" at bounding box center [639, 410] width 433 height 75
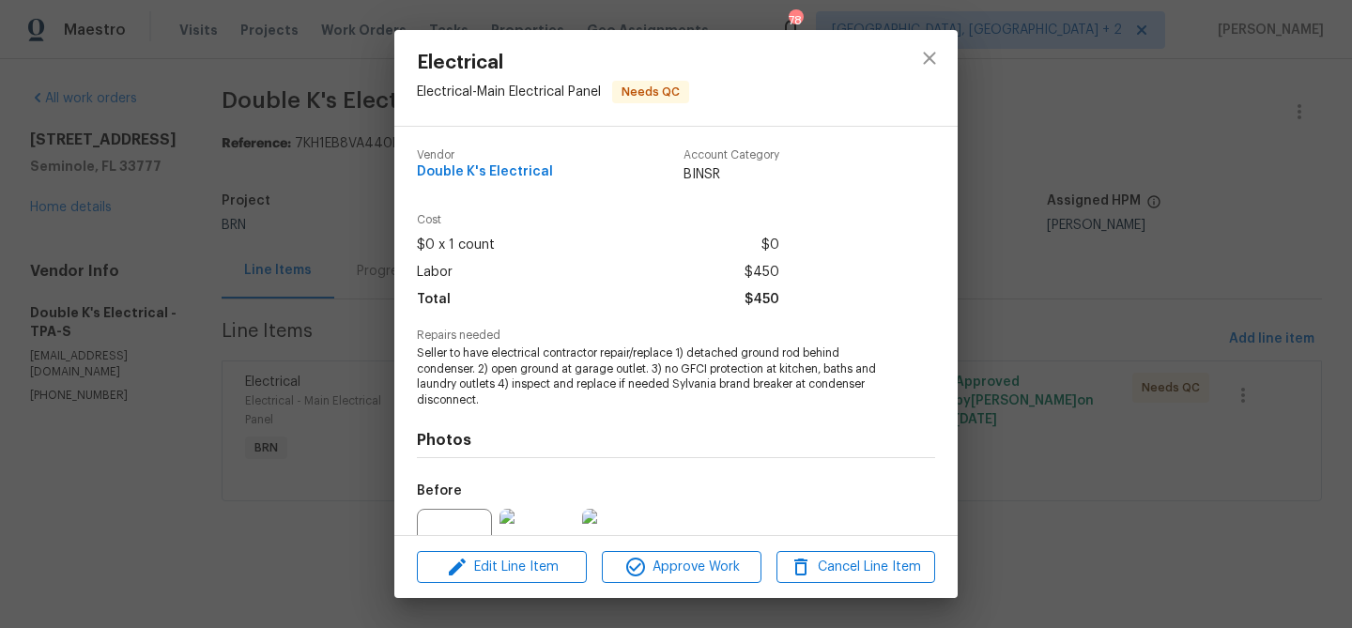
scroll to position [190, 0]
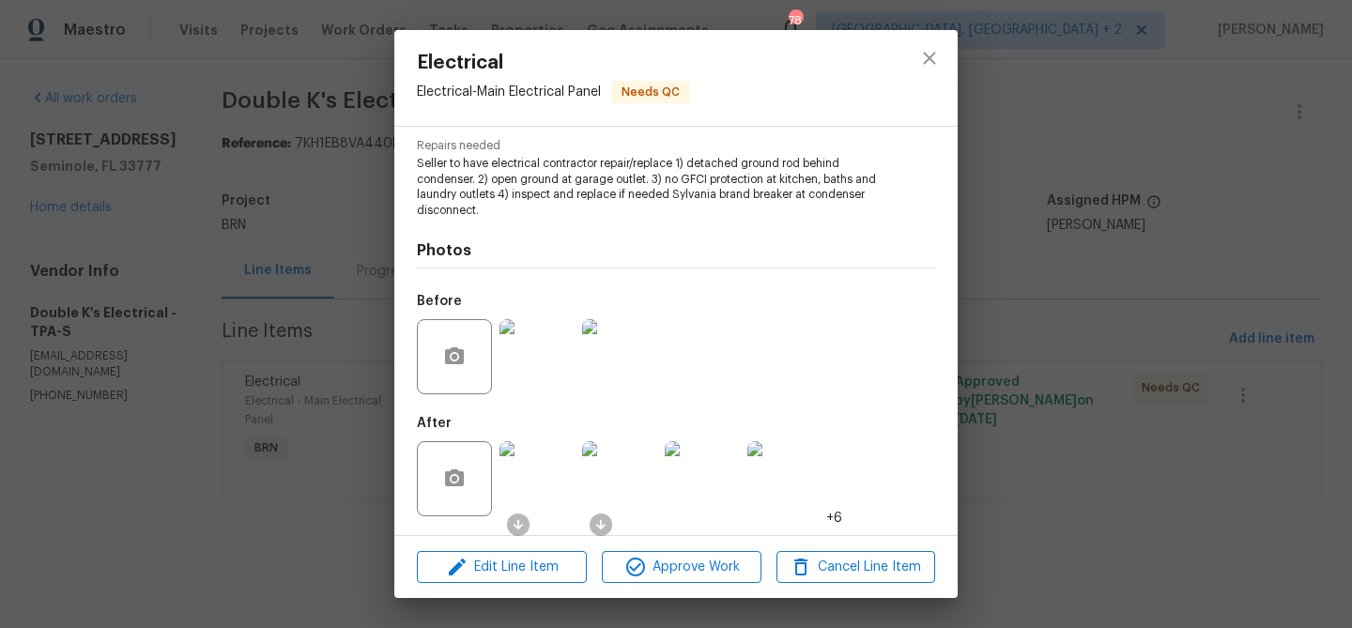
click at [551, 467] on img at bounding box center [537, 478] width 75 height 75
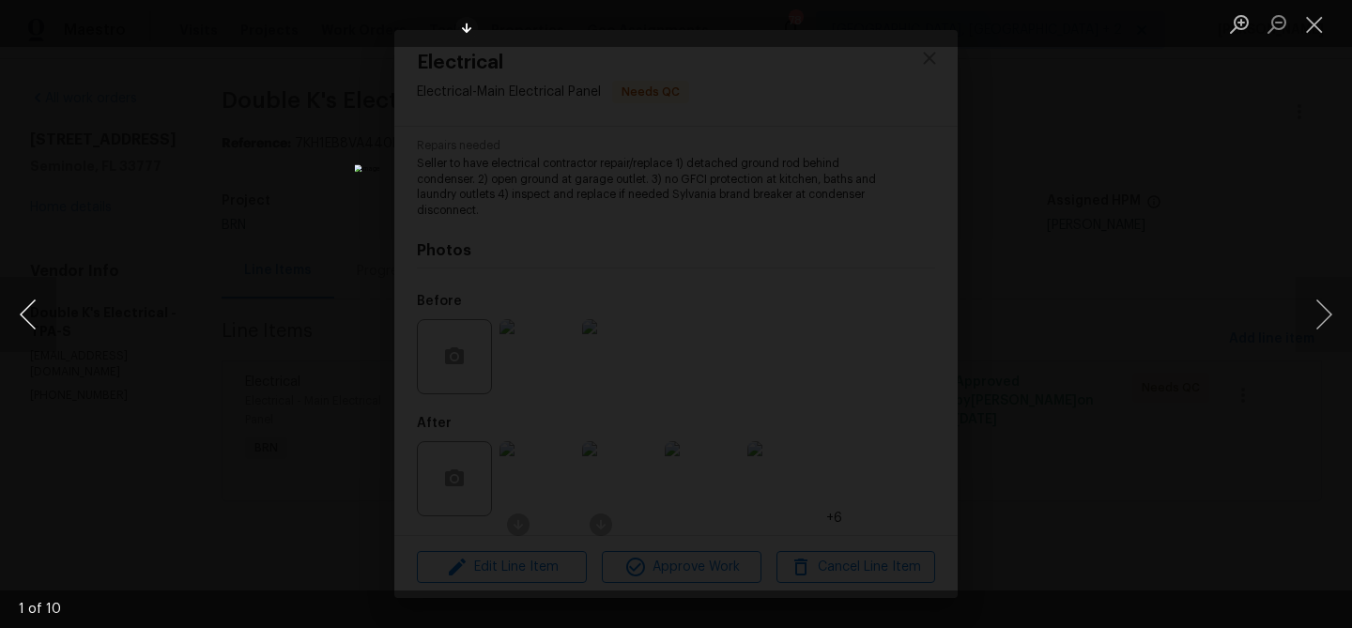
click at [10, 319] on button "Previous image" at bounding box center [28, 314] width 56 height 75
click at [11, 319] on button "Previous image" at bounding box center [28, 314] width 56 height 75
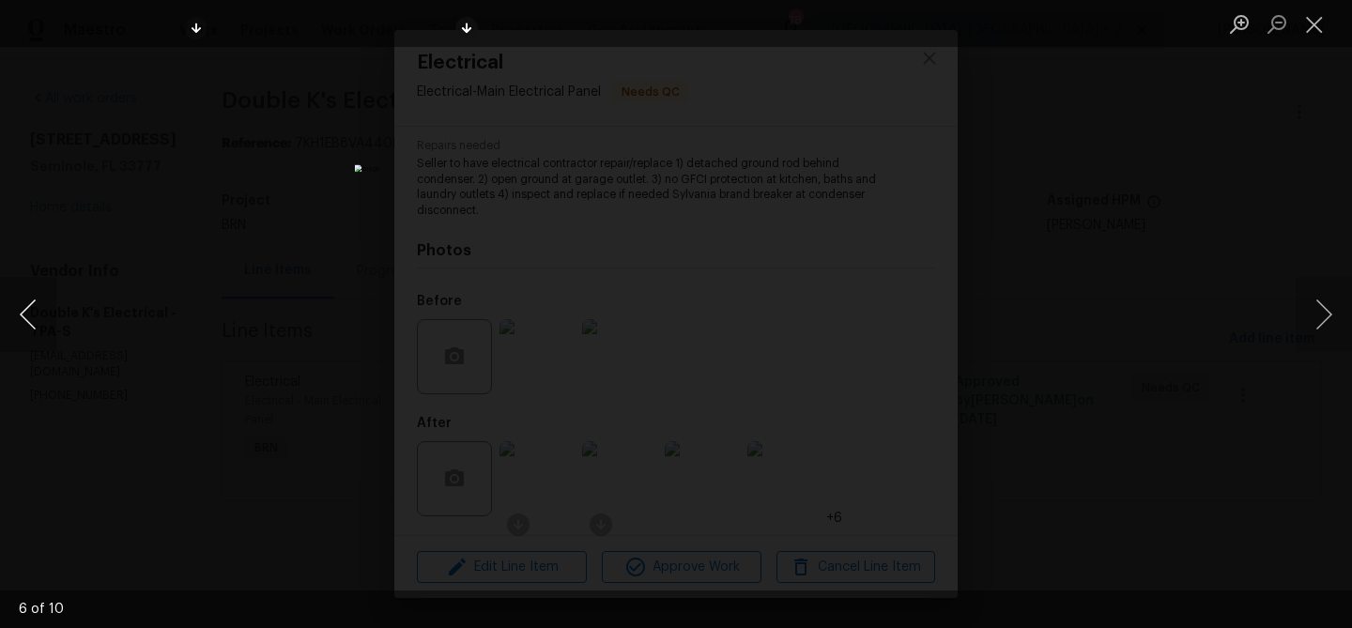
click at [11, 319] on button "Previous image" at bounding box center [28, 314] width 56 height 75
click at [12, 319] on button "Previous image" at bounding box center [28, 314] width 56 height 75
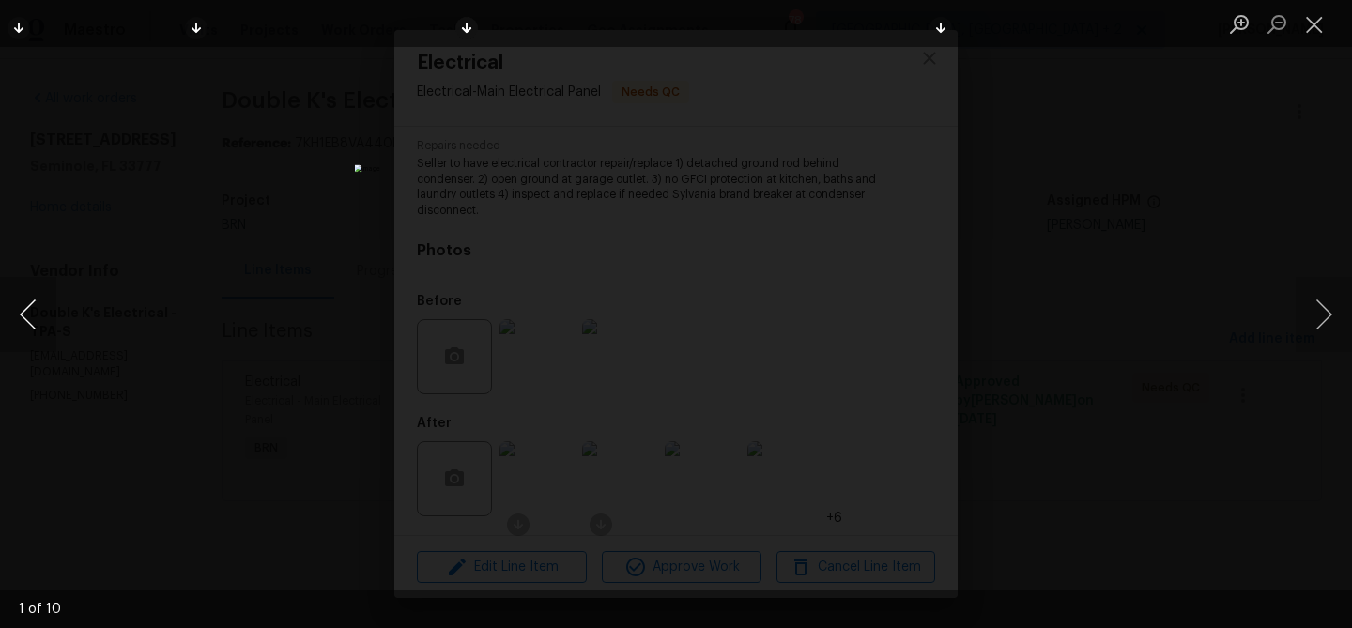
click at [12, 319] on button "Previous image" at bounding box center [28, 314] width 56 height 75
click at [13, 319] on button "Previous image" at bounding box center [28, 314] width 56 height 75
click at [29, 310] on button "Previous image" at bounding box center [28, 314] width 56 height 75
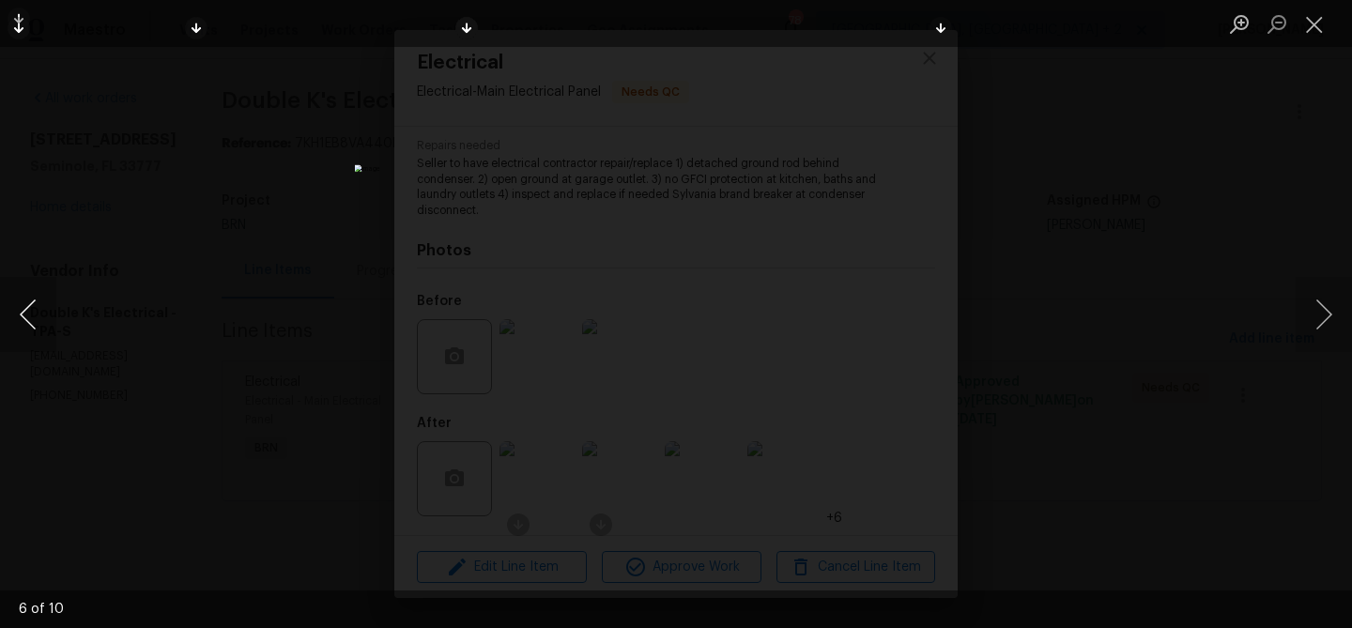
click at [28, 309] on button "Previous image" at bounding box center [28, 314] width 56 height 75
click at [28, 307] on button "Previous image" at bounding box center [28, 314] width 56 height 75
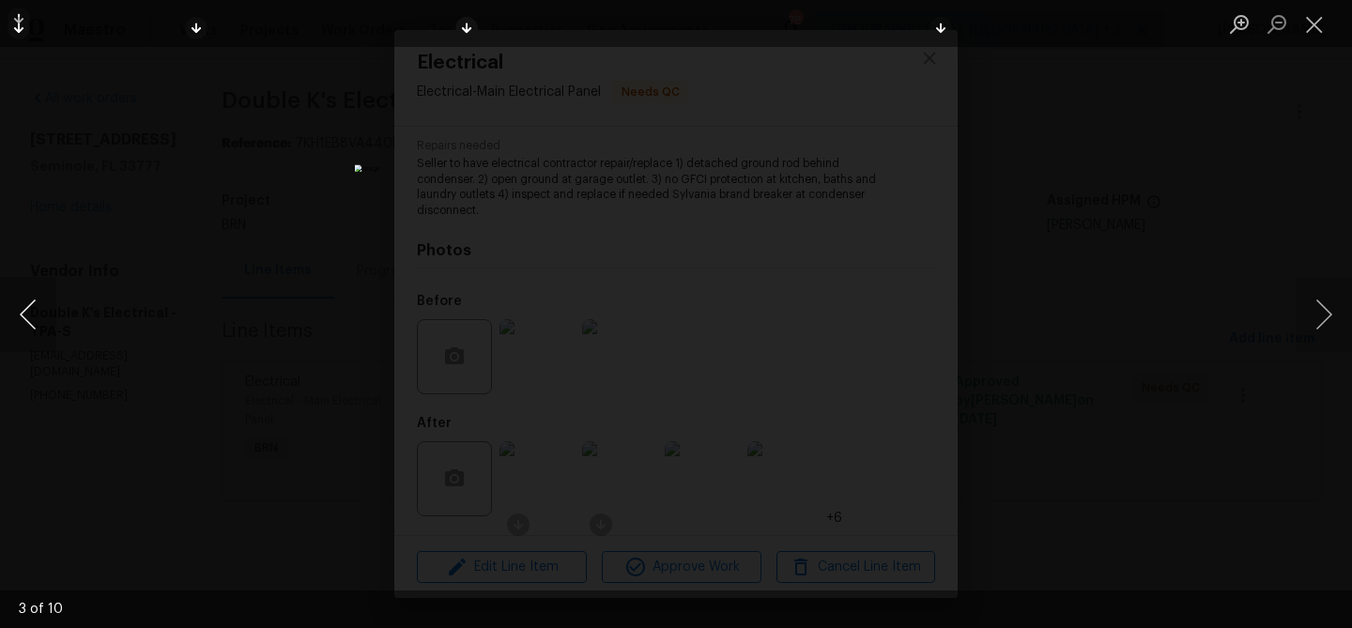
click at [28, 313] on button "Previous image" at bounding box center [28, 314] width 56 height 75
click at [580, 189] on img "Lightbox" at bounding box center [676, 313] width 643 height 299
click at [278, 69] on div "Lightbox" at bounding box center [676, 314] width 1352 height 628
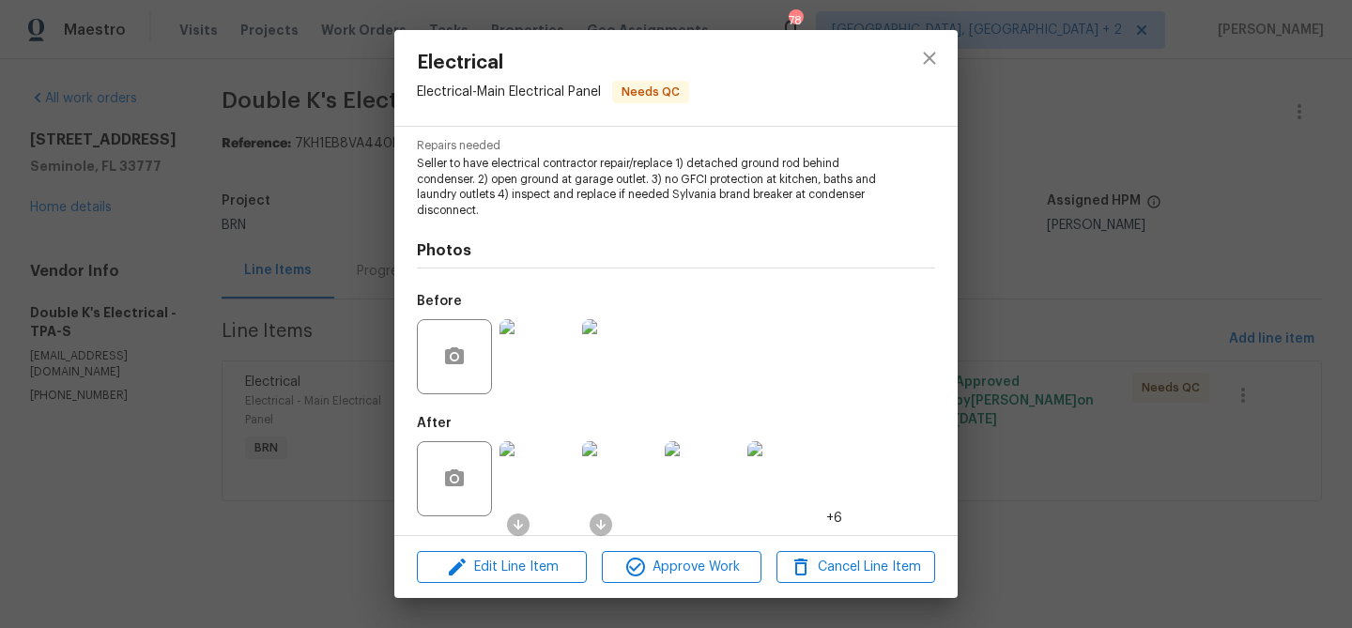
click at [257, 259] on div "Electrical Electrical - Main Electrical Panel Needs QC Vendor Double K's Electr…" at bounding box center [676, 314] width 1352 height 628
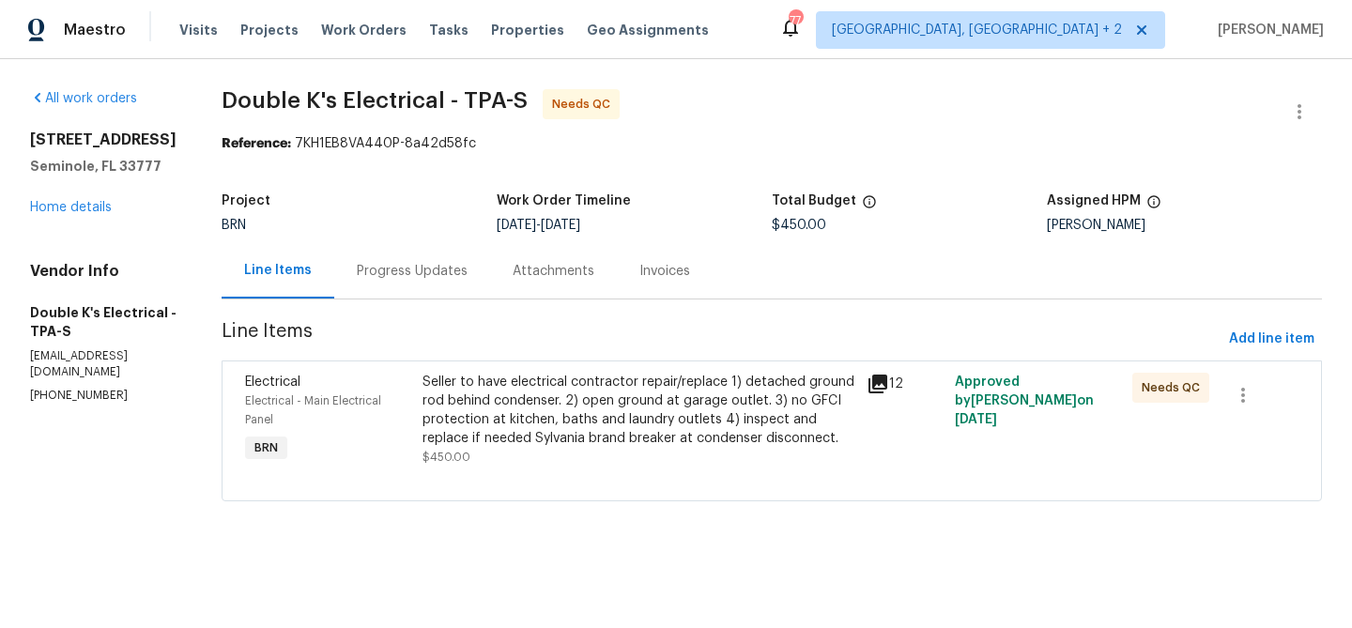
click at [413, 275] on div "Progress Updates" at bounding box center [412, 271] width 111 height 19
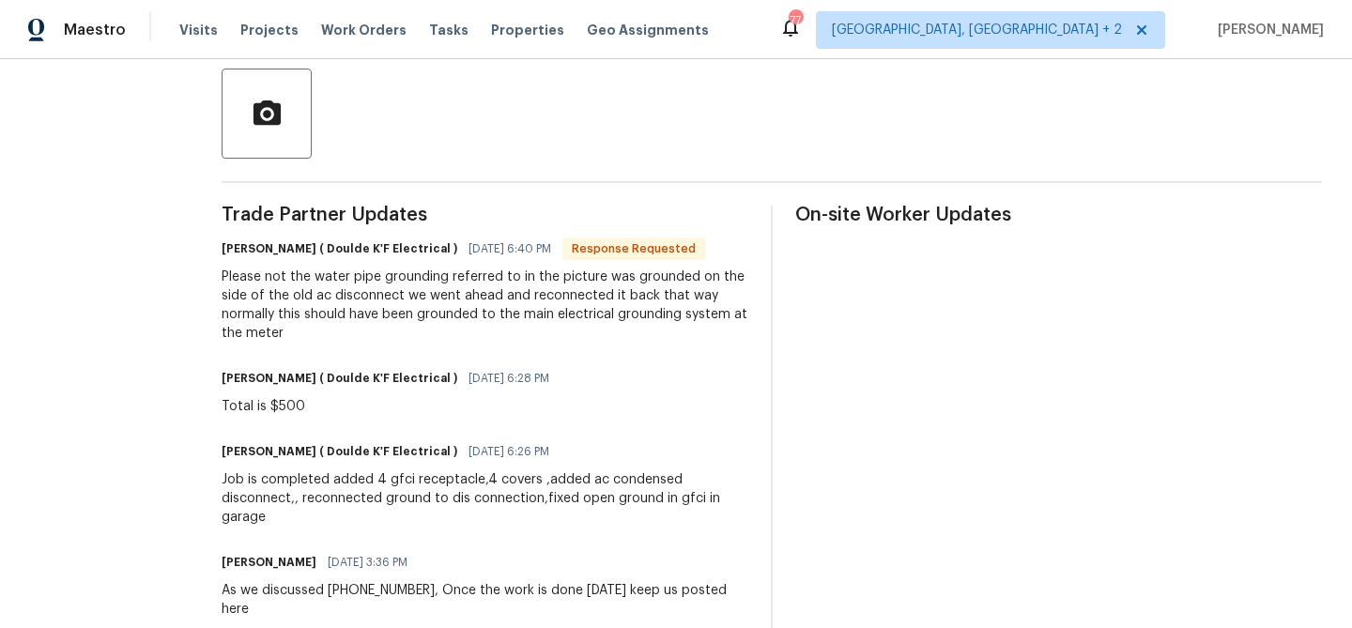
scroll to position [438, 0]
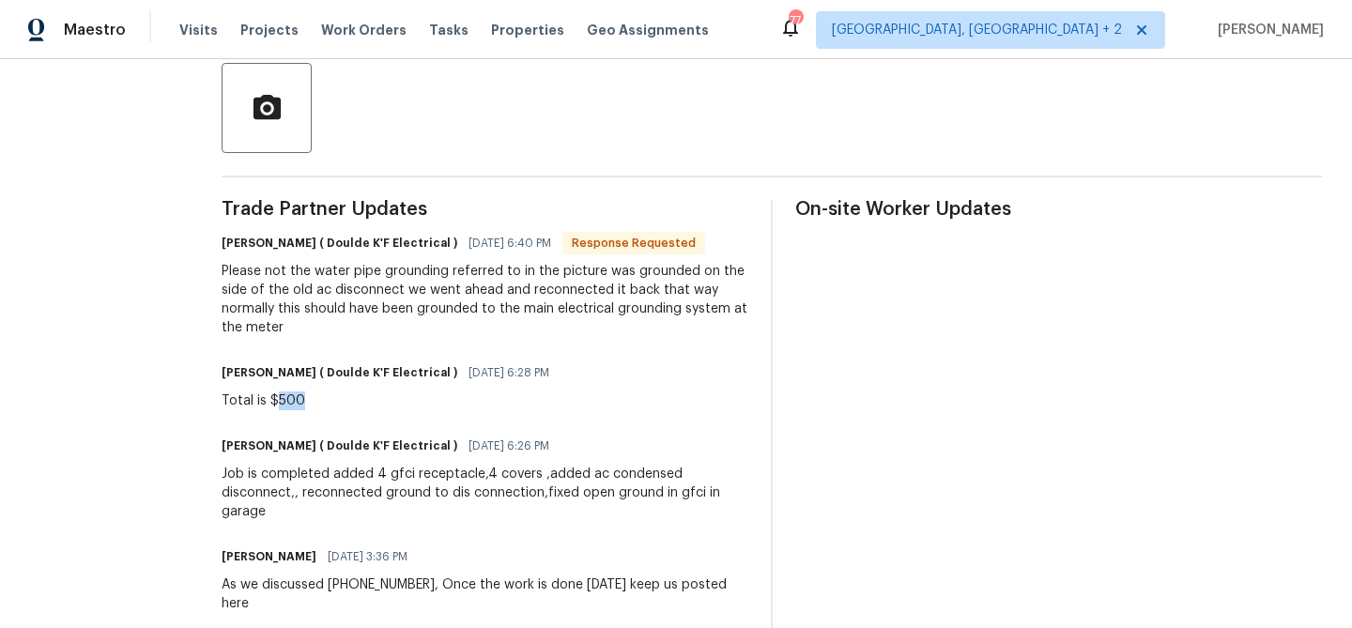
drag, startPoint x: 287, startPoint y: 402, endPoint x: 373, endPoint y: 402, distance: 85.4
click at [374, 402] on div "Total is $500" at bounding box center [391, 401] width 339 height 19
copy div "500"
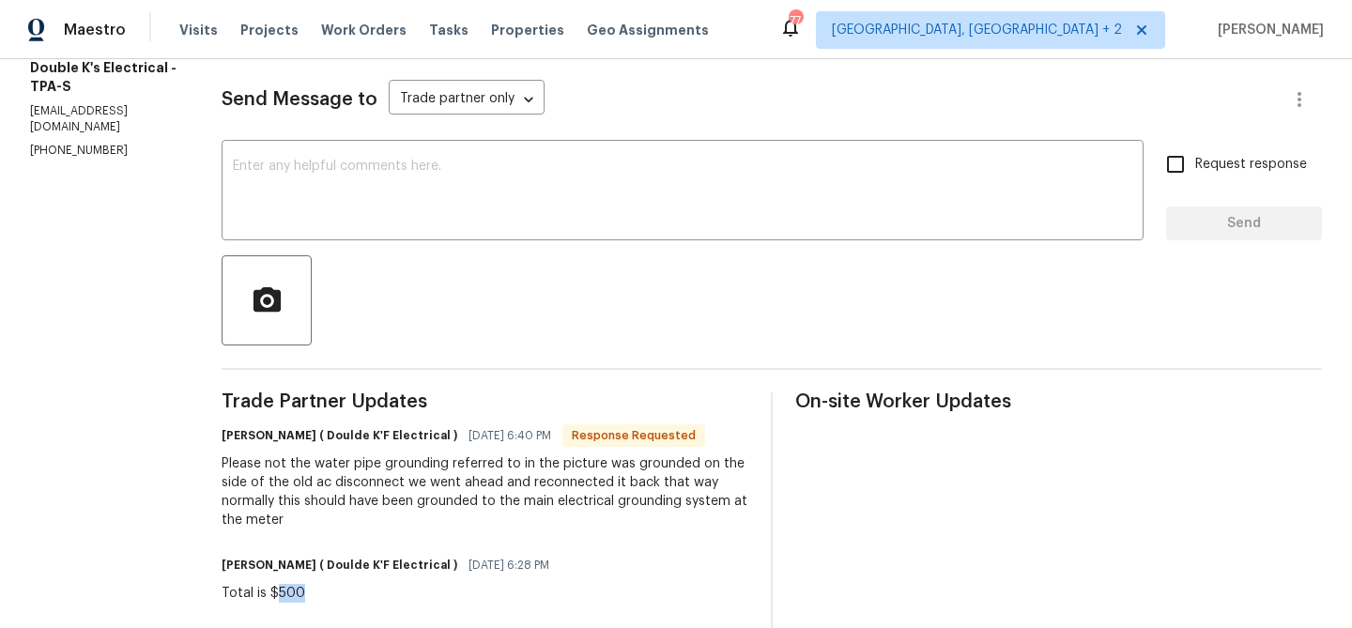
scroll to position [0, 0]
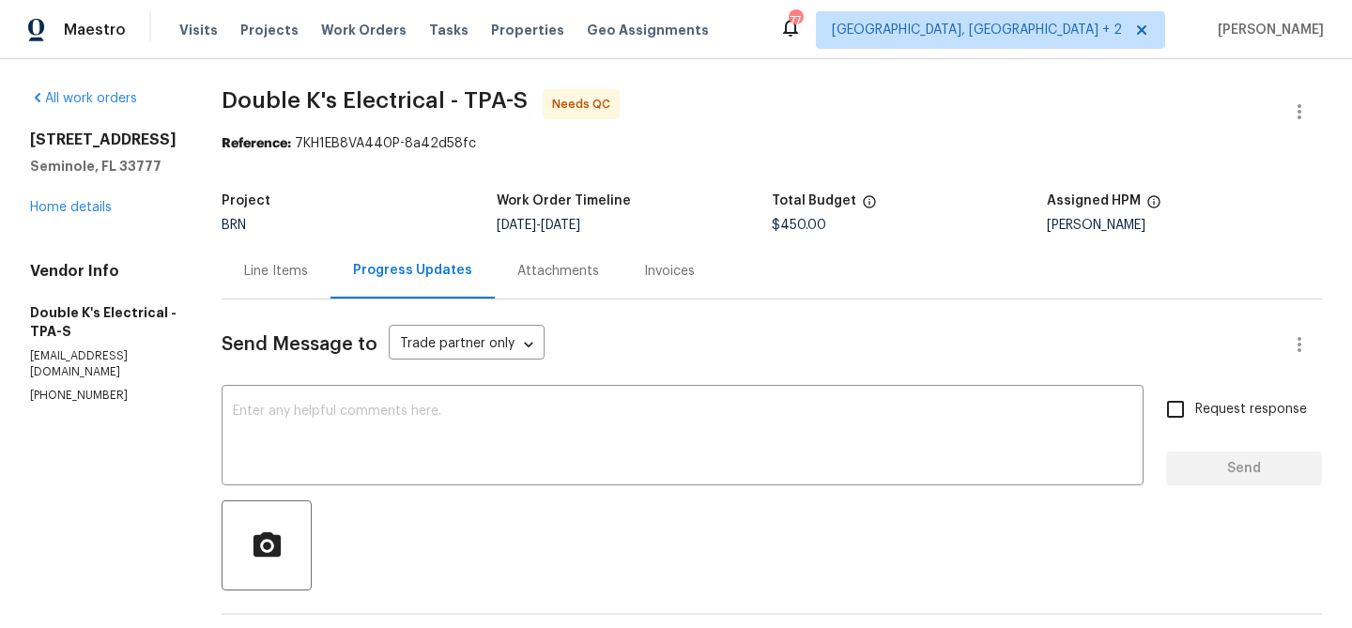
click at [276, 260] on div "Line Items" at bounding box center [276, 270] width 109 height 55
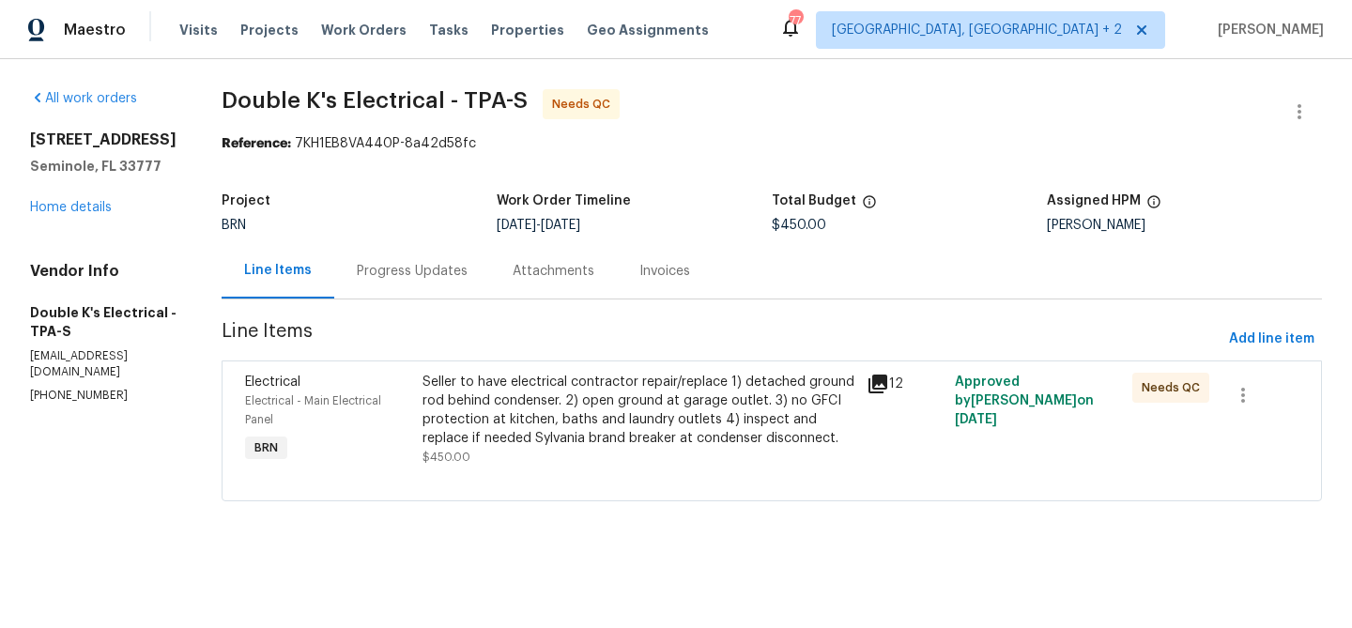
click at [557, 431] on div "Seller to have electrical contractor repair/replace 1) detached ground rod behi…" at bounding box center [639, 410] width 433 height 75
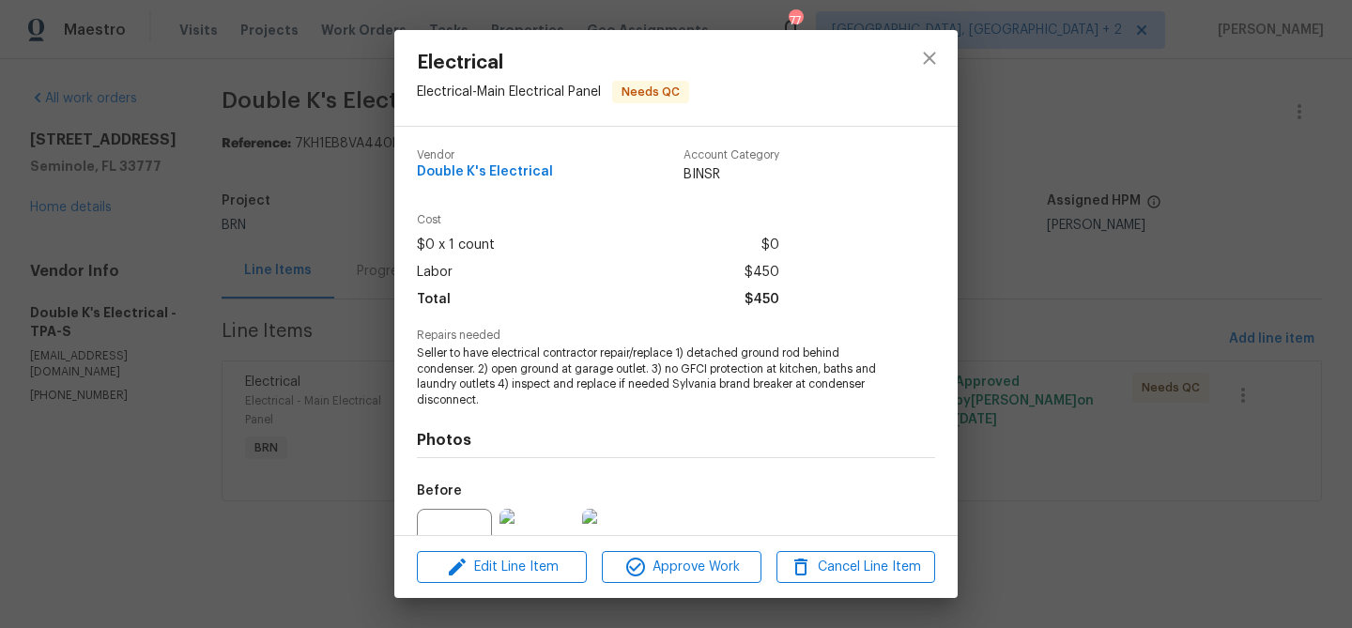
scroll to position [190, 0]
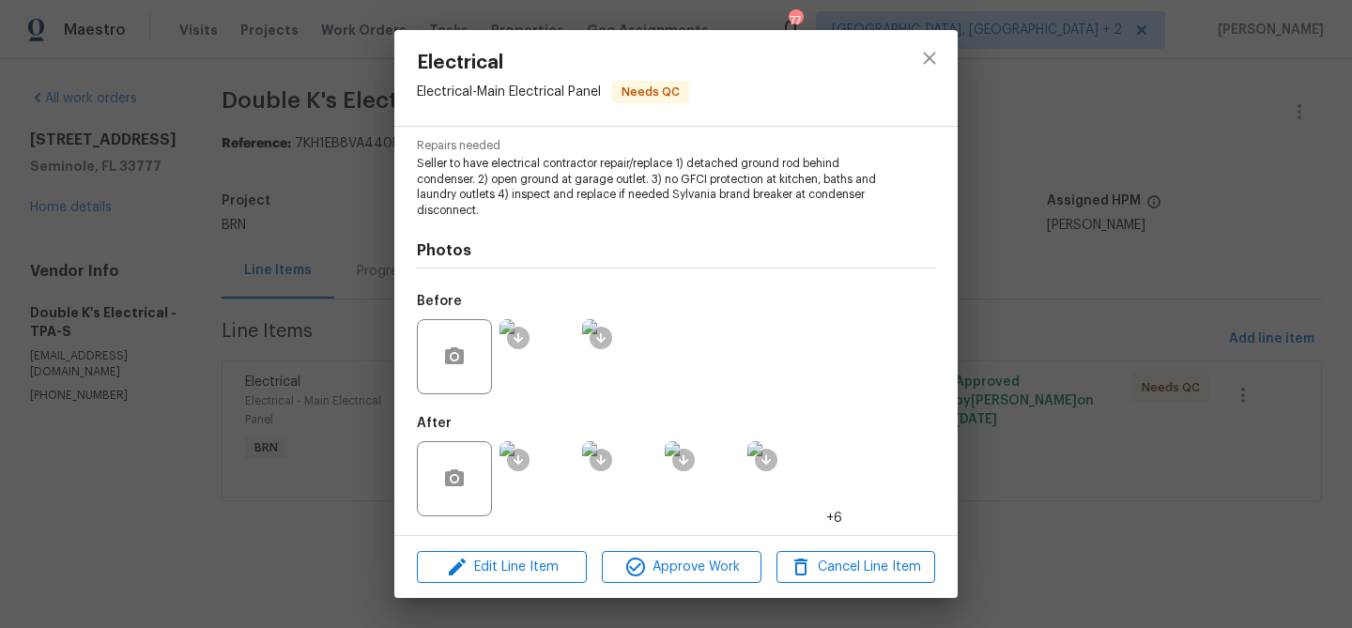
click at [86, 335] on div "Electrical Electrical - Main Electrical Panel Needs QC Vendor Double K's Electr…" at bounding box center [676, 314] width 1352 height 628
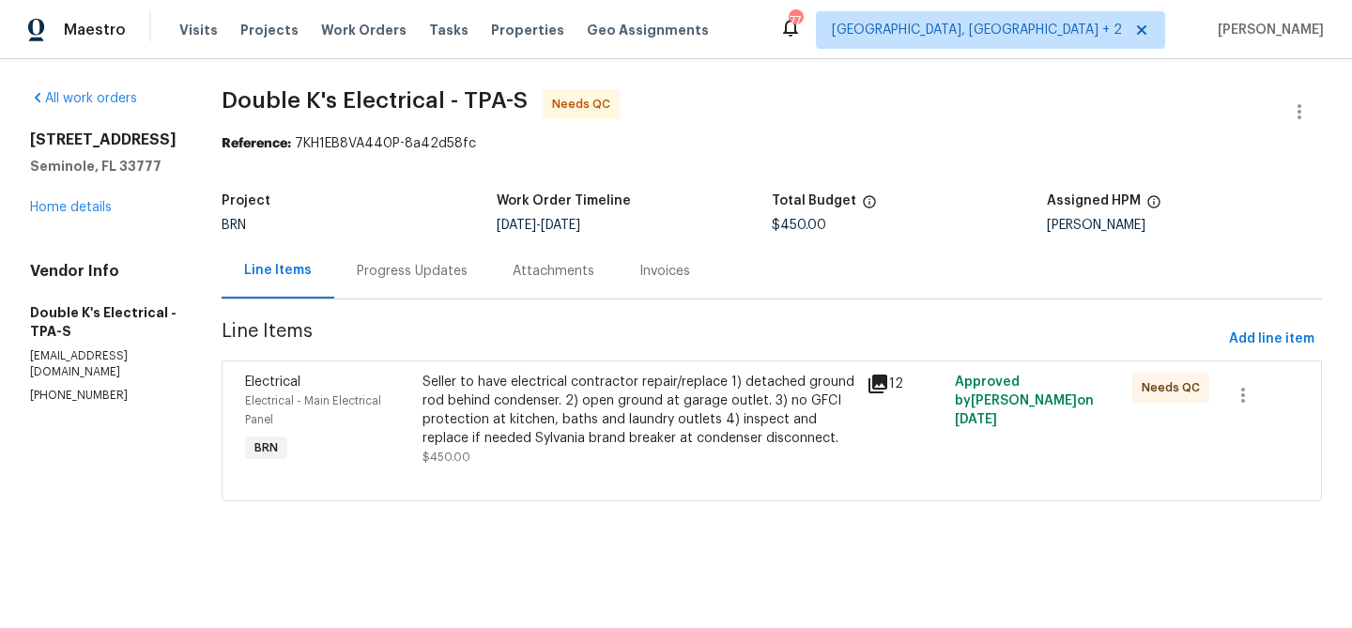
click at [483, 473] on div at bounding box center [771, 478] width 1053 height 23
click at [507, 401] on div "Seller to have electrical contractor repair/replace 1) detached ground rod behi…" at bounding box center [639, 410] width 433 height 75
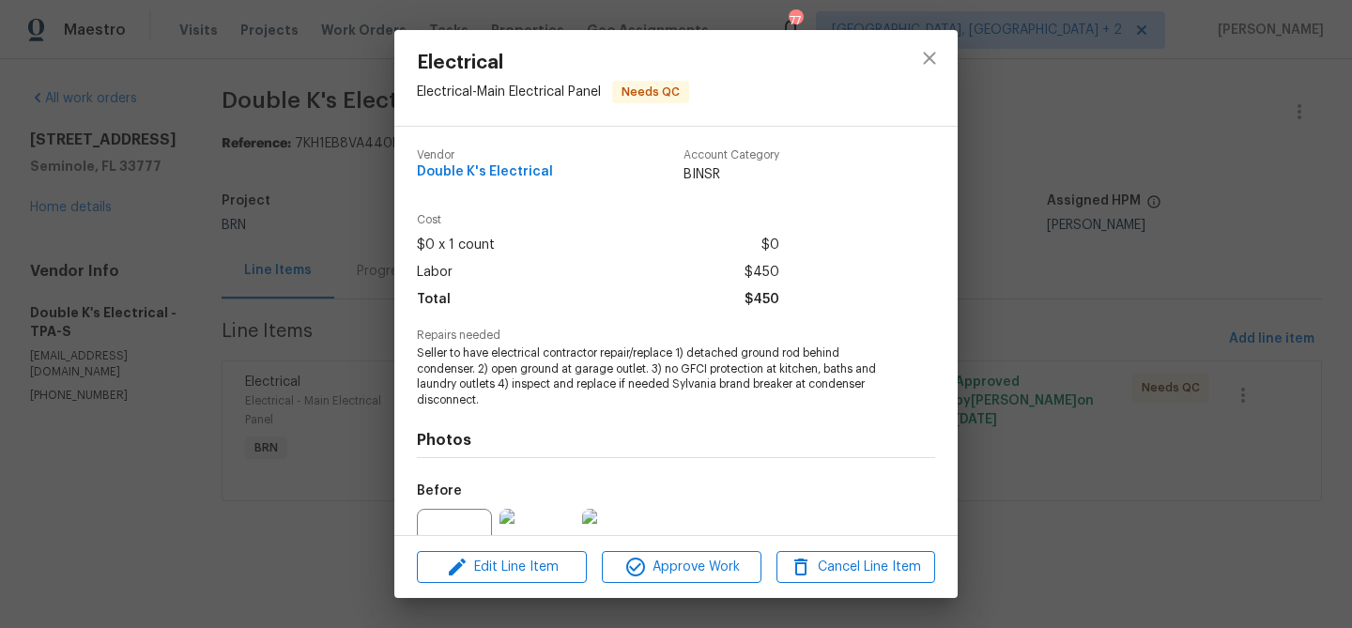
scroll to position [172, 0]
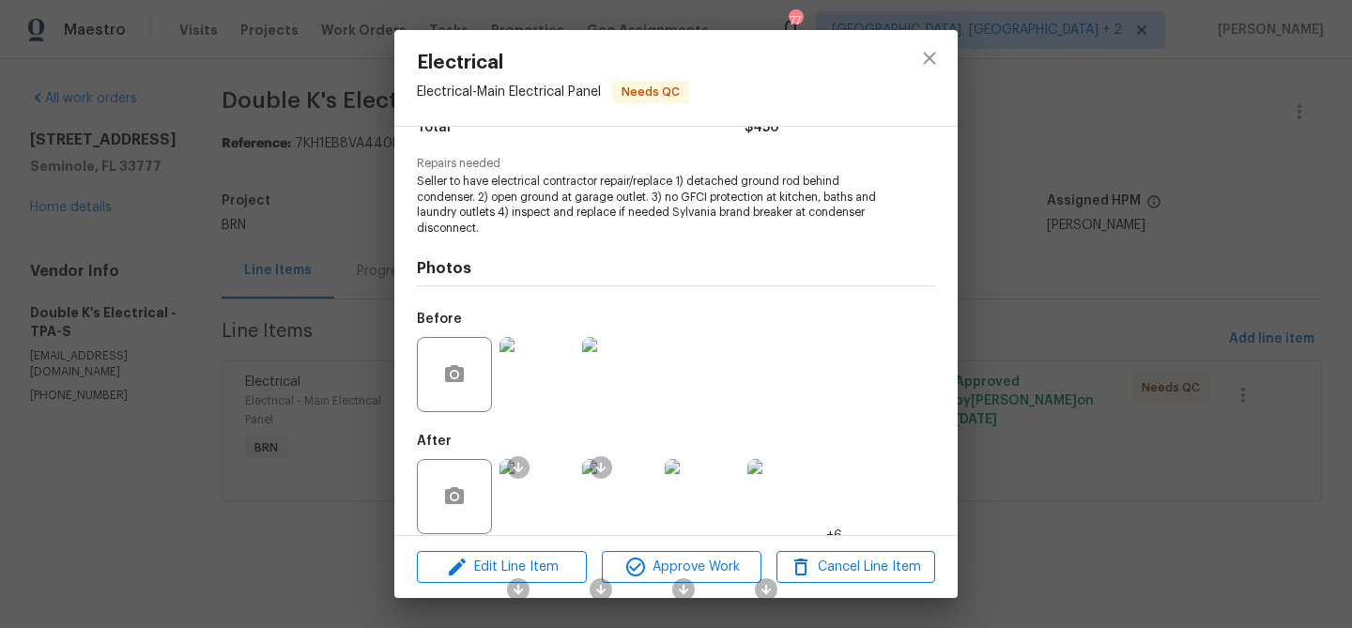
click at [507, 583] on div "Edit Line Item Approve Work Cancel Line Item" at bounding box center [675, 567] width 563 height 63
click at [495, 579] on button "Edit Line Item" at bounding box center [502, 567] width 170 height 33
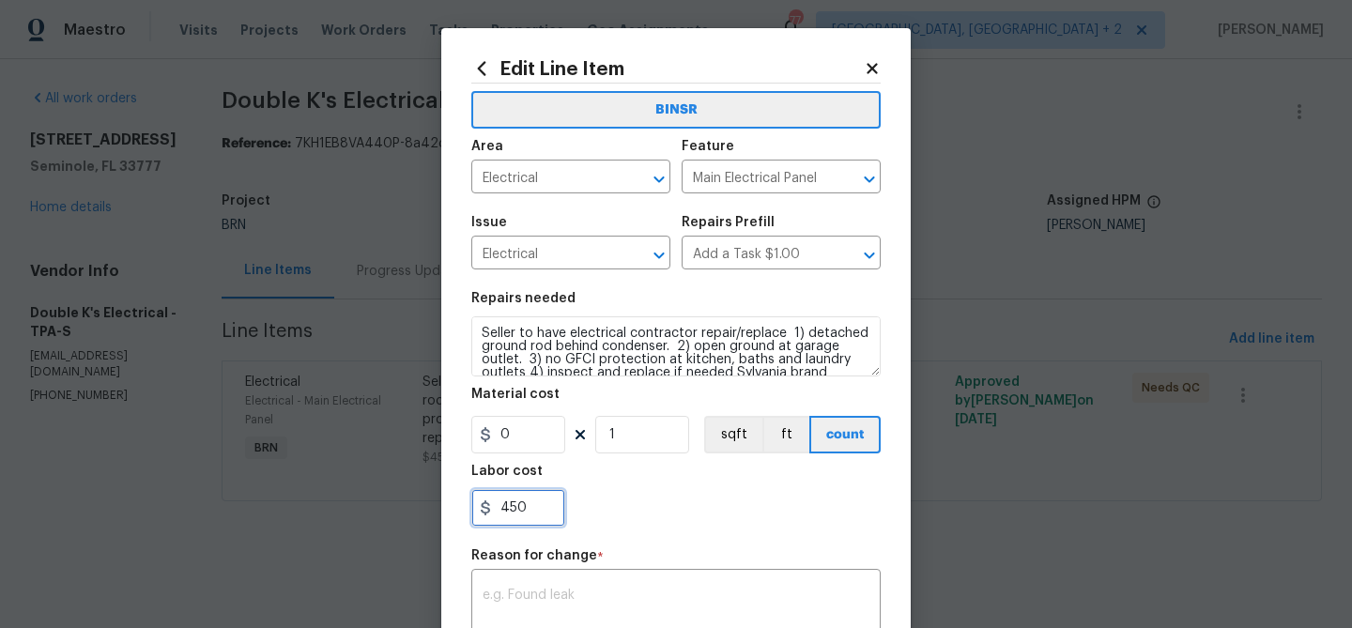
click at [533, 513] on input "450" at bounding box center [518, 508] width 94 height 38
type input "4"
paste input "500"
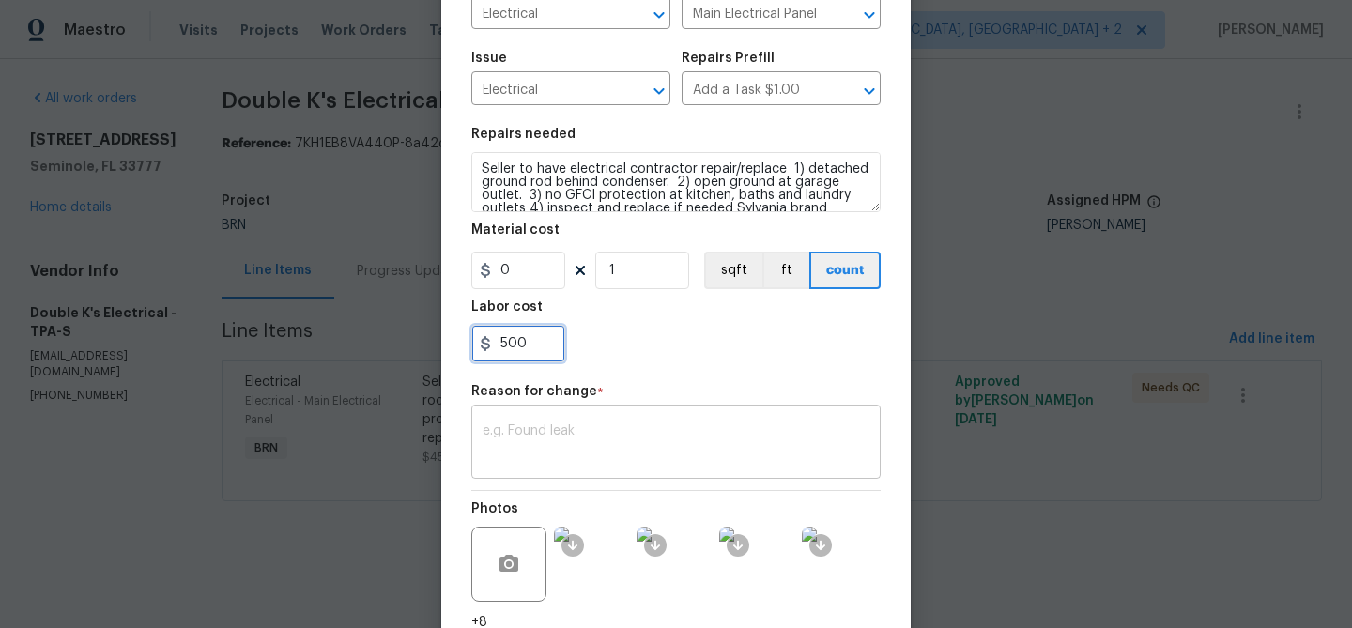
type input "500"
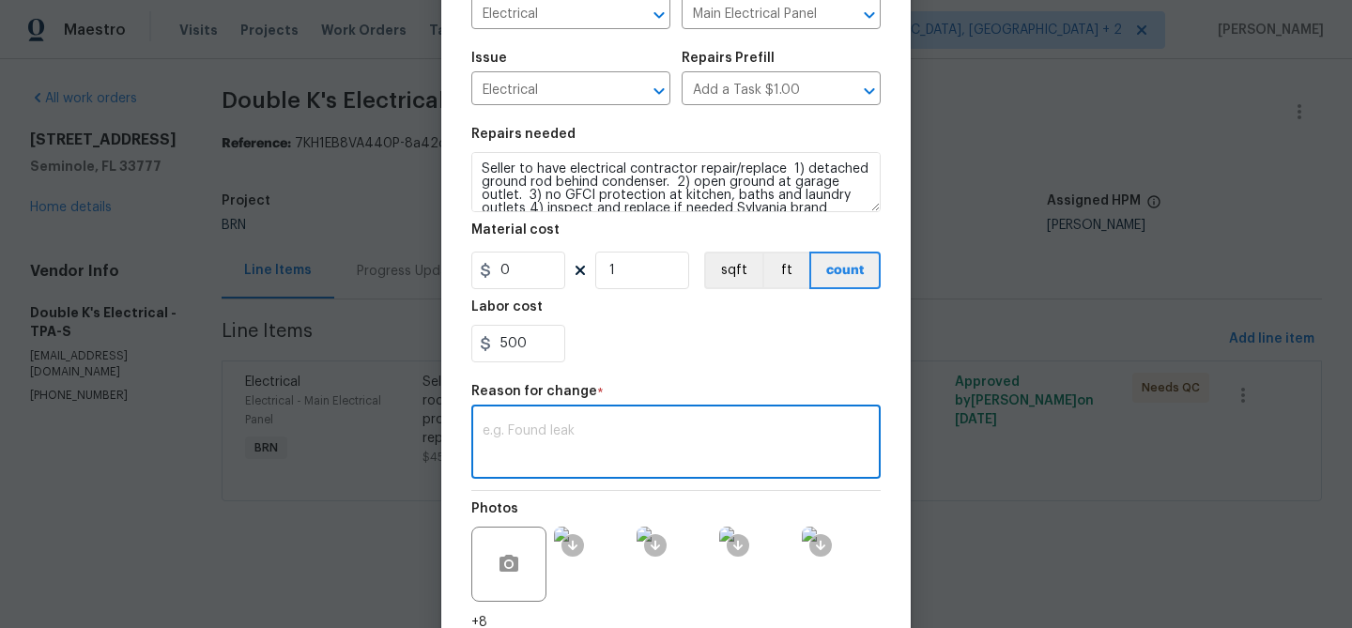
click at [591, 438] on textarea at bounding box center [676, 443] width 387 height 39
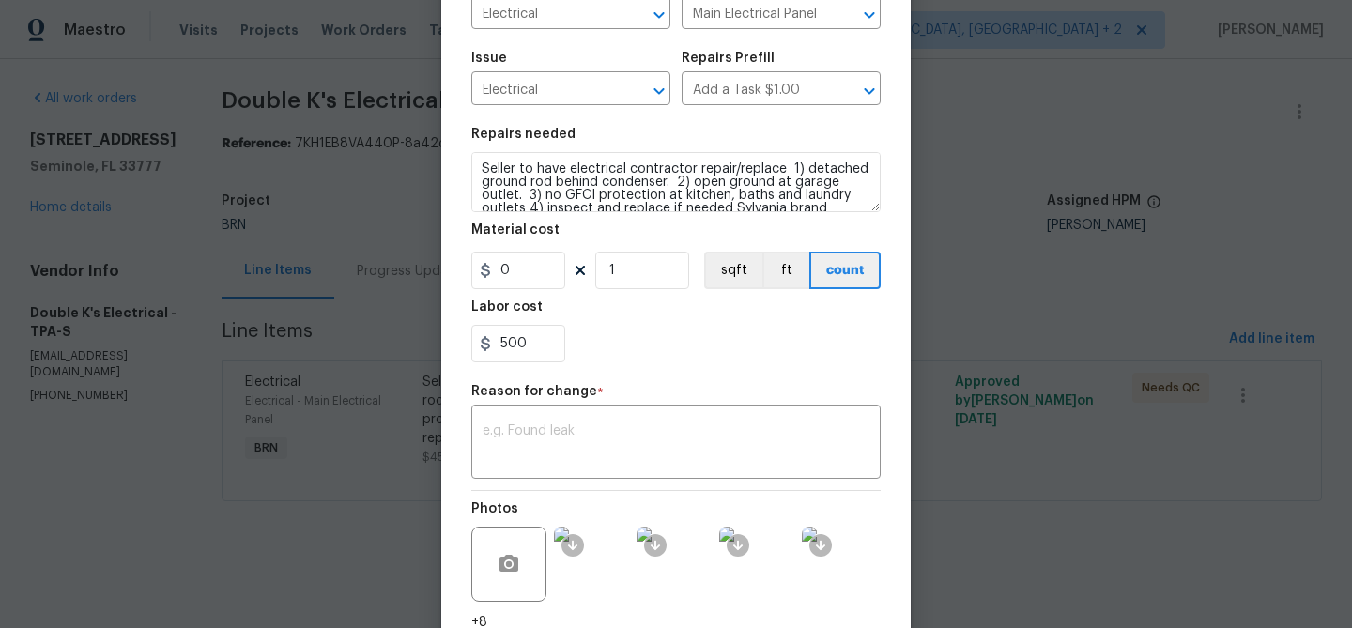
paste textarea "(AM) Updated per vendors final cost."
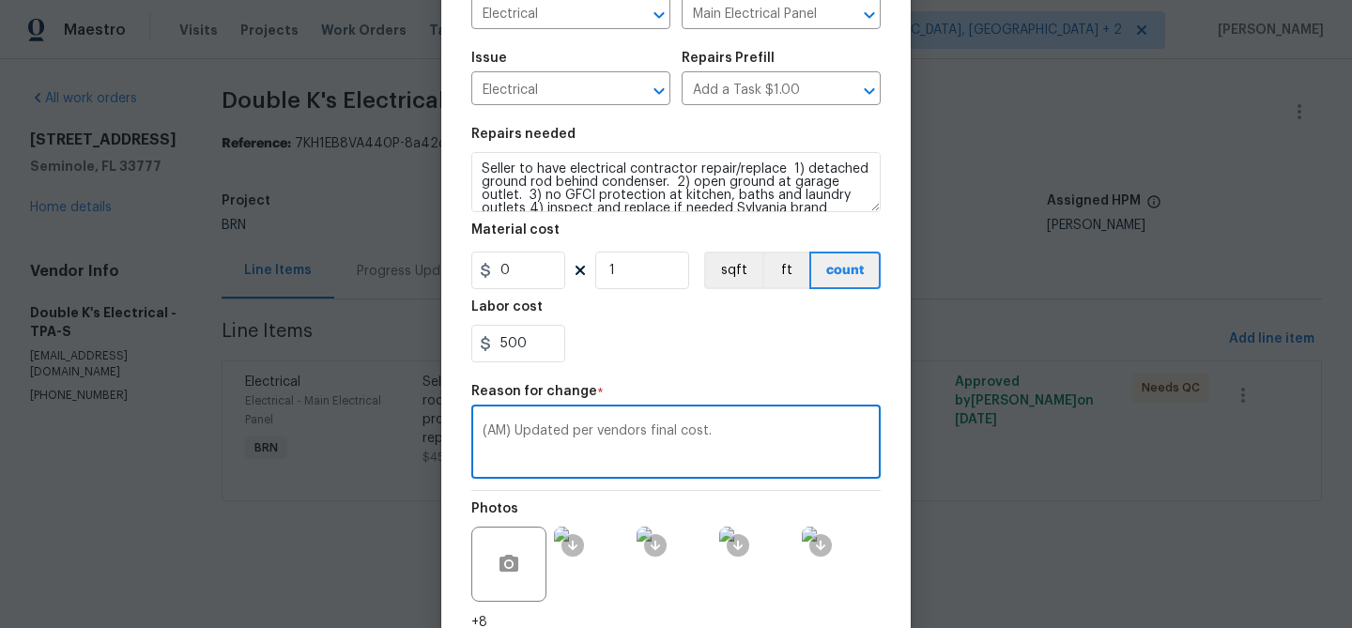
scroll to position [316, 0]
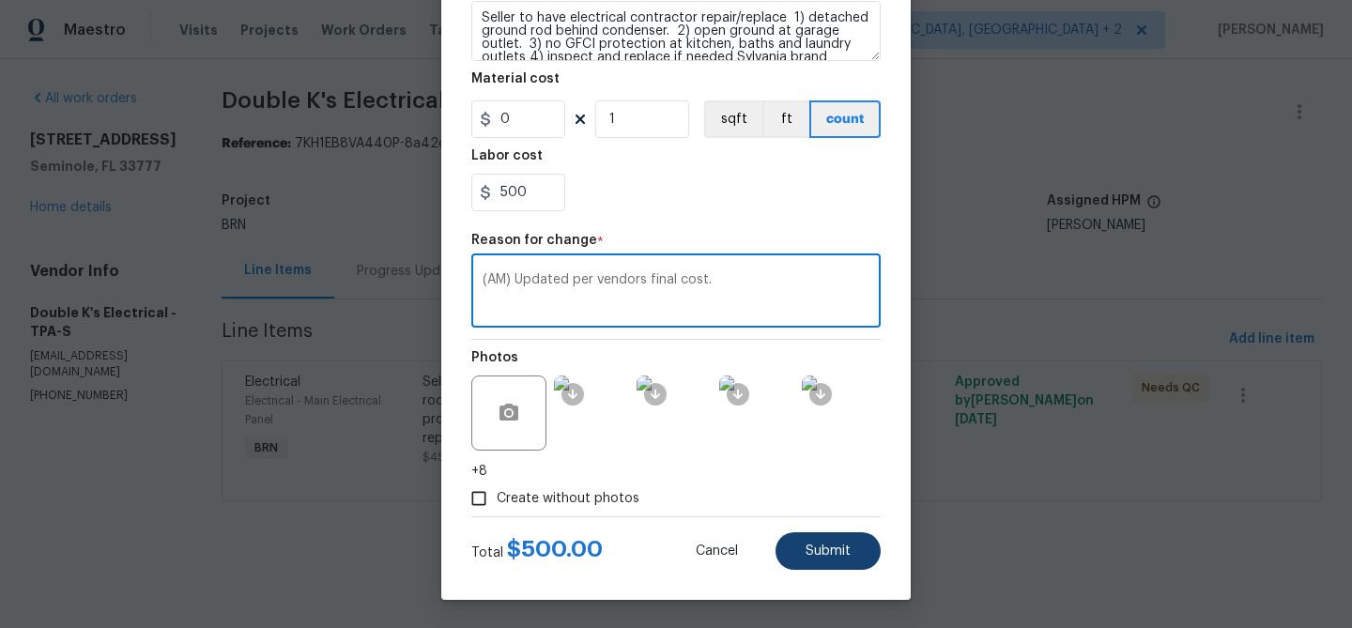
type textarea "(AM) Updated per vendors final cost."
click at [820, 556] on span "Submit" at bounding box center [828, 552] width 45 height 14
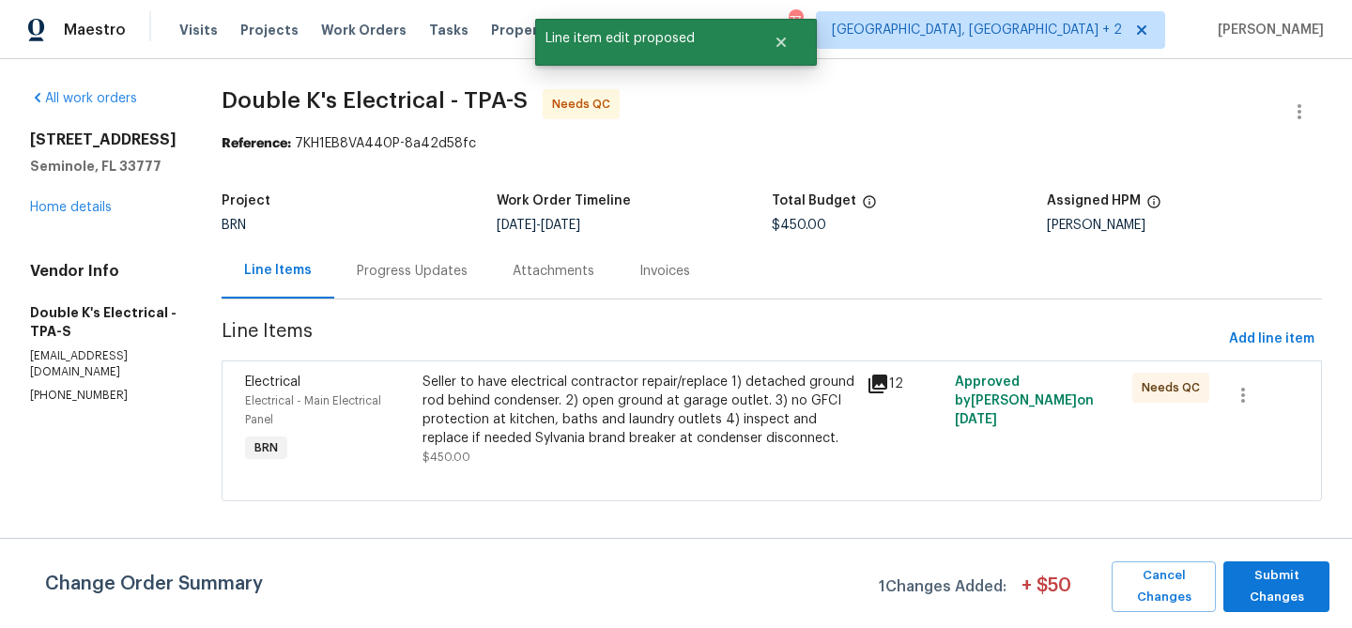
scroll to position [0, 0]
click at [1269, 598] on span "Submit Changes" at bounding box center [1276, 586] width 87 height 43
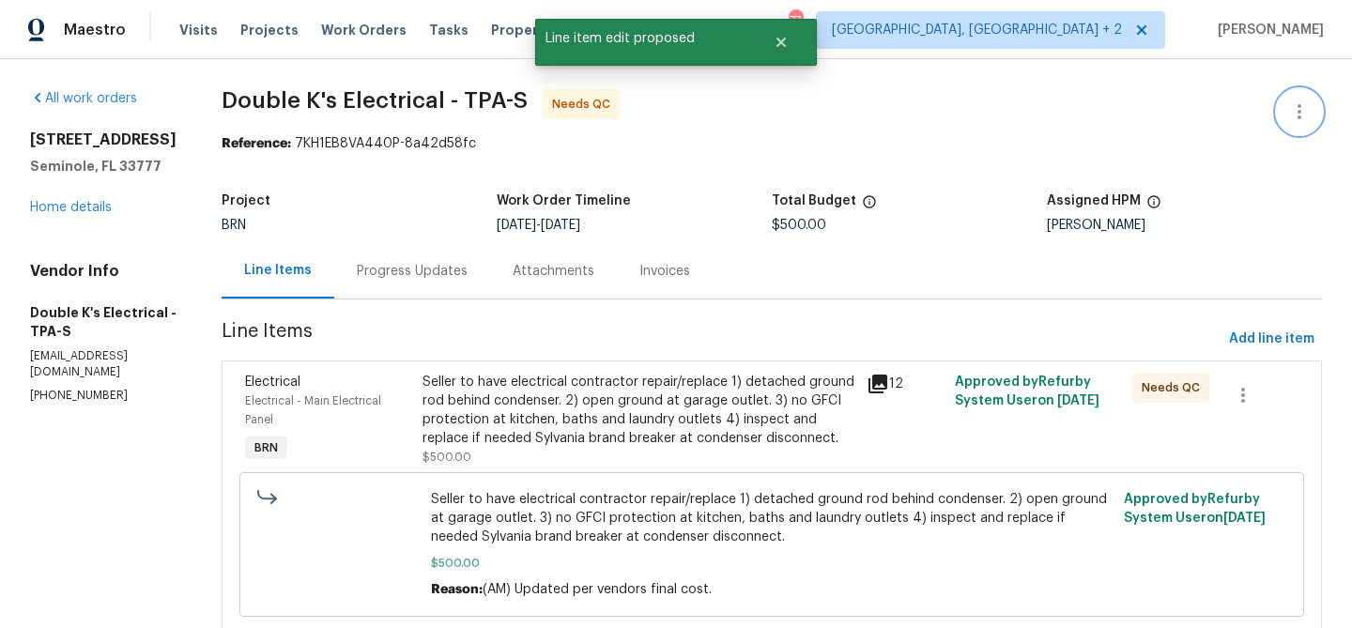
click at [1302, 103] on icon "button" at bounding box center [1299, 111] width 23 height 23
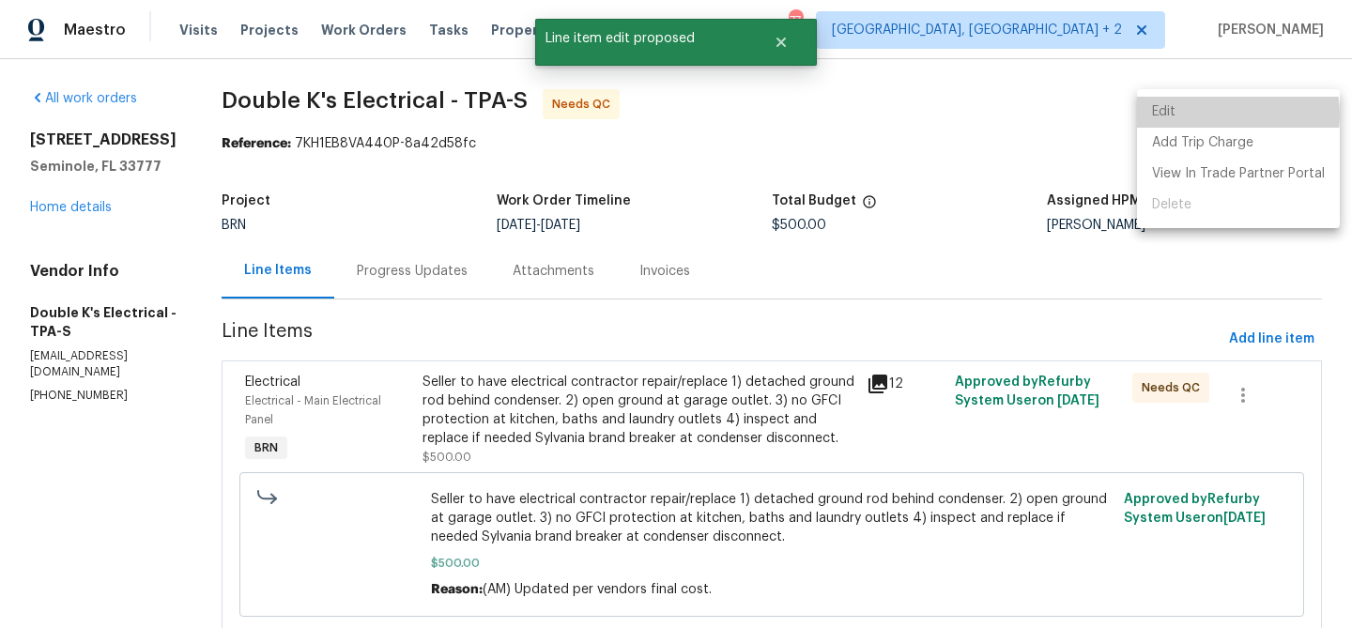
click at [1213, 115] on li "Edit" at bounding box center [1238, 112] width 203 height 31
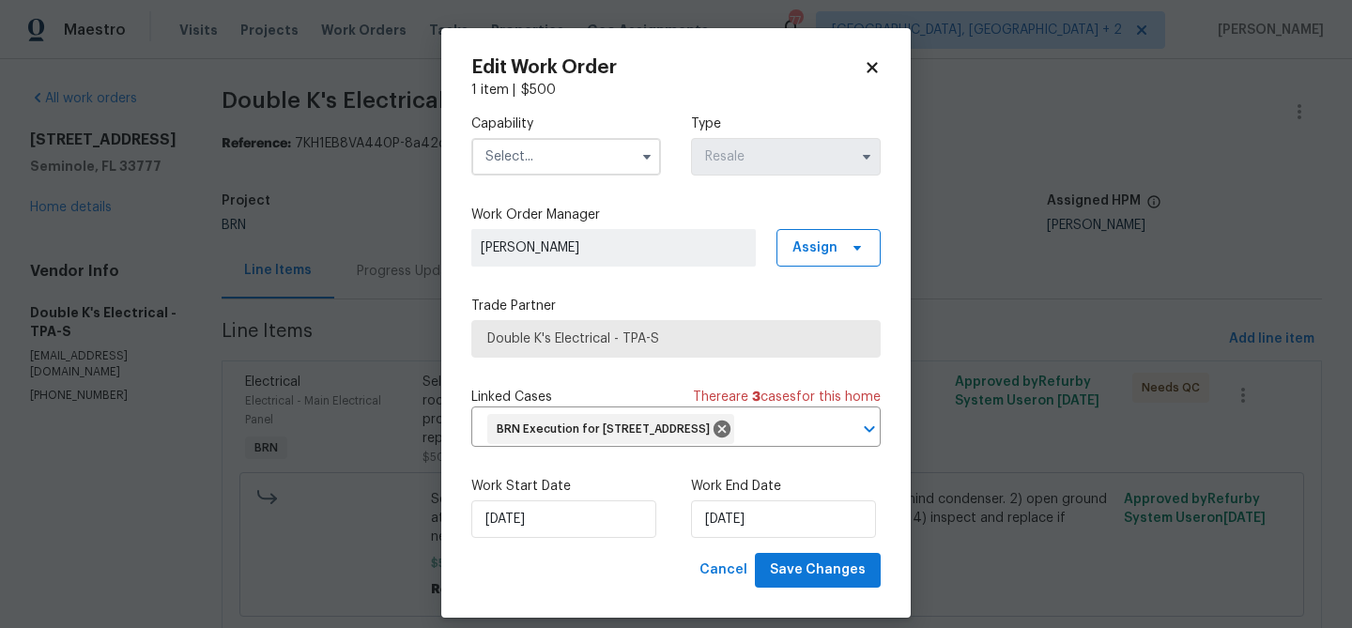
click at [571, 159] on input "text" at bounding box center [566, 157] width 190 height 38
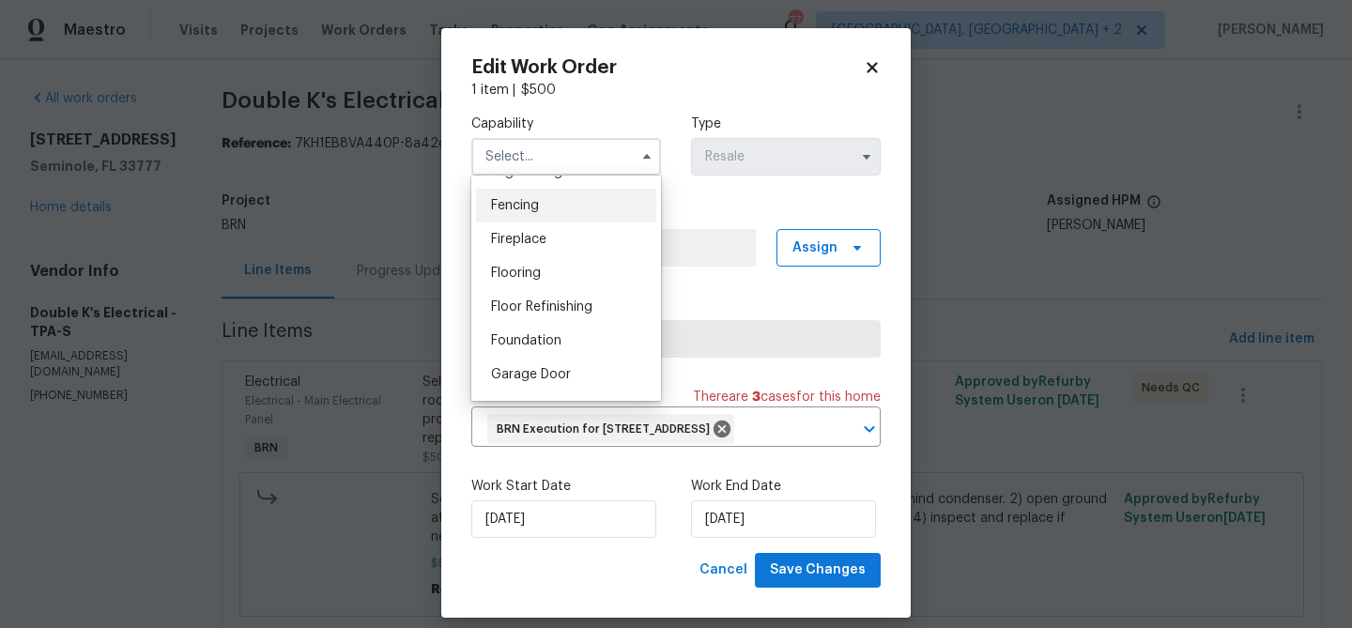
scroll to position [542, 0]
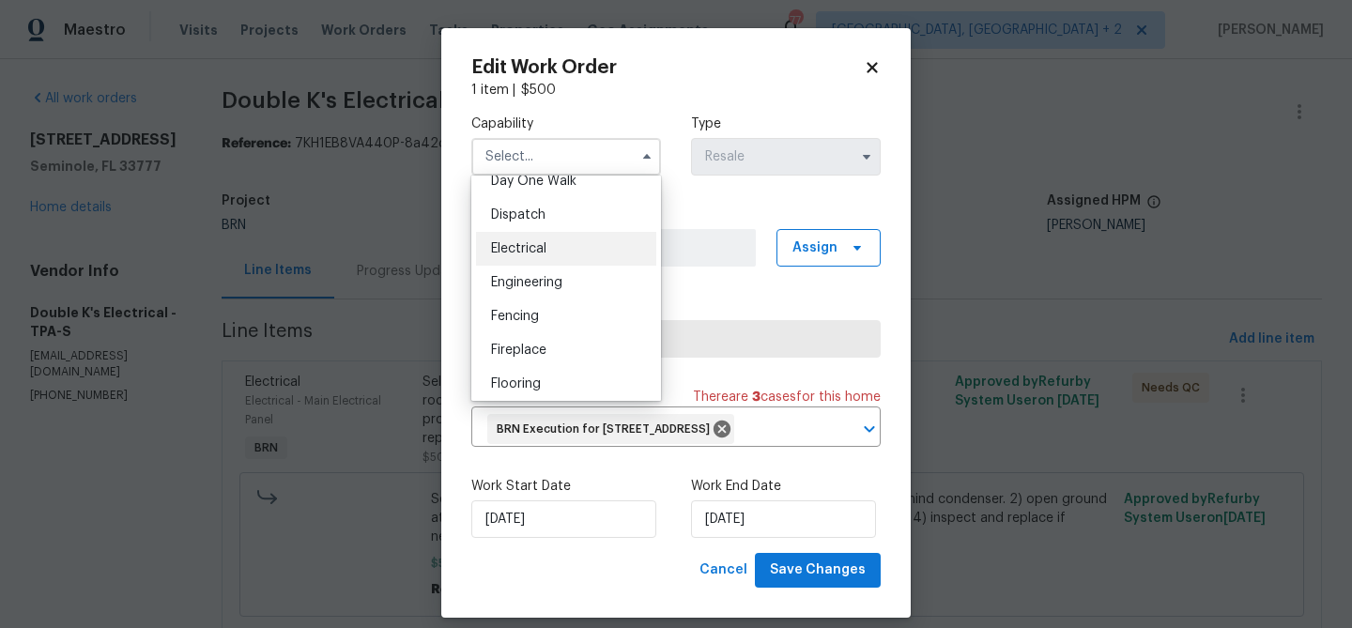
click at [543, 240] on div "Electrical" at bounding box center [566, 249] width 180 height 34
type input "Electrical"
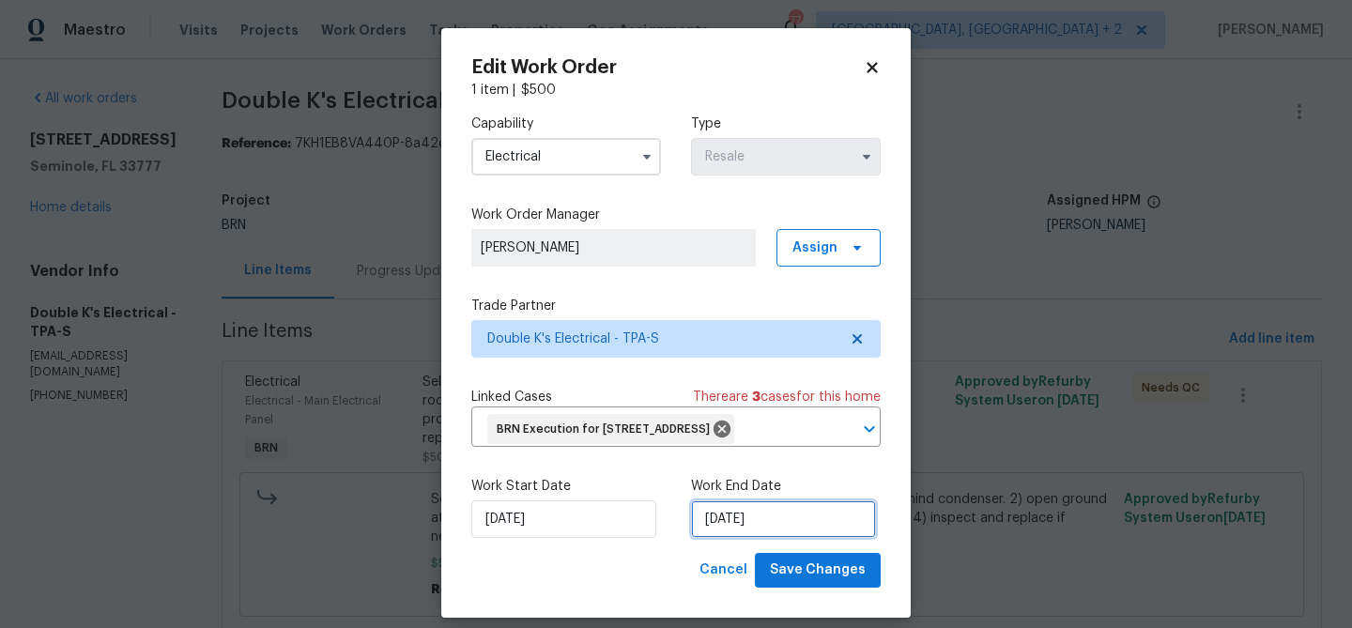
click at [694, 538] on input "30/09/2025" at bounding box center [783, 519] width 185 height 38
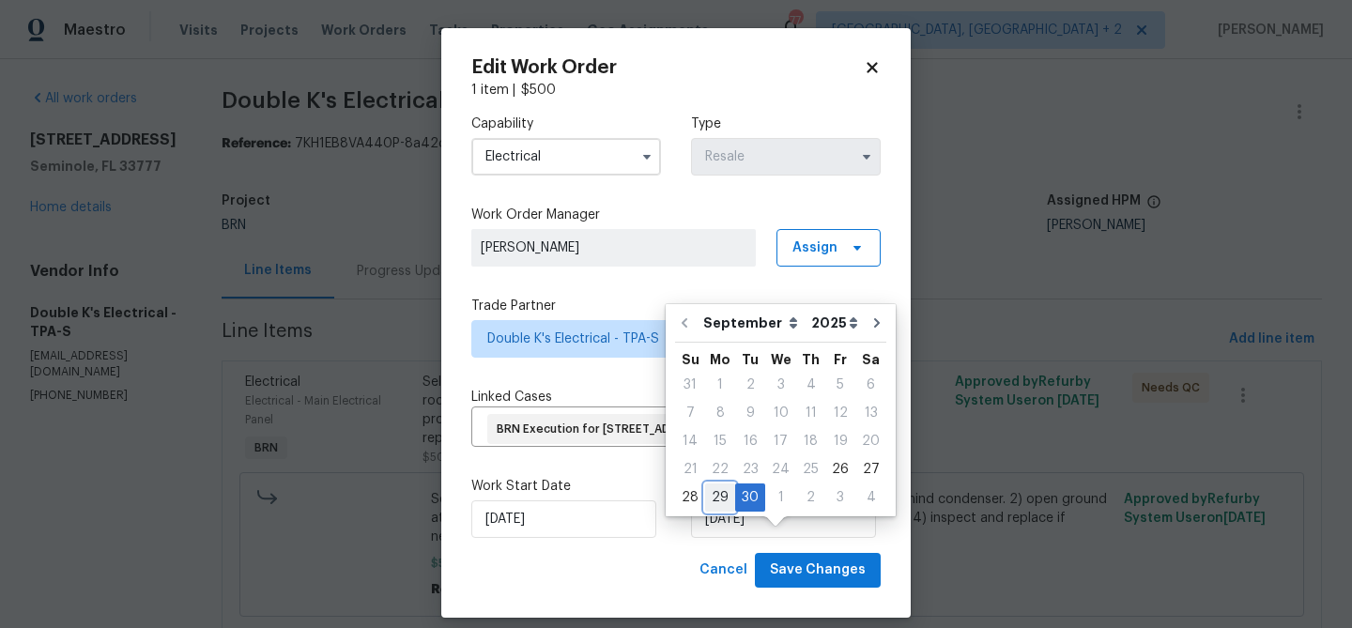
click at [710, 492] on div "29" at bounding box center [720, 497] width 30 height 26
type input "29/09/2025"
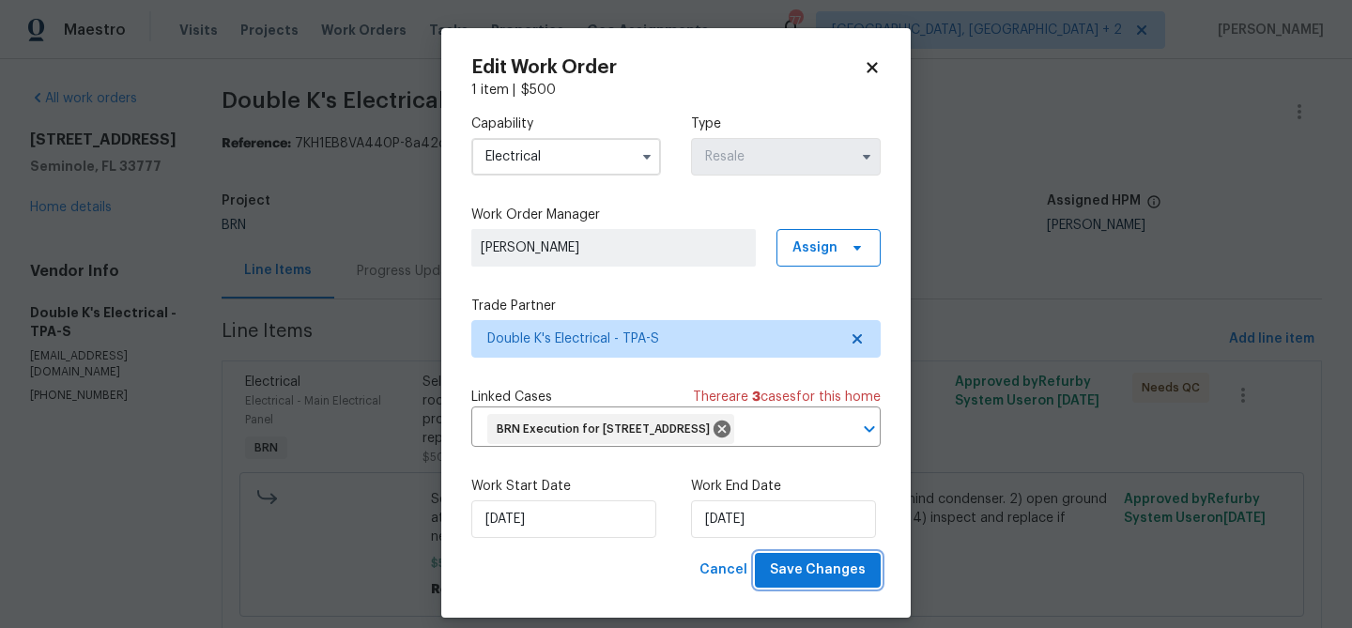
click at [786, 582] on span "Save Changes" at bounding box center [818, 570] width 96 height 23
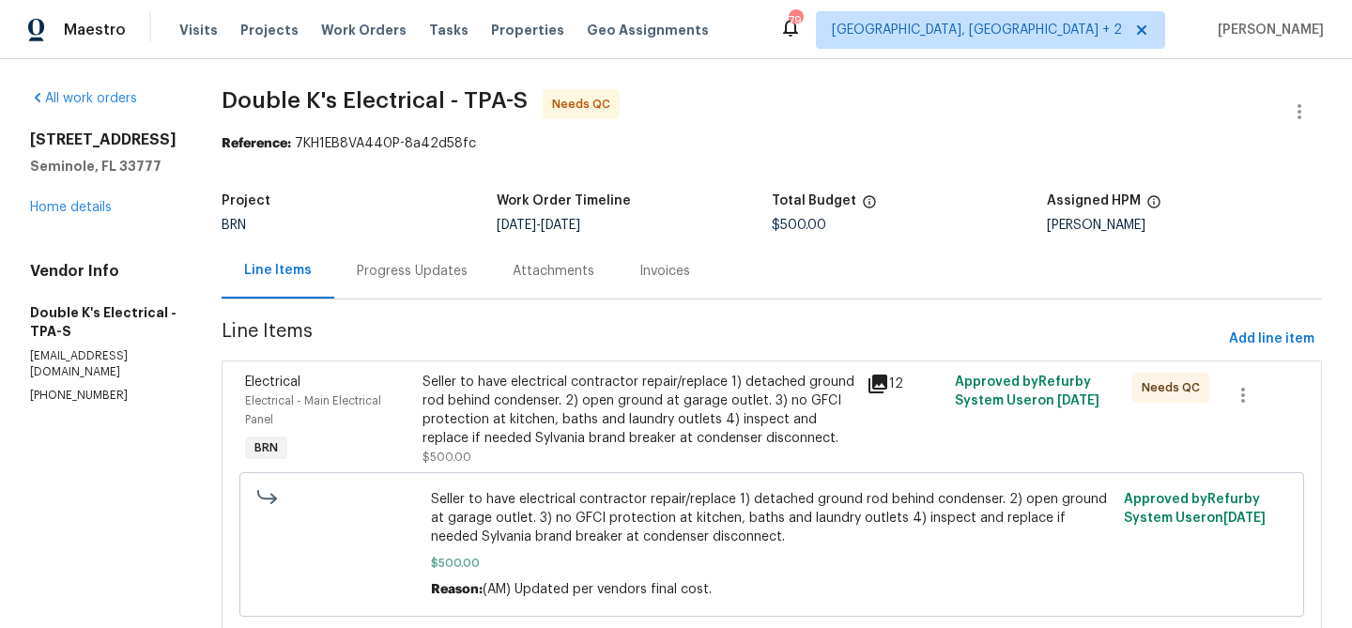
click at [571, 395] on div "Seller to have electrical contractor repair/replace 1) detached ground rod behi…" at bounding box center [639, 410] width 433 height 75
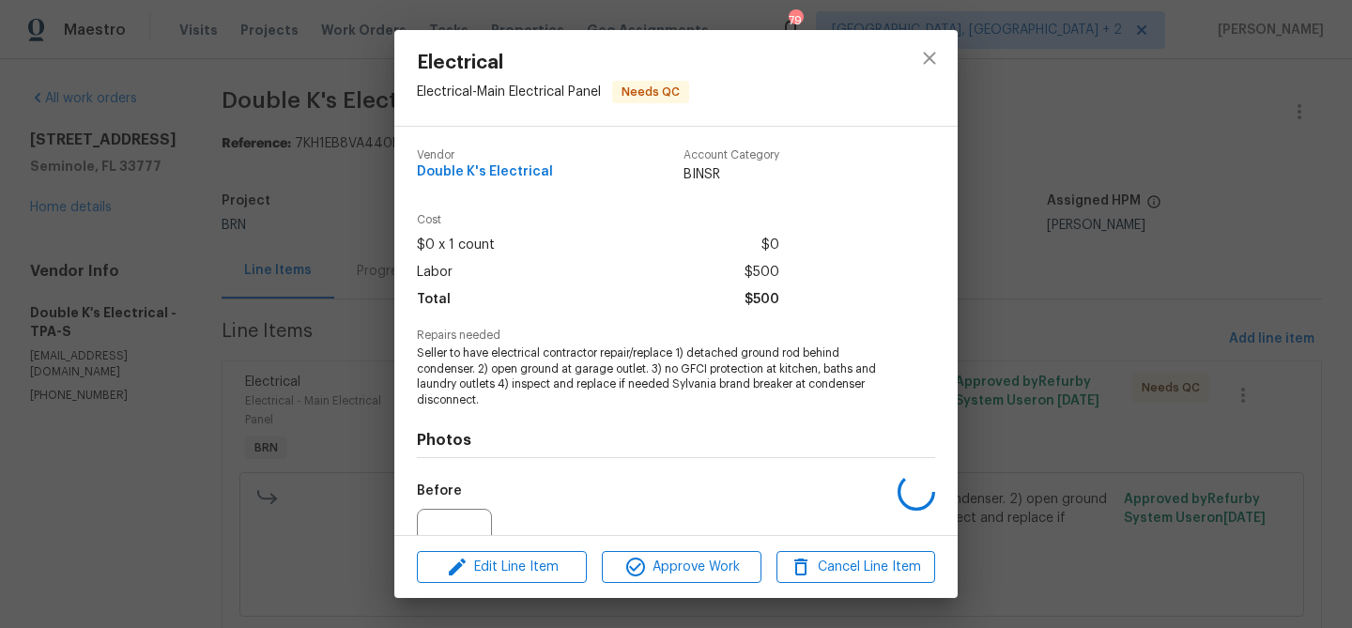
scroll to position [190, 0]
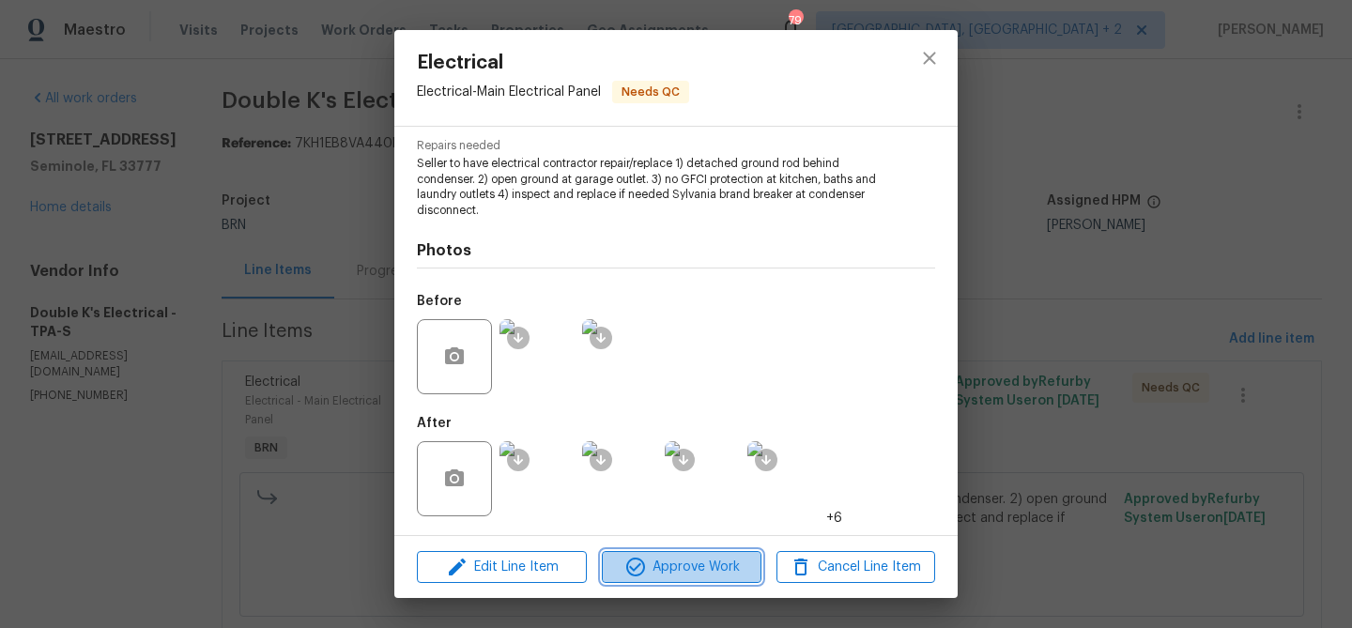
click at [639, 578] on button "Approve Work" at bounding box center [681, 567] width 159 height 33
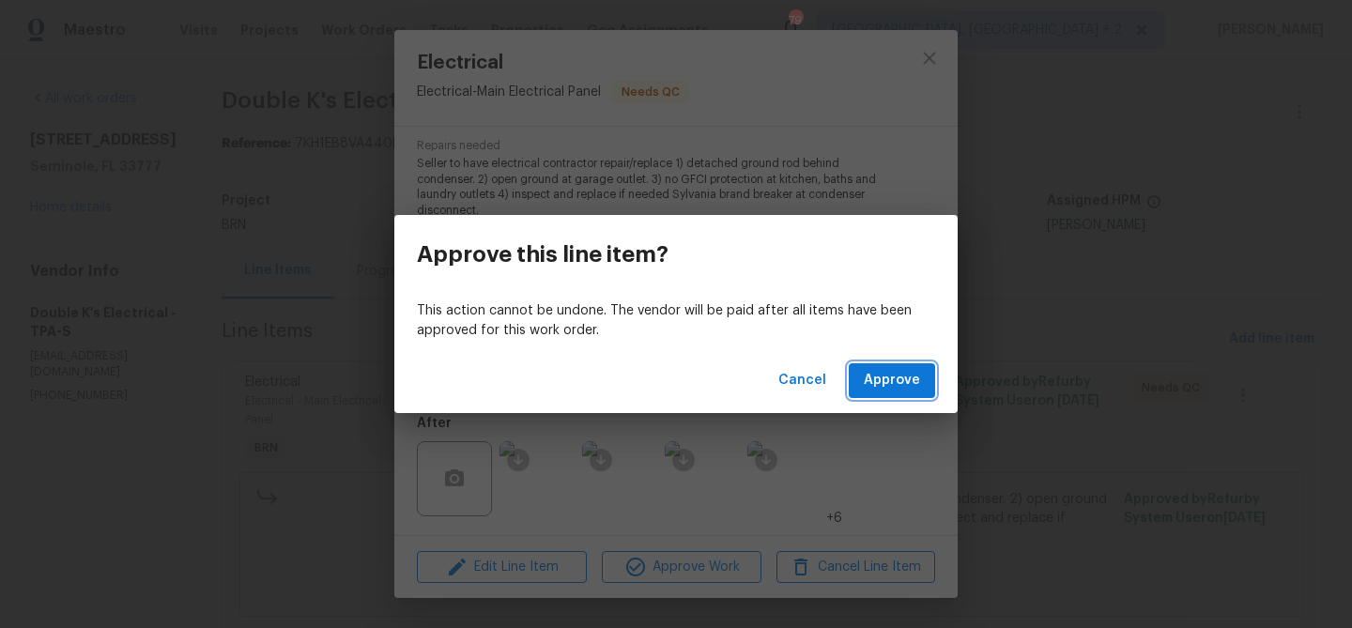
click at [877, 379] on span "Approve" at bounding box center [892, 380] width 56 height 23
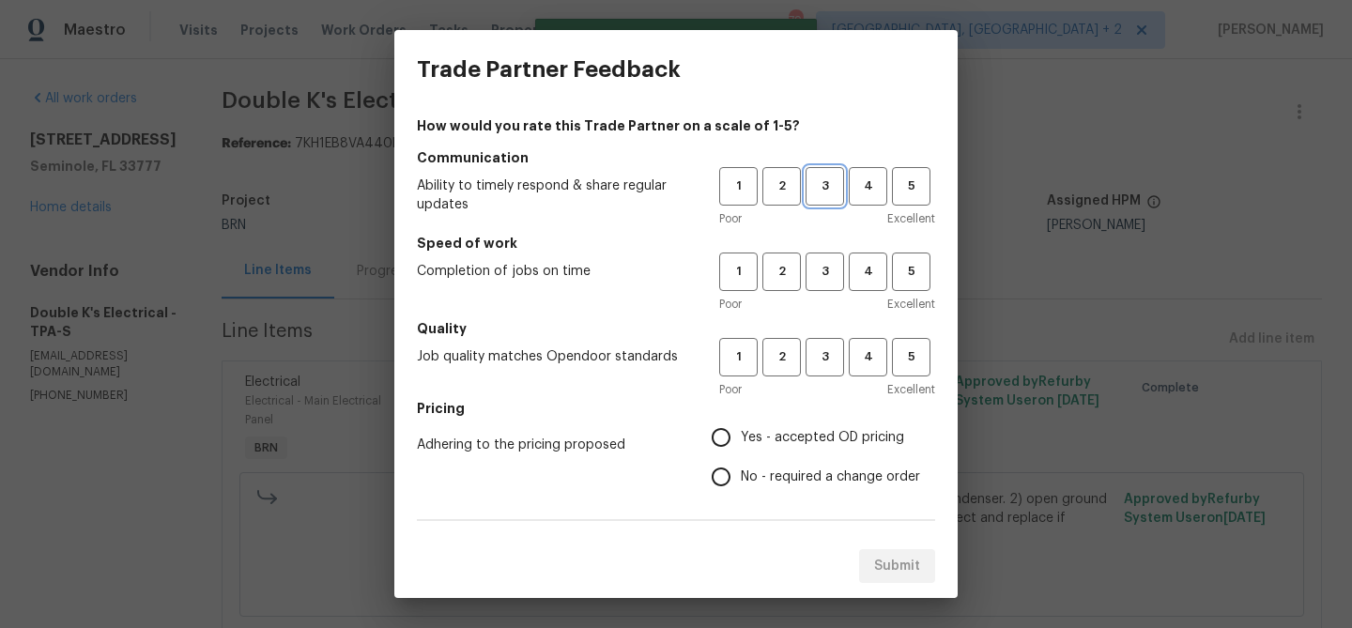
click at [830, 194] on span "3" at bounding box center [824, 187] width 35 height 22
click at [831, 270] on span "3" at bounding box center [824, 272] width 35 height 22
click at [831, 356] on span "3" at bounding box center [824, 357] width 35 height 22
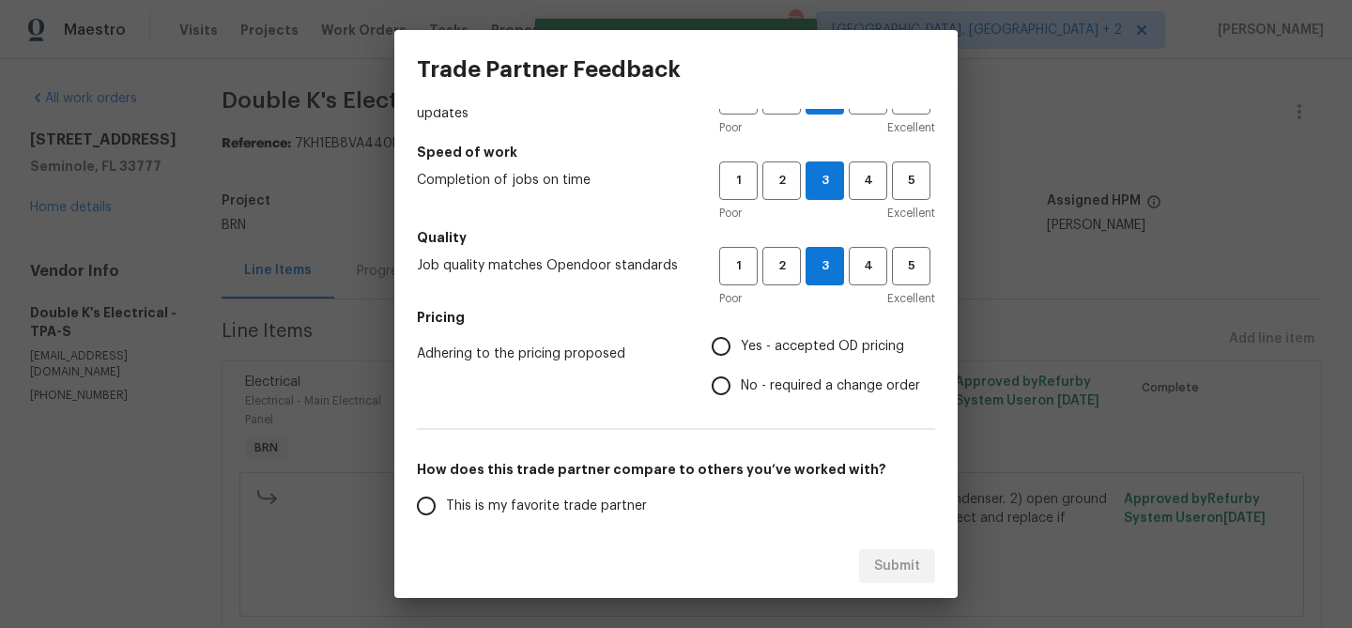
click at [740, 374] on input "No - required a change order" at bounding box center [720, 385] width 39 height 39
radio input "true"
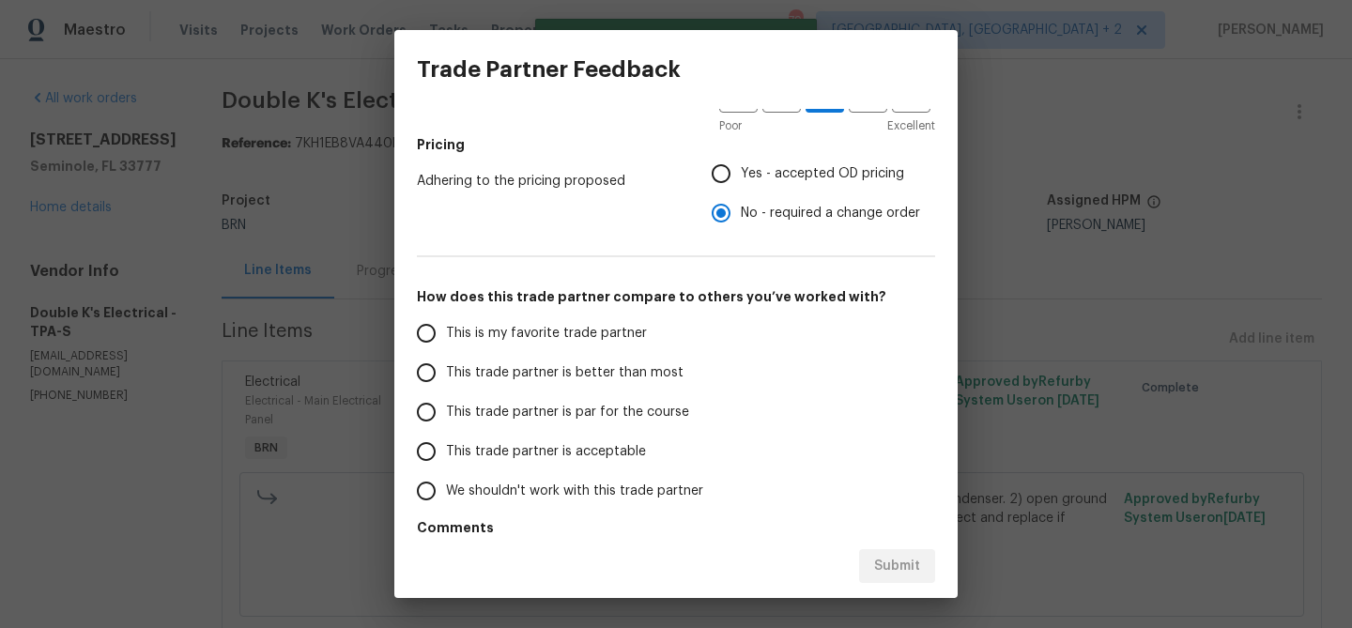
click at [506, 363] on span "This trade partner is better than most" at bounding box center [565, 373] width 238 height 20
click at [446, 362] on input "This trade partner is better than most" at bounding box center [426, 372] width 39 height 39
radio input "false"
click at [486, 331] on span "This is my favorite trade partner" at bounding box center [546, 334] width 201 height 20
click at [446, 331] on input "This is my favorite trade partner" at bounding box center [426, 333] width 39 height 39
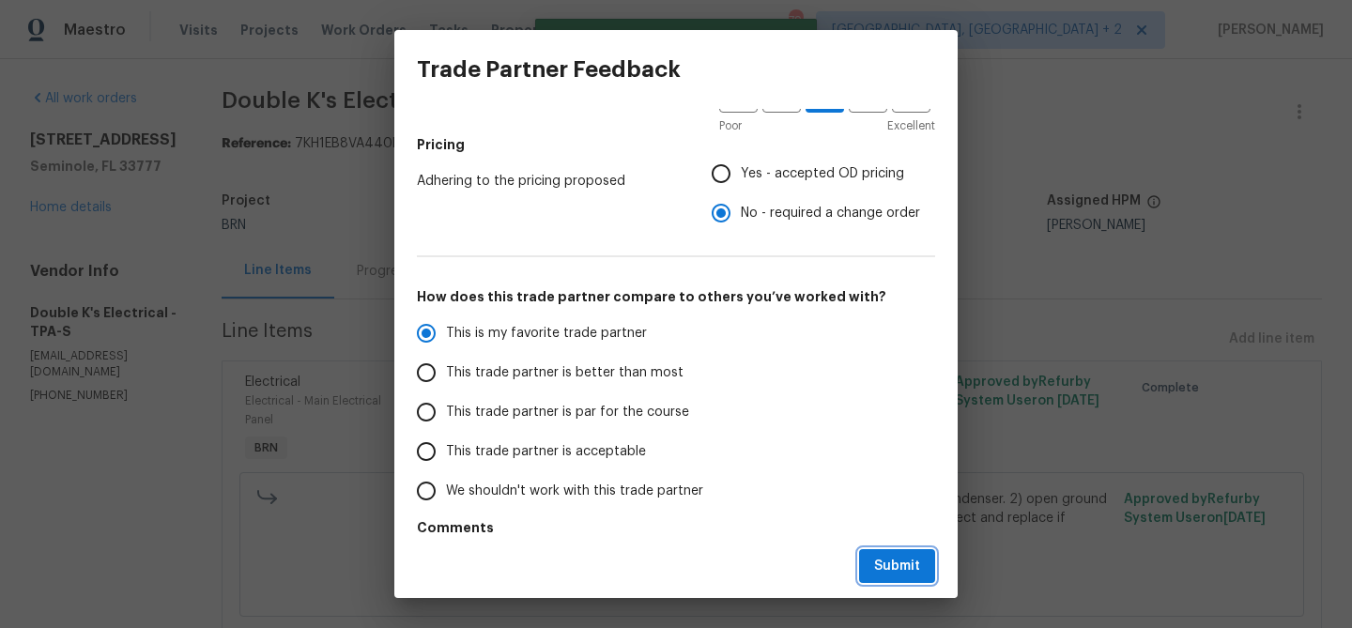
click at [881, 561] on span "Submit" at bounding box center [897, 566] width 46 height 23
radio input "true"
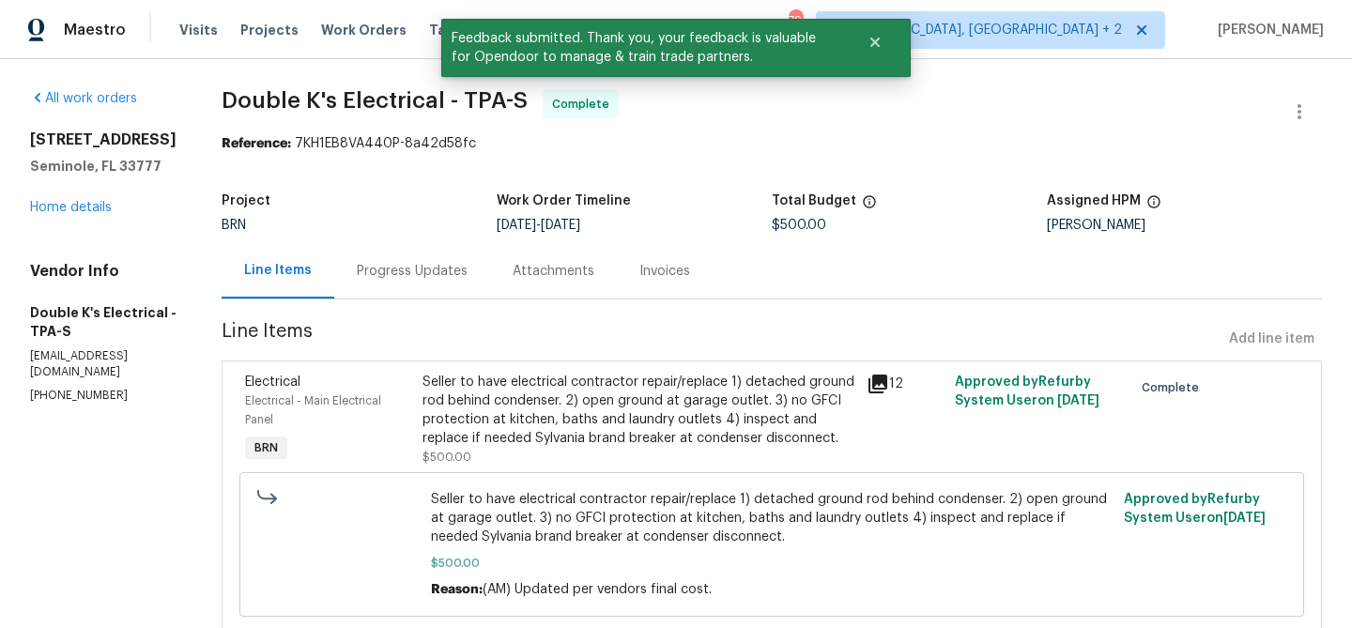
click at [446, 283] on div "Progress Updates" at bounding box center [412, 270] width 156 height 55
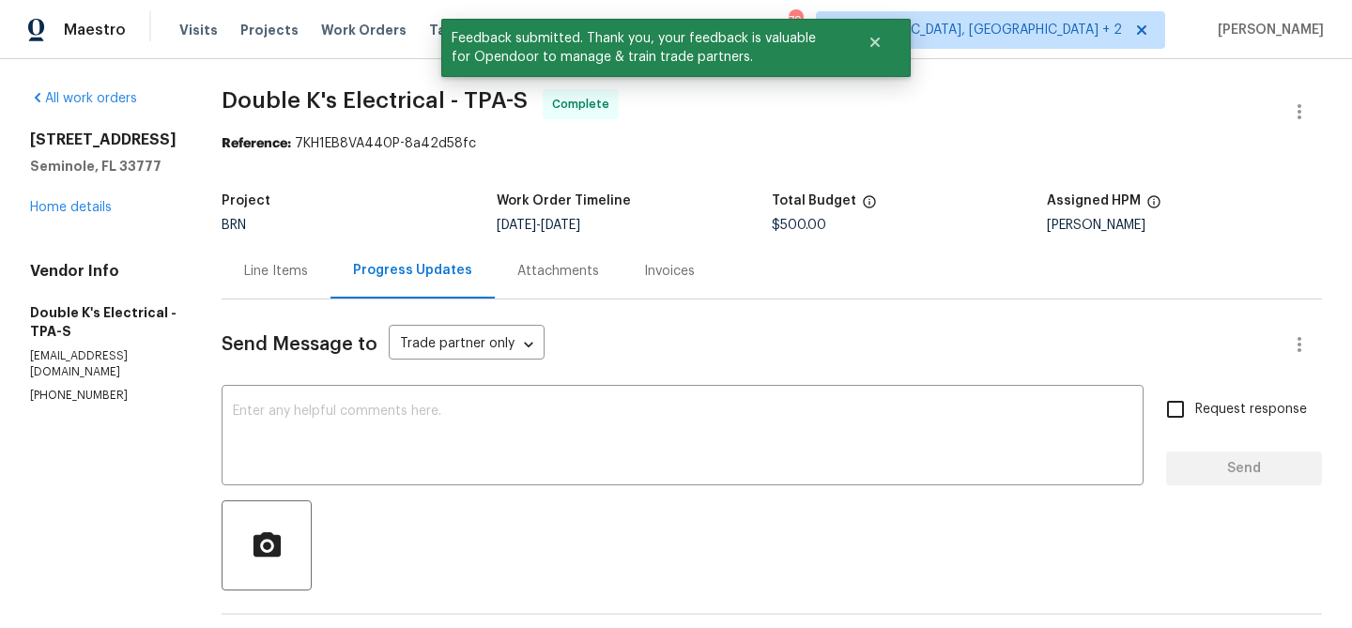
scroll to position [60, 0]
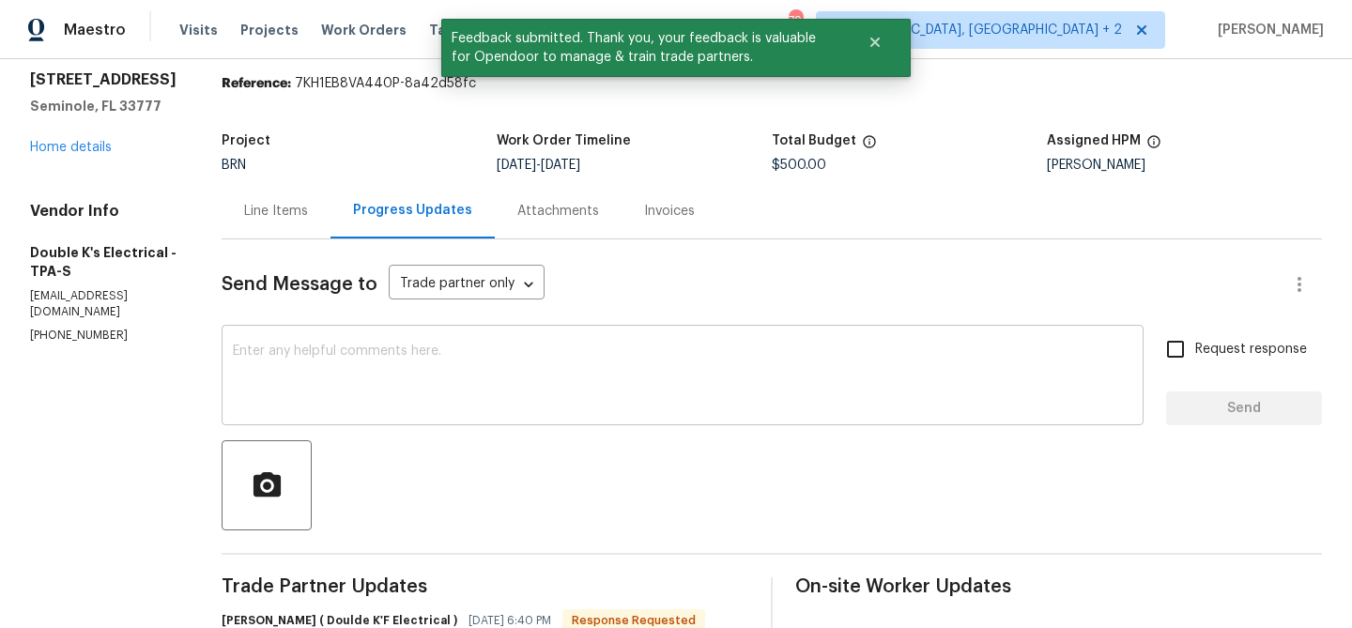
click at [382, 377] on textarea at bounding box center [683, 378] width 900 height 66
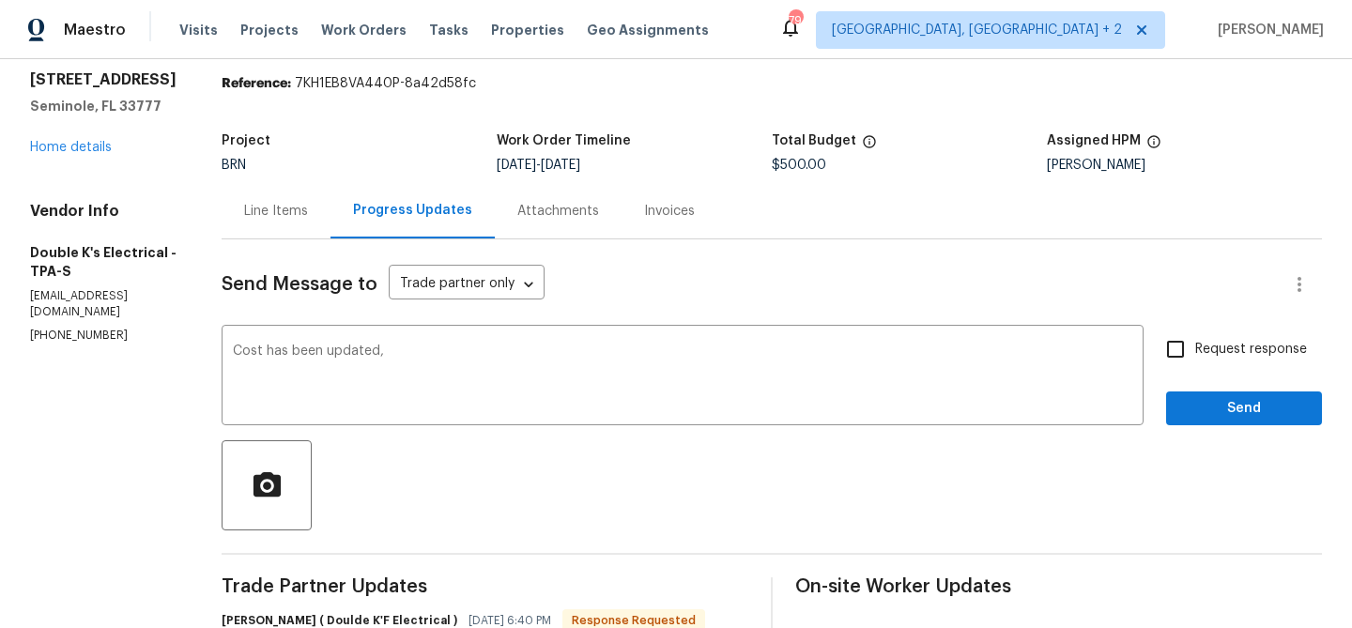
paste textarea "WO is approved, Please upload the invoice under the invoice section.Thanks"
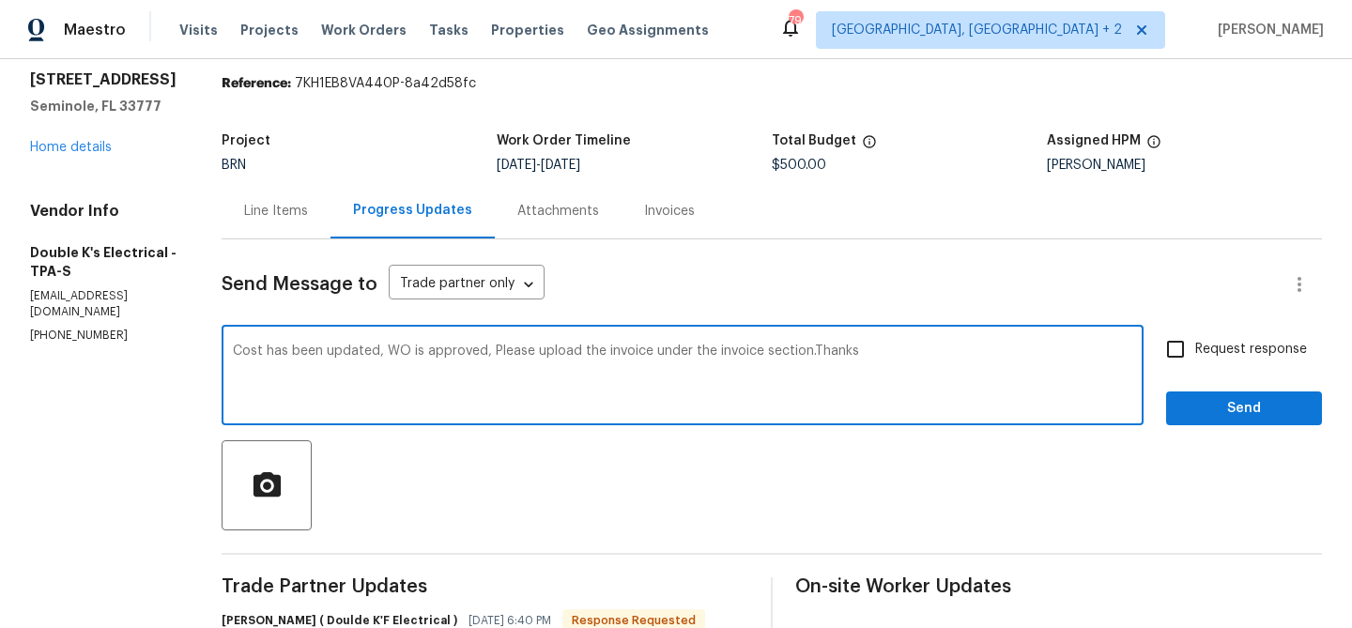
click at [607, 357] on textarea "Cost has been updated, WO is approved, Please upload the invoice under the invo…" at bounding box center [683, 378] width 900 height 66
type textarea "Cost has been updated, WO is approved, Please upload the detailed invoice under…"
click at [1217, 352] on span "Request response" at bounding box center [1251, 350] width 112 height 20
click at [1195, 352] on input "Request response" at bounding box center [1175, 349] width 39 height 39
checkbox input "true"
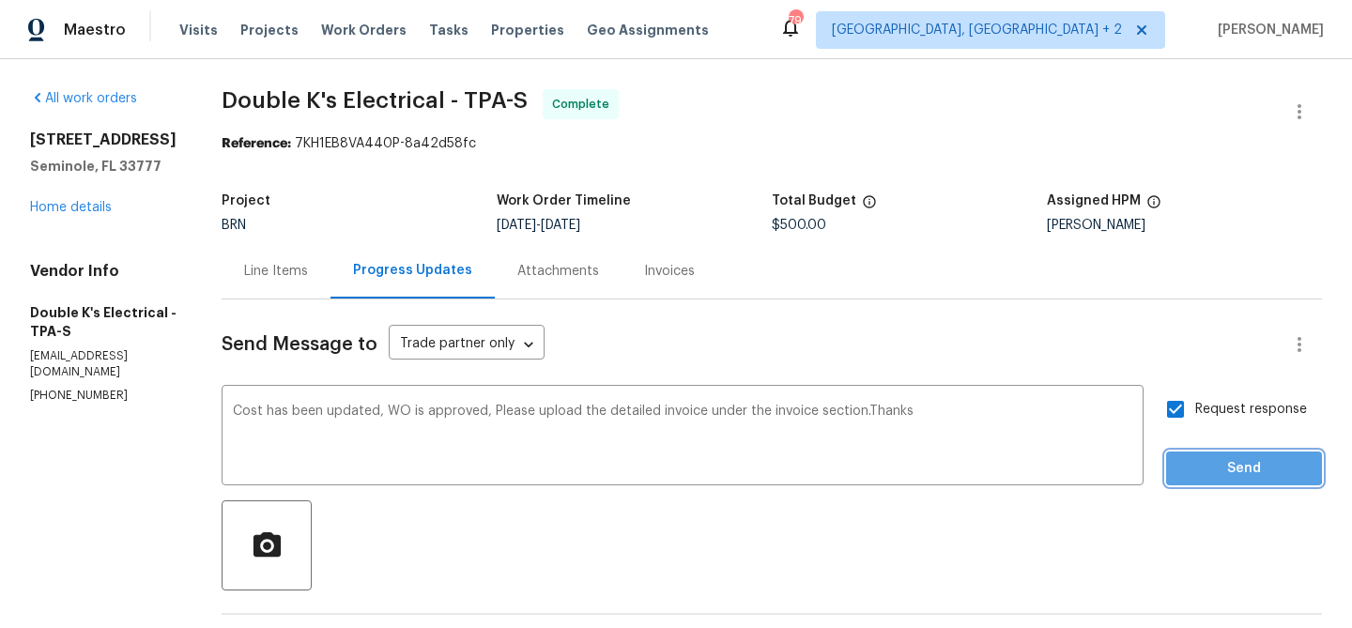
click at [1209, 465] on span "Send" at bounding box center [1244, 468] width 126 height 23
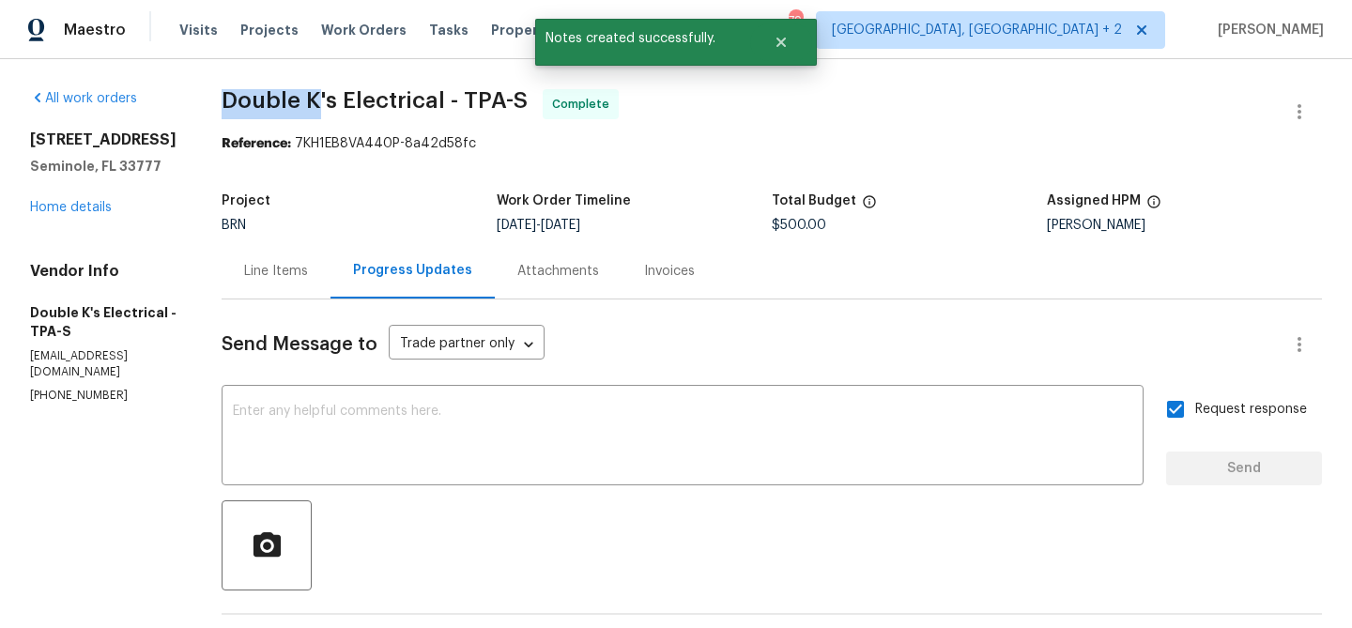
drag, startPoint x: 225, startPoint y: 97, endPoint x: 329, endPoint y: 98, distance: 103.3
copy span "Double K"
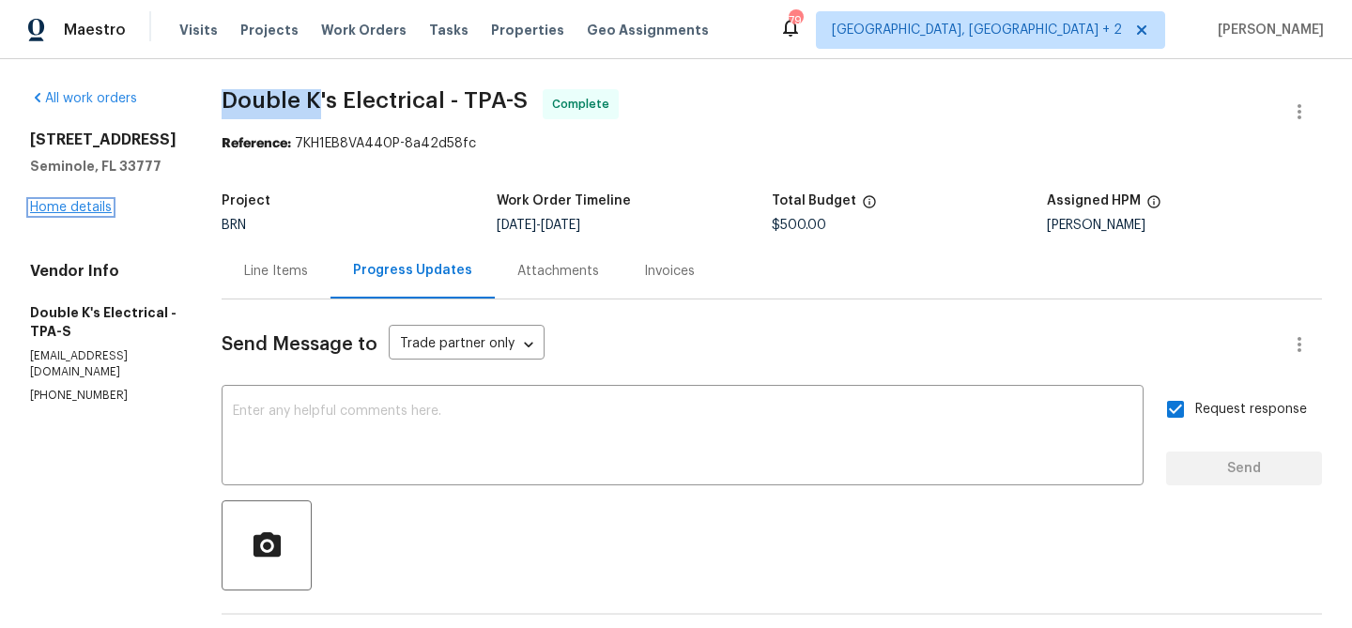
click at [78, 214] on link "Home details" at bounding box center [71, 207] width 82 height 13
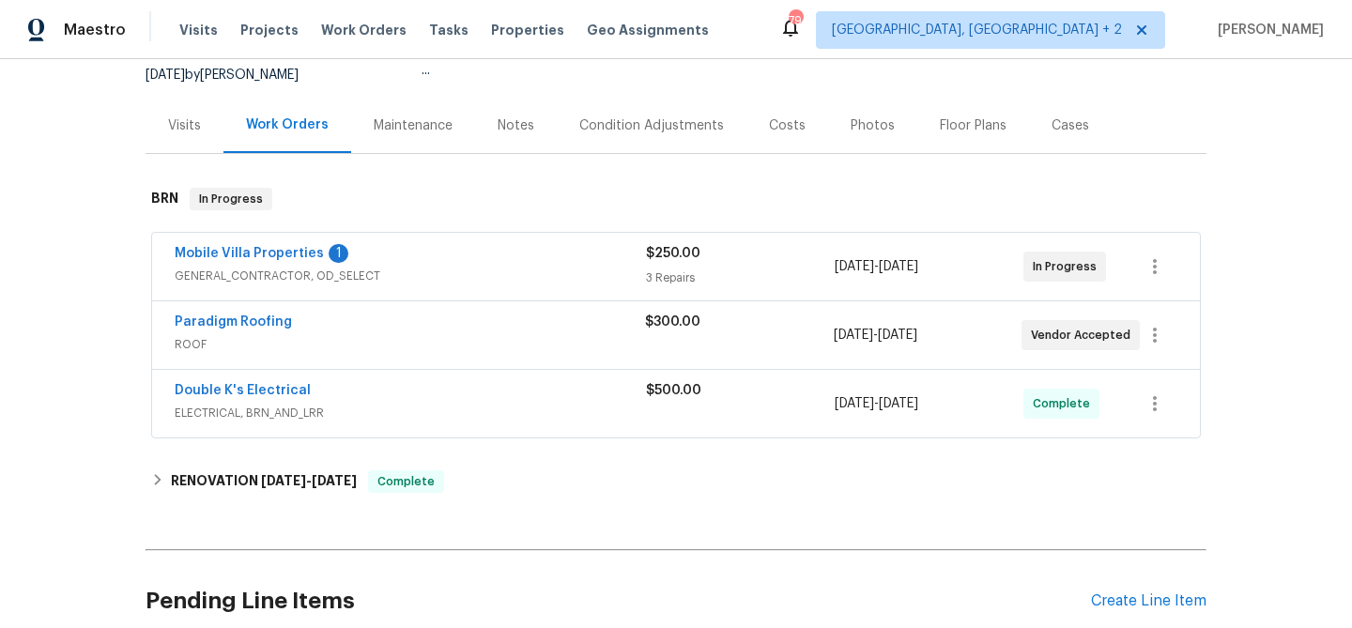
scroll to position [189, 0]
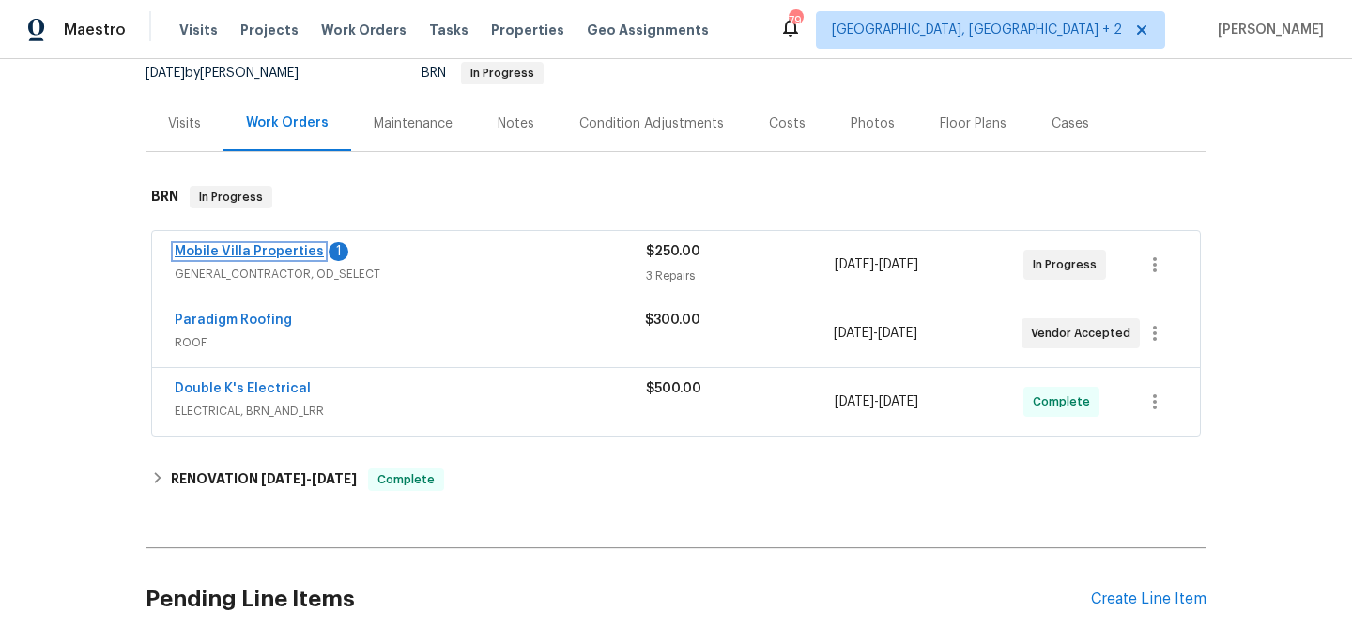
click at [249, 252] on link "Mobile Villa Properties" at bounding box center [249, 251] width 149 height 13
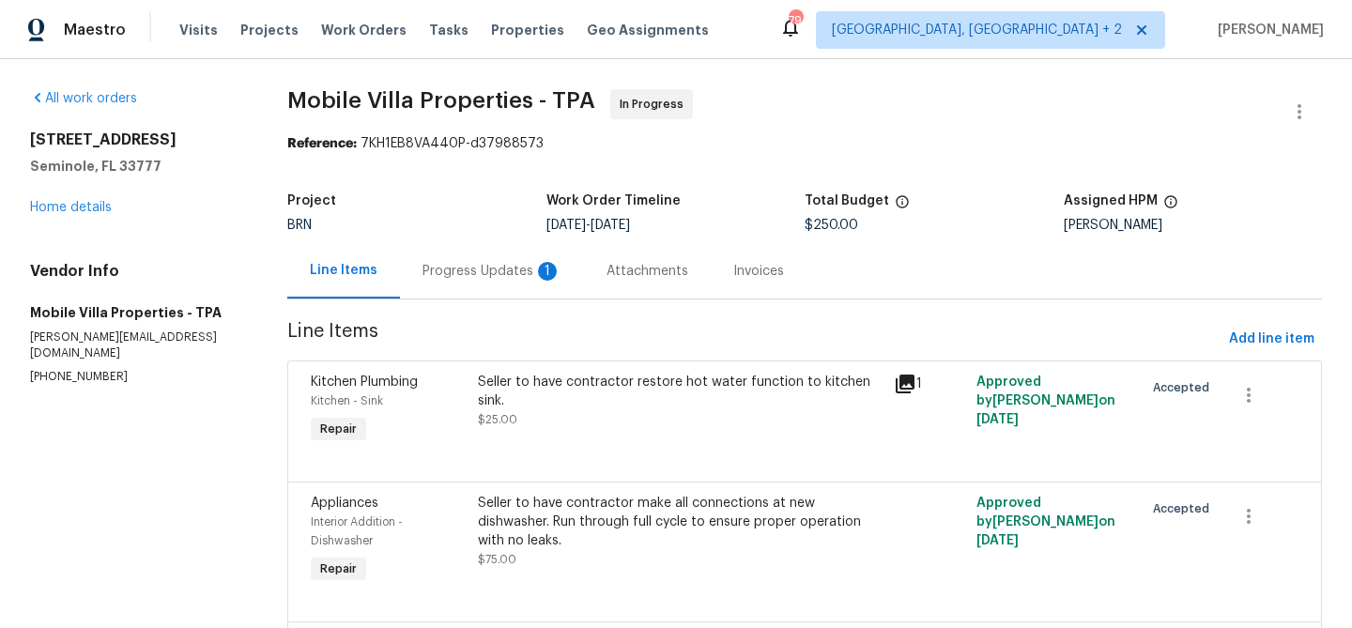
click at [440, 273] on div "Progress Updates 1" at bounding box center [492, 271] width 139 height 19
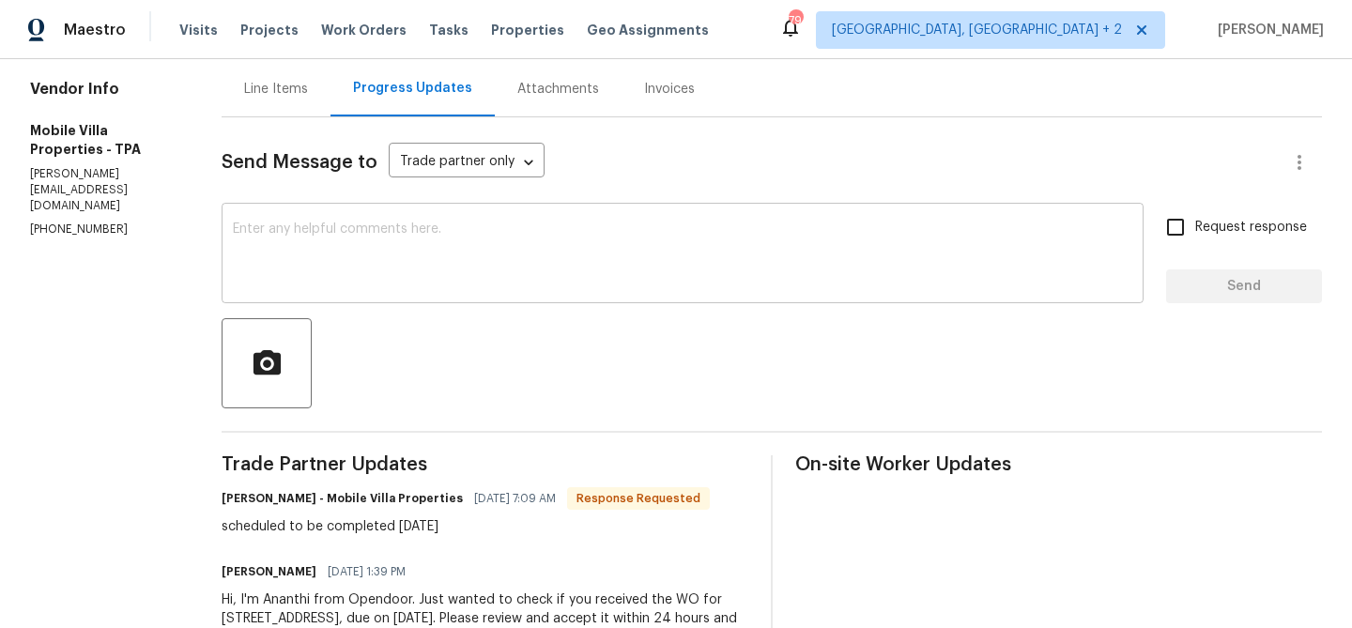
scroll to position [185, 0]
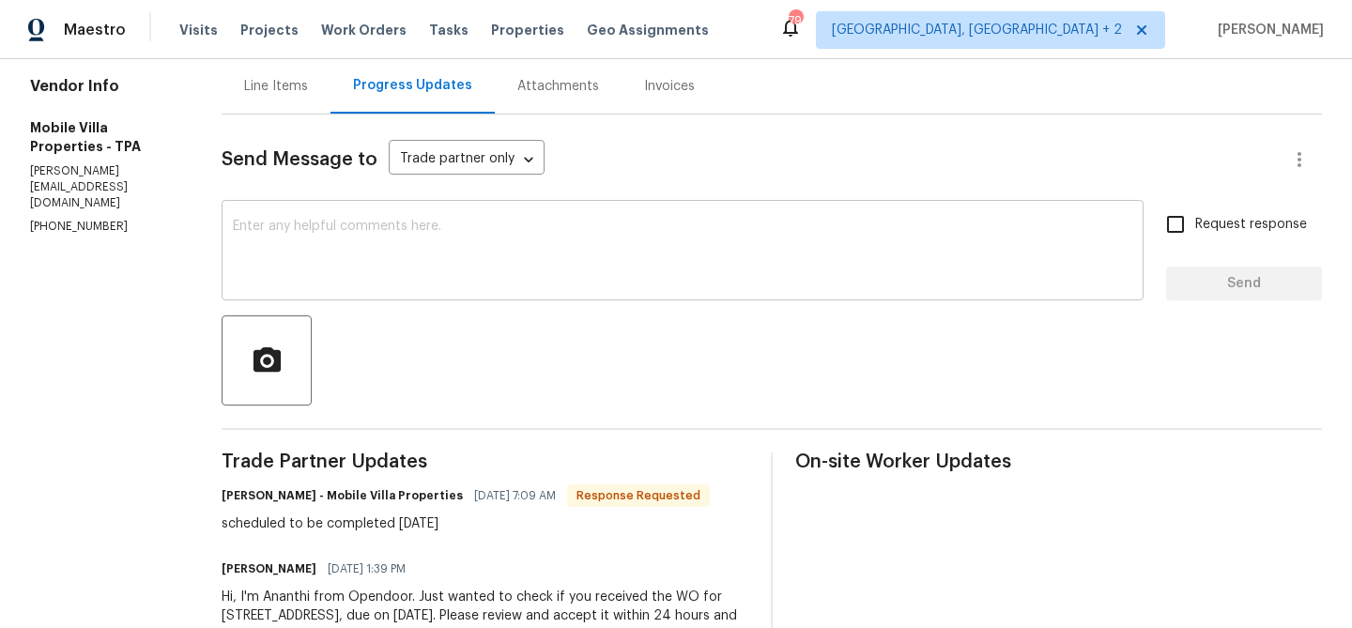
click at [352, 256] on textarea at bounding box center [683, 253] width 900 height 66
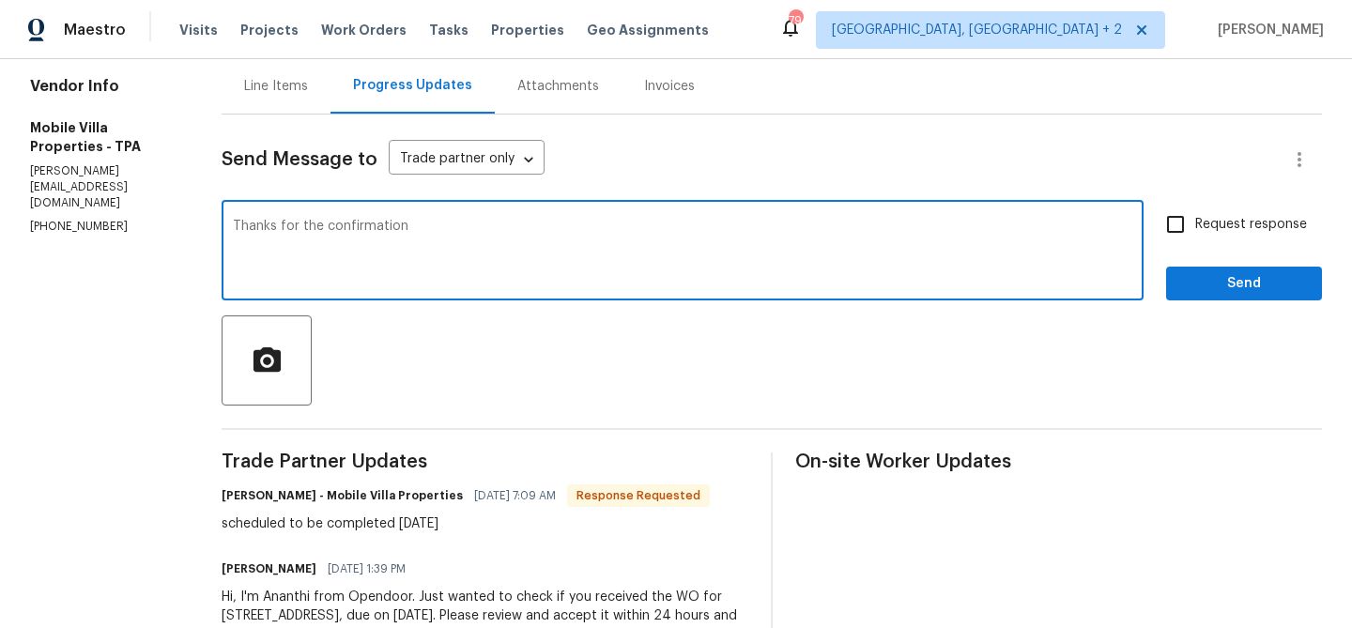
type textarea "Thanks for the confirmation"
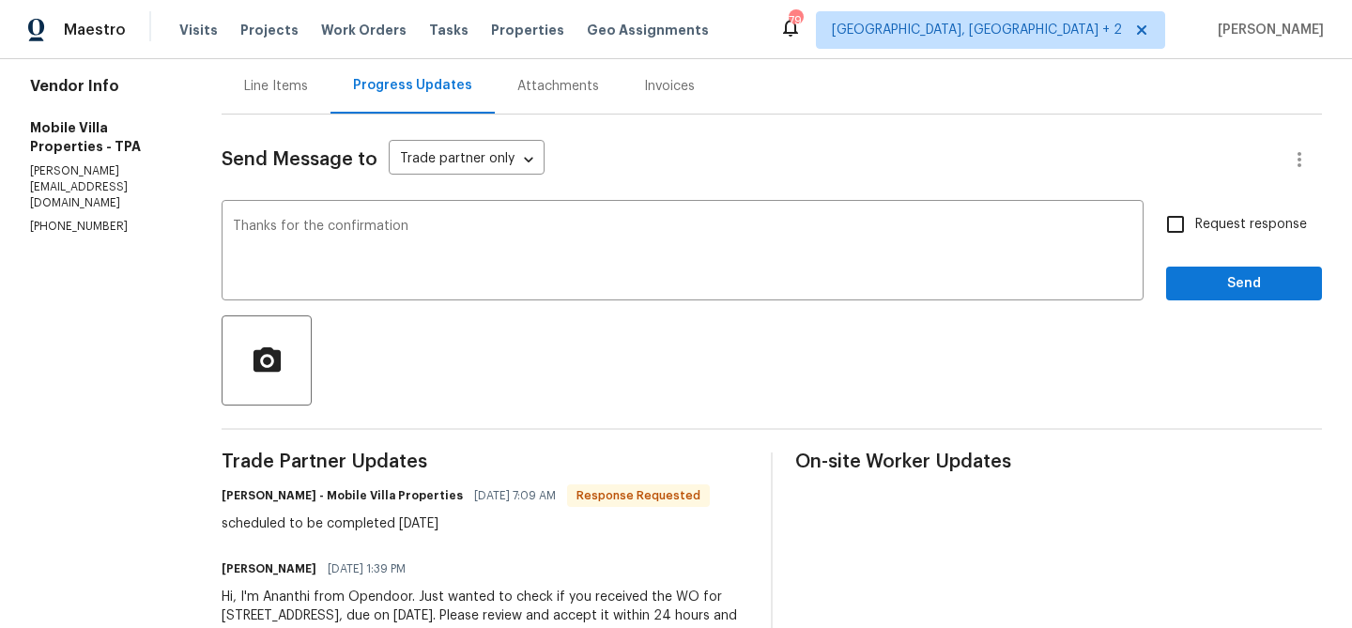
click at [1198, 226] on span "Request response" at bounding box center [1251, 225] width 112 height 20
click at [1195, 226] on input "Request response" at bounding box center [1175, 224] width 39 height 39
checkbox input "true"
click at [1195, 285] on span "Send" at bounding box center [1244, 283] width 126 height 23
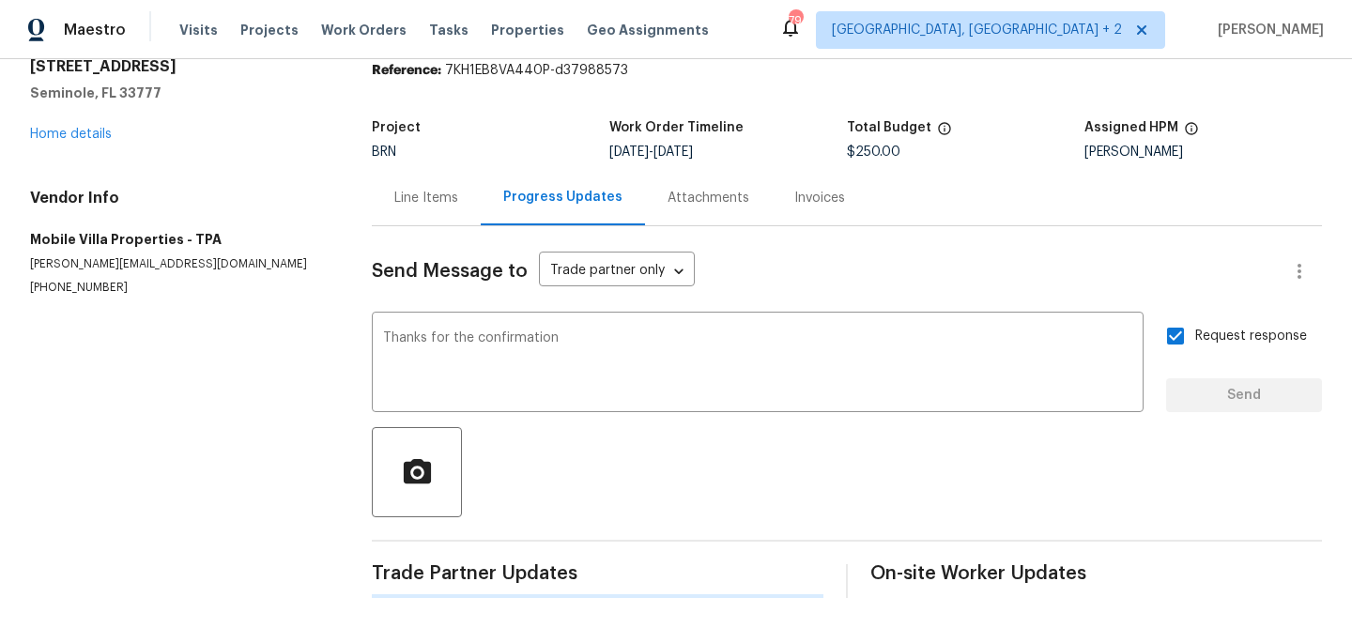
scroll to position [0, 0]
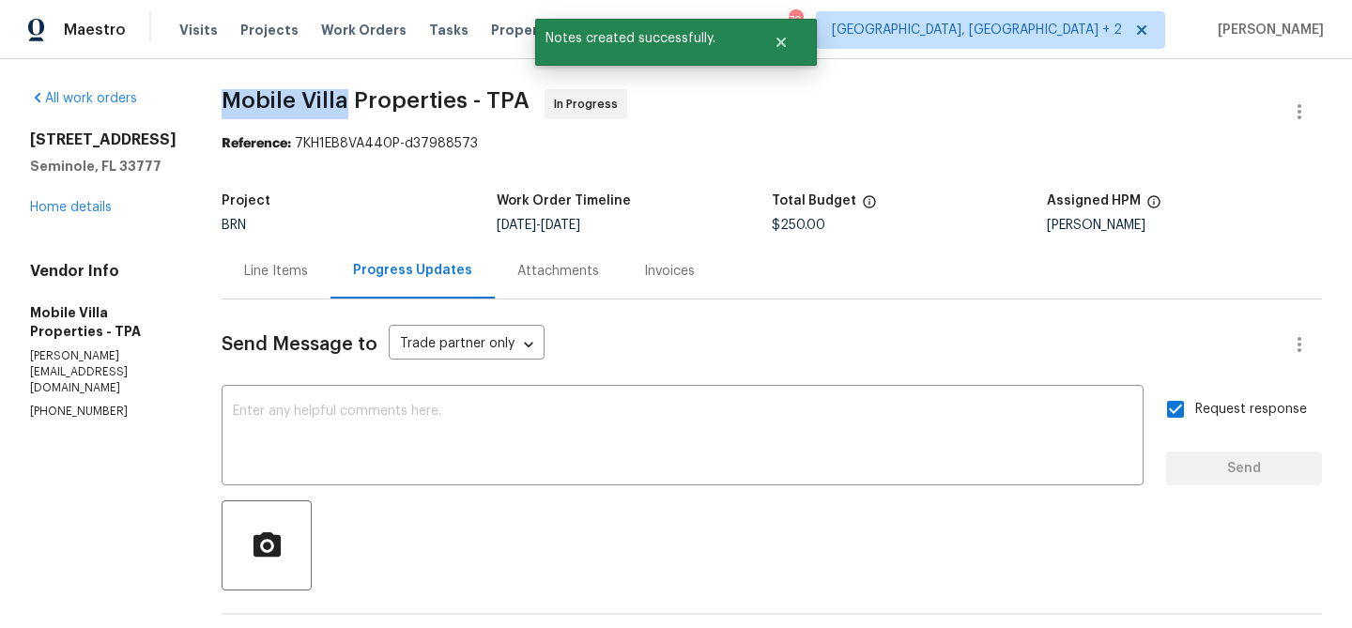
drag, startPoint x: 208, startPoint y: 102, endPoint x: 334, endPoint y: 102, distance: 125.8
click at [335, 102] on div "All work orders [STREET_ADDRESS] Home details Vendor Info Mobile Villa Properti…" at bounding box center [676, 525] width 1352 height 933
copy span "Mobile Villa"
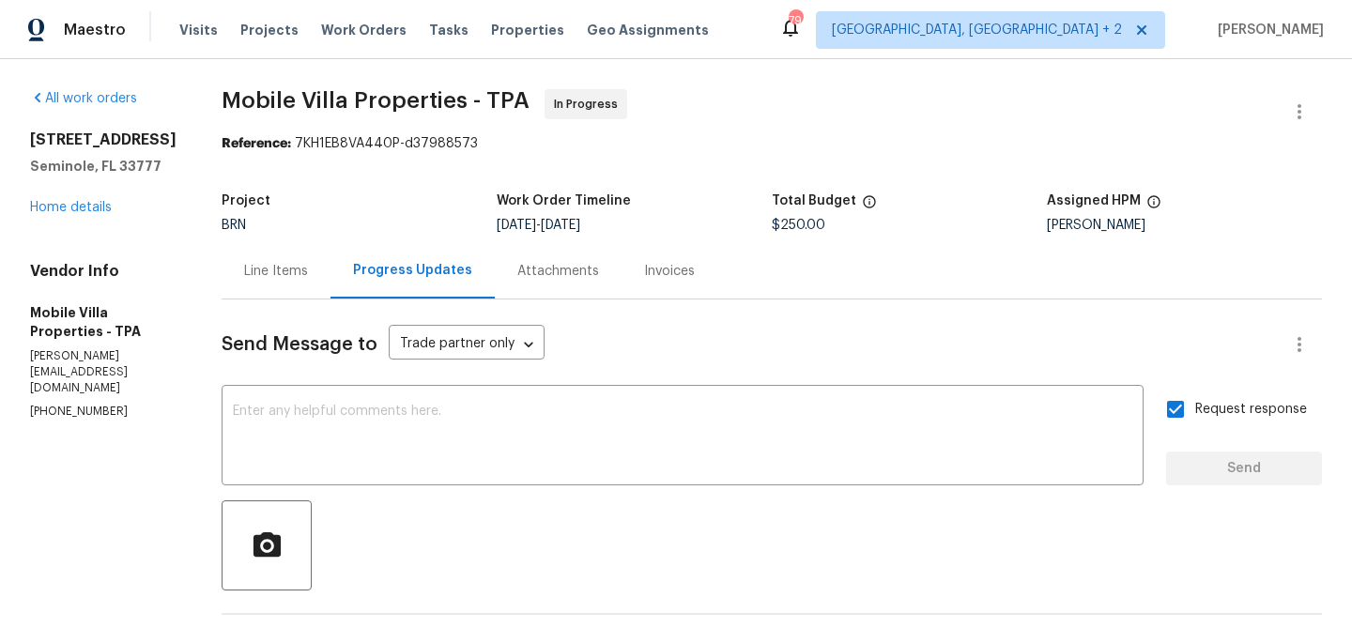
click at [260, 285] on div "Line Items" at bounding box center [276, 270] width 109 height 55
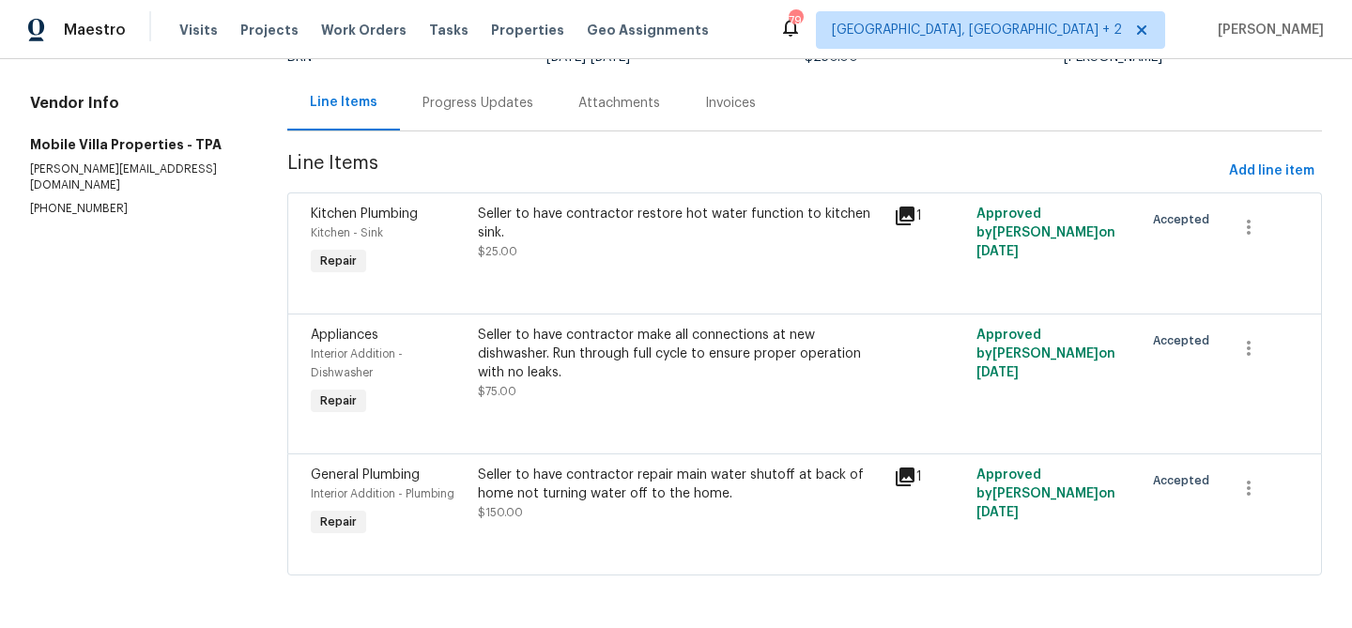
click at [451, 101] on div "Progress Updates" at bounding box center [478, 103] width 111 height 19
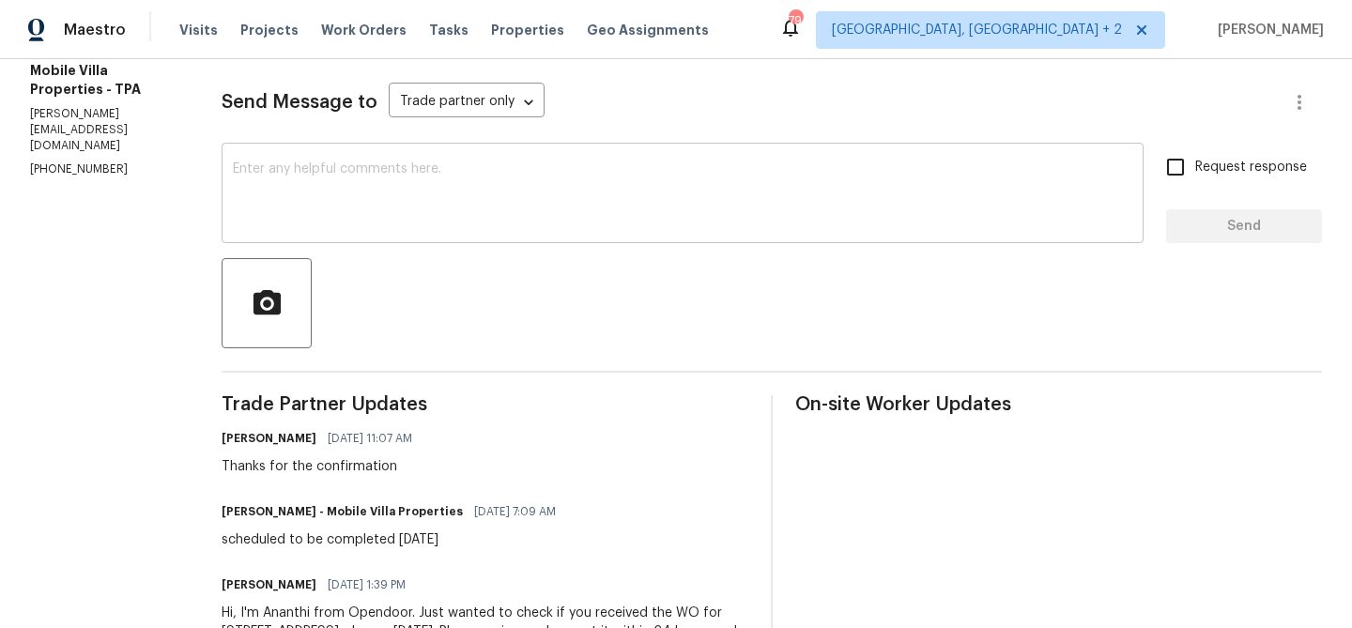
scroll to position [364, 0]
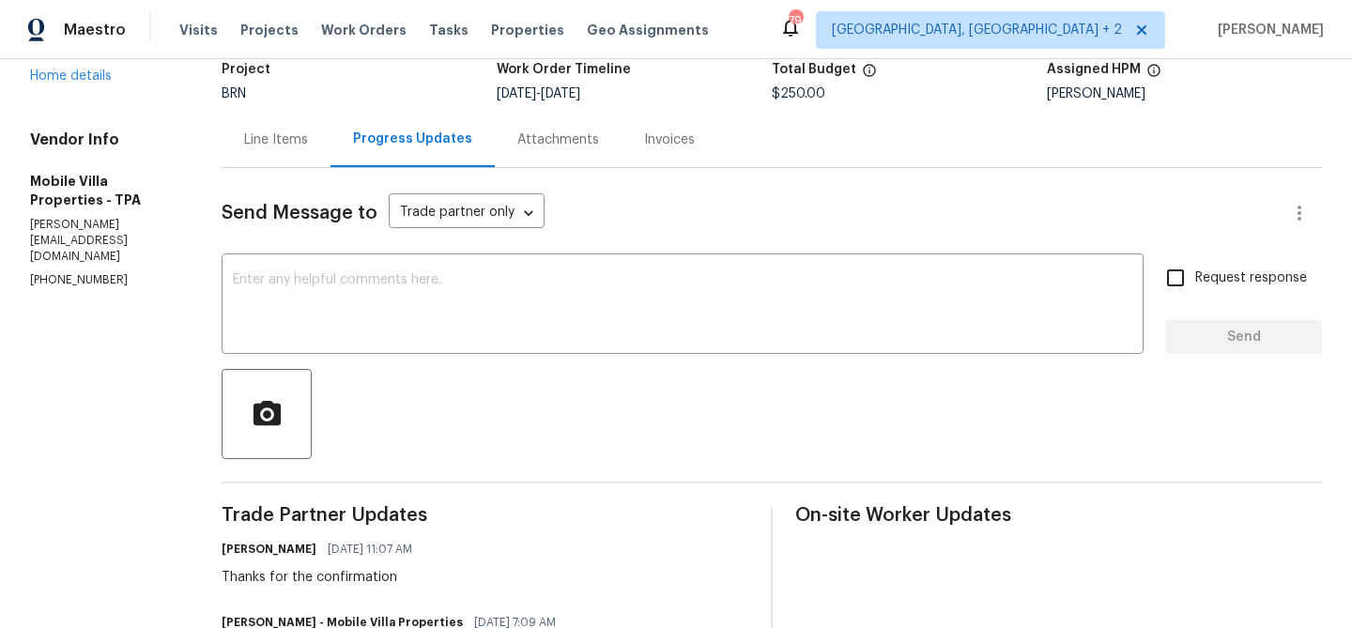
click at [260, 146] on div "Line Items" at bounding box center [276, 140] width 64 height 19
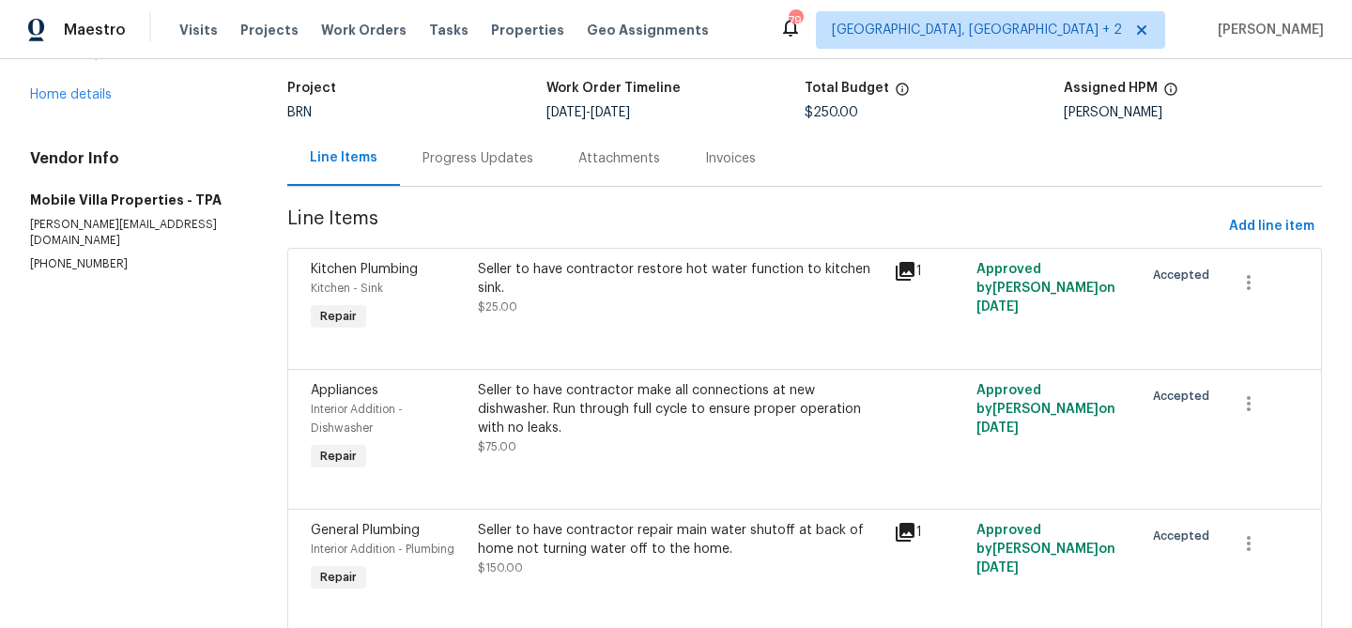
scroll to position [170, 0]
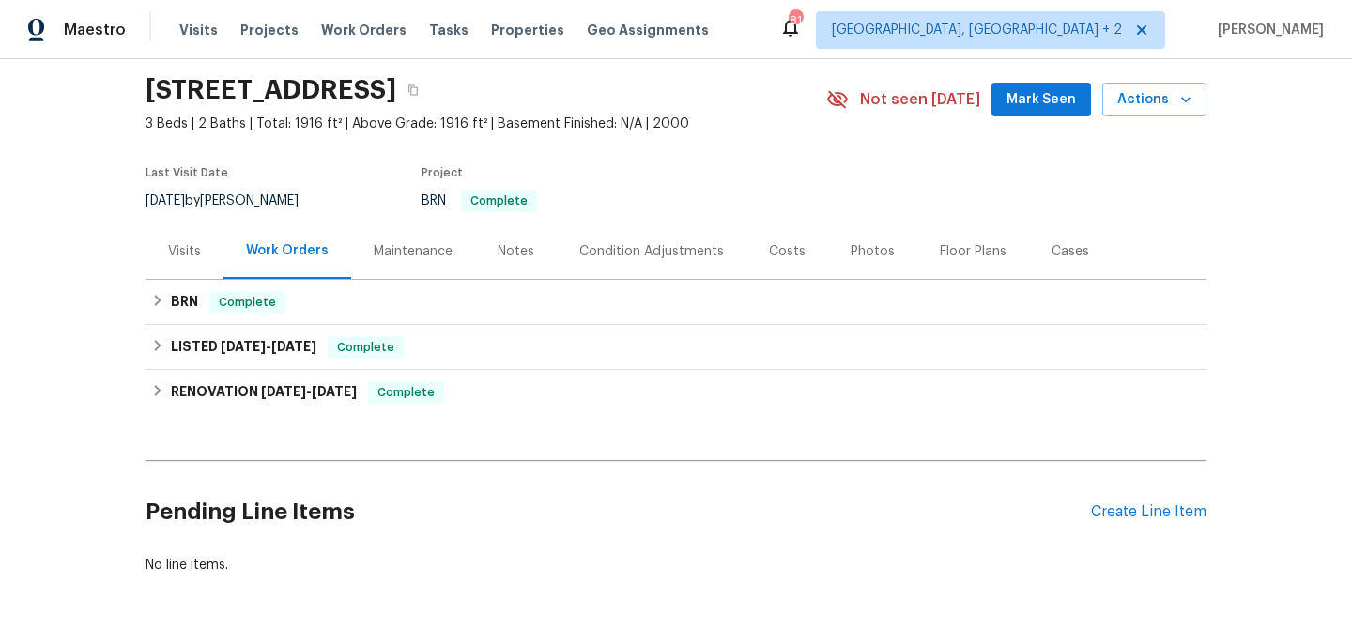
scroll to position [132, 0]
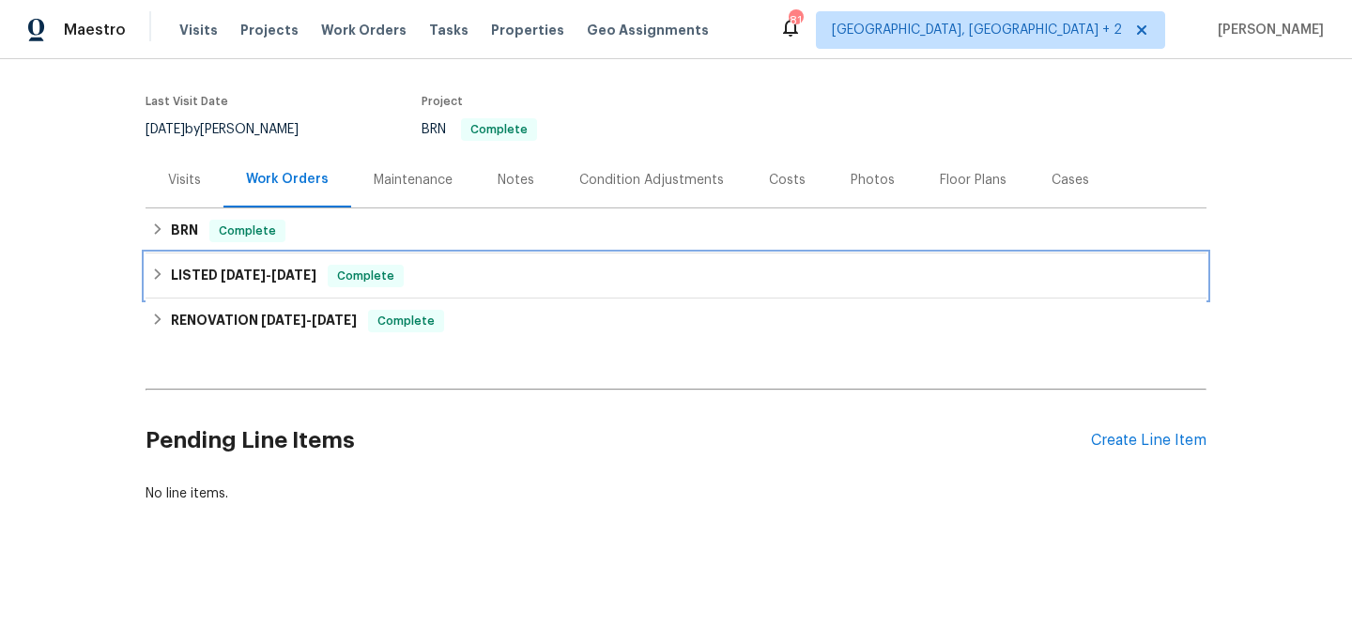
click at [231, 259] on div "LISTED [DATE] - [DATE] Complete" at bounding box center [676, 276] width 1061 height 45
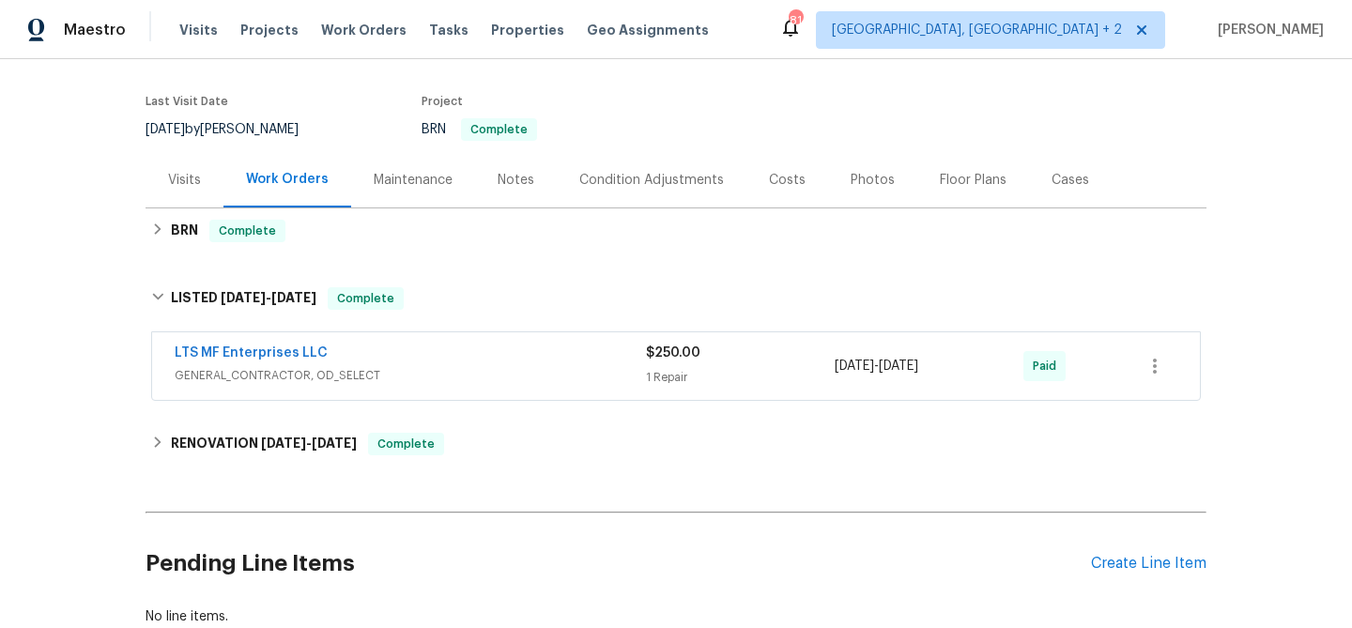
click at [213, 345] on span "LTS MF Enterprises LLC" at bounding box center [251, 353] width 153 height 19
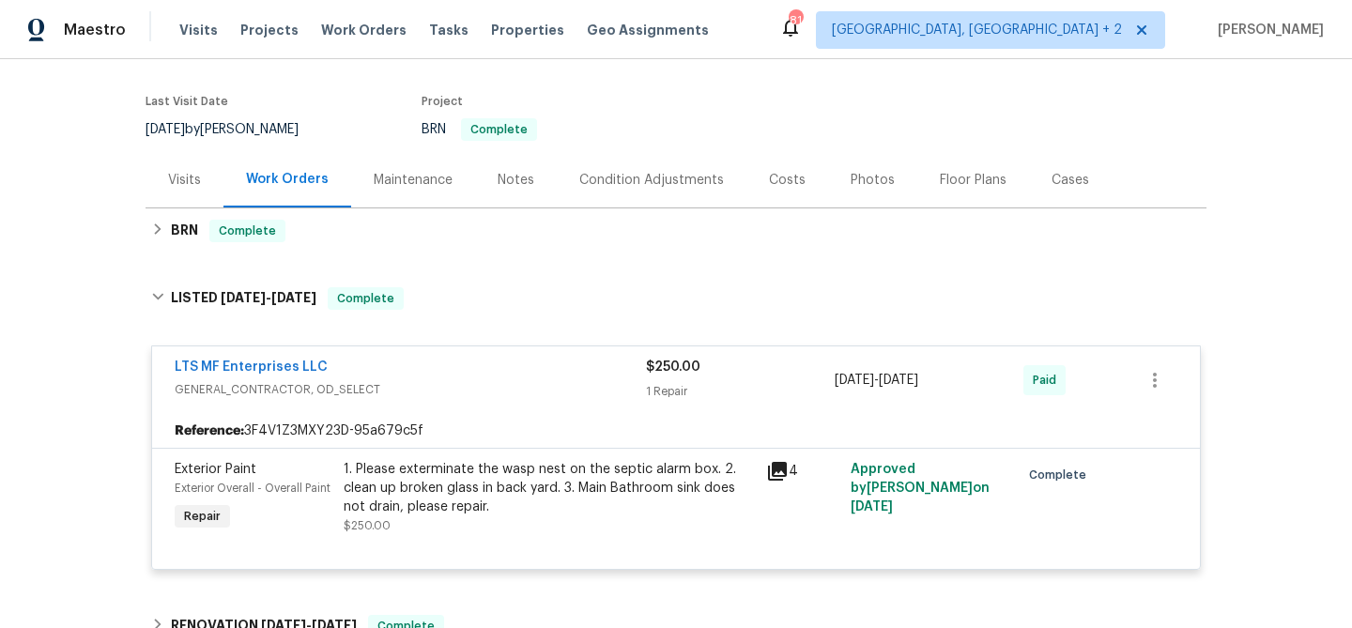
click at [206, 375] on span "LTS MF Enterprises LLC" at bounding box center [251, 367] width 153 height 19
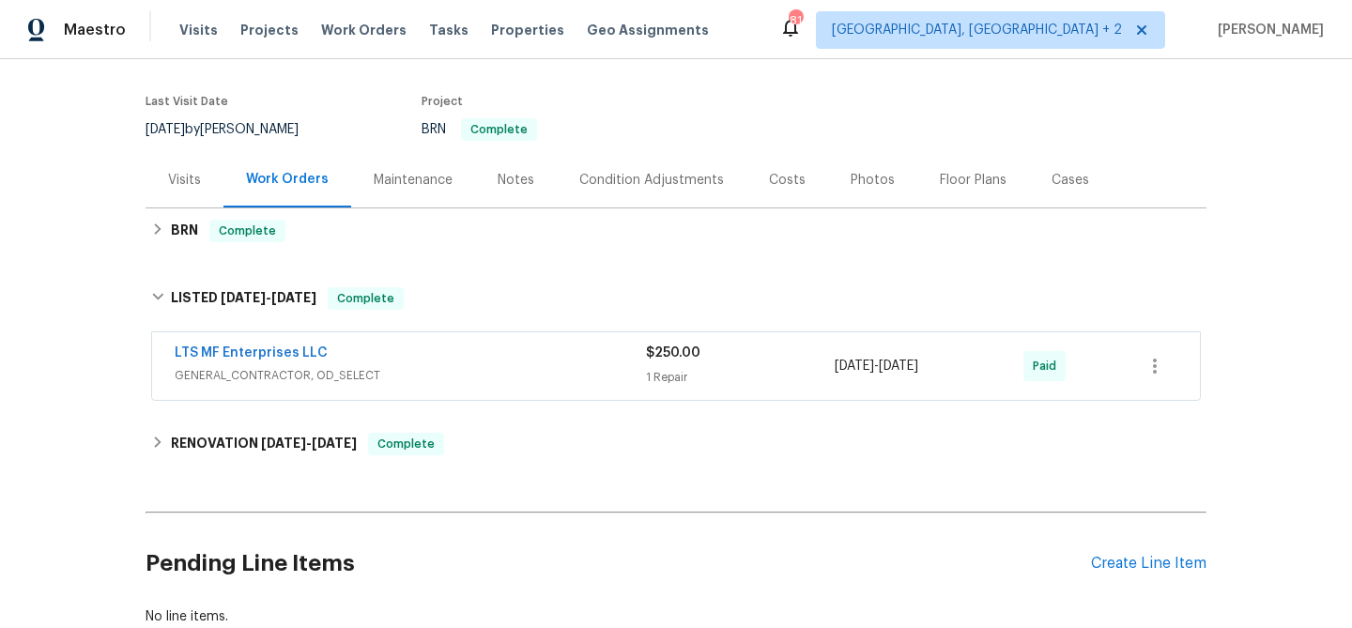
click at [208, 372] on span "GENERAL_CONTRACTOR, OD_SELECT" at bounding box center [410, 375] width 471 height 19
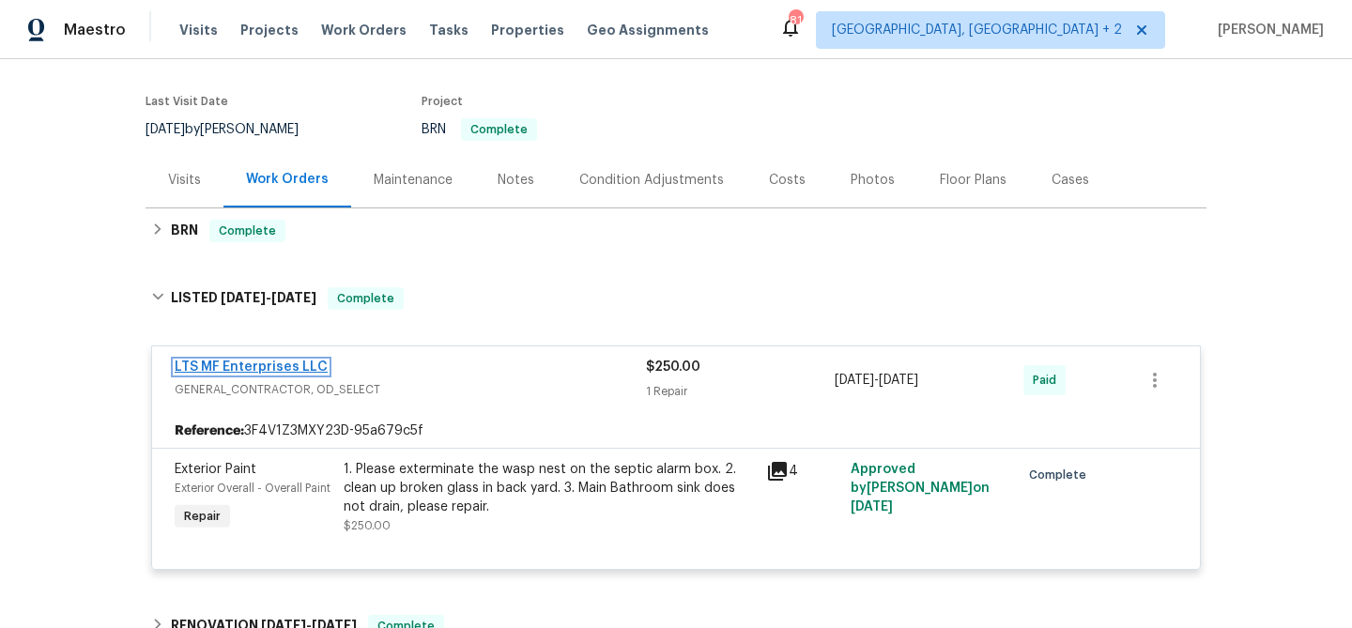
click at [208, 361] on link "LTS MF Enterprises LLC" at bounding box center [251, 367] width 153 height 13
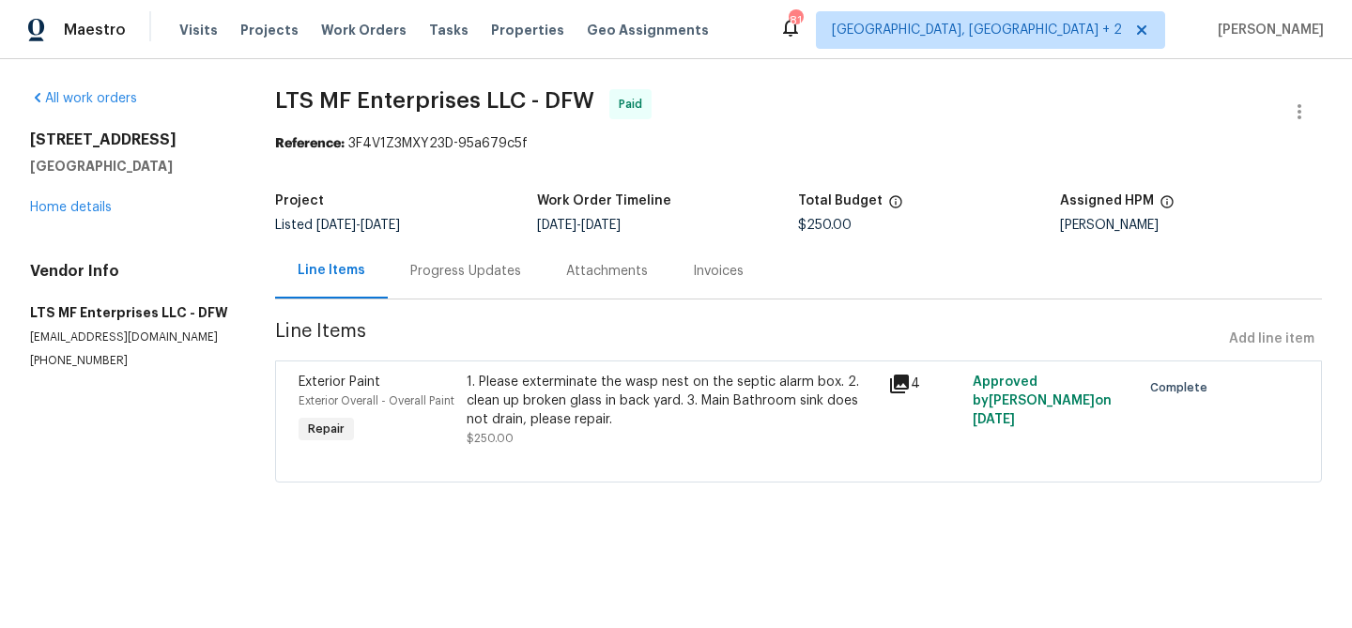
click at [506, 405] on div "1. Please exterminate the wasp nest on the septic alarm box. 2. clean up broken…" at bounding box center [672, 401] width 410 height 56
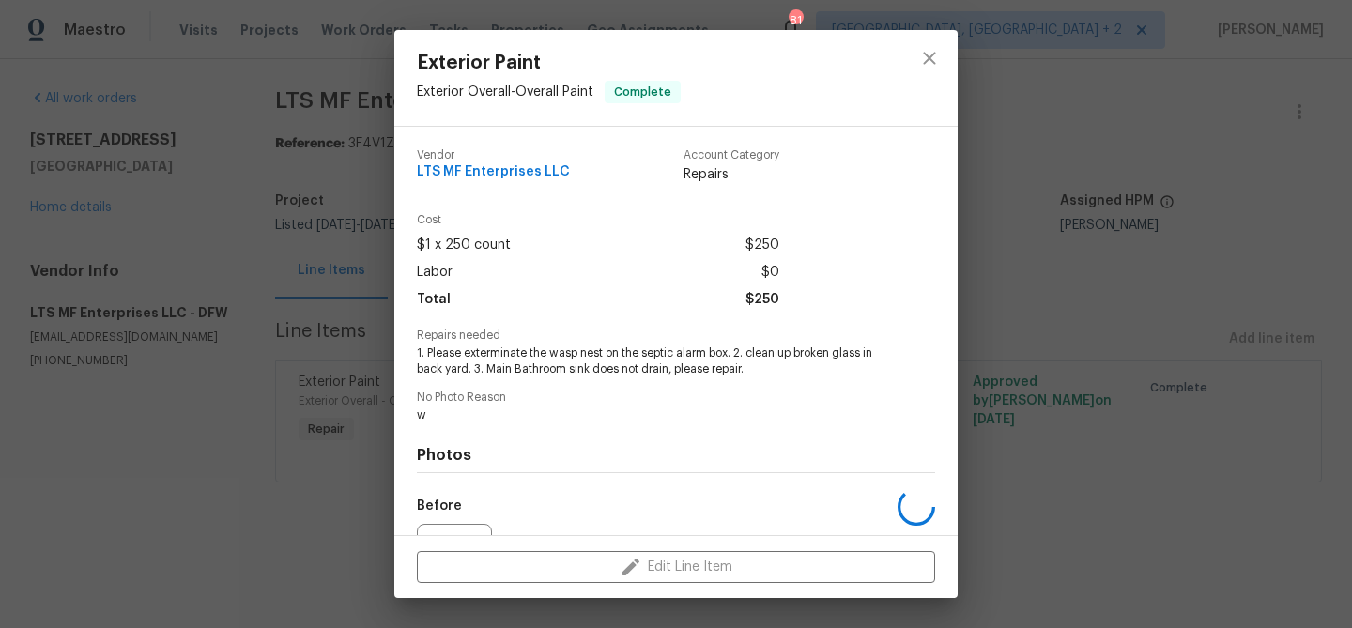
scroll to position [205, 0]
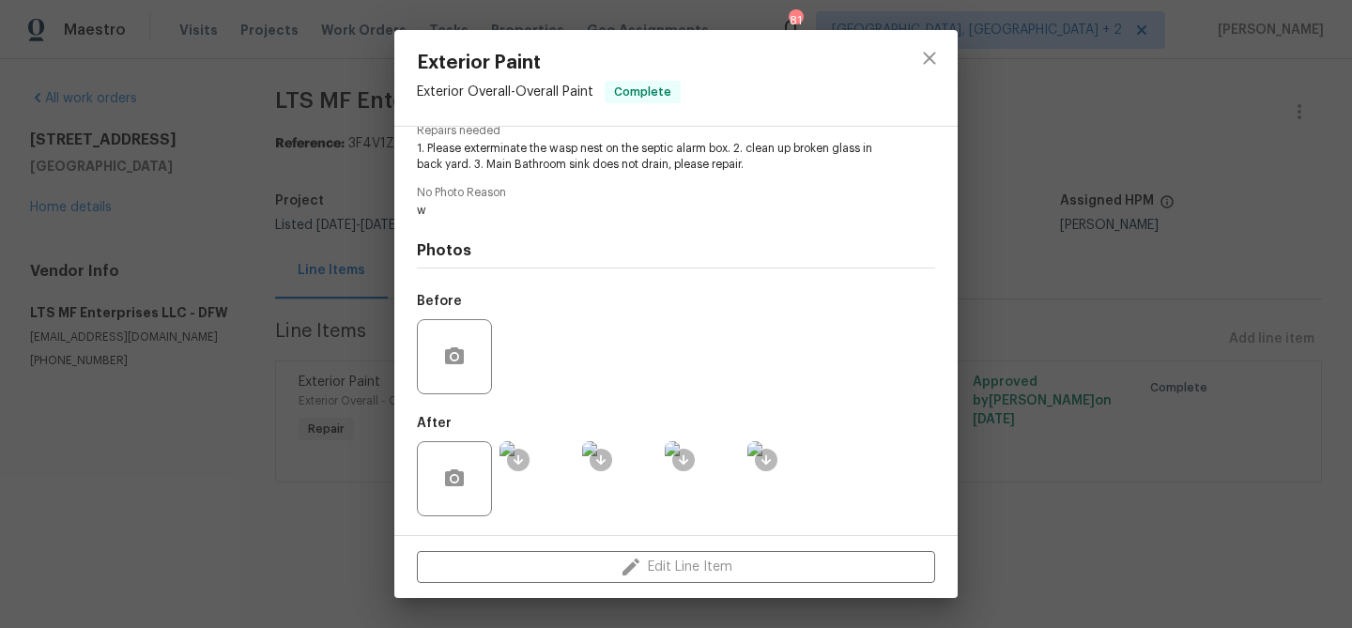
click at [198, 315] on div "Exterior Paint Exterior Overall - Overall Paint Complete Vendor LTS MF Enterpri…" at bounding box center [676, 314] width 1352 height 628
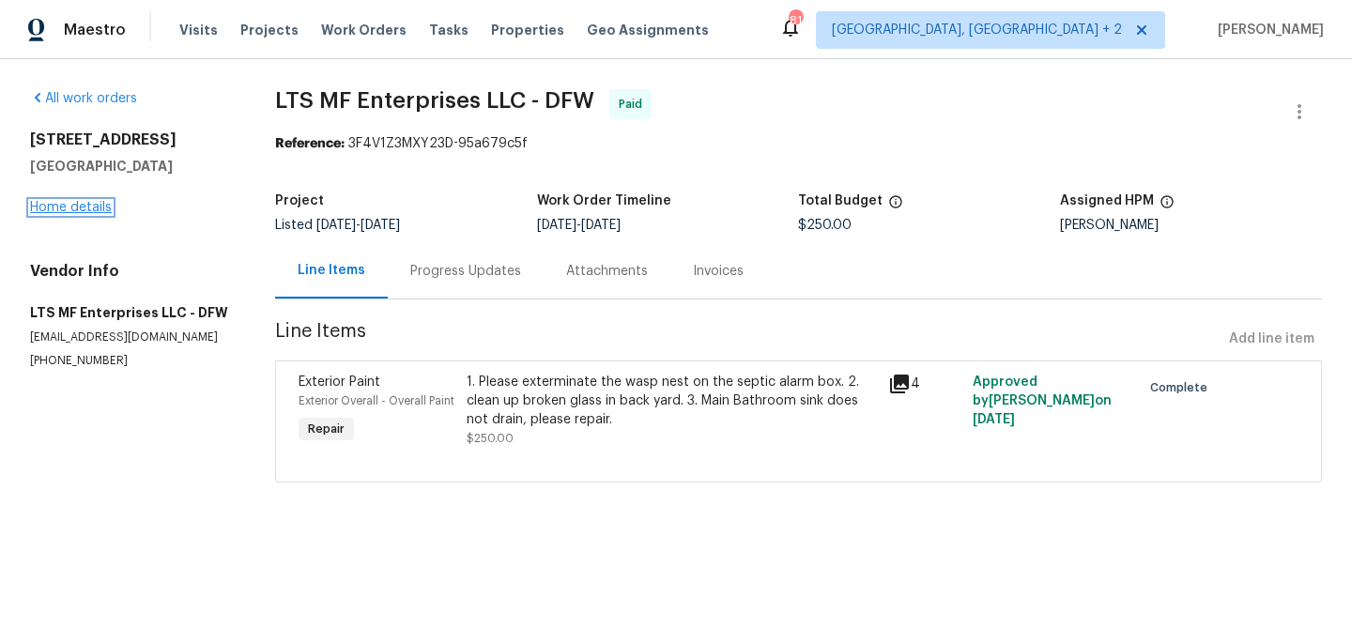
click at [65, 201] on link "Home details" at bounding box center [71, 207] width 82 height 13
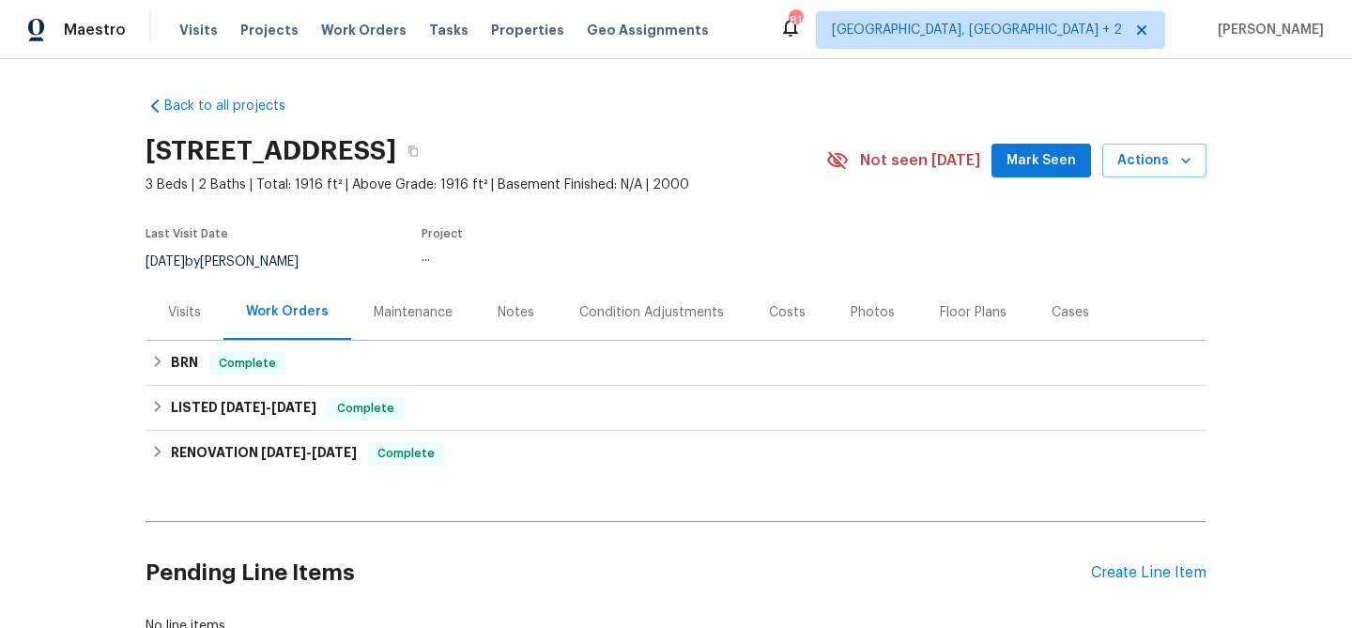
scroll to position [135, 0]
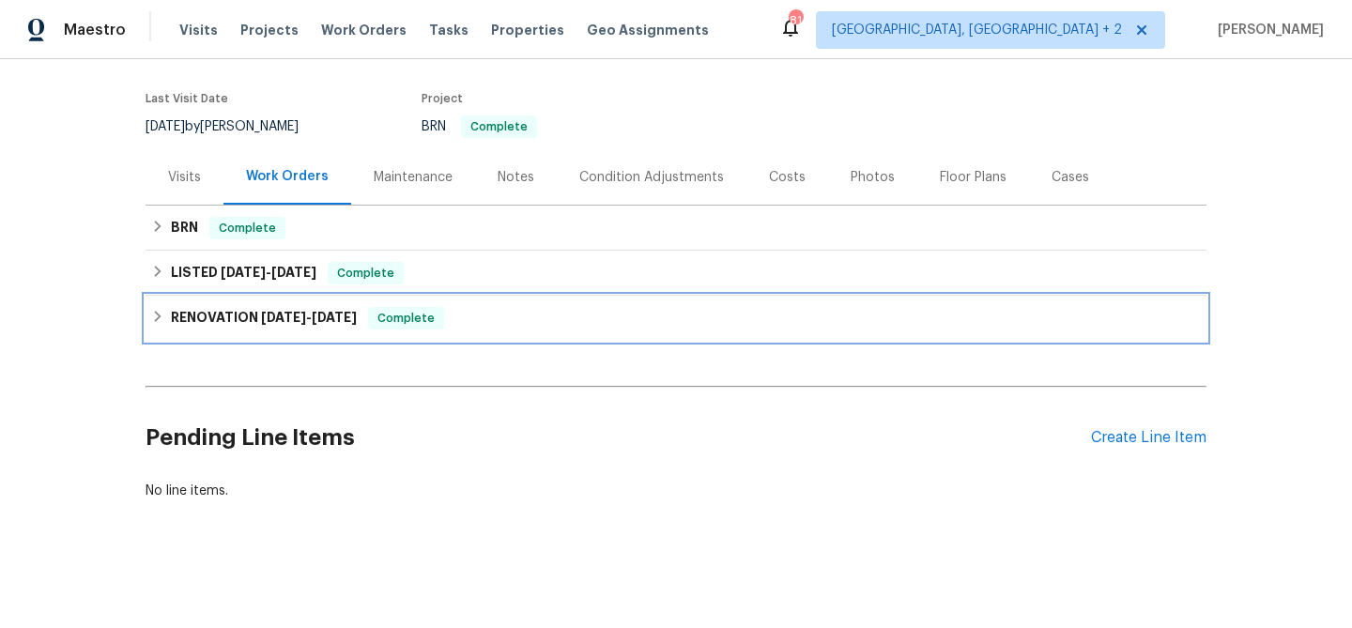
click at [208, 317] on h6 "RENOVATION 6/2/25 - 6/13/25" at bounding box center [264, 318] width 186 height 23
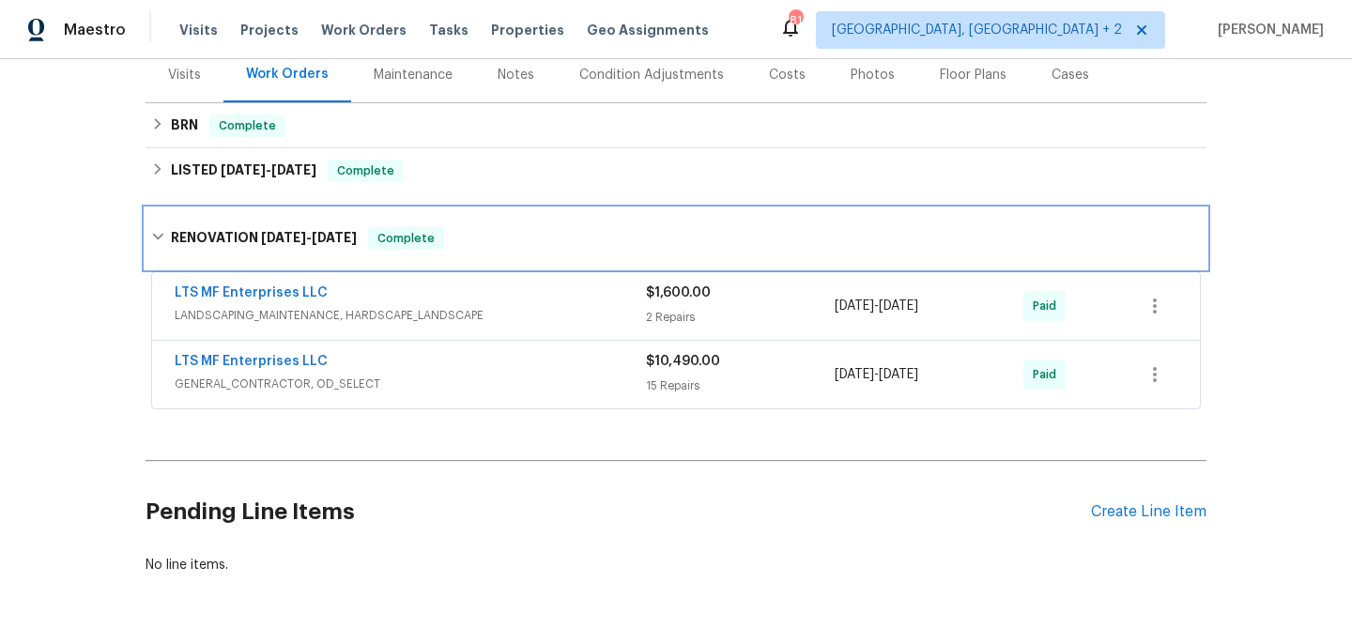
scroll to position [312, 0]
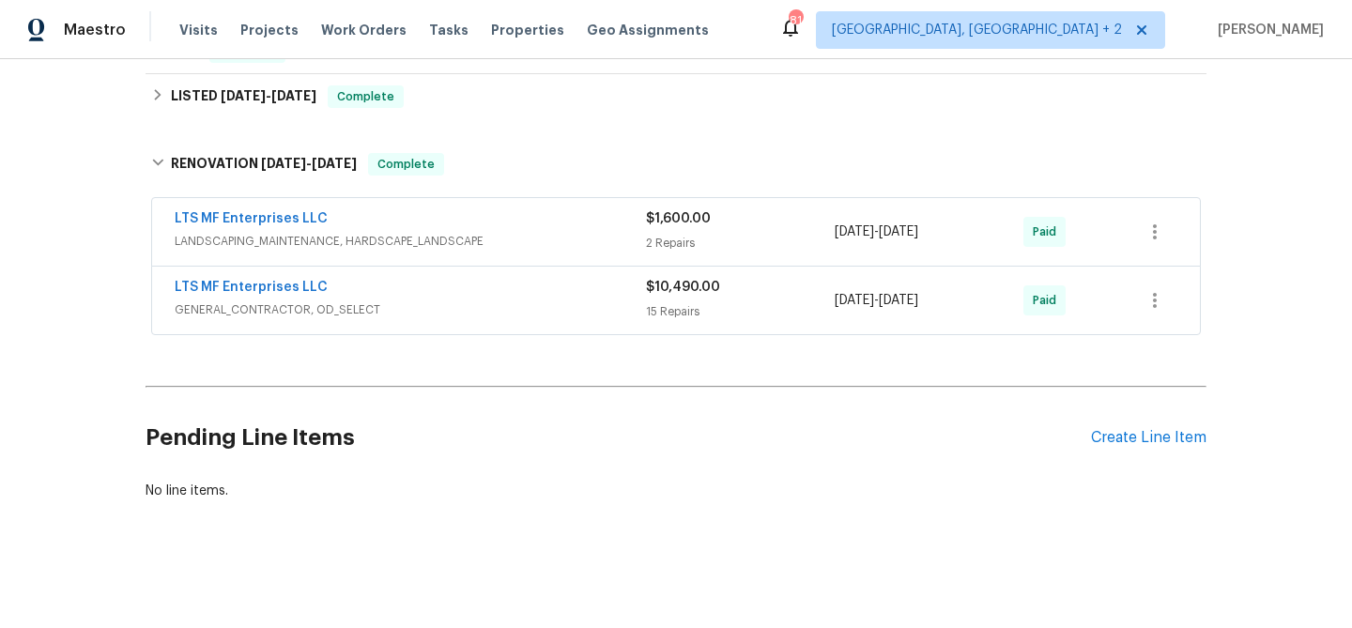
click at [386, 301] on span "GENERAL_CONTRACTOR, OD_SELECT" at bounding box center [410, 309] width 471 height 19
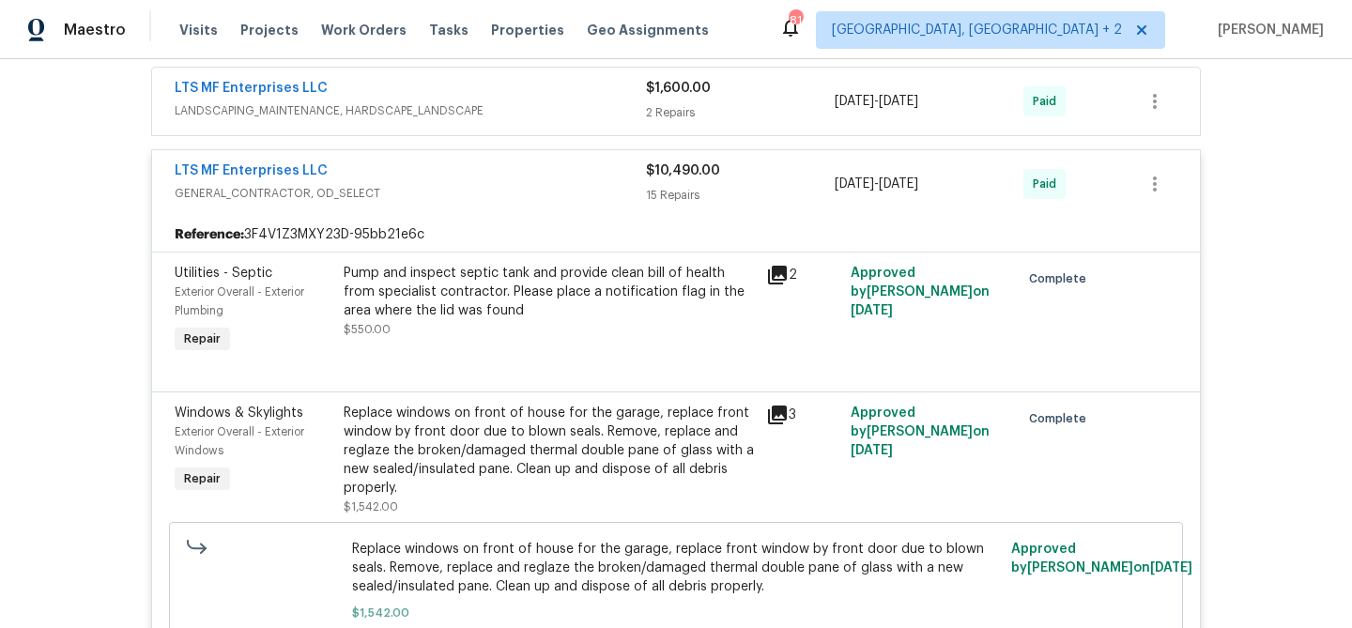
scroll to position [351, 0]
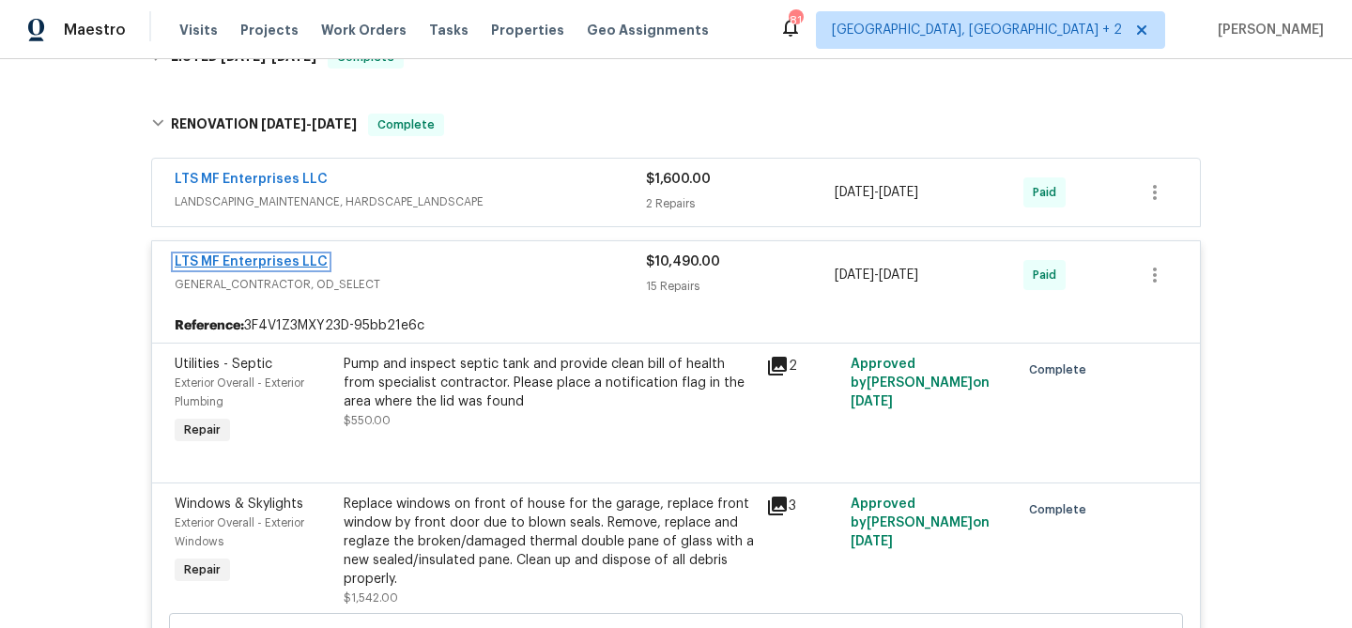
click at [237, 267] on link "LTS MF Enterprises LLC" at bounding box center [251, 261] width 153 height 13
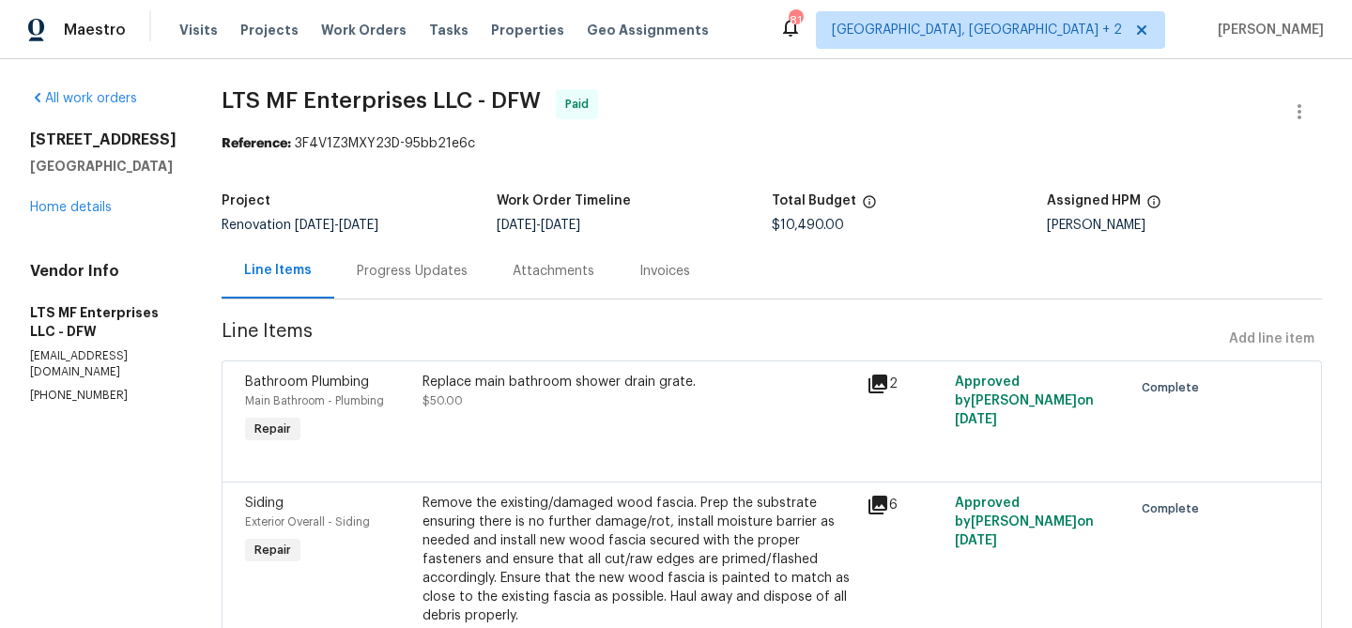
click at [639, 269] on div "Invoices" at bounding box center [664, 271] width 51 height 19
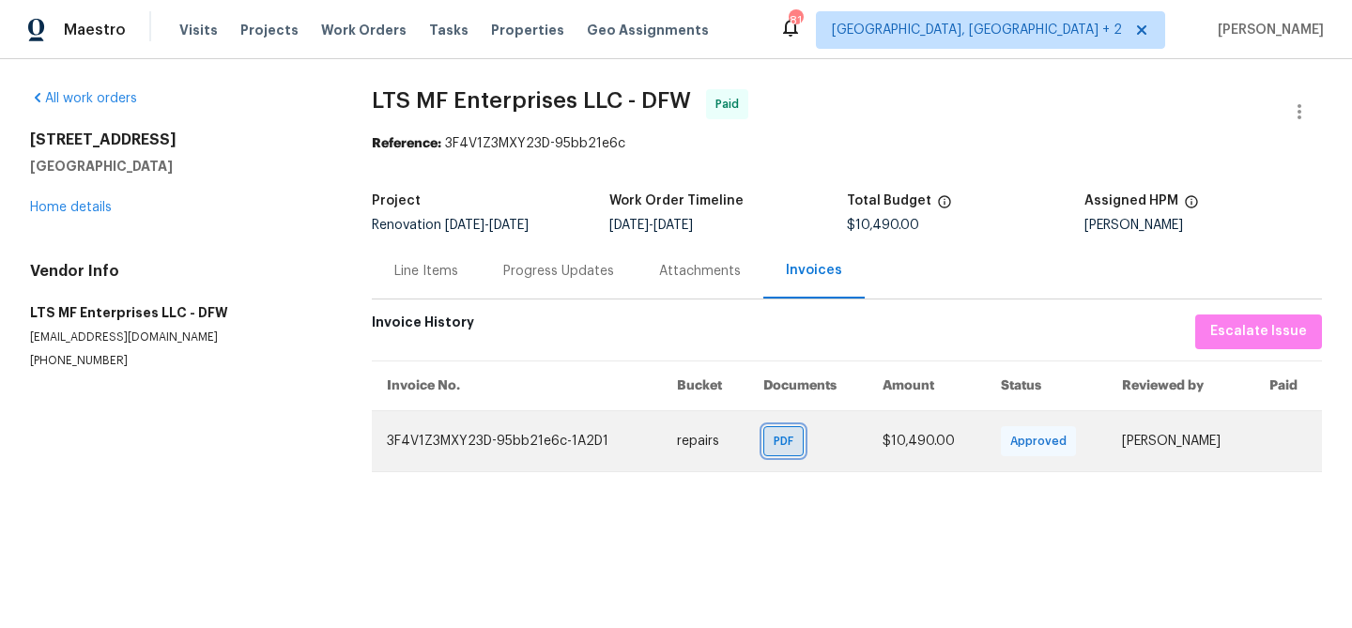
click at [774, 446] on span "PDF" at bounding box center [787, 441] width 27 height 19
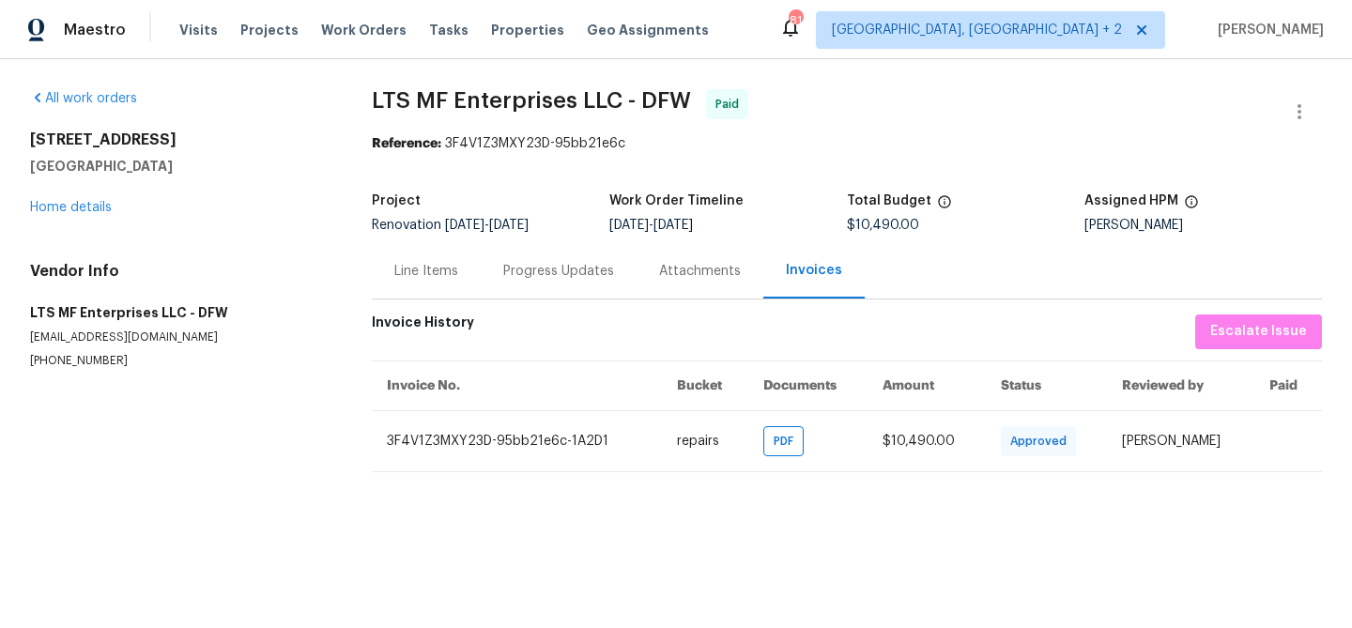
click at [562, 238] on div "Project Renovation 6/2/2025 - 6/13/2025 Work Order Timeline 6/3/2025 - 6/13/202…" at bounding box center [847, 213] width 950 height 60
click at [409, 274] on div "Line Items" at bounding box center [426, 271] width 64 height 19
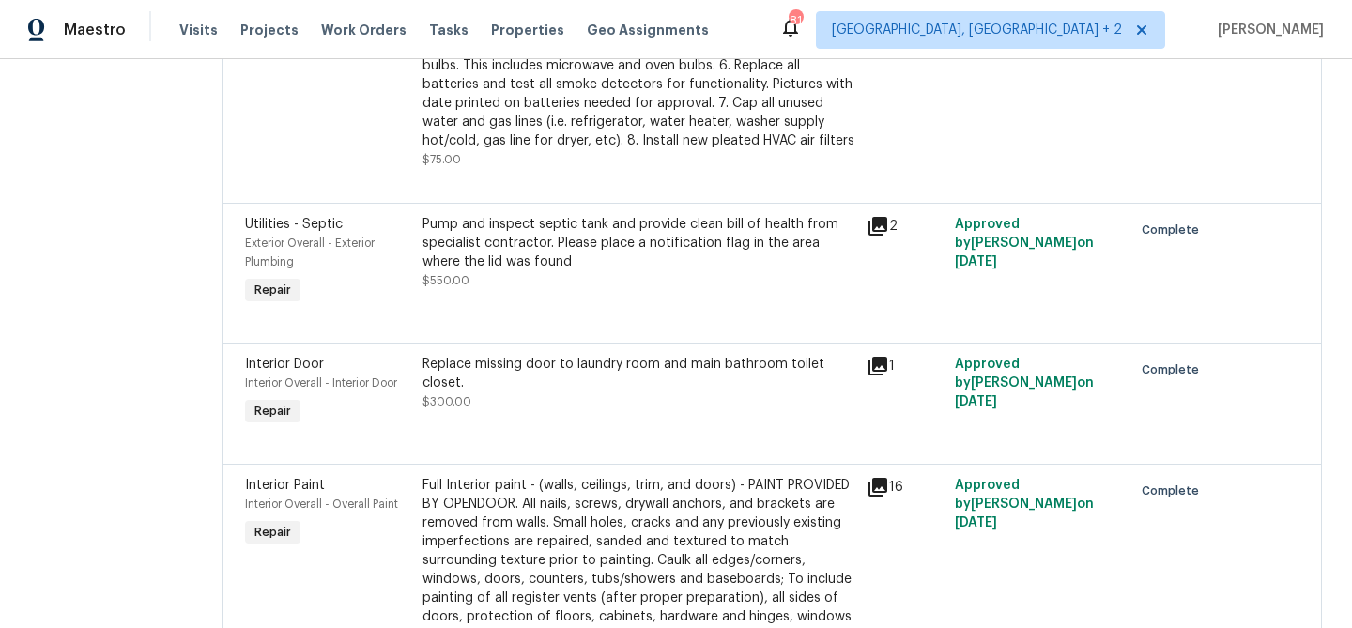
scroll to position [2376, 0]
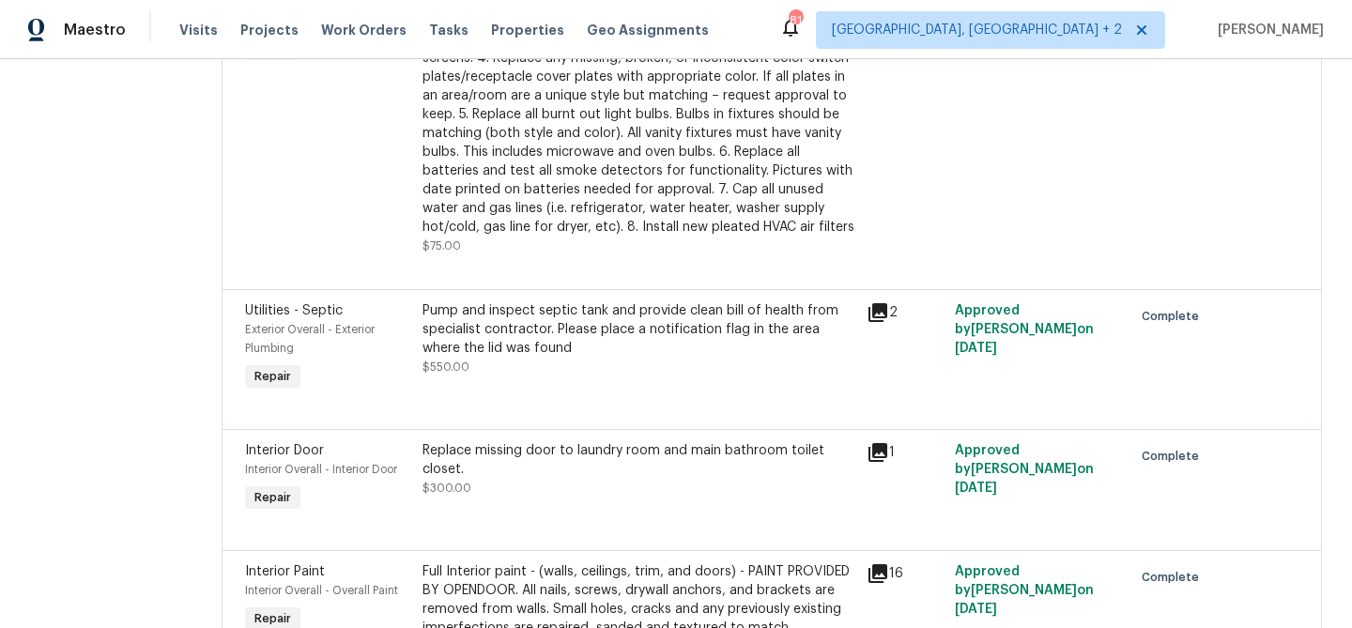
click at [500, 301] on div "Pump and inspect septic tank and provide clean bill of health from specialist c…" at bounding box center [639, 329] width 433 height 56
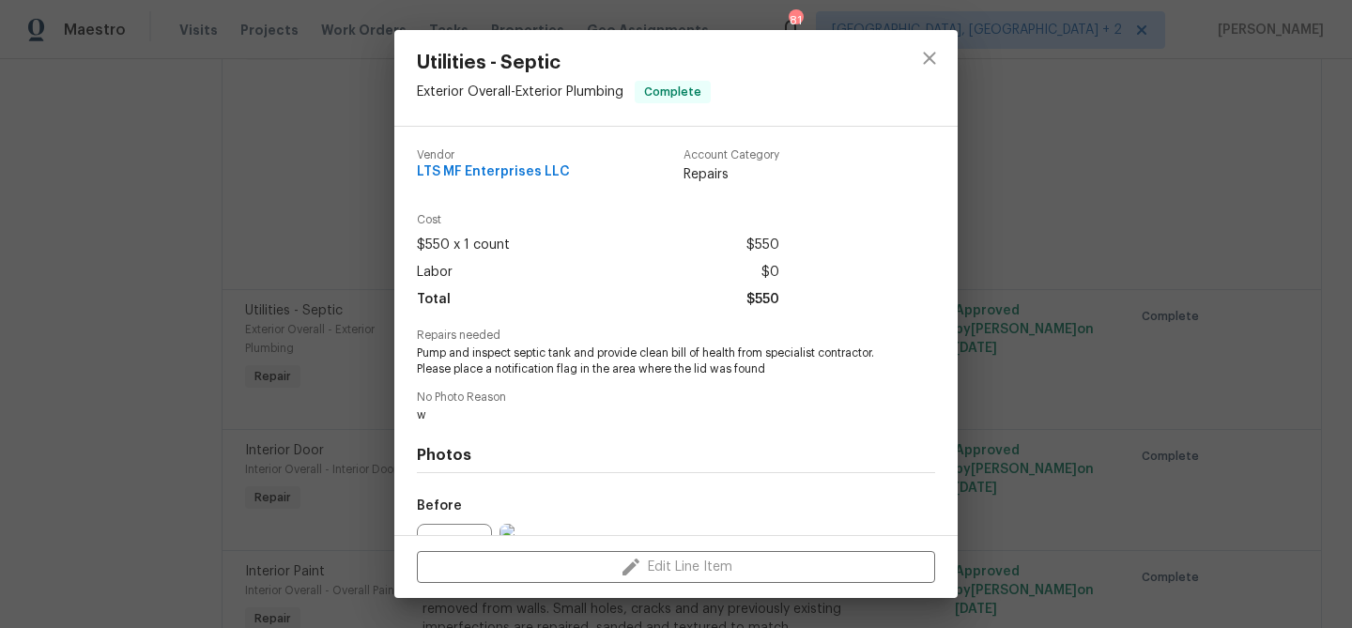
scroll to position [205, 0]
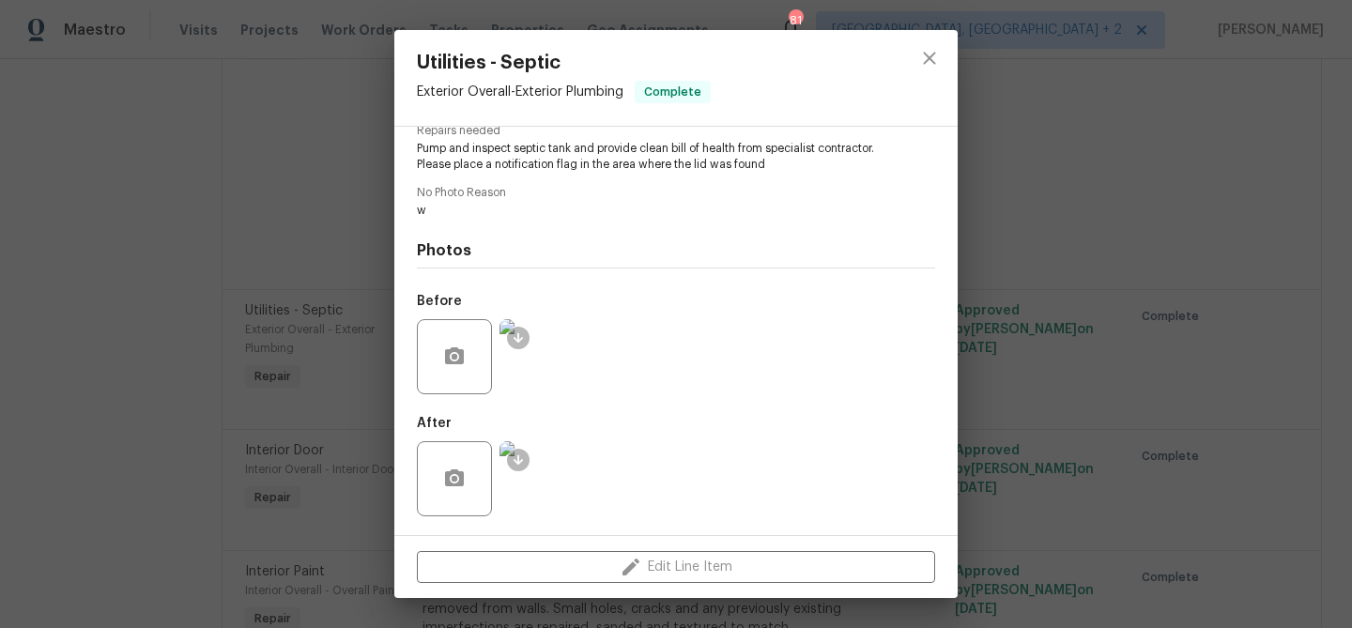
click at [544, 485] on img at bounding box center [537, 478] width 75 height 75
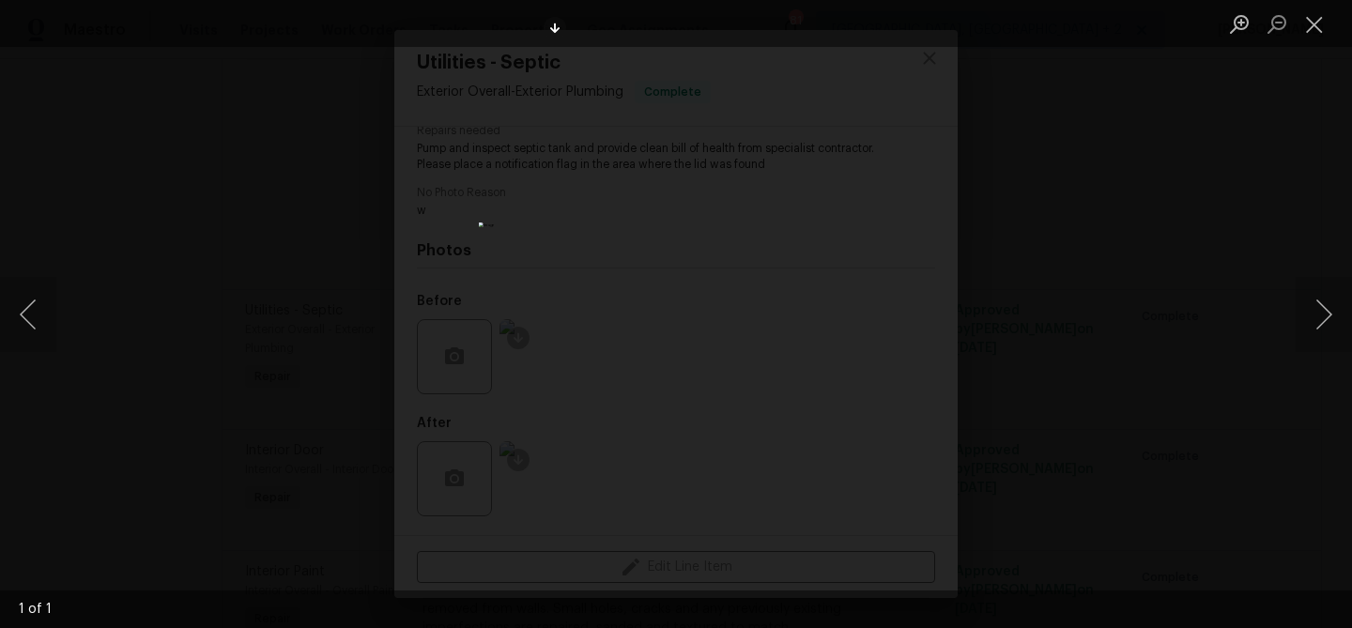
click at [277, 182] on div "Lightbox" at bounding box center [676, 314] width 1352 height 628
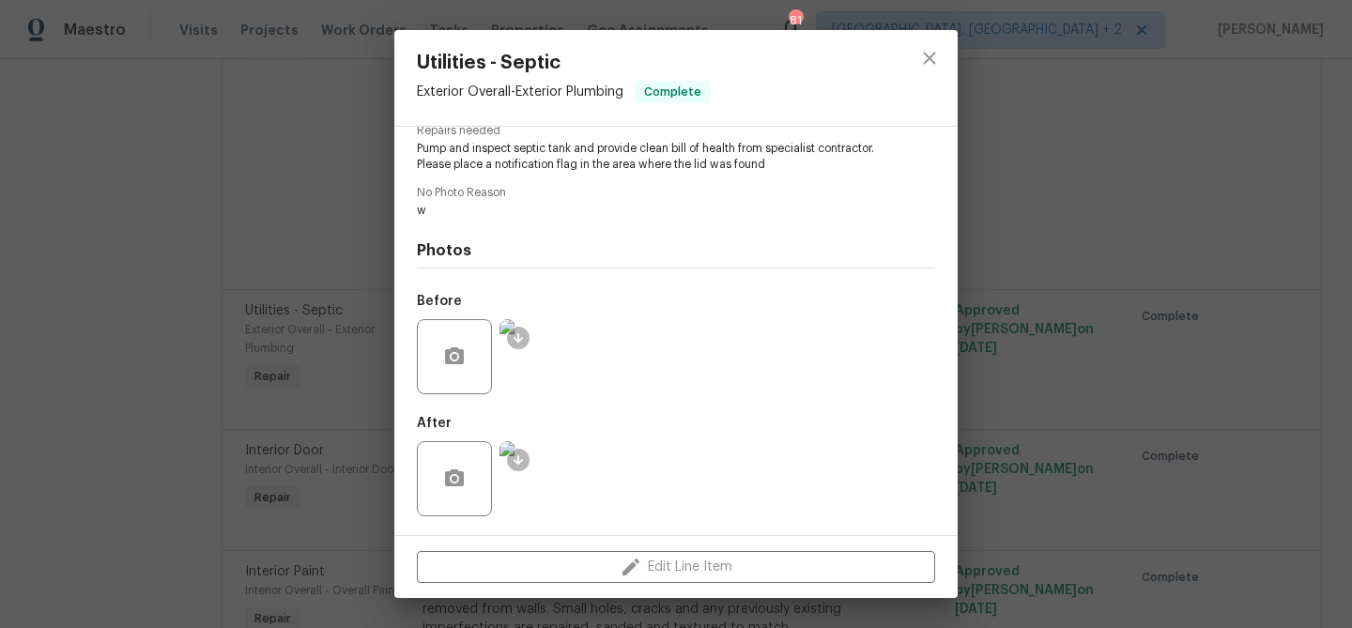
click at [275, 182] on div "Utilities - Septic Exterior Overall - Exterior Plumbing Complete Vendor LTS MF …" at bounding box center [676, 314] width 1352 height 628
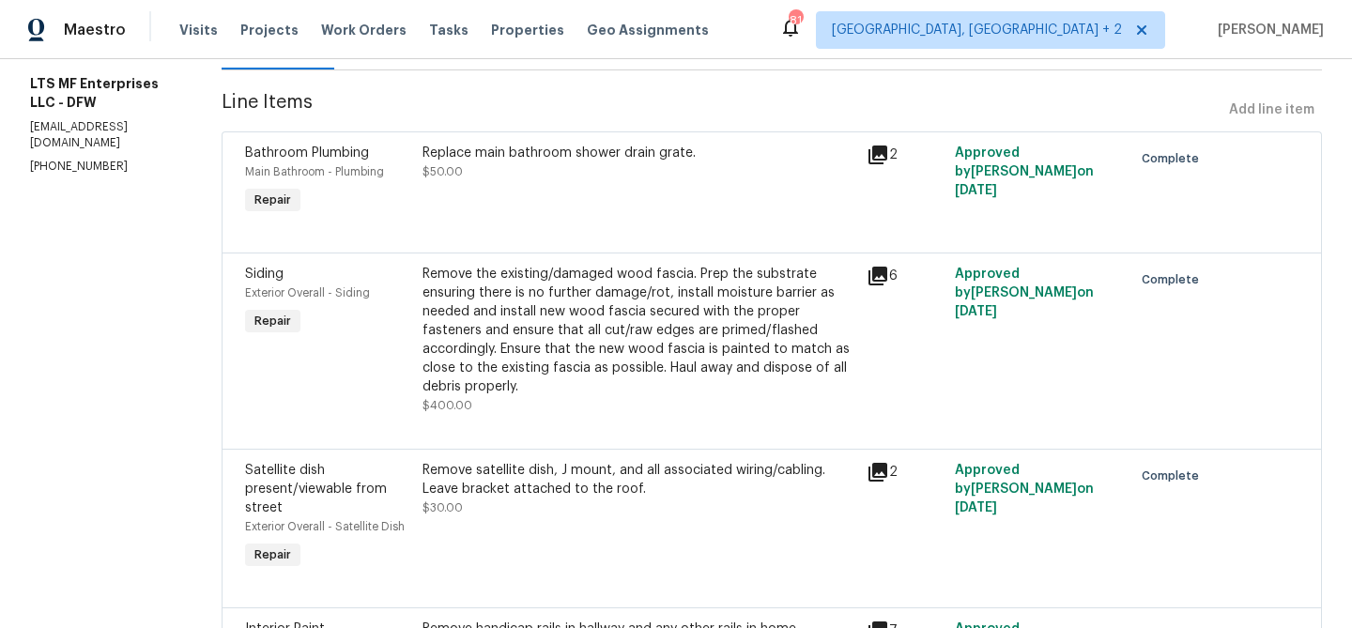
scroll to position [0, 0]
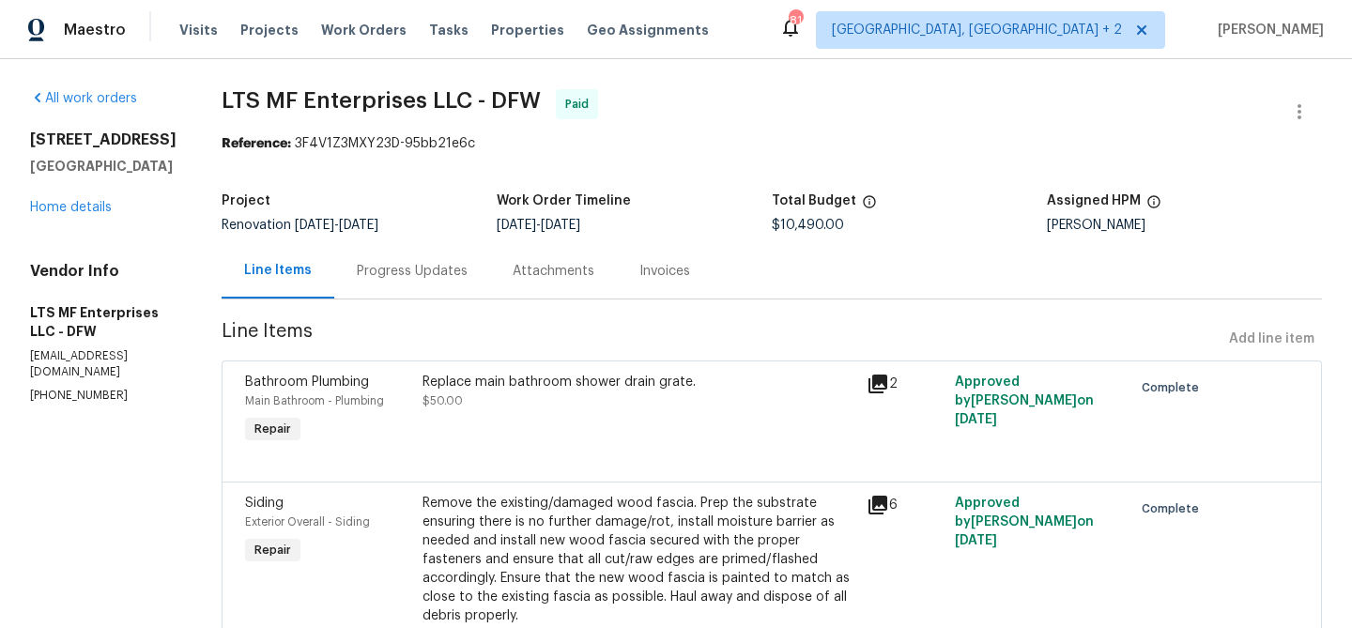
click at [74, 380] on p "bill@ltsmf.com" at bounding box center [103, 364] width 146 height 32
copy p "bill@ltsmf.com"
click at [60, 404] on p "(817) 988-4131" at bounding box center [103, 396] width 146 height 16
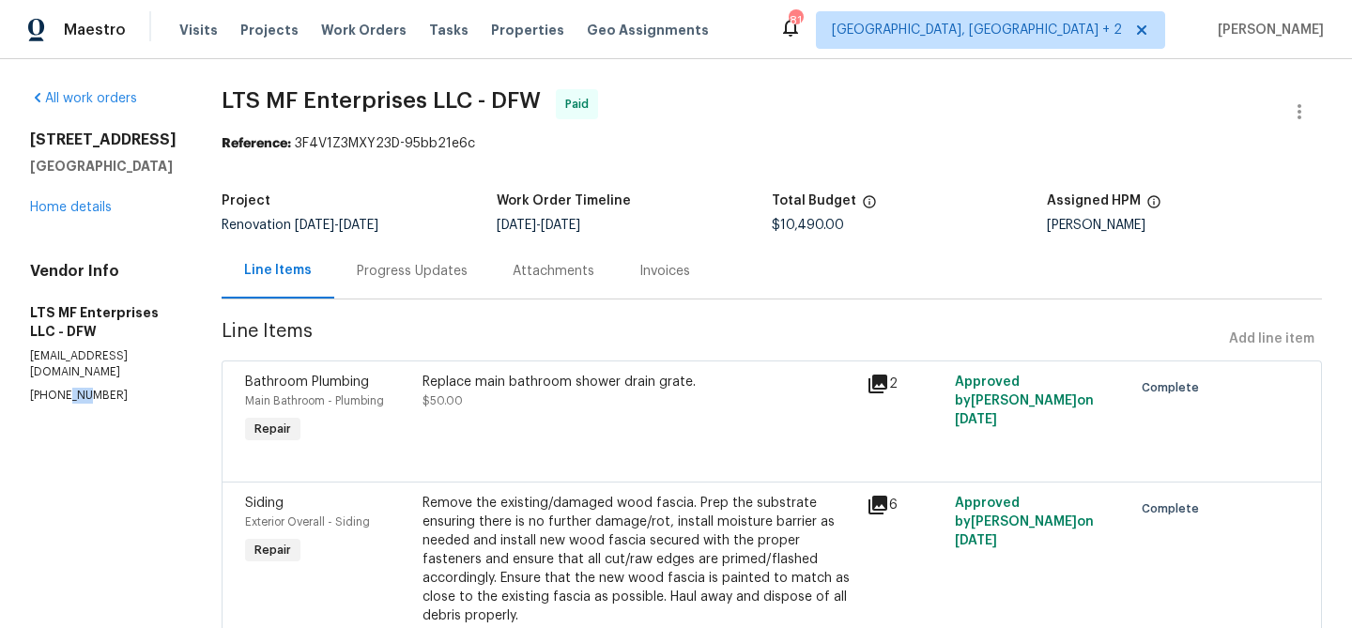
click at [60, 404] on p "(817) 988-4131" at bounding box center [103, 396] width 146 height 16
copy p "(817) 988-4131"
drag, startPoint x: 92, startPoint y: 248, endPoint x: 18, endPoint y: 143, distance: 128.7
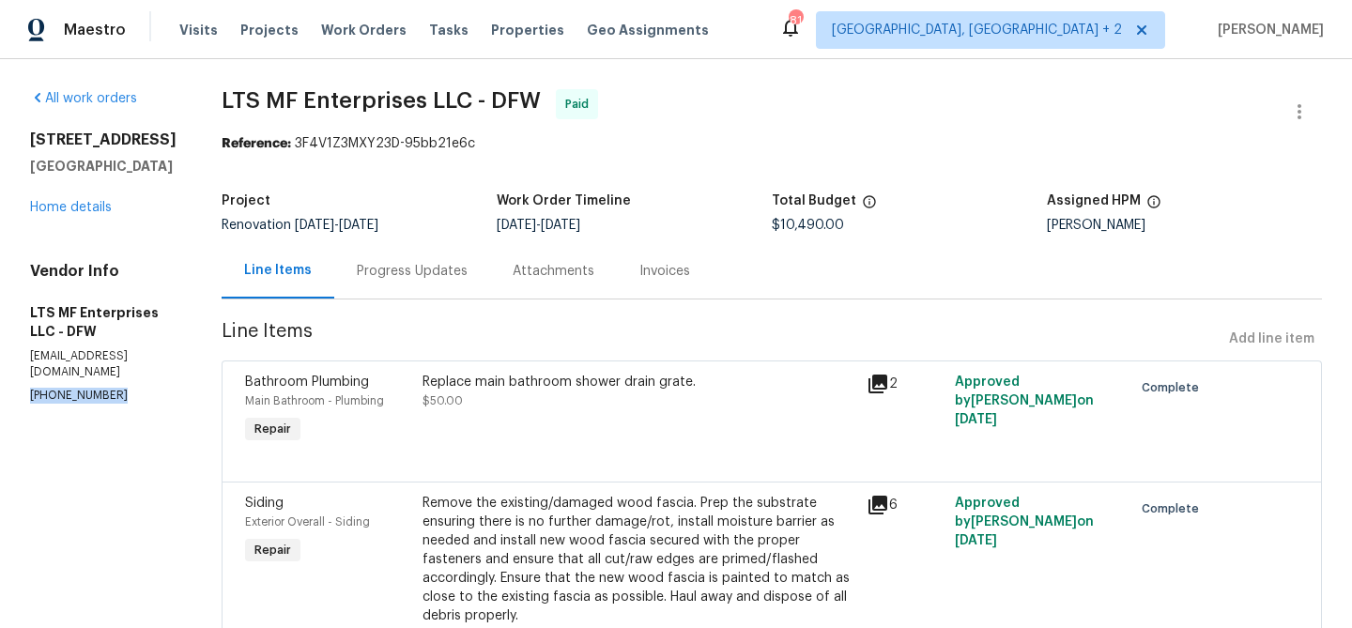
copy div "9021 Monticello Dr Granbury, TX 76049"
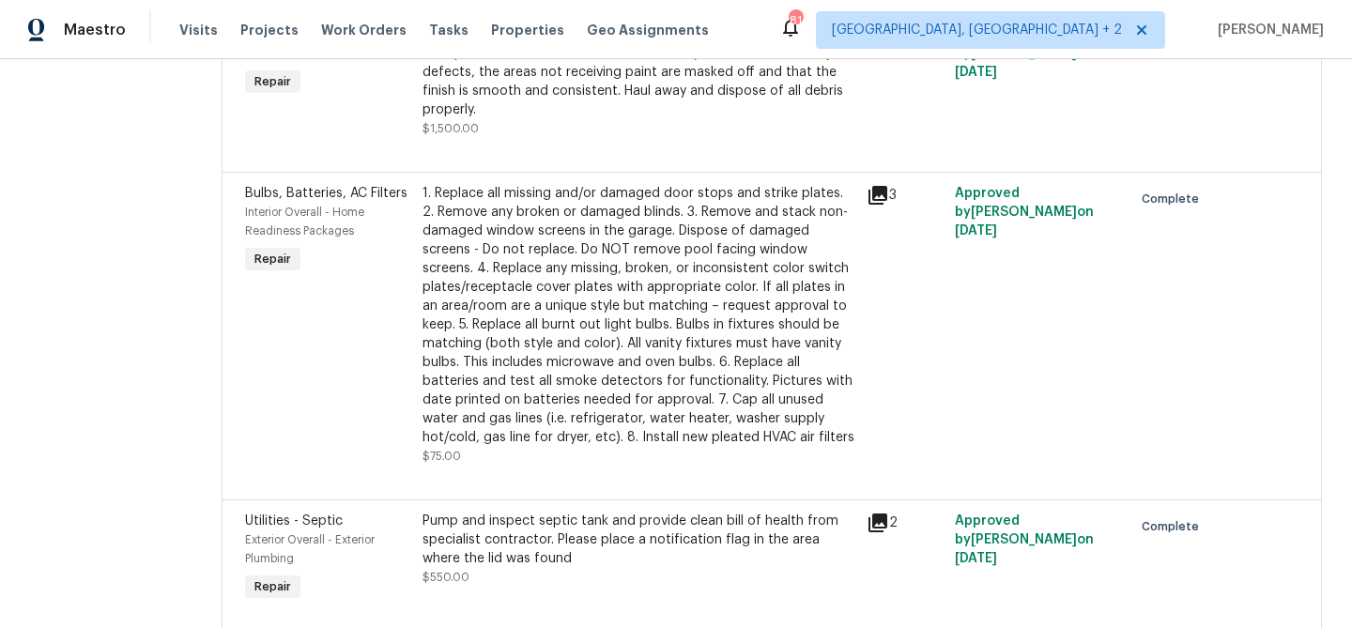
scroll to position [2184, 0]
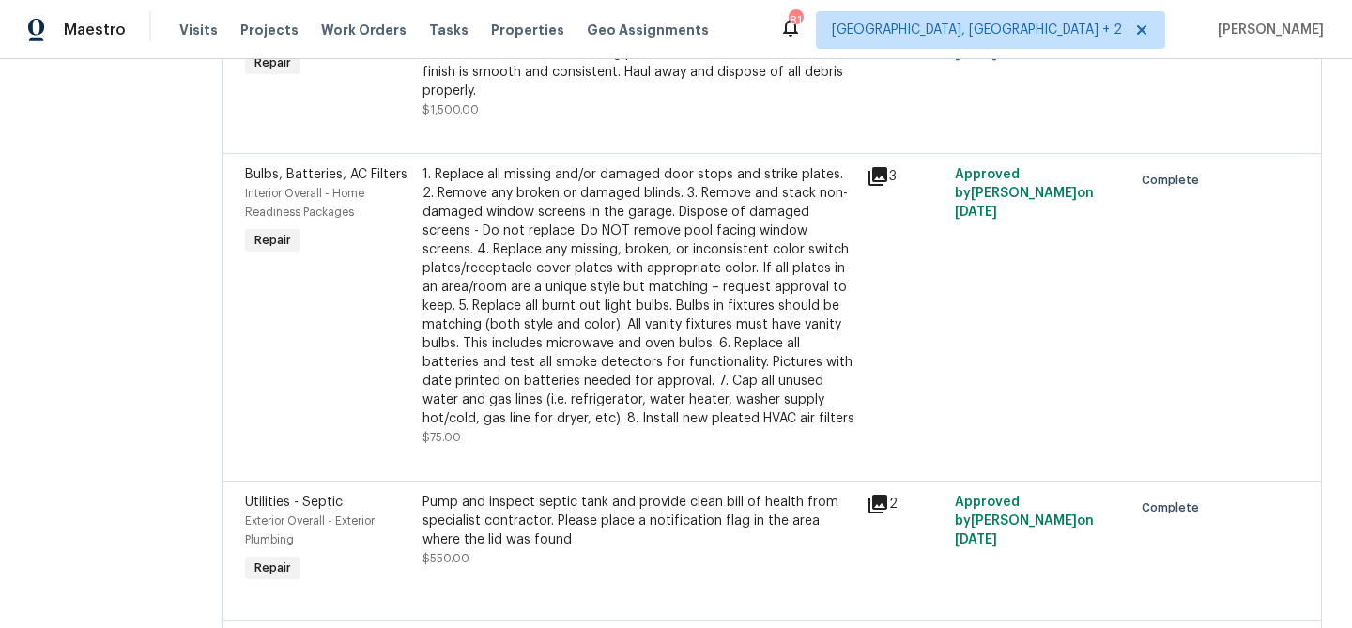
click at [503, 493] on div "Pump and inspect septic tank and provide clean bill of health from specialist c…" at bounding box center [639, 521] width 433 height 56
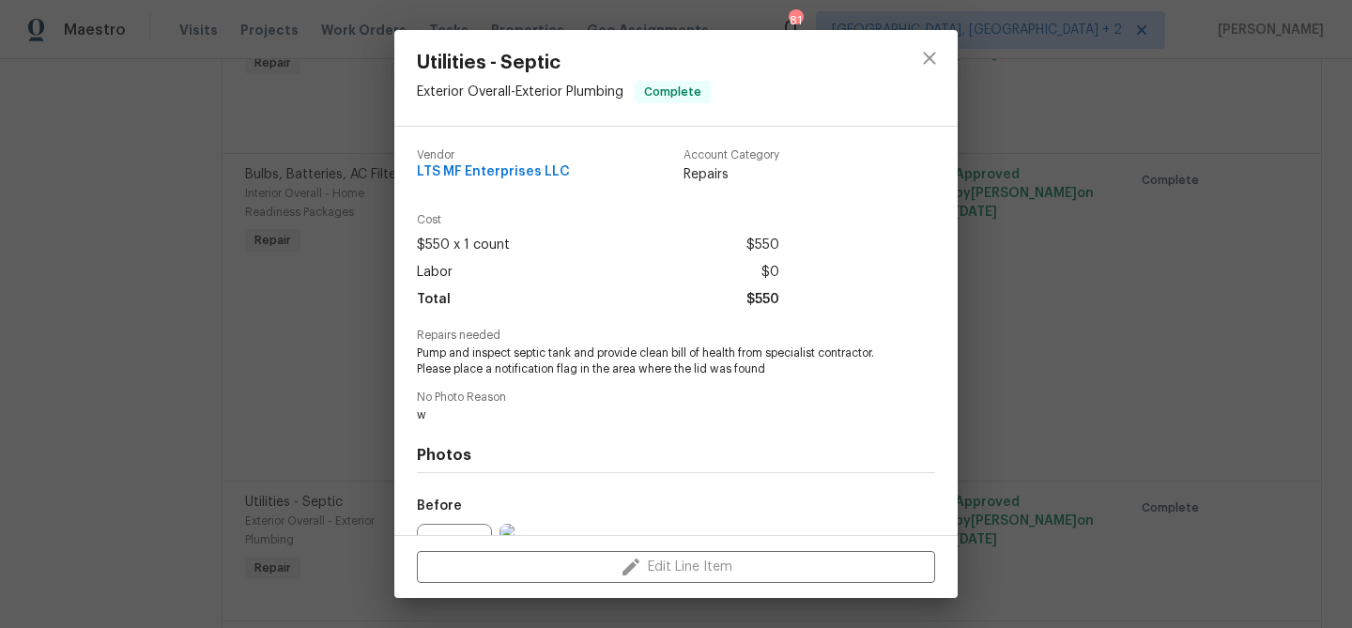
scroll to position [205, 0]
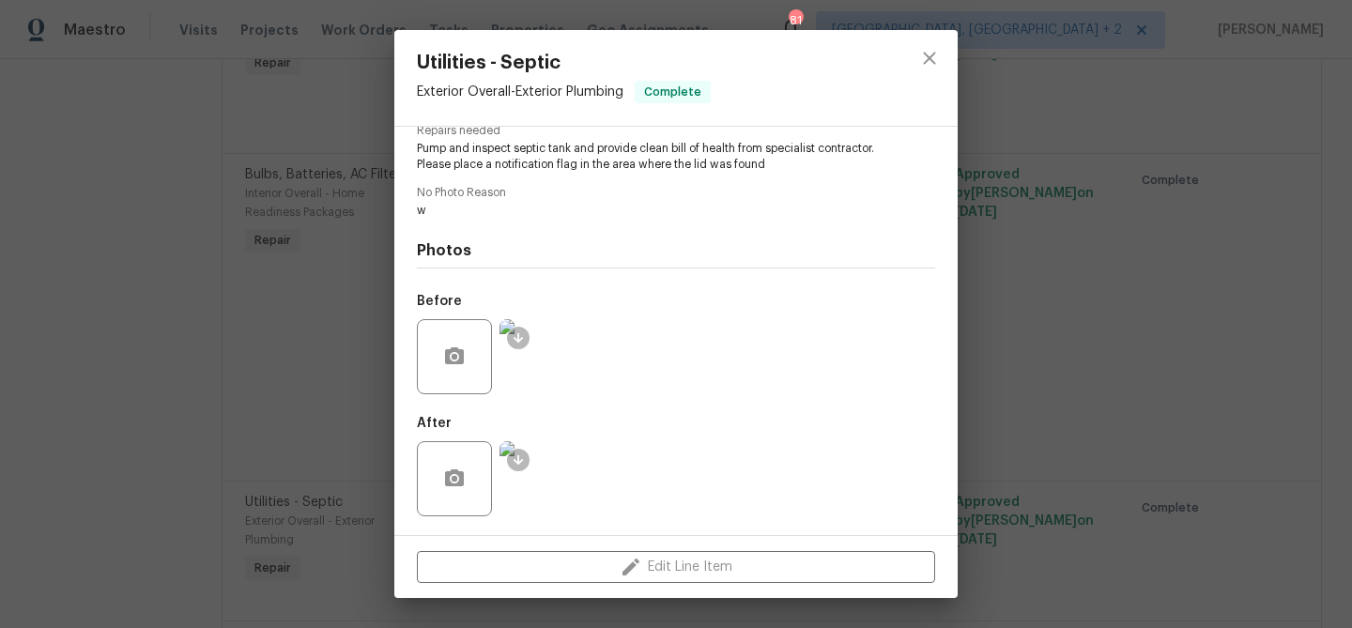
click at [251, 265] on div "Utilities - Septic Exterior Overall - Exterior Plumbing Complete Vendor LTS MF …" at bounding box center [676, 314] width 1352 height 628
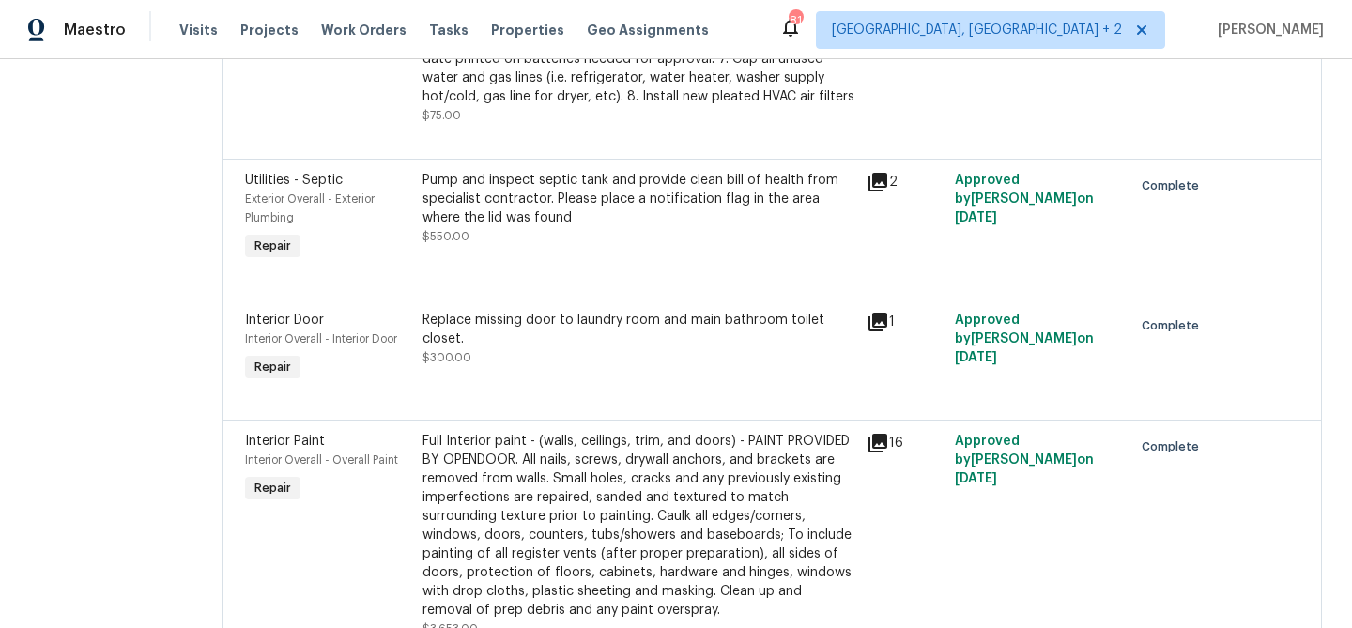
scroll to position [2494, 0]
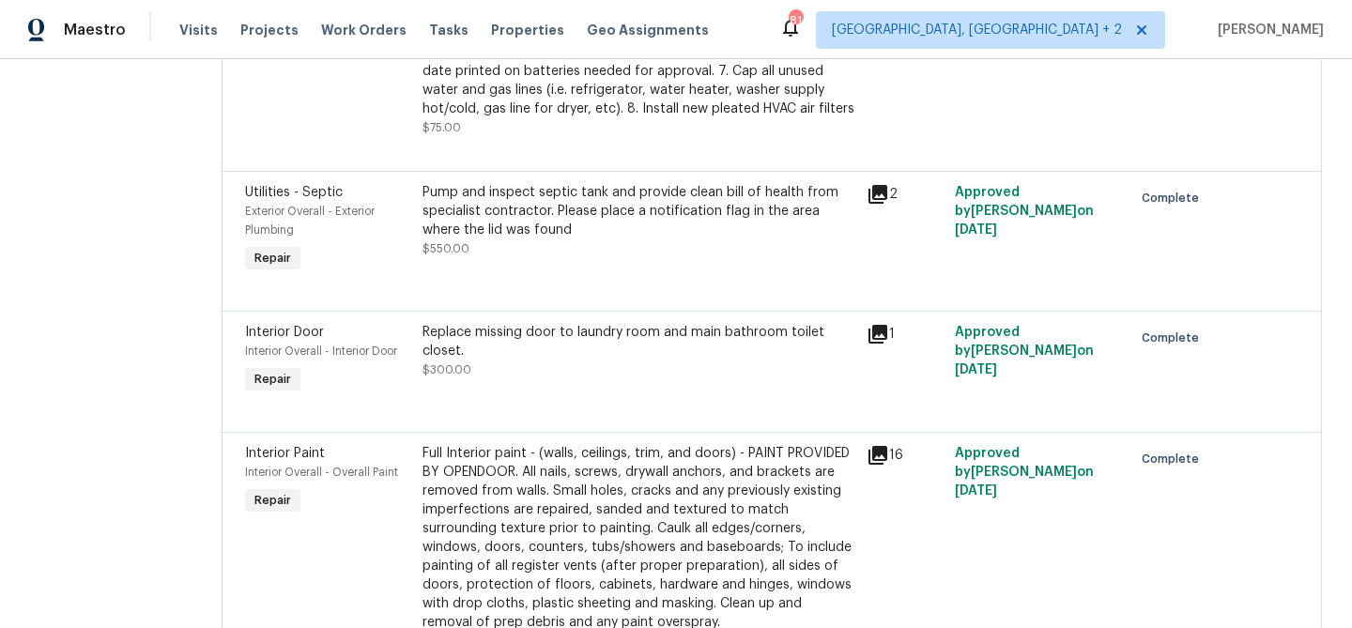
click at [440, 317] on div "Replace missing door to laundry room and main bathroom toilet closet. $300.00" at bounding box center [639, 360] width 444 height 86
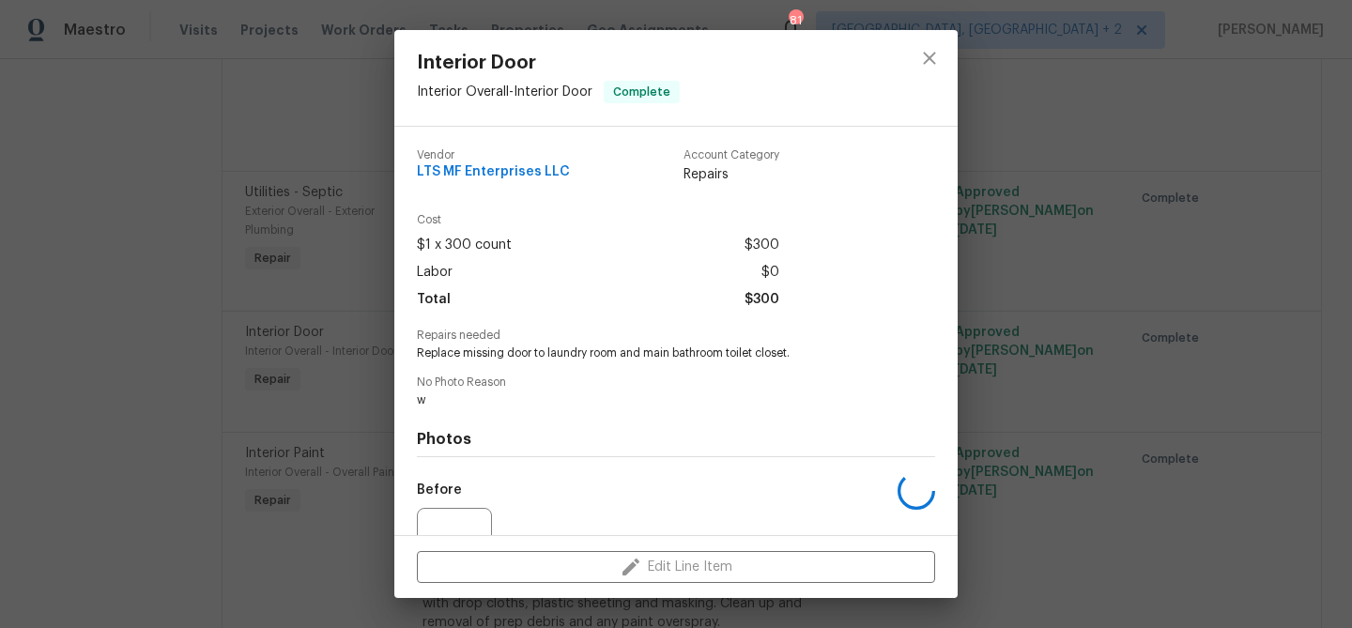
scroll to position [189, 0]
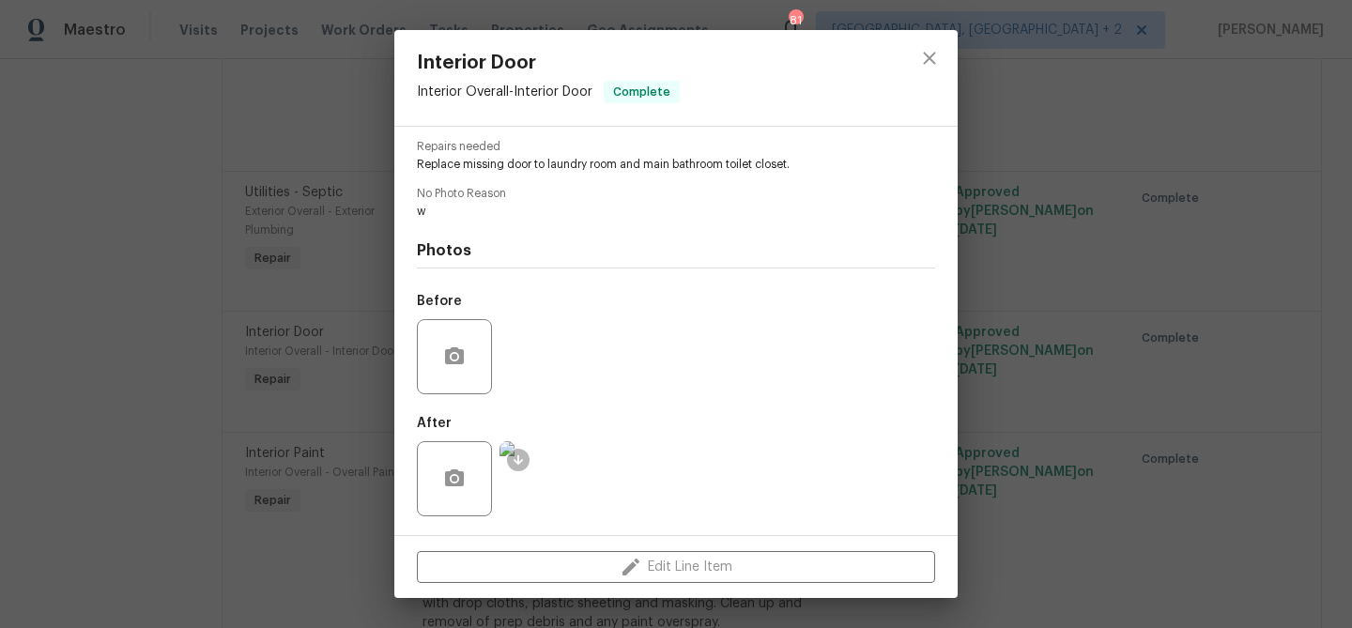
click at [250, 262] on div "Interior Door Interior Overall - Interior Door Complete Vendor LTS MF Enterpris…" at bounding box center [676, 314] width 1352 height 628
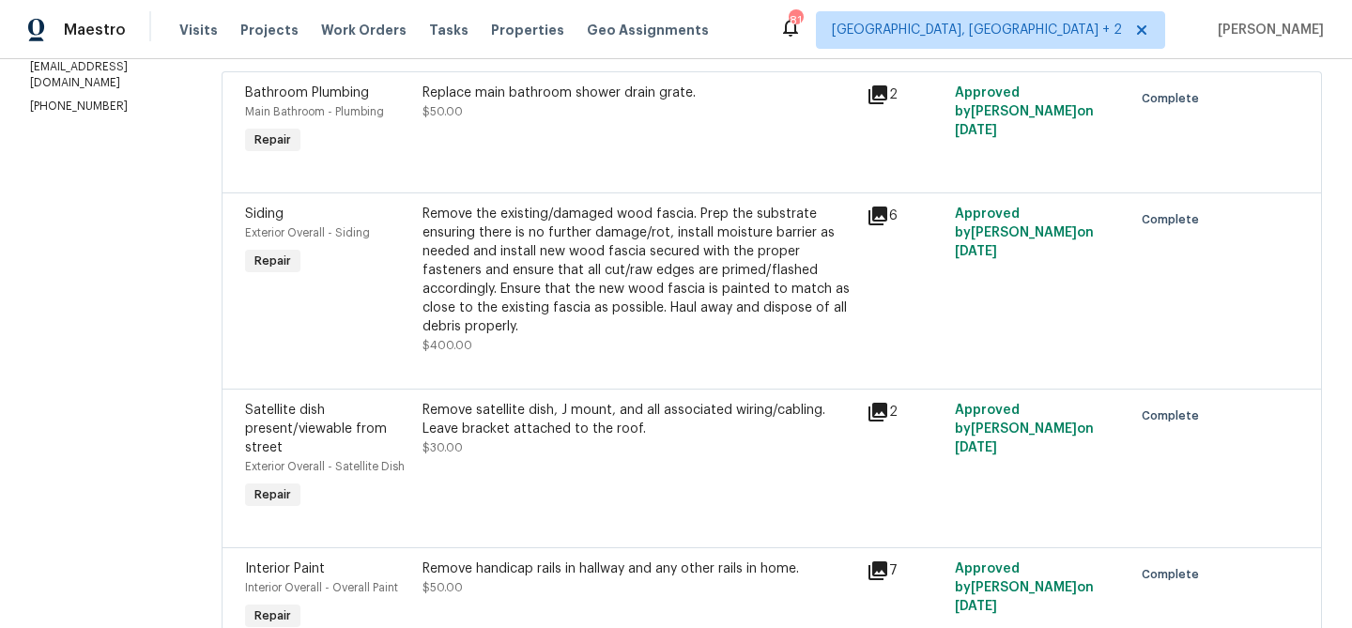
scroll to position [0, 0]
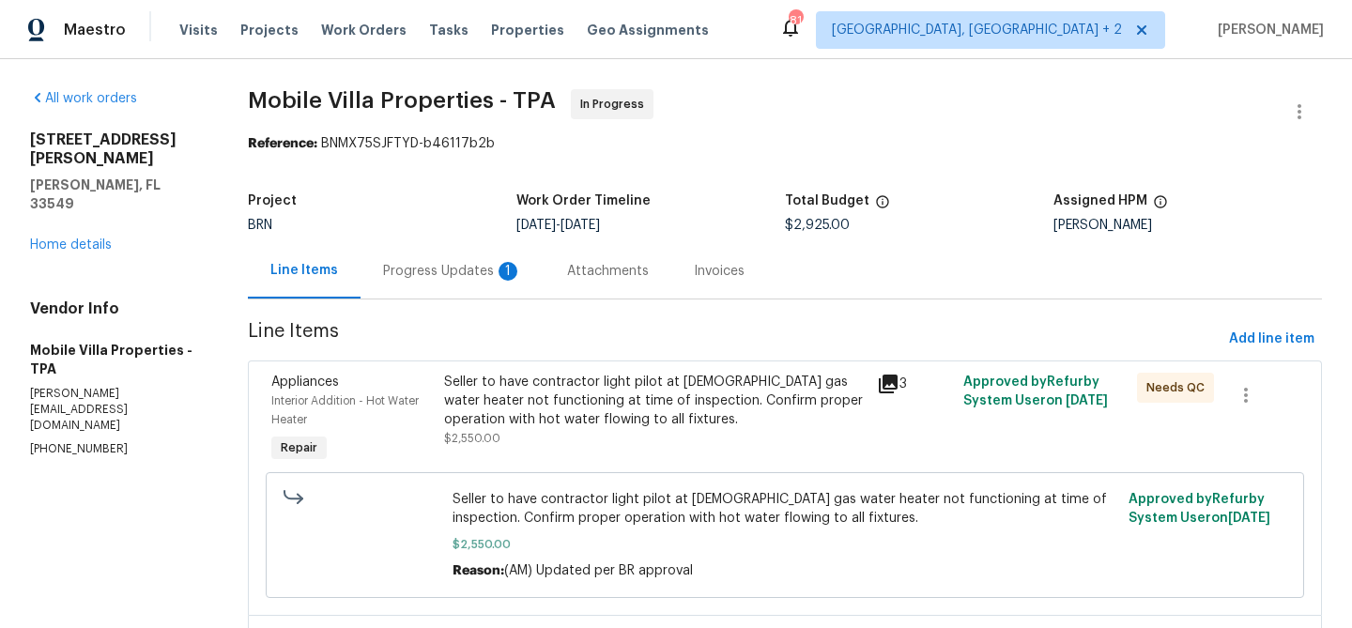
click at [408, 268] on div "Progress Updates 1" at bounding box center [452, 271] width 139 height 19
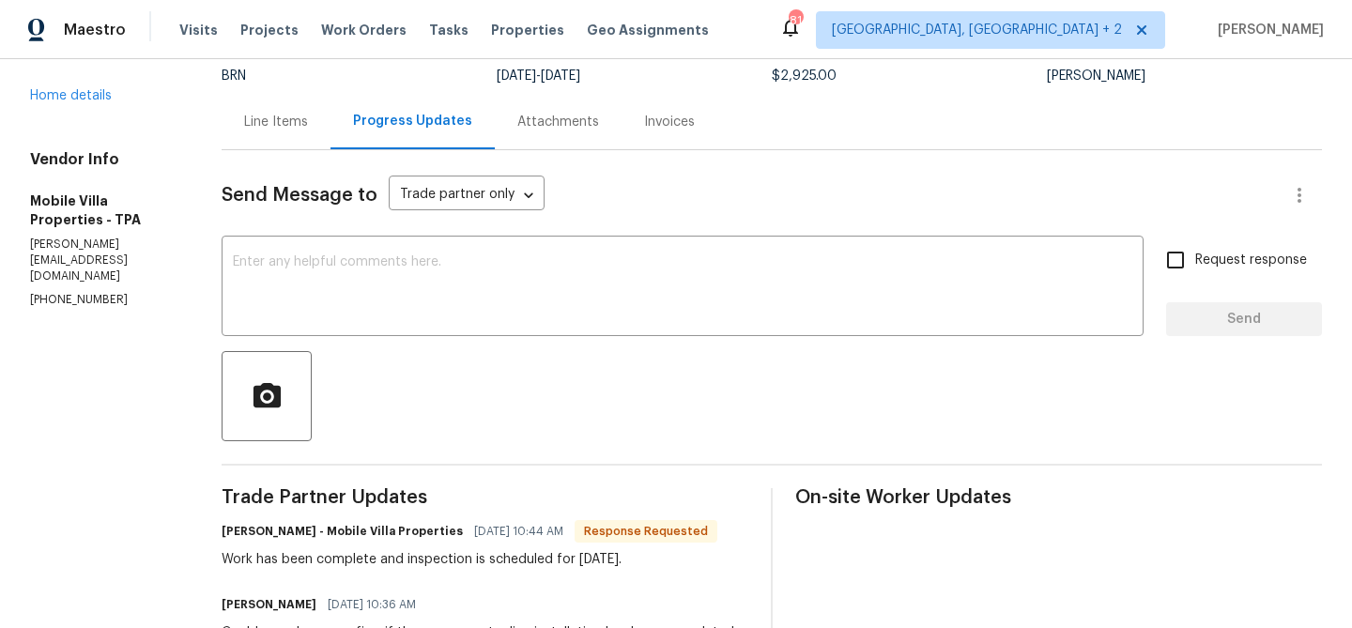
scroll to position [205, 0]
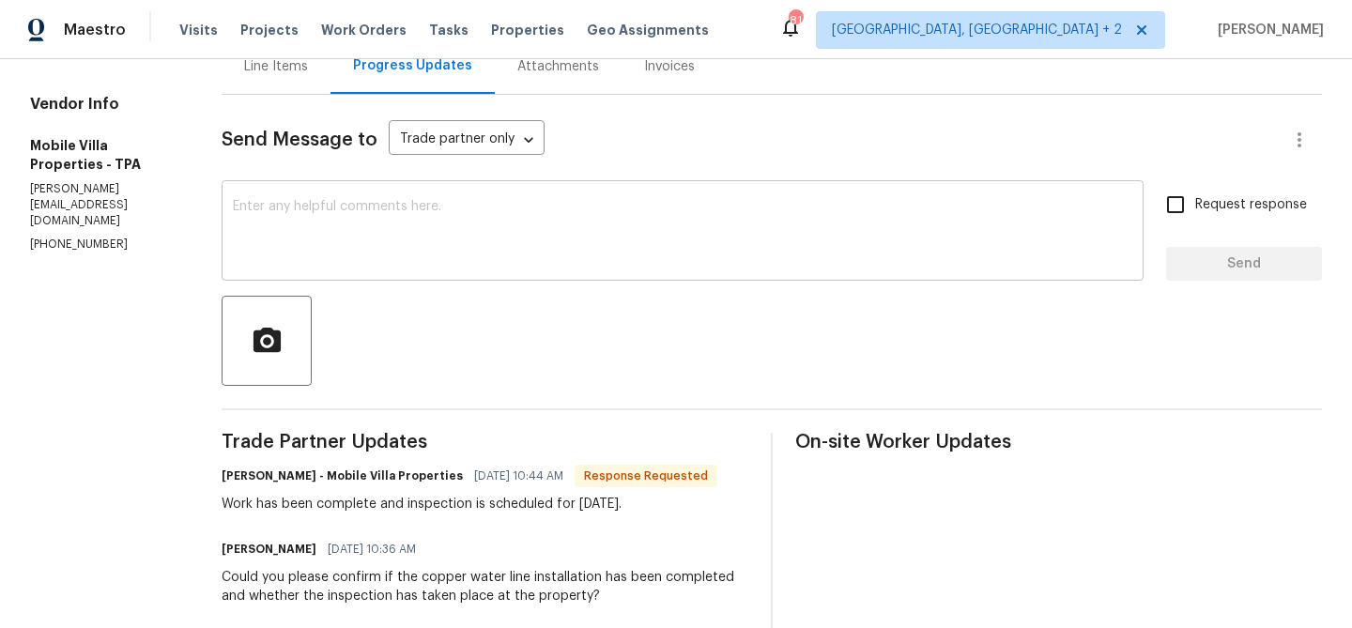
click at [399, 238] on textarea at bounding box center [683, 233] width 900 height 66
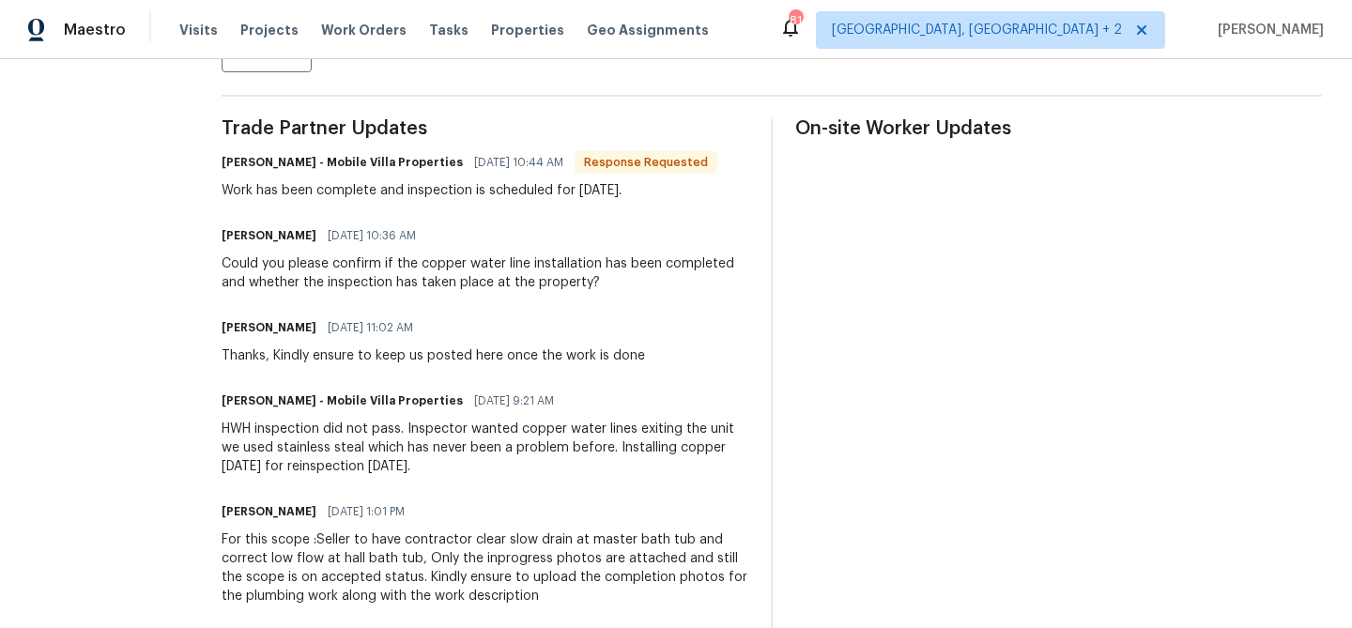
scroll to position [346, 0]
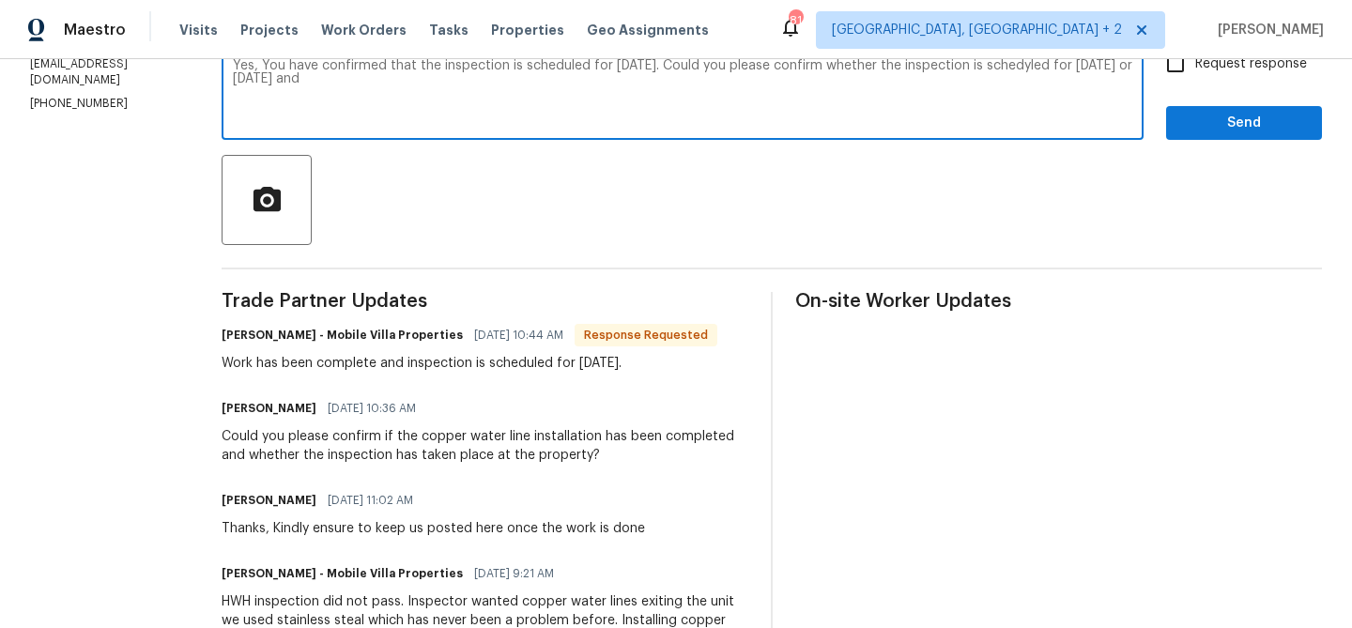
drag, startPoint x: 378, startPoint y: 82, endPoint x: 543, endPoint y: 103, distance: 165.7
click at [543, 103] on textarea "Yes, You have confirmed that the inspection is scheduled for [DATE]. Could you …" at bounding box center [683, 92] width 900 height 66
type textarea "Yes, You have confirmed that the inspection is scheduled for [DATE]. Could you …"
click at [508, 99] on textarea "Yes, You have confirmed that the inspection is scheduled for tomorrow 09/30. Co…" at bounding box center [683, 92] width 900 height 66
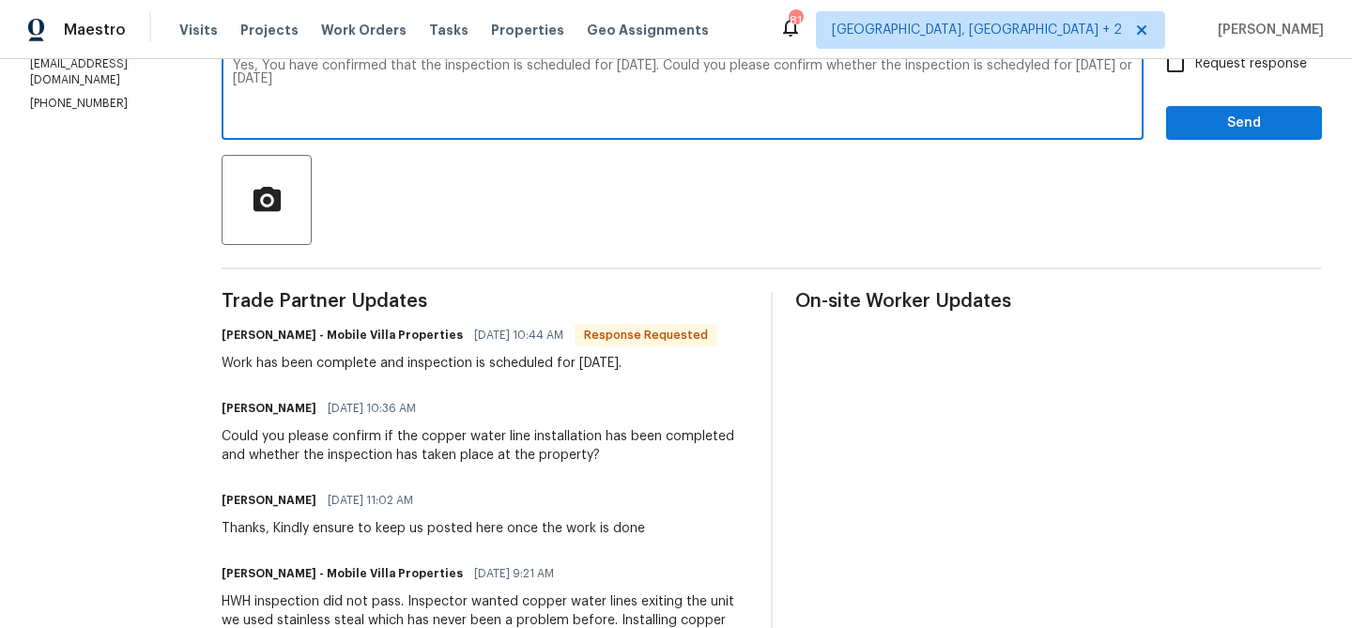
click at [508, 99] on textarea "Yes, You have confirmed that the inspection is scheduled for tomorrow 09/30. Co…" at bounding box center [683, 92] width 900 height 66
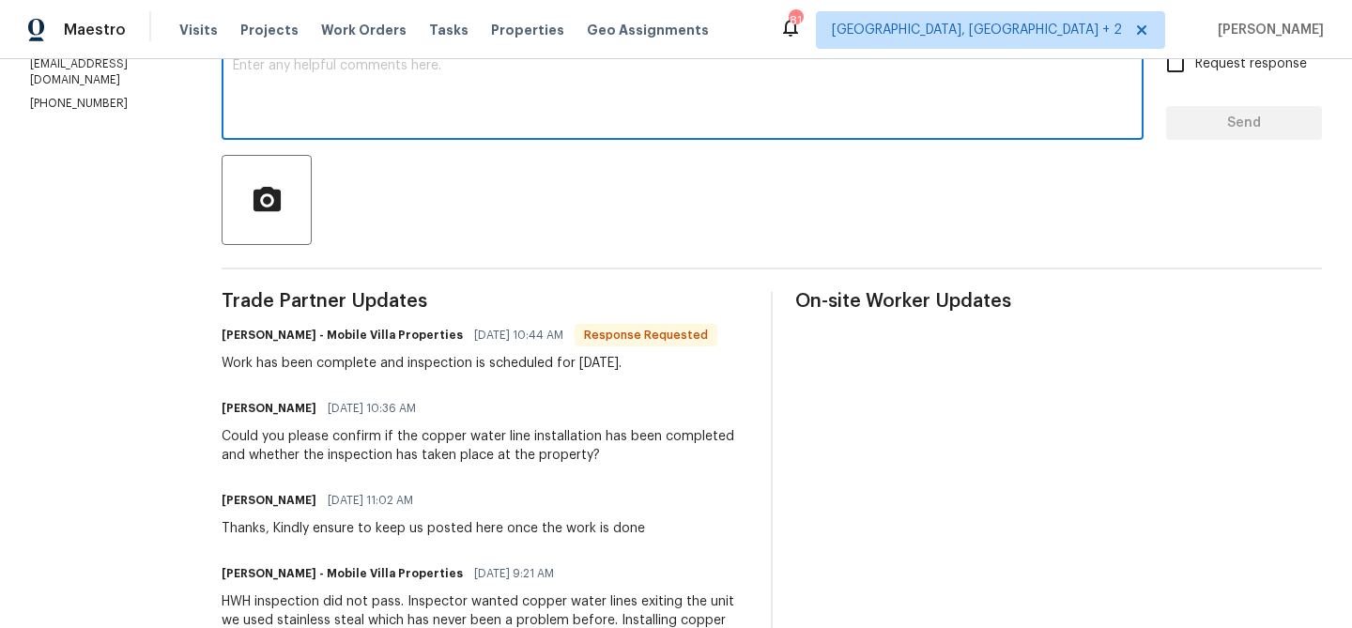
paste textarea "Yes, you mentioned that the inspection is scheduled for tomorrow, 09/30. Could …"
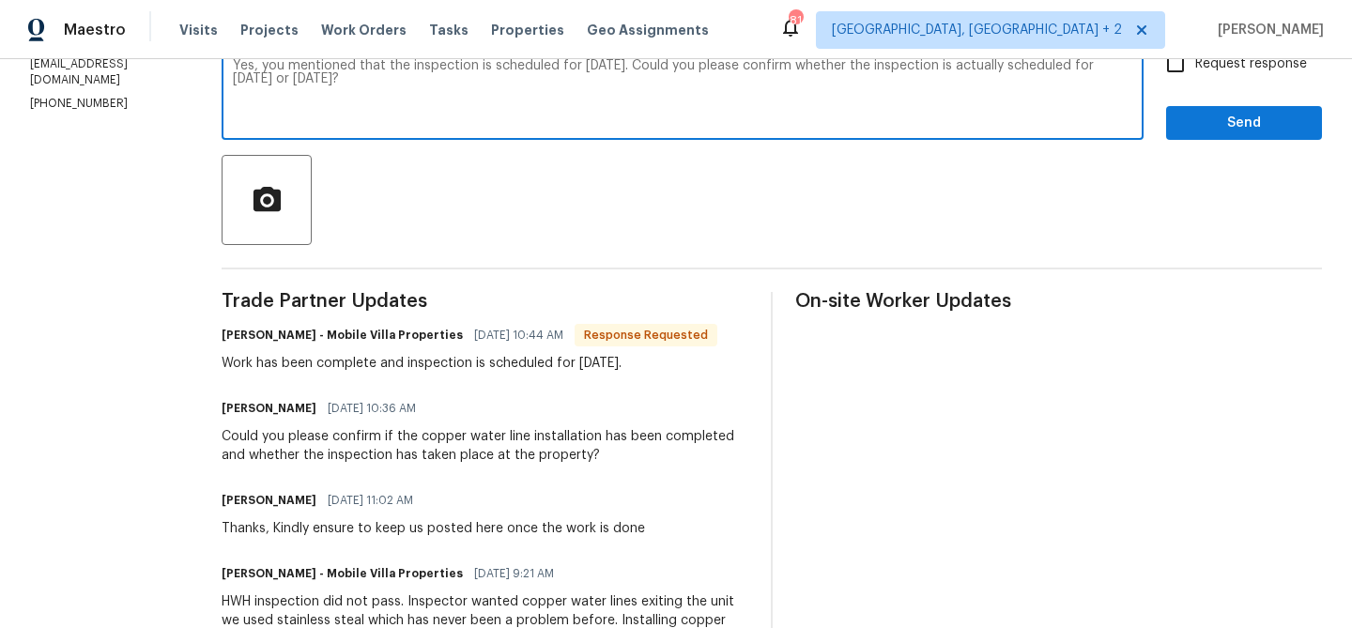
scroll to position [282, 0]
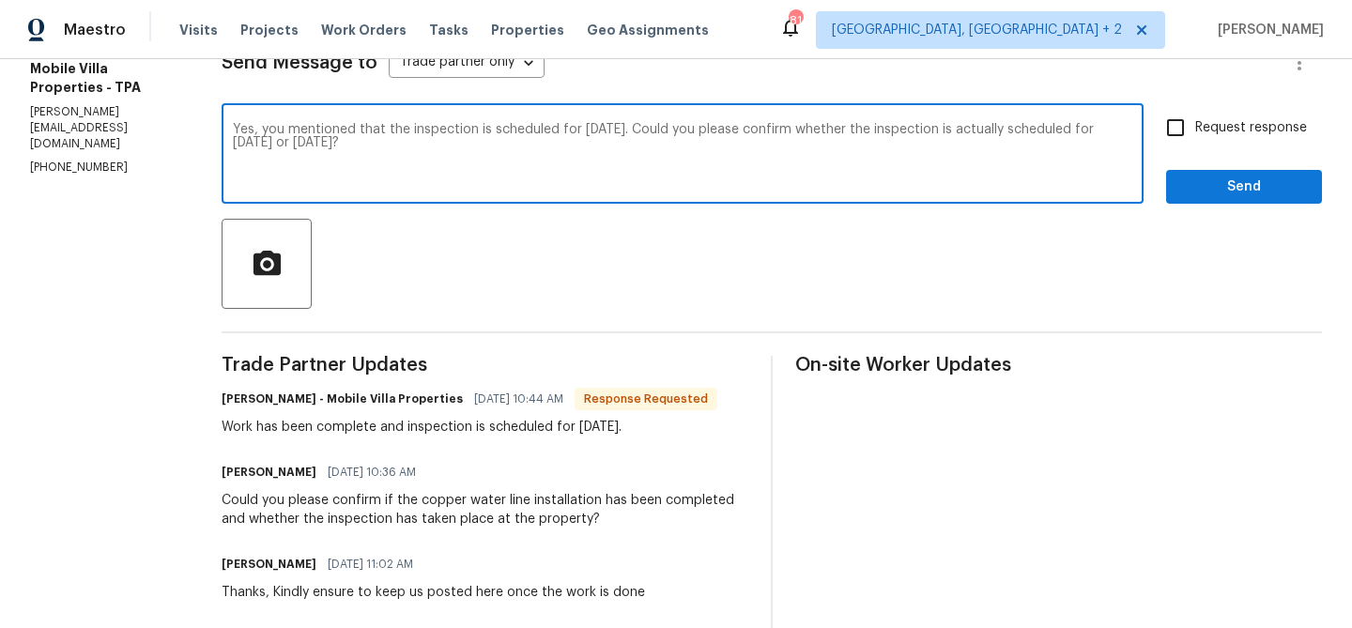
drag, startPoint x: 256, startPoint y: 129, endPoint x: 133, endPoint y: 121, distance: 123.2
click at [222, 128] on div "You mentioned that the inspection is scheduled for tomorrow, 09/30. Could you p…" at bounding box center [683, 156] width 922 height 96
click at [233, 130] on textarea "You mentioned that the inspection is scheduled for tomorrow, 09/30. Could you p…" at bounding box center [683, 156] width 900 height 66
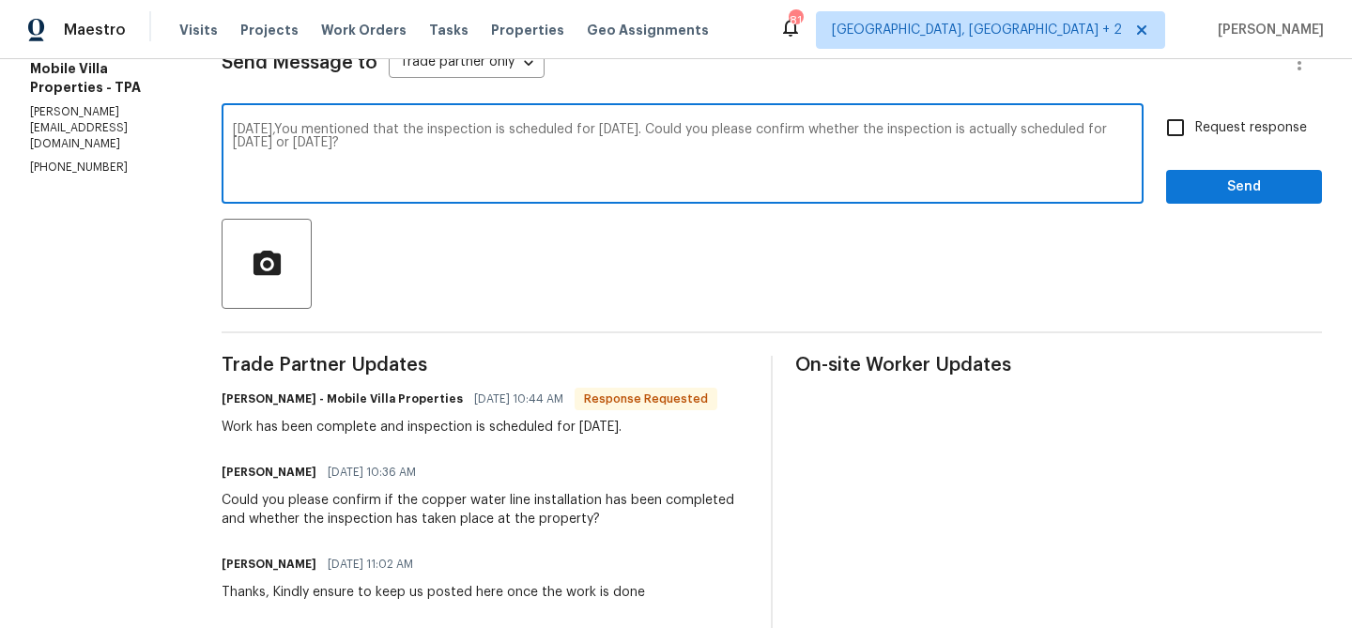
click at [308, 126] on textarea "Yesterday,You mentioned that the inspection is scheduled for tomorrow, 09/30. C…" at bounding box center [683, 156] width 900 height 66
click at [655, 132] on textarea "Yesterday,You have mentioned that the inspection is scheduled for tomorrow, 09/…" at bounding box center [683, 156] width 900 height 66
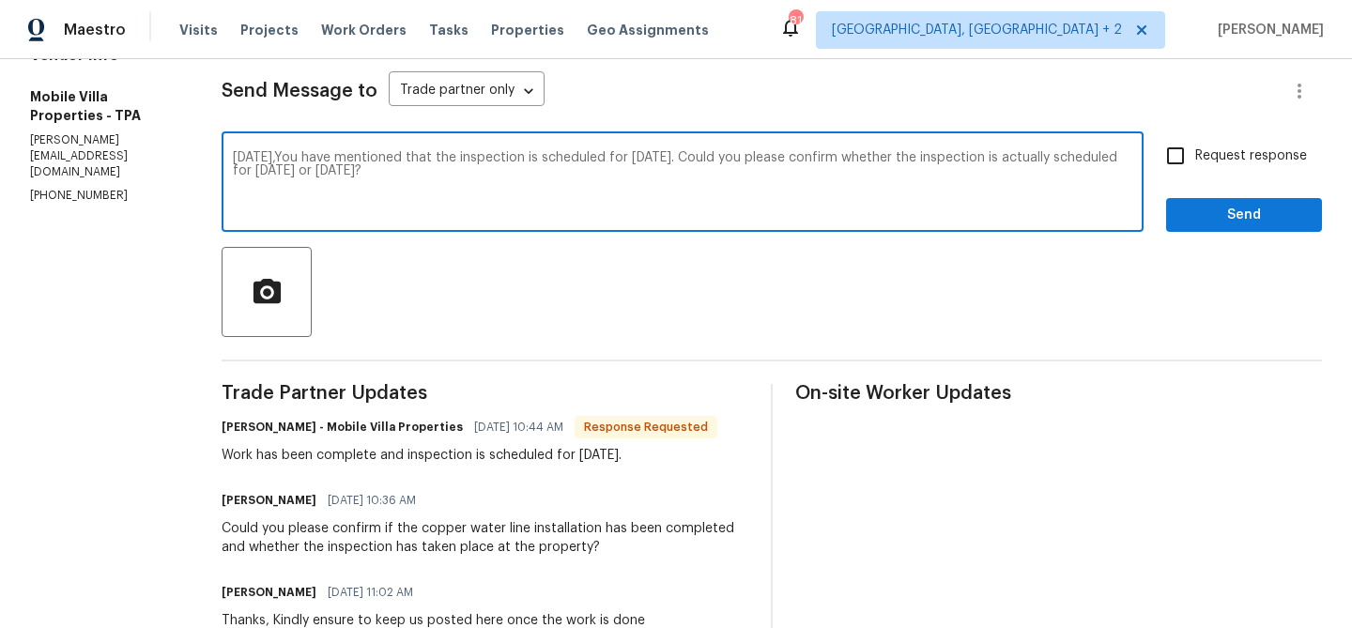
scroll to position [231, 0]
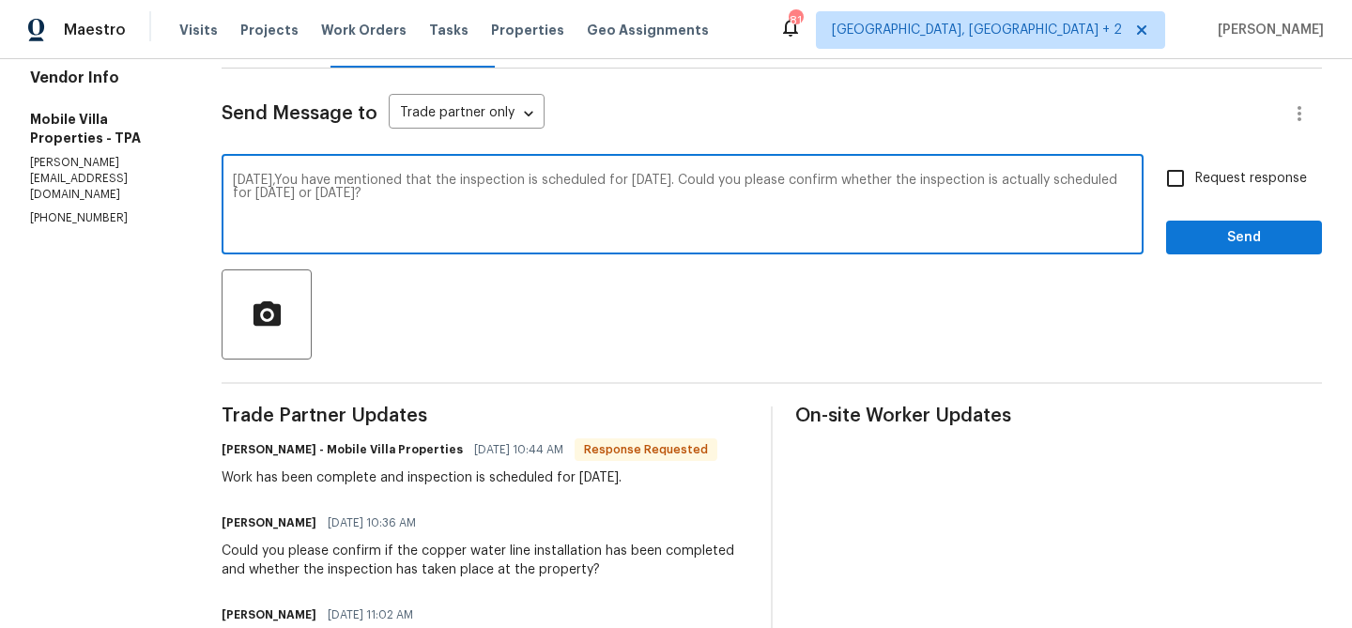
type textarea "Yesterday,You have mentioned that the inspection is scheduled for Today, 09/30.…"
click at [1197, 172] on span "Request response" at bounding box center [1251, 179] width 112 height 20
click at [1195, 172] on input "Request response" at bounding box center [1175, 178] width 39 height 39
checkbox input "true"
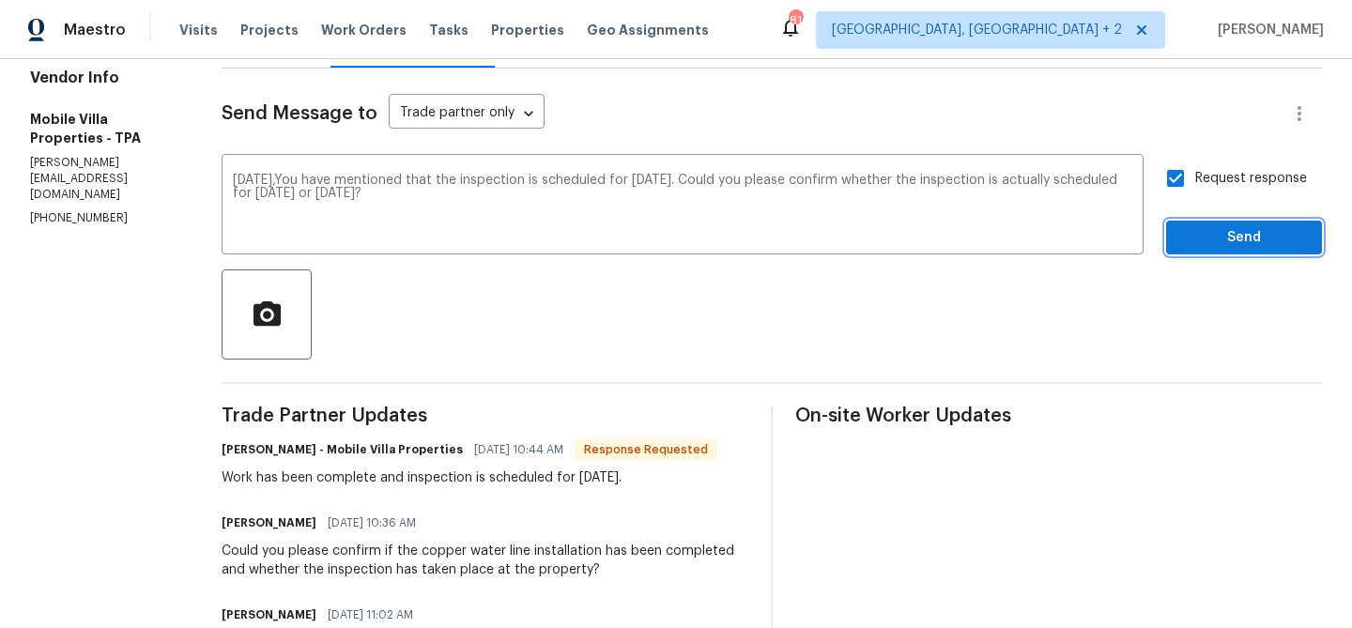
click at [1194, 241] on span "Send" at bounding box center [1244, 237] width 126 height 23
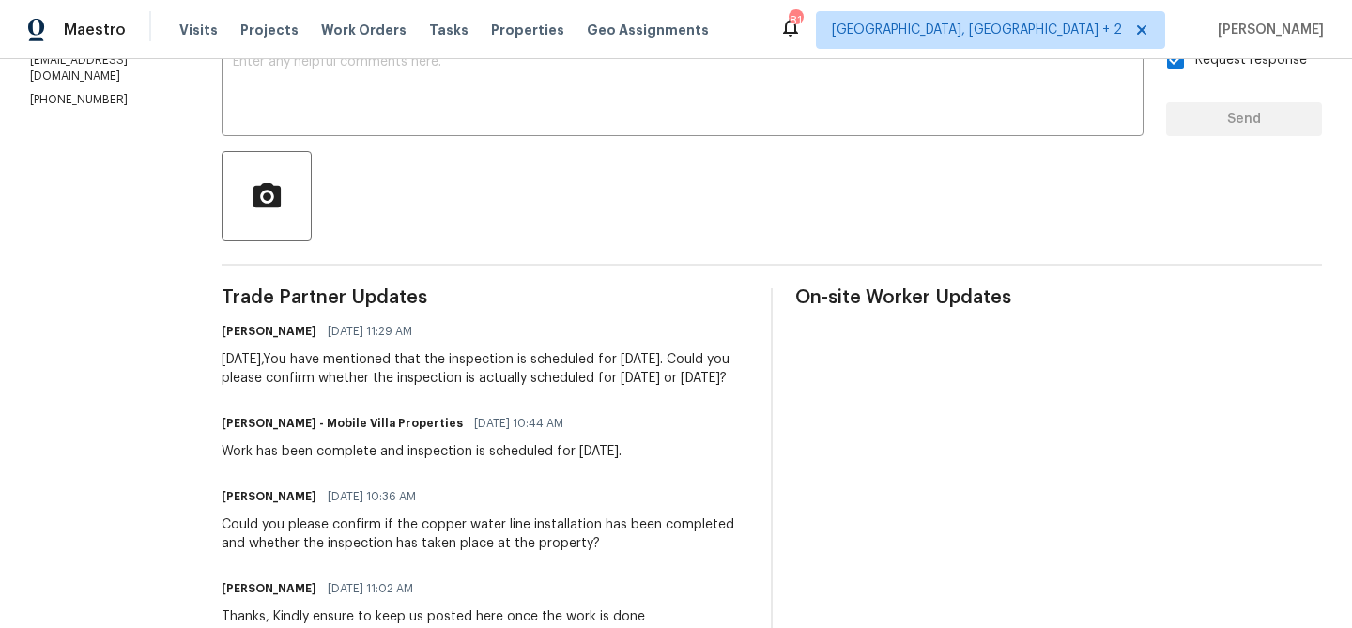
scroll to position [351, 0]
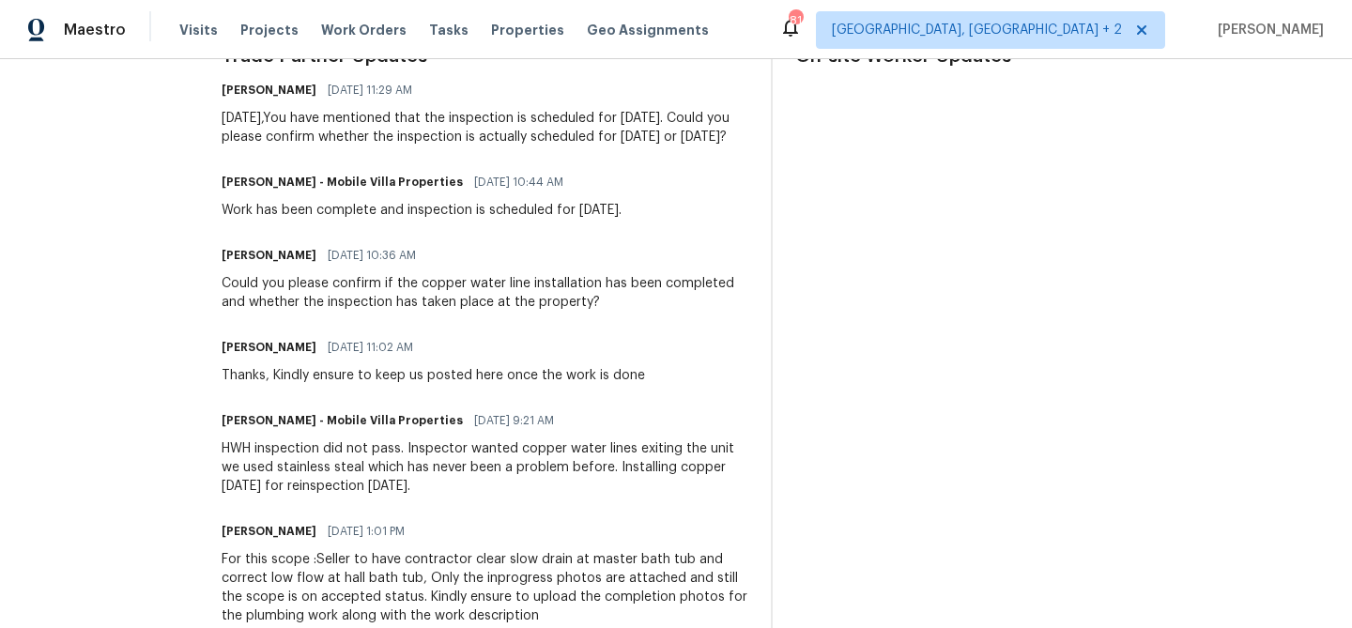
scroll to position [368, 0]
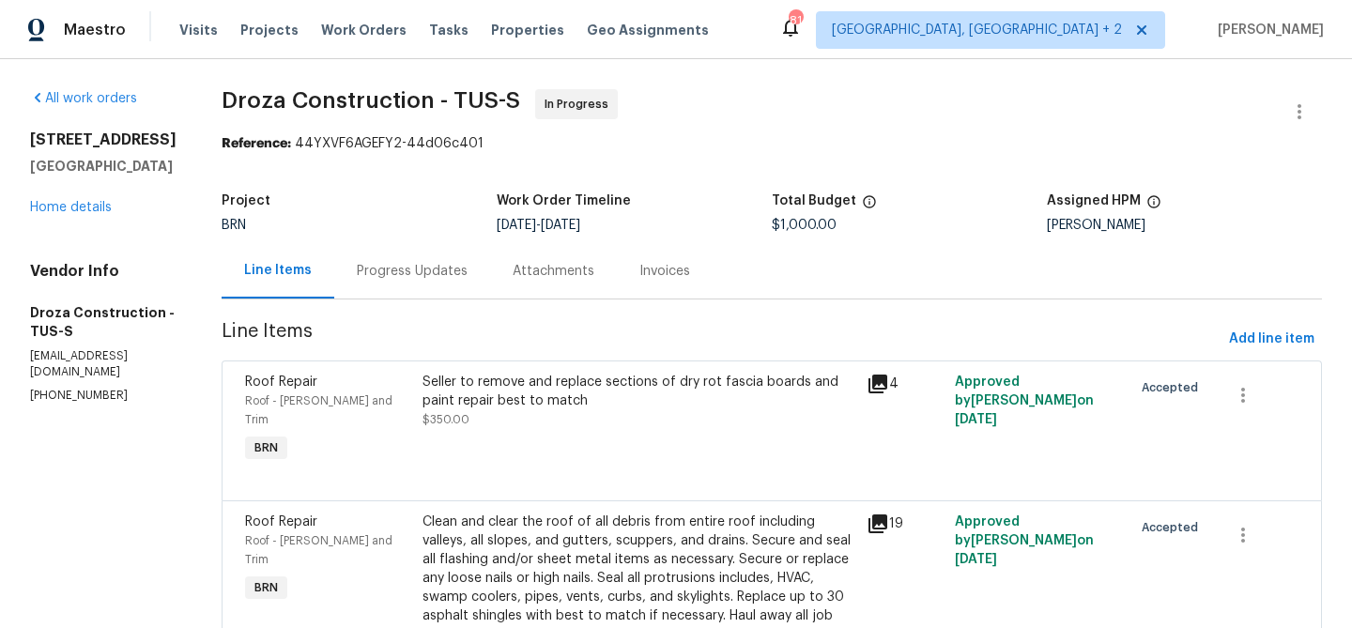
click at [86, 218] on div "All work orders [STREET_ADDRESS] Home details Vendor Info Droza Construction - …" at bounding box center [103, 246] width 146 height 315
click at [80, 209] on link "Home details" at bounding box center [71, 207] width 82 height 13
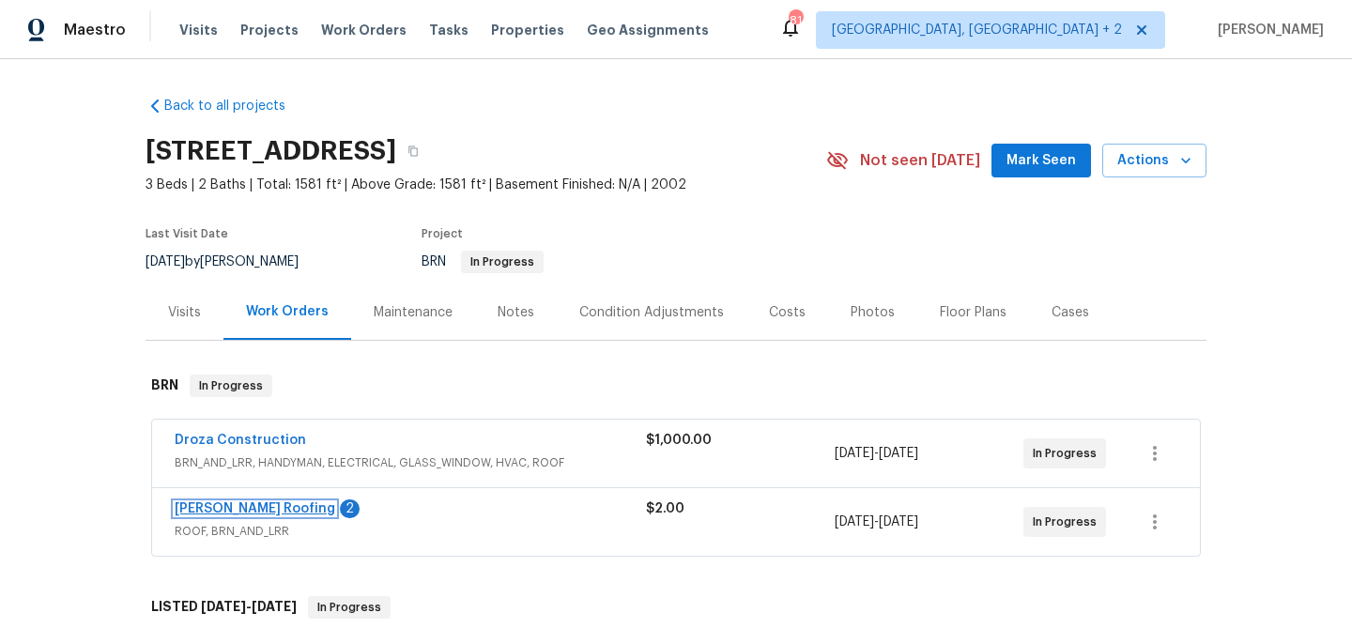
click at [218, 505] on link "[PERSON_NAME] Roofing" at bounding box center [255, 508] width 161 height 13
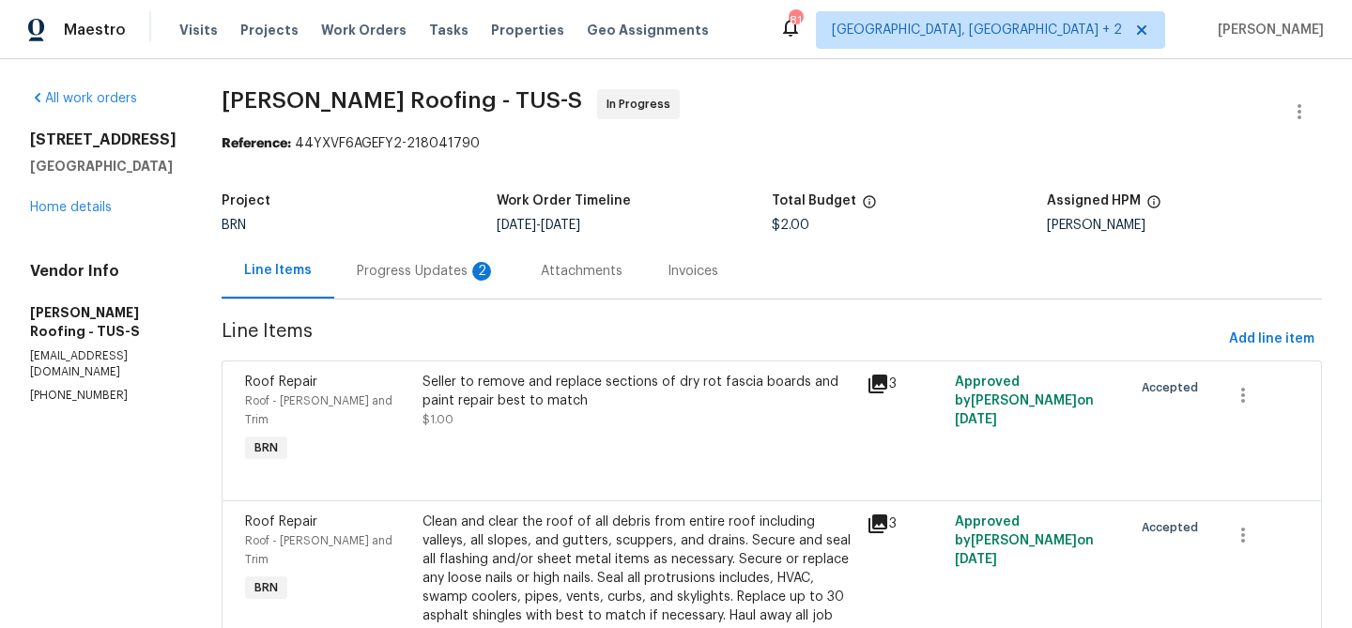
click at [449, 274] on div "Progress Updates 2" at bounding box center [426, 271] width 139 height 19
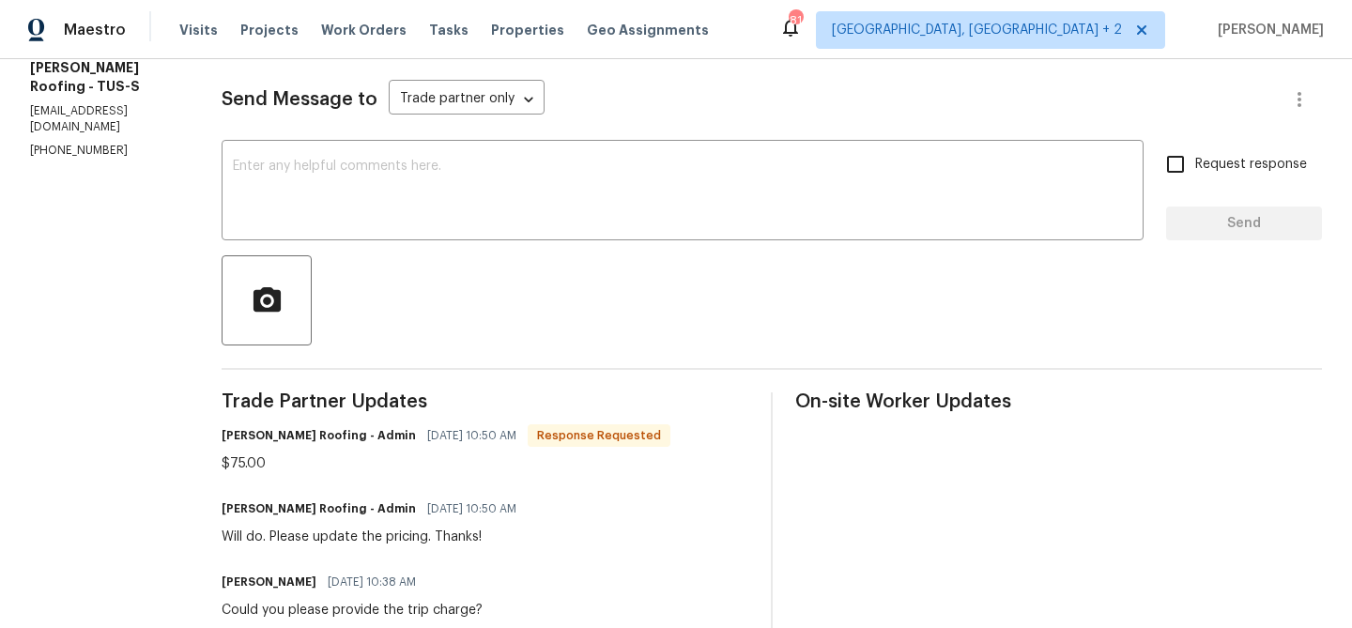
scroll to position [276, 0]
